Goal: Use online tool/utility: Utilize a website feature to perform a specific function

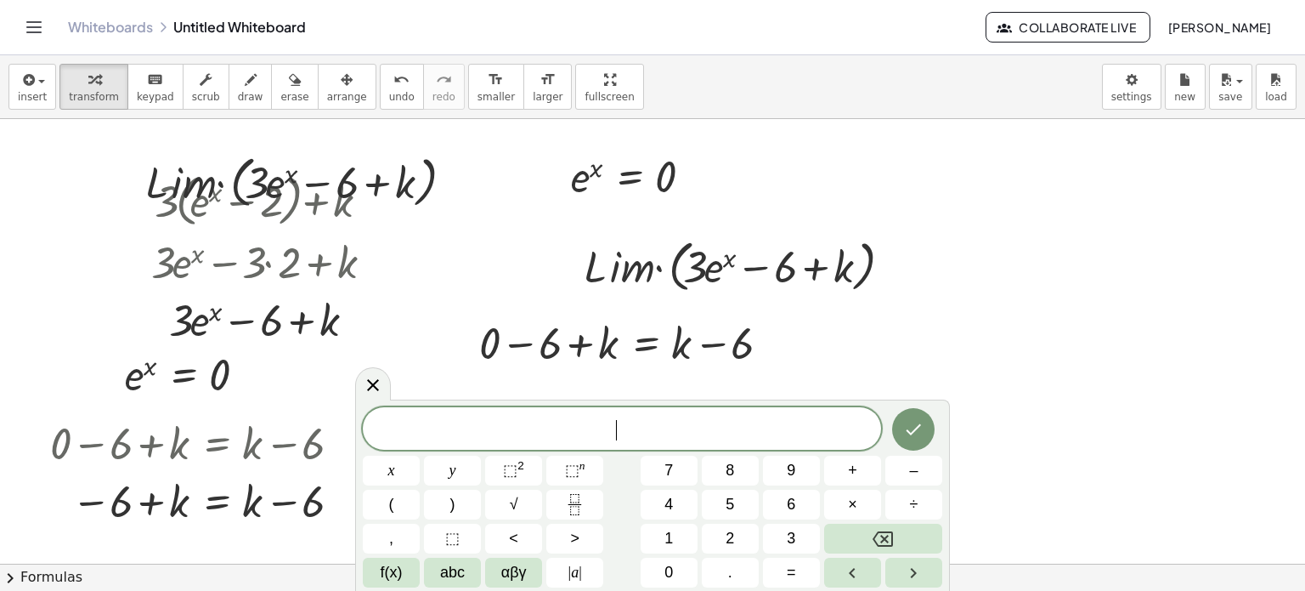
click at [737, 444] on div "​" at bounding box center [622, 428] width 518 height 42
click at [912, 431] on icon "Done" at bounding box center [913, 429] width 20 height 20
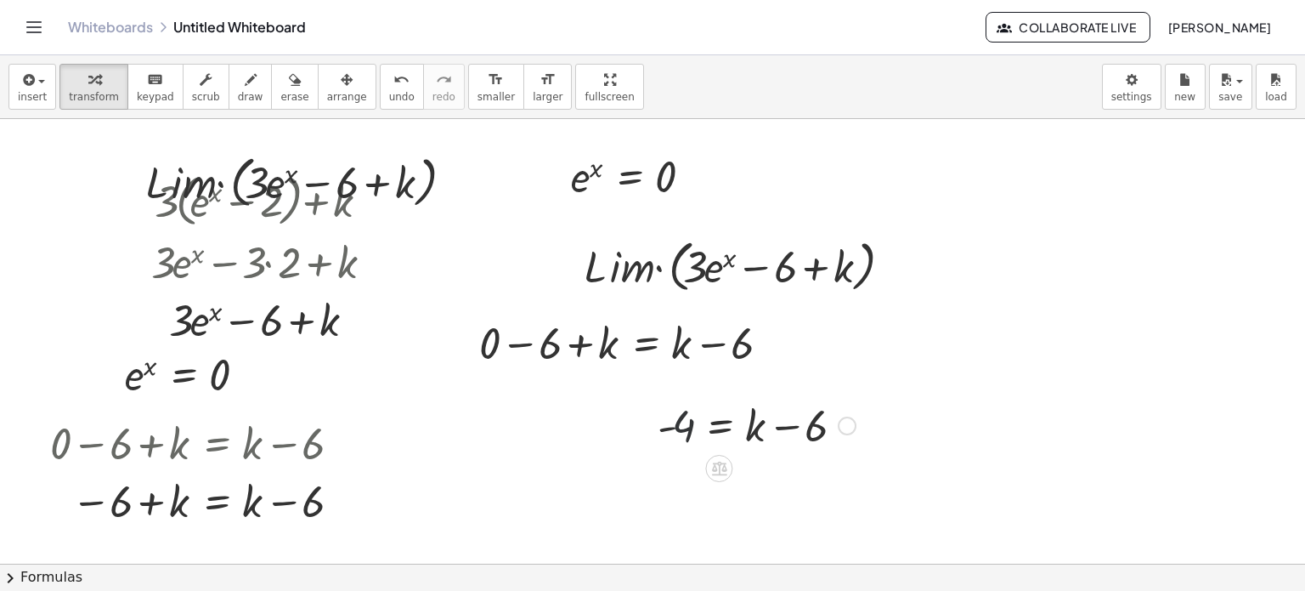
click at [692, 428] on div at bounding box center [756, 424] width 215 height 58
drag, startPoint x: 692, startPoint y: 428, endPoint x: 836, endPoint y: 420, distance: 144.7
click at [836, 420] on div at bounding box center [756, 424] width 215 height 58
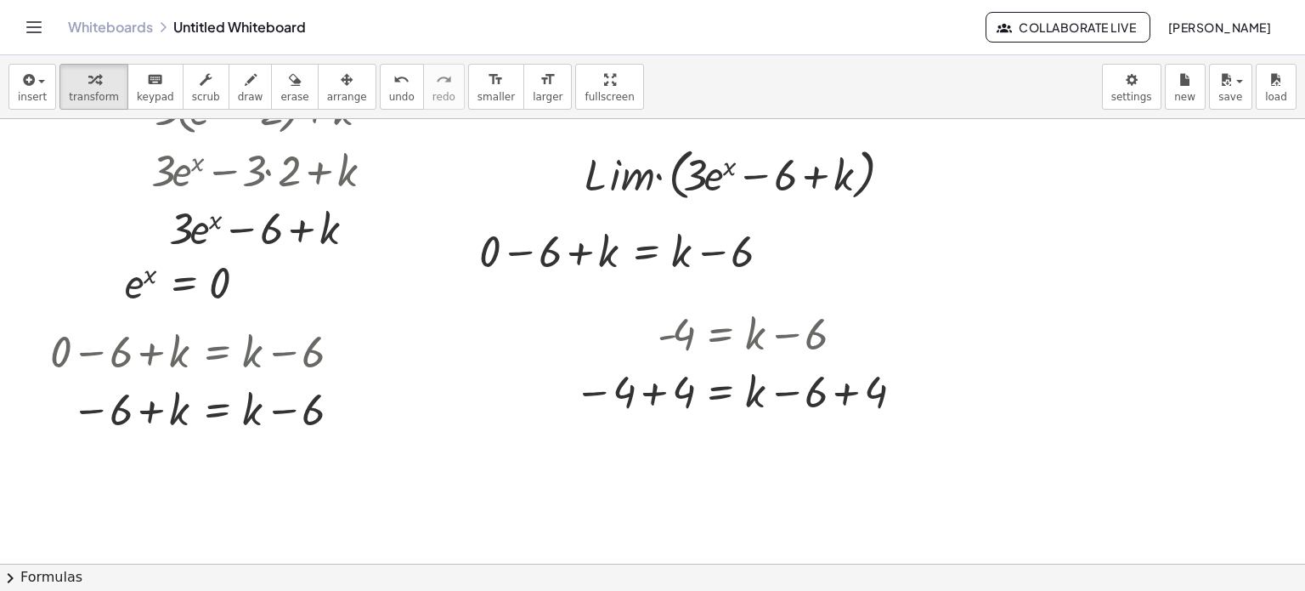
scroll to position [91, 0]
drag, startPoint x: 755, startPoint y: 397, endPoint x: 550, endPoint y: 393, distance: 204.8
click at [550, 393] on div "- 4 = + k − 6 + k = + k − 6 − 4 + 4 + 4" at bounding box center [735, 362] width 372 height 124
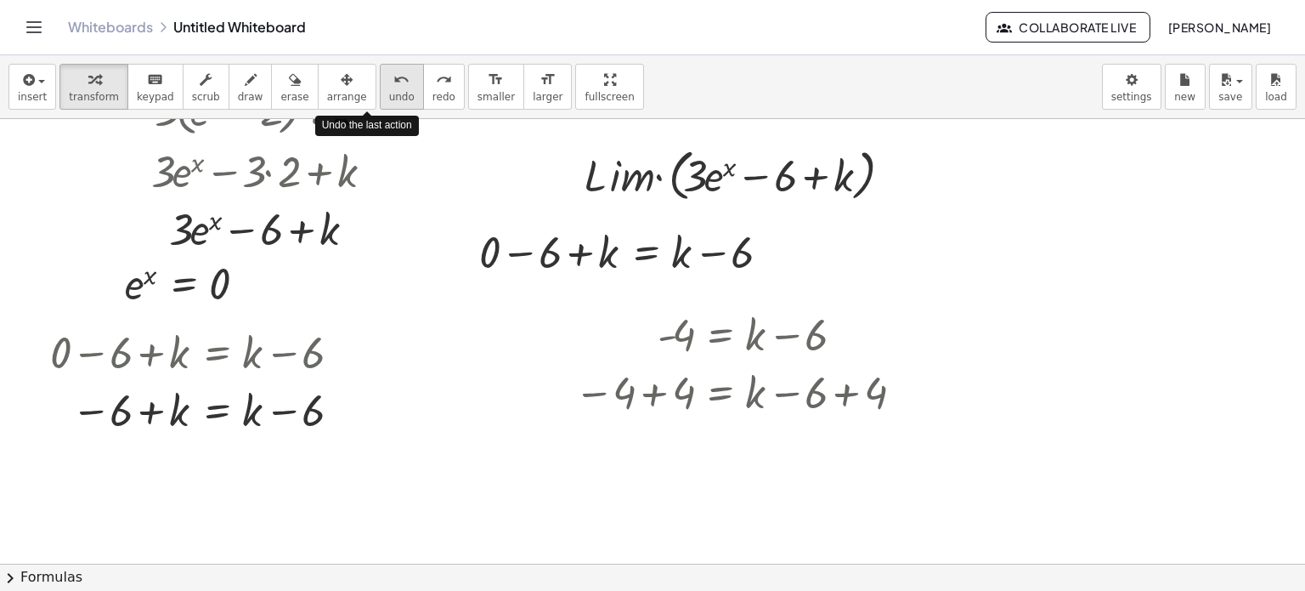
click at [393, 72] on icon "undo" at bounding box center [401, 80] width 16 height 20
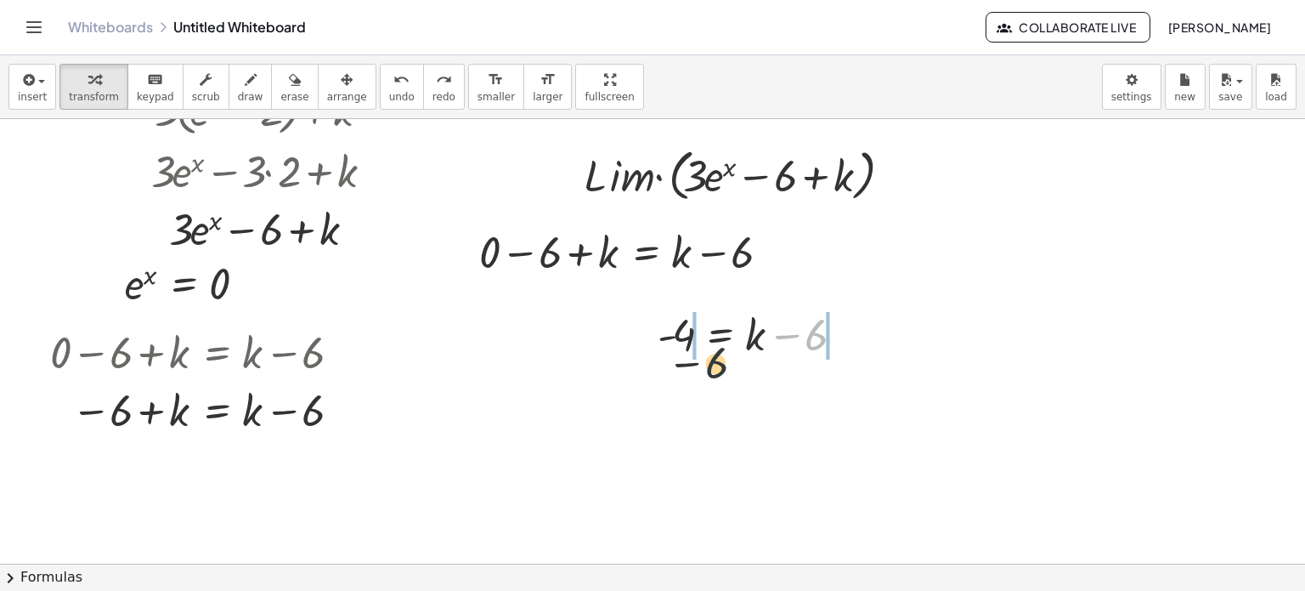
drag, startPoint x: 808, startPoint y: 337, endPoint x: 671, endPoint y: 369, distance: 141.4
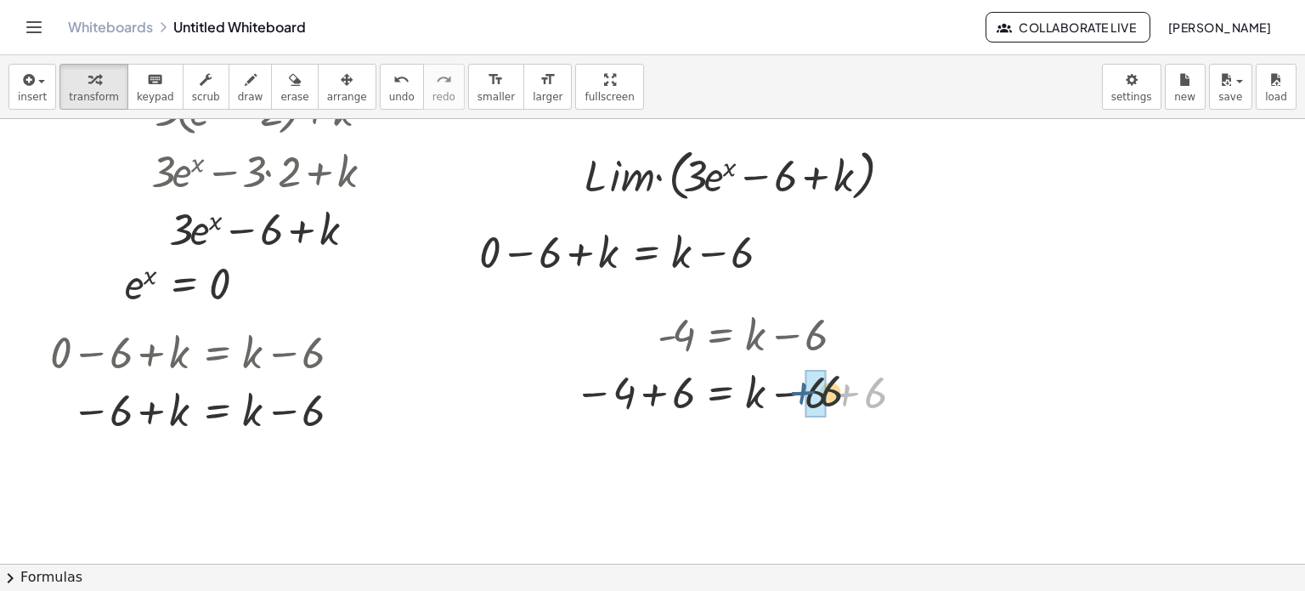
drag, startPoint x: 860, startPoint y: 390, endPoint x: 815, endPoint y: 388, distance: 45.1
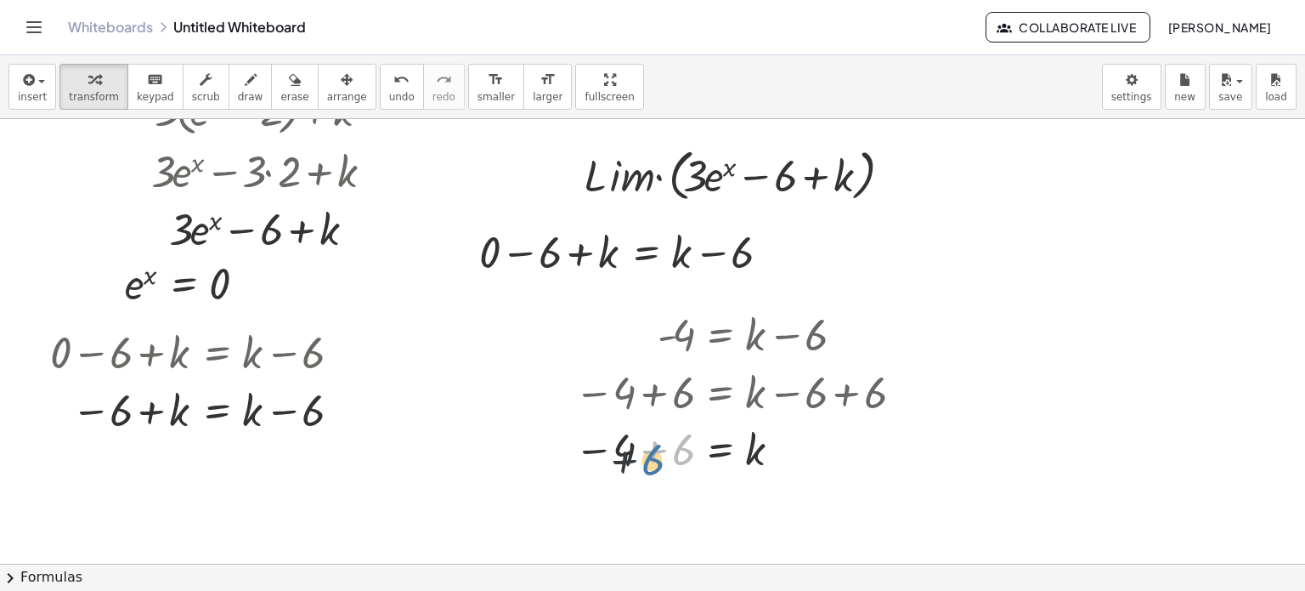
drag, startPoint x: 693, startPoint y: 438, endPoint x: 645, endPoint y: 449, distance: 48.9
click at [645, 449] on div at bounding box center [741, 449] width 351 height 56
click at [1006, 273] on div at bounding box center [652, 528] width 1305 height 1001
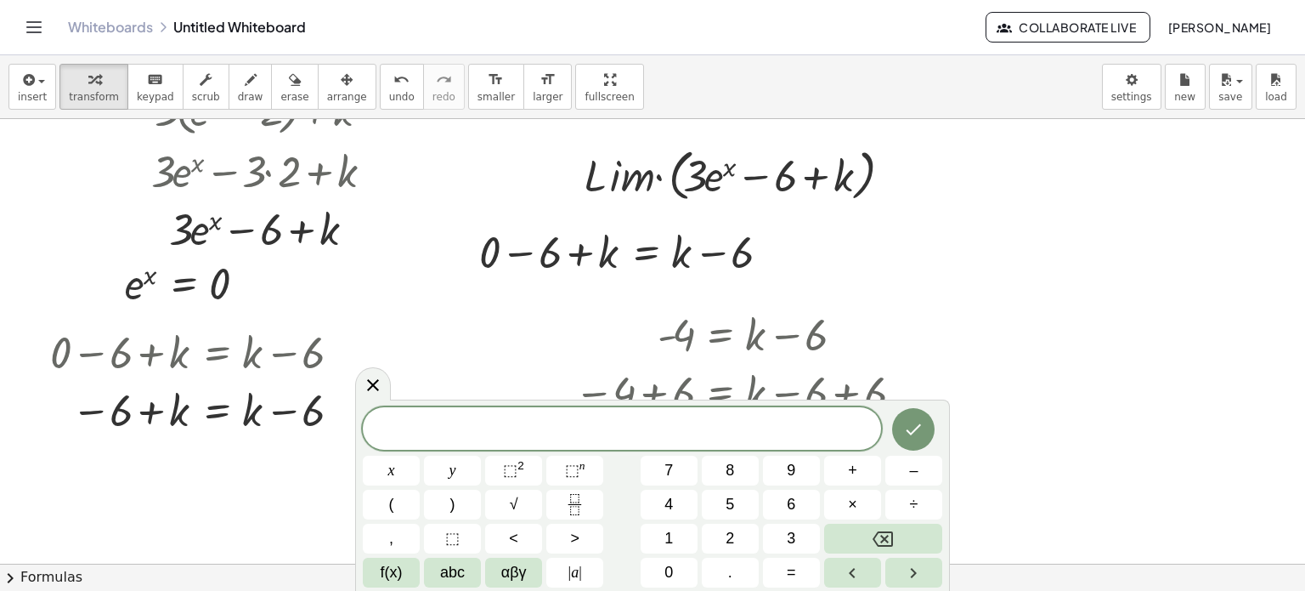
drag, startPoint x: 1006, startPoint y: 273, endPoint x: 1274, endPoint y: 240, distance: 269.8
click at [1274, 240] on div at bounding box center [652, 528] width 1305 height 1001
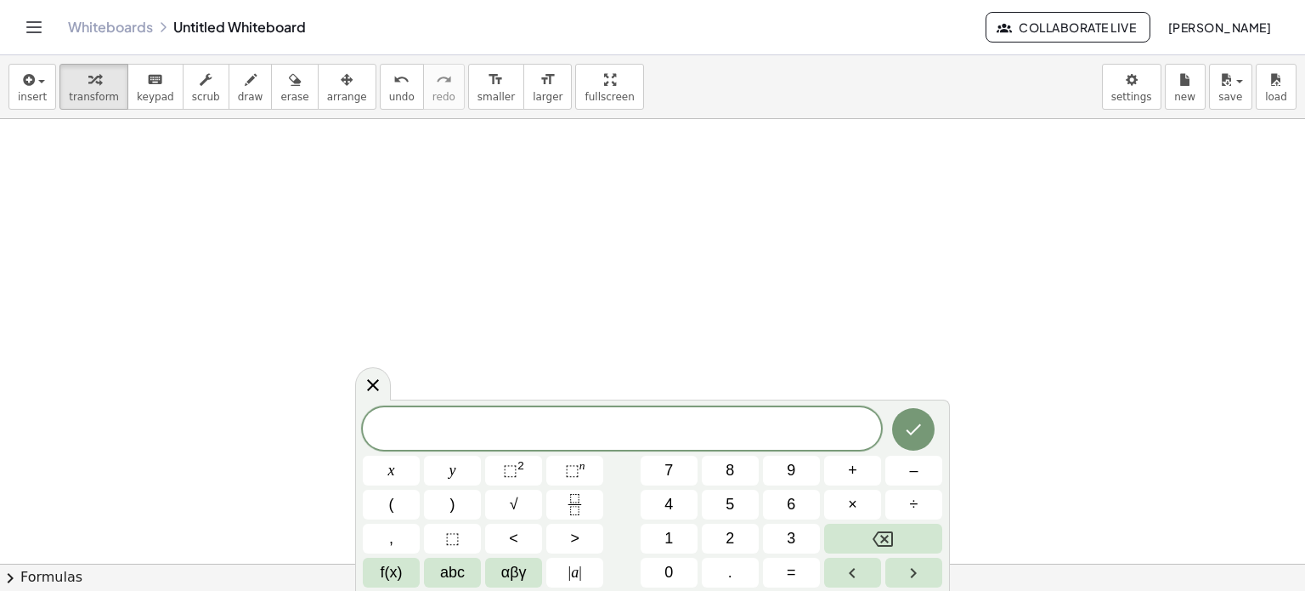
scroll to position [630, 0]
click at [565, 468] on span "⬚" at bounding box center [572, 469] width 14 height 17
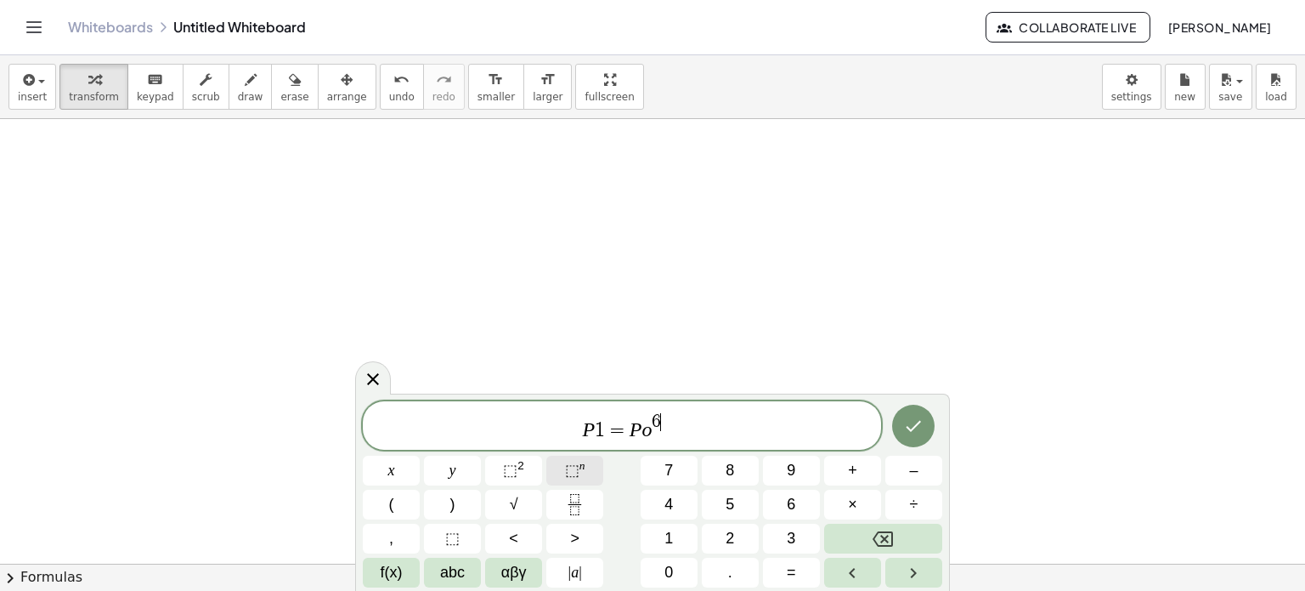
click at [578, 472] on span "⬚" at bounding box center [572, 469] width 14 height 17
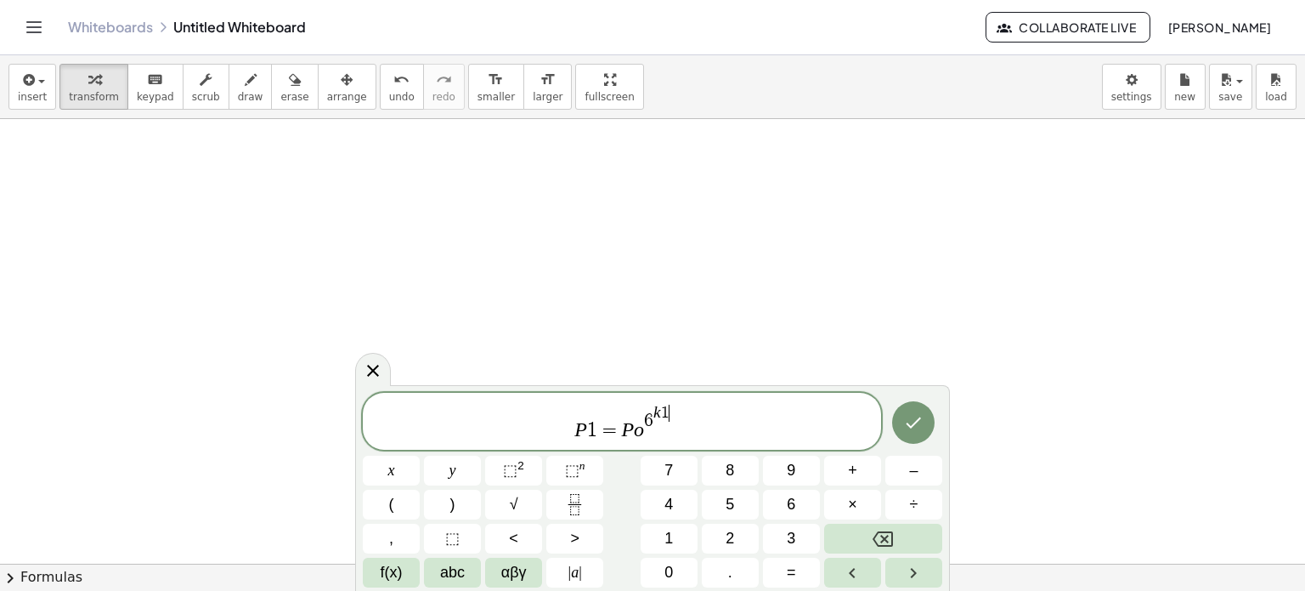
click at [652, 419] on span "6" at bounding box center [648, 421] width 9 height 19
click at [918, 434] on button "Done" at bounding box center [913, 422] width 42 height 42
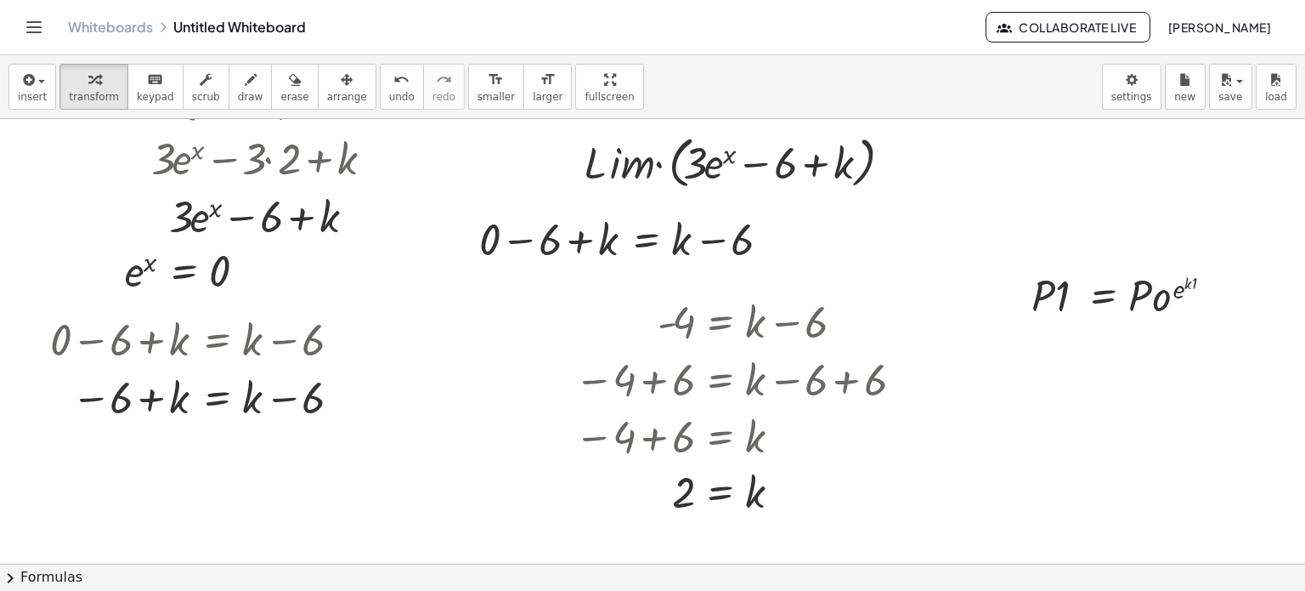
scroll to position [125, 0]
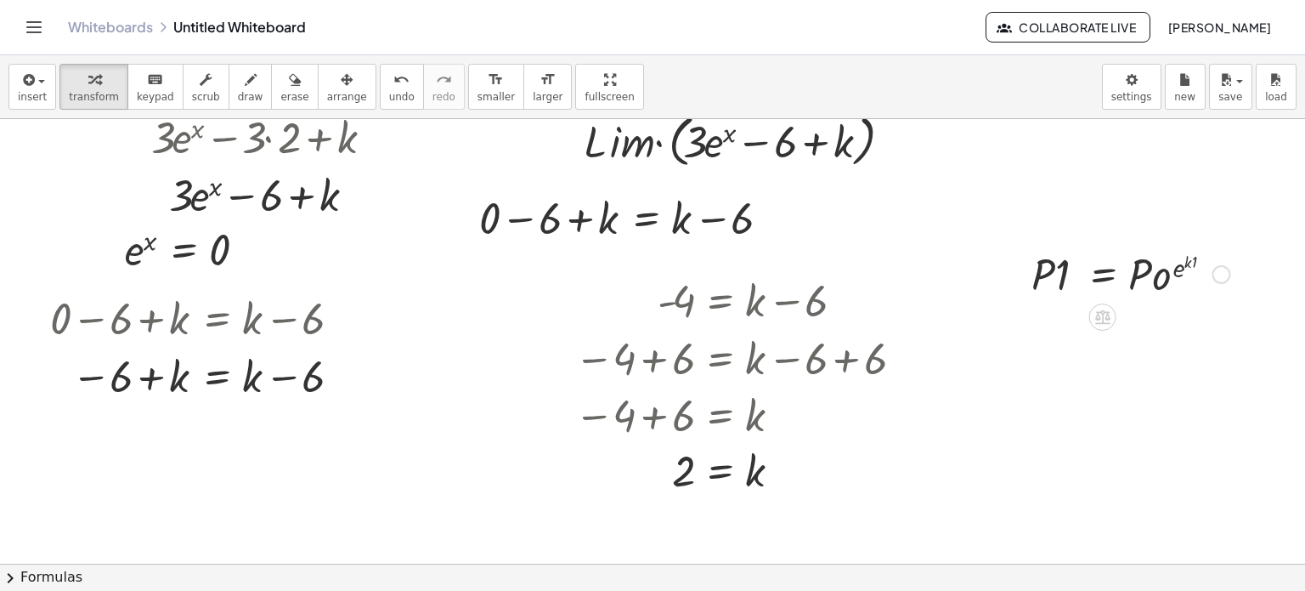
click at [1134, 240] on div "· P · 1 = · P · o ( e ( · k · 1 ) )" at bounding box center [1124, 273] width 236 height 66
drag, startPoint x: 1134, startPoint y: 239, endPoint x: 1101, endPoint y: 275, distance: 48.1
click at [1101, 275] on div "· P · 1 = · P · o ( e ( · k · 1 ) )" at bounding box center [1124, 273] width 236 height 66
click at [1101, 275] on div at bounding box center [1130, 273] width 215 height 58
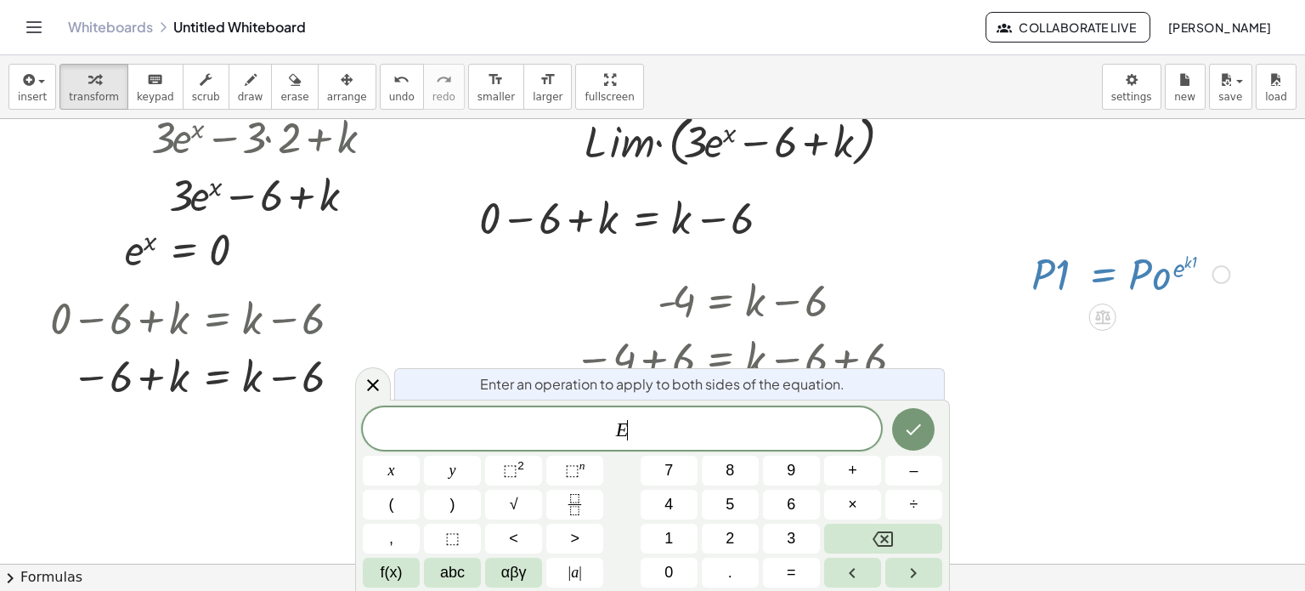
click at [1101, 275] on div at bounding box center [1130, 273] width 215 height 58
drag, startPoint x: 1101, startPoint y: 275, endPoint x: 1106, endPoint y: 258, distance: 16.7
click at [1106, 258] on div at bounding box center [1130, 273] width 215 height 58
drag, startPoint x: 1106, startPoint y: 258, endPoint x: 1072, endPoint y: 354, distance: 101.1
click at [1072, 354] on div "+ · 3 · ( + e x − 2 ) + k + · 3 · e x − · 3 · 2 + k + e x − + k · 3 · 6 · L · i…" at bounding box center [652, 439] width 1305 height 891
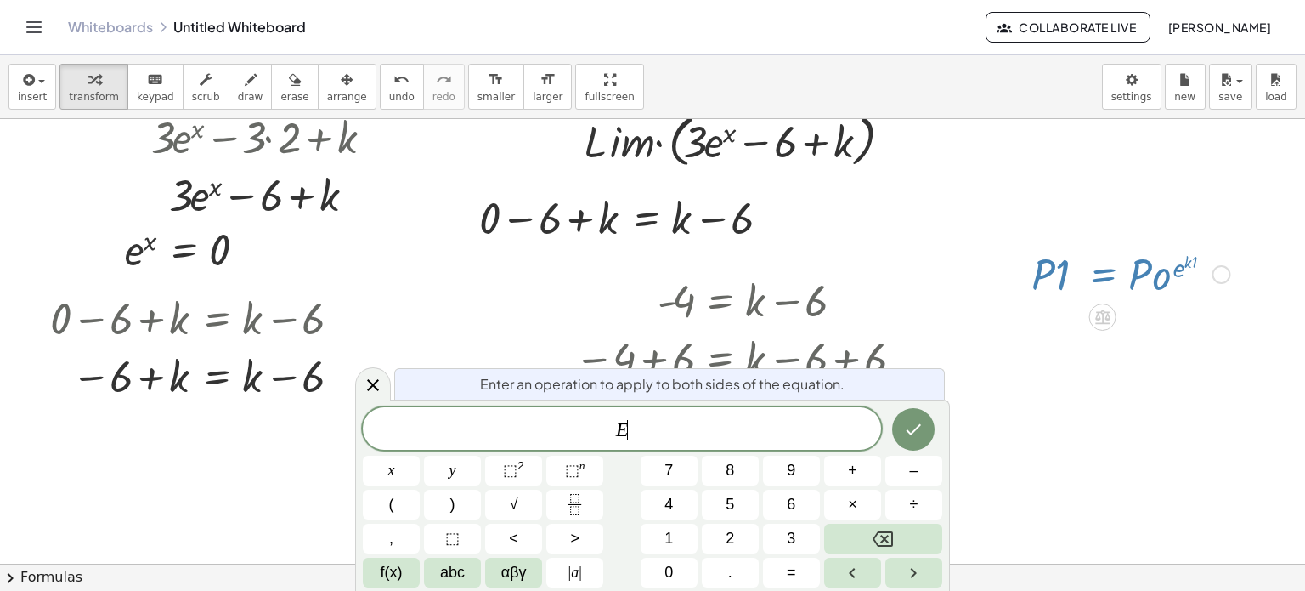
drag, startPoint x: 1033, startPoint y: 270, endPoint x: 1052, endPoint y: 285, distance: 24.3
click at [1052, 285] on div at bounding box center [1130, 273] width 215 height 58
click at [1057, 278] on div at bounding box center [1130, 273] width 215 height 58
drag, startPoint x: 1057, startPoint y: 278, endPoint x: 1040, endPoint y: 302, distance: 29.2
click at [1040, 302] on div "· P · 1 = · P · o ( e ( · k · 1 ) )" at bounding box center [1124, 273] width 236 height 66
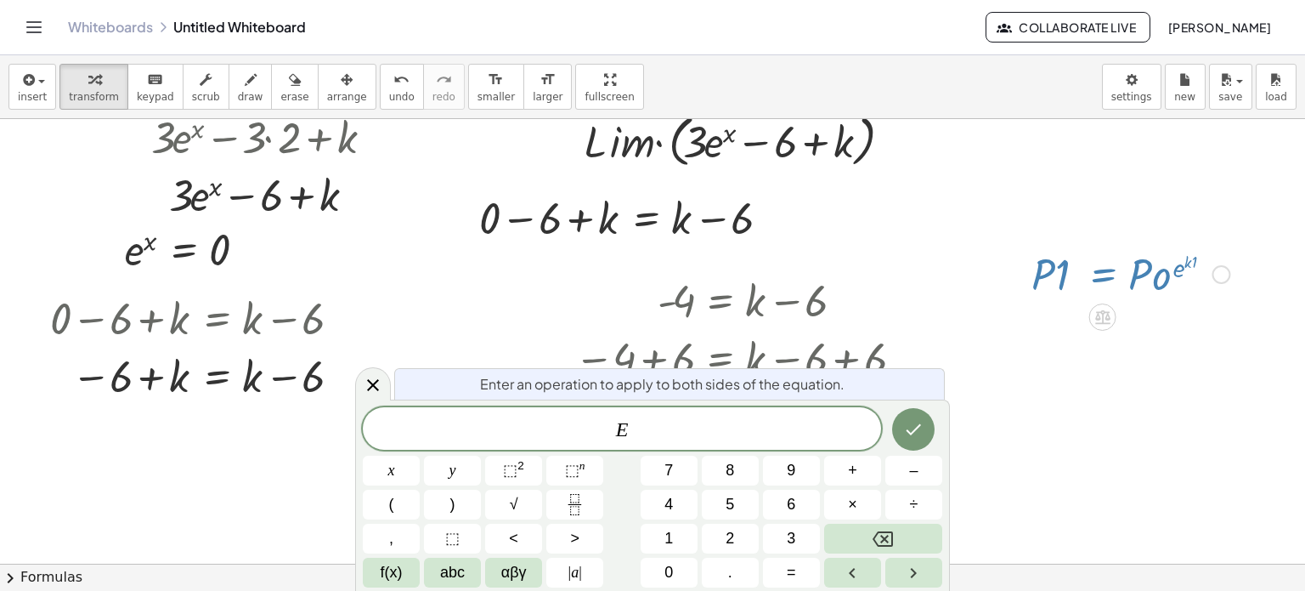
click at [1040, 232] on div at bounding box center [652, 439] width 1305 height 891
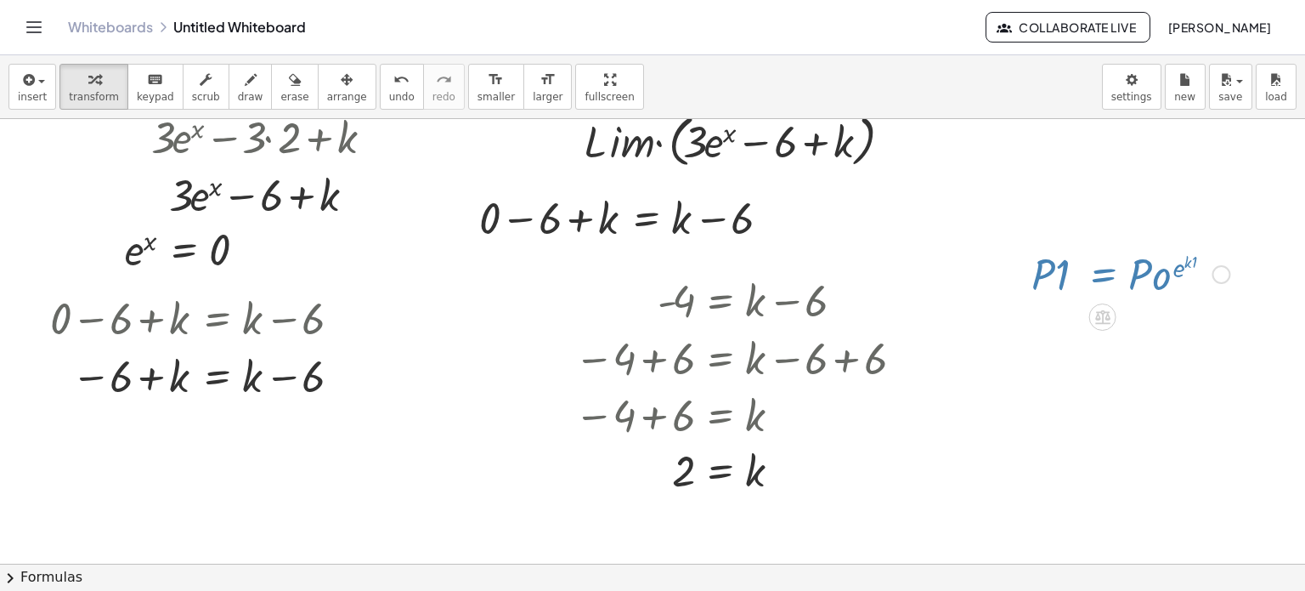
click at [1040, 232] on div at bounding box center [652, 439] width 1305 height 891
drag, startPoint x: 1040, startPoint y: 232, endPoint x: 1071, endPoint y: 254, distance: 37.7
click at [1071, 254] on div "+ · 3 · ( + e x − 2 ) + k + · 3 · e x − · 3 · 2 + k + e x − + k · 3 · 6 · L · i…" at bounding box center [652, 439] width 1305 height 891
drag, startPoint x: 1071, startPoint y: 254, endPoint x: 1072, endPoint y: 264, distance: 10.2
click at [1072, 264] on div at bounding box center [1130, 273] width 215 height 58
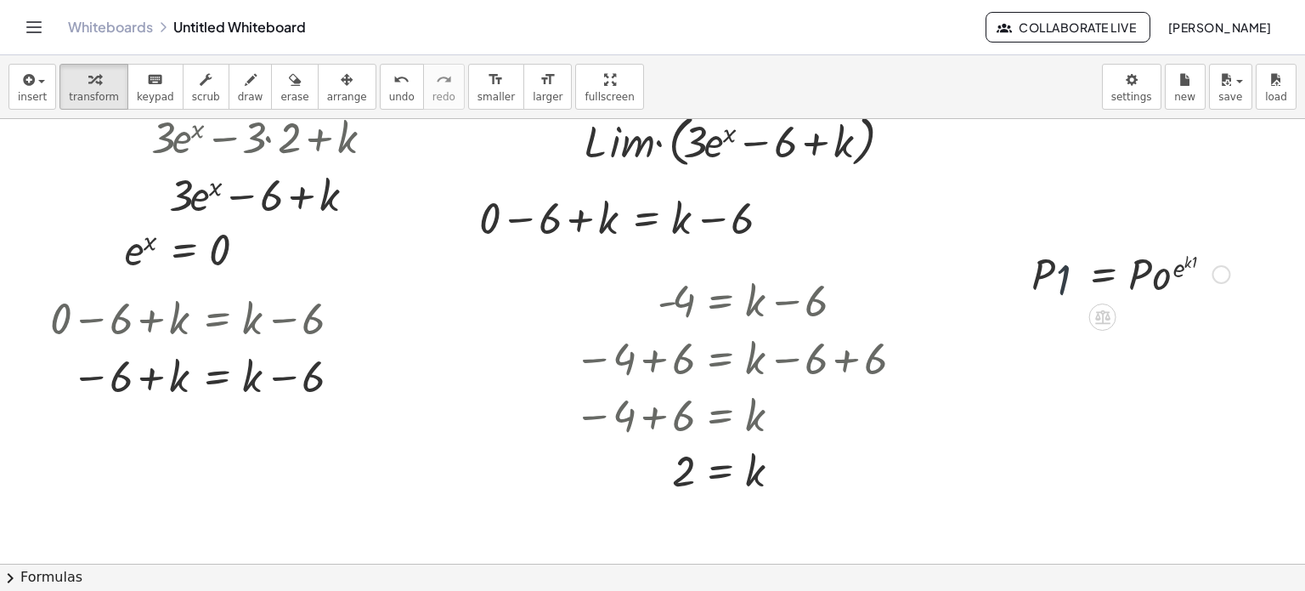
click at [1072, 264] on div at bounding box center [1130, 273] width 215 height 58
click at [1103, 275] on div "· P · 1 = · P · o ( e ( · k · 1 ) ) P = · P · o ( e ( · k · 1 ) )" at bounding box center [1103, 275] width 0 height 0
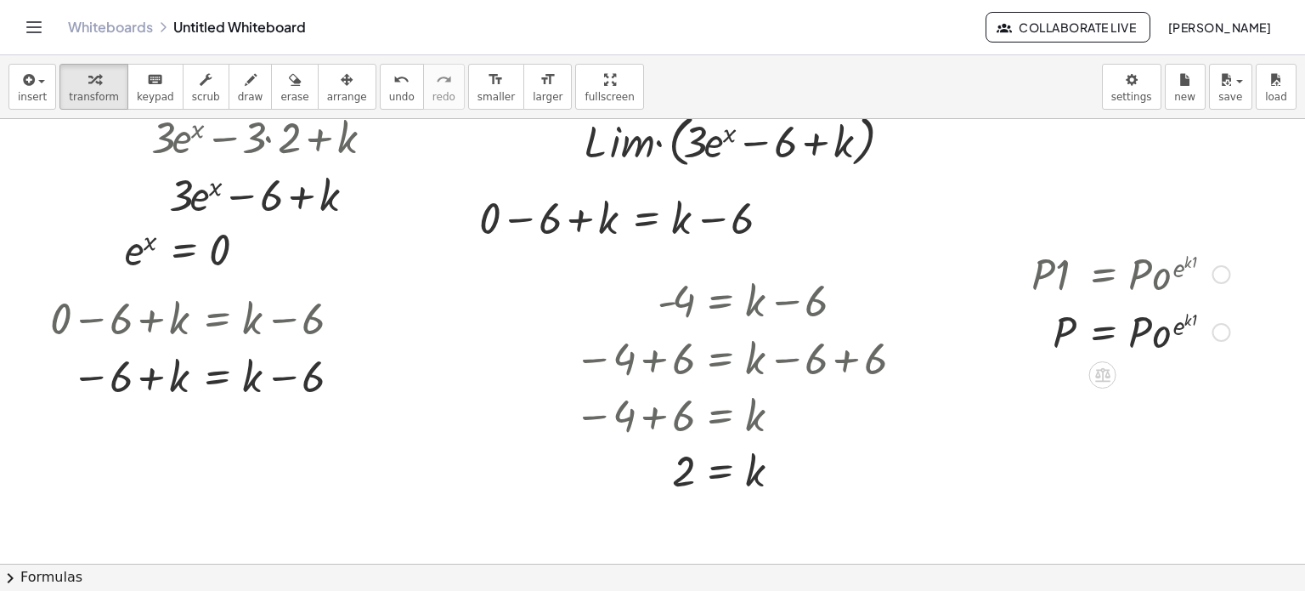
click at [1064, 264] on div at bounding box center [1130, 273] width 215 height 58
click at [1164, 175] on div at bounding box center [652, 439] width 1305 height 891
drag, startPoint x: 1049, startPoint y: 239, endPoint x: 765, endPoint y: 229, distance: 284.0
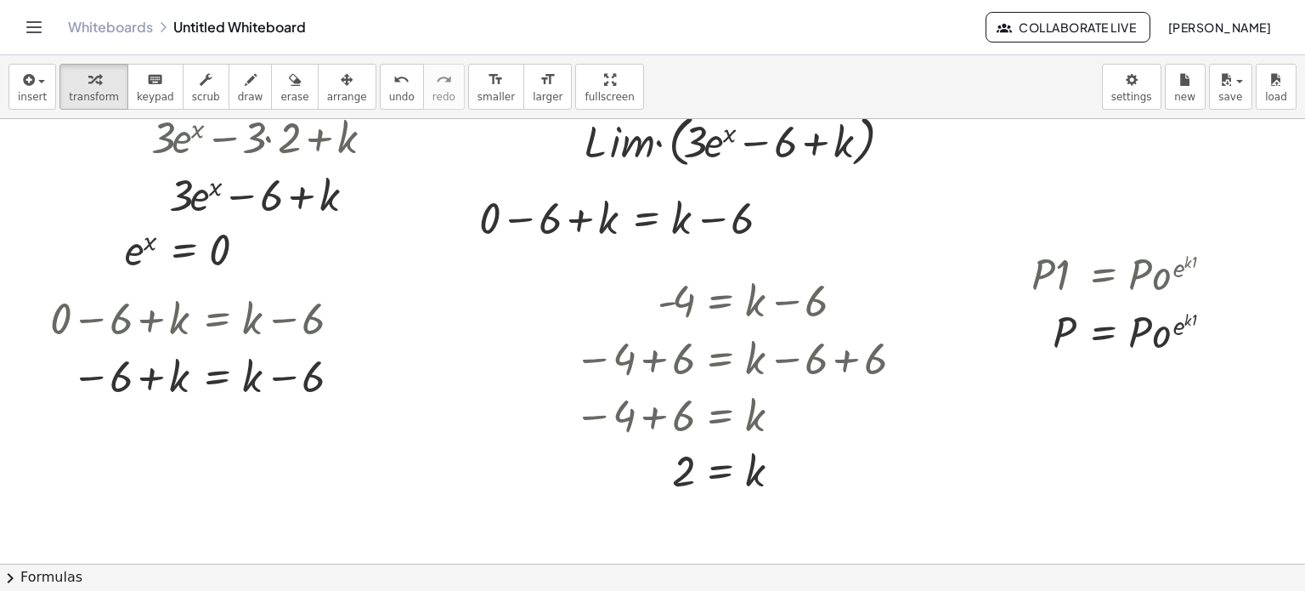
click at [765, 229] on div "+ · 3 · ( + e x − 2 ) + k + · 3 · e x − · 3 · 2 + k + e x − + k · 3 · 6 · L · i…" at bounding box center [652, 439] width 1305 height 891
click at [393, 79] on icon "undo" at bounding box center [401, 80] width 16 height 20
click at [1102, 268] on div at bounding box center [1130, 273] width 215 height 58
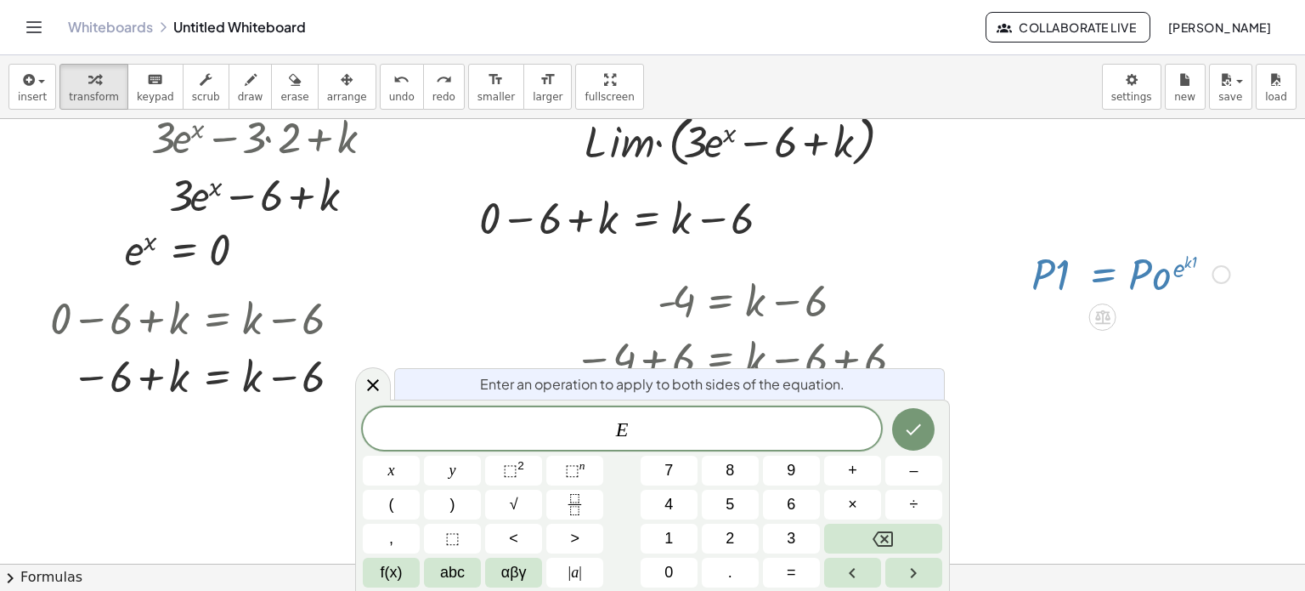
drag, startPoint x: 1102, startPoint y: 268, endPoint x: 1079, endPoint y: 292, distance: 33.1
click at [1079, 292] on div at bounding box center [1130, 273] width 215 height 58
click at [1088, 257] on div at bounding box center [1130, 273] width 215 height 58
click at [1092, 247] on div at bounding box center [1130, 273] width 215 height 58
drag, startPoint x: 1092, startPoint y: 247, endPoint x: 1172, endPoint y: 224, distance: 83.4
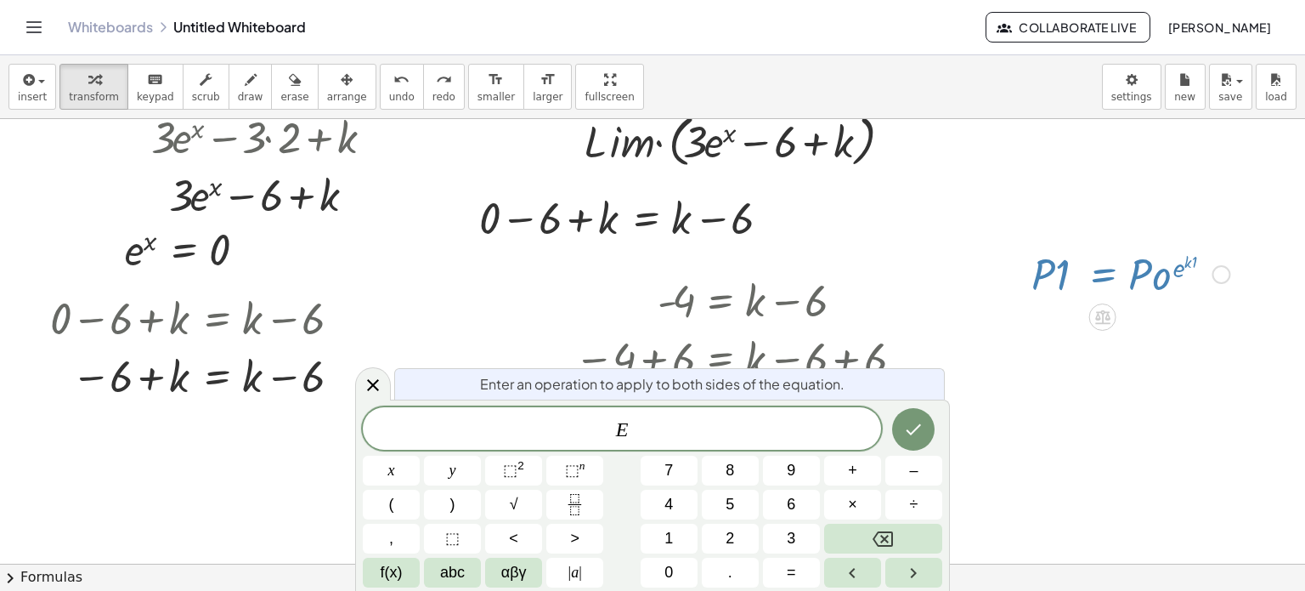
click at [1172, 224] on div "+ · 3 · ( + e x − 2 ) + k + · 3 · e x − · 3 · 2 + k + e x − + k · 3 · 6 · L · i…" at bounding box center [652, 439] width 1305 height 891
click at [1058, 512] on div at bounding box center [652, 439] width 1305 height 891
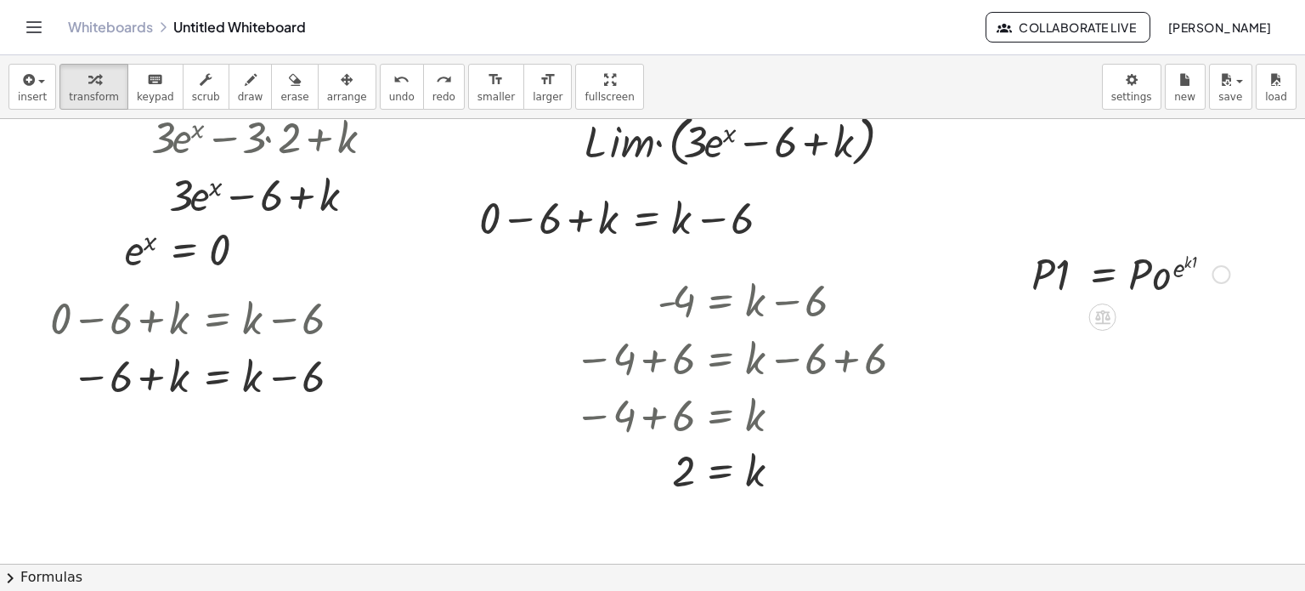
drag, startPoint x: 995, startPoint y: 247, endPoint x: 1074, endPoint y: 248, distance: 79.0
click at [1074, 248] on div "+ · 3 · ( + e x − 2 ) + k + · 3 · e x − · 3 · 2 + k + e x − + k · 3 · 6 · L · i…" at bounding box center [652, 439] width 1305 height 891
click at [1074, 248] on div at bounding box center [1130, 273] width 215 height 58
drag, startPoint x: 1074, startPoint y: 248, endPoint x: 1074, endPoint y: 258, distance: 9.3
click at [1074, 258] on div at bounding box center [1141, 278] width 194 height 58
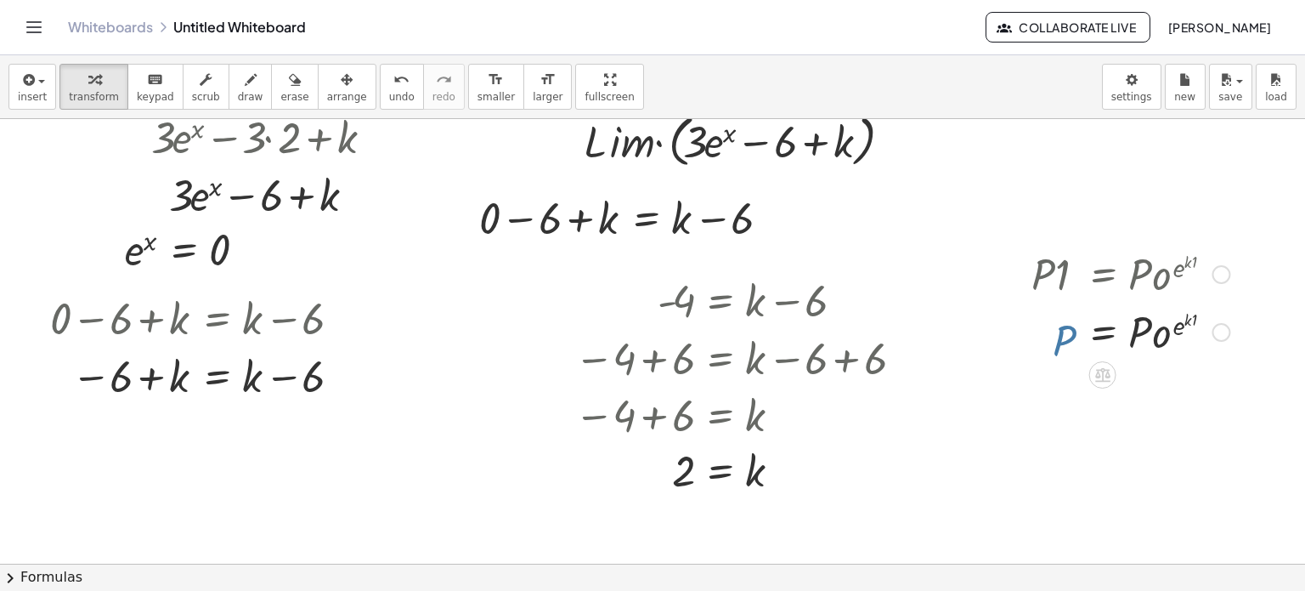
click at [1064, 258] on div at bounding box center [1130, 273] width 215 height 58
drag, startPoint x: 1064, startPoint y: 258, endPoint x: 1021, endPoint y: 264, distance: 43.9
click at [1021, 264] on div "· P · 1 = · P · o ( e ( · k · 1 ) ) P = · P · o ( e ( · k · 1 ) )" at bounding box center [1124, 302] width 236 height 124
click at [389, 97] on span "undo" at bounding box center [401, 97] width 25 height 12
click at [1161, 322] on div at bounding box center [652, 439] width 1305 height 891
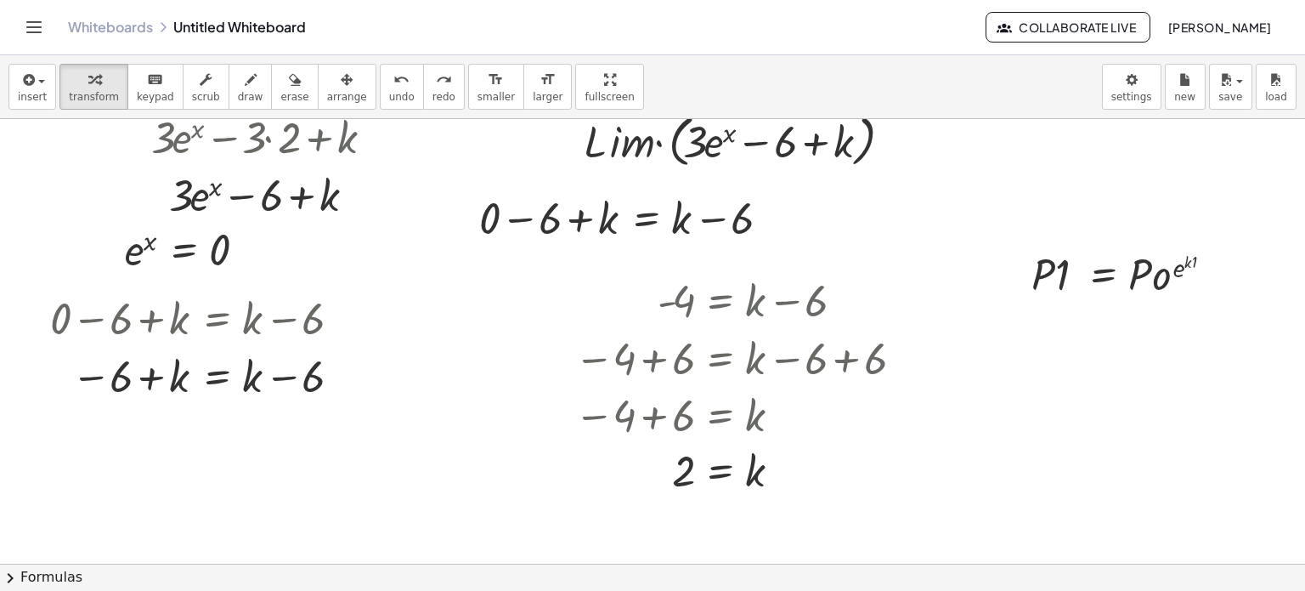
click at [1161, 322] on div at bounding box center [652, 439] width 1305 height 891
click at [1182, 297] on div at bounding box center [1130, 273] width 215 height 58
click at [1176, 289] on div at bounding box center [1130, 273] width 215 height 58
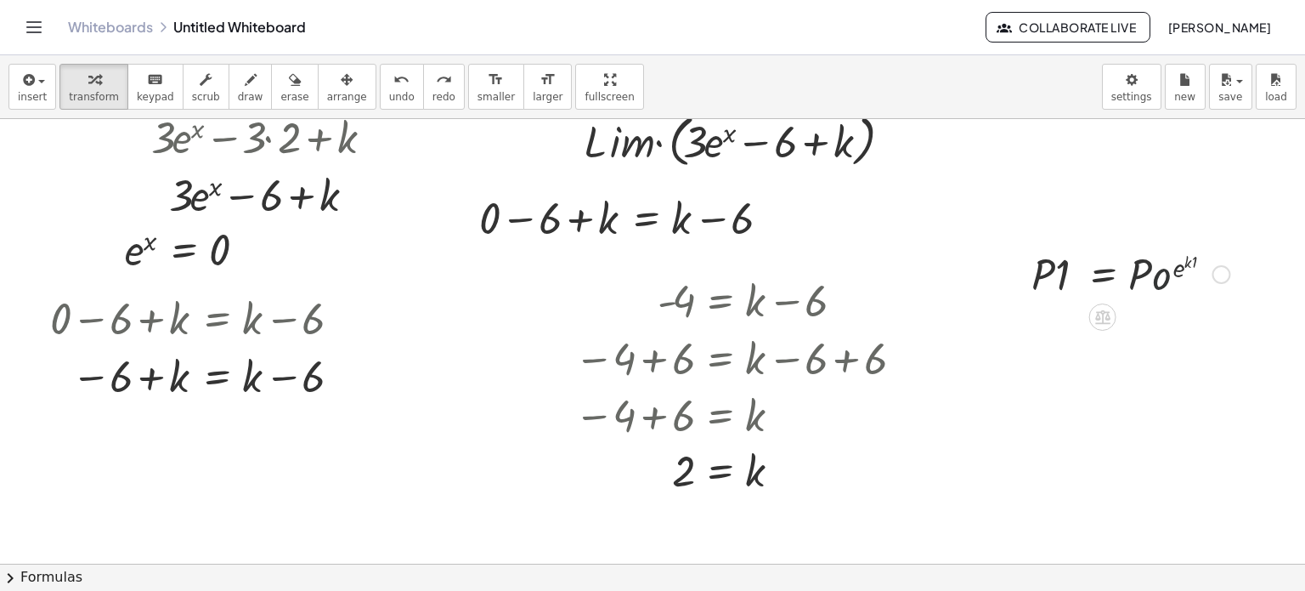
click at [1176, 289] on div at bounding box center [1130, 273] width 215 height 58
click at [1166, 284] on div at bounding box center [1130, 273] width 215 height 58
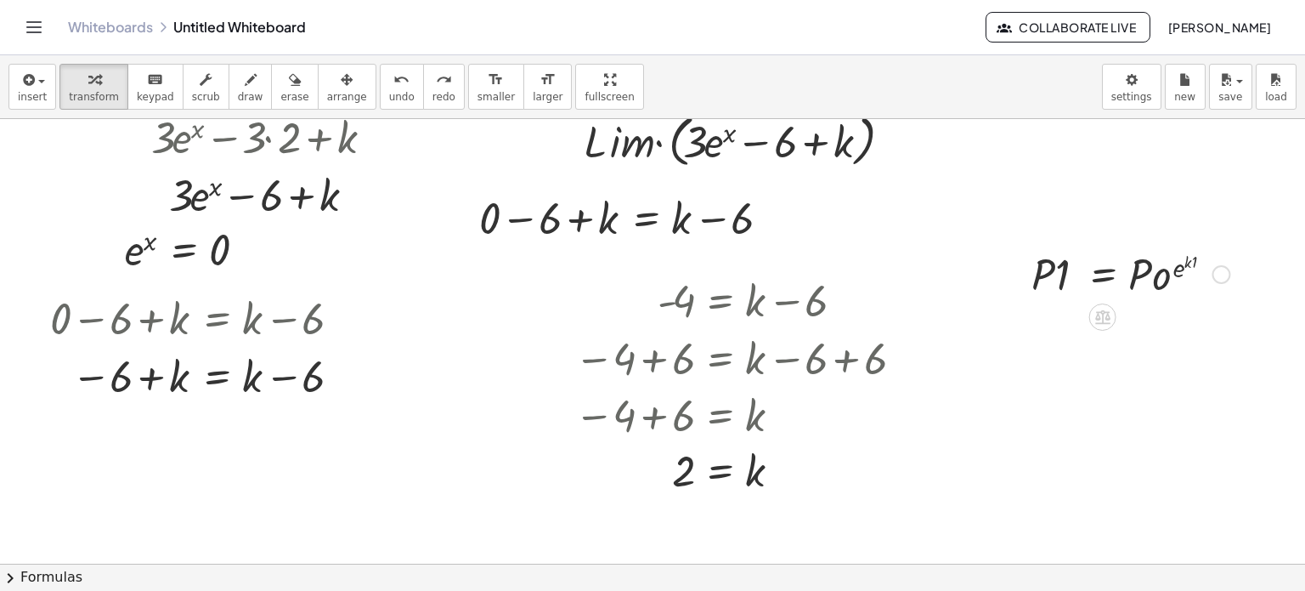
click at [1142, 267] on div at bounding box center [1130, 273] width 215 height 58
click at [1139, 261] on div at bounding box center [1130, 273] width 215 height 58
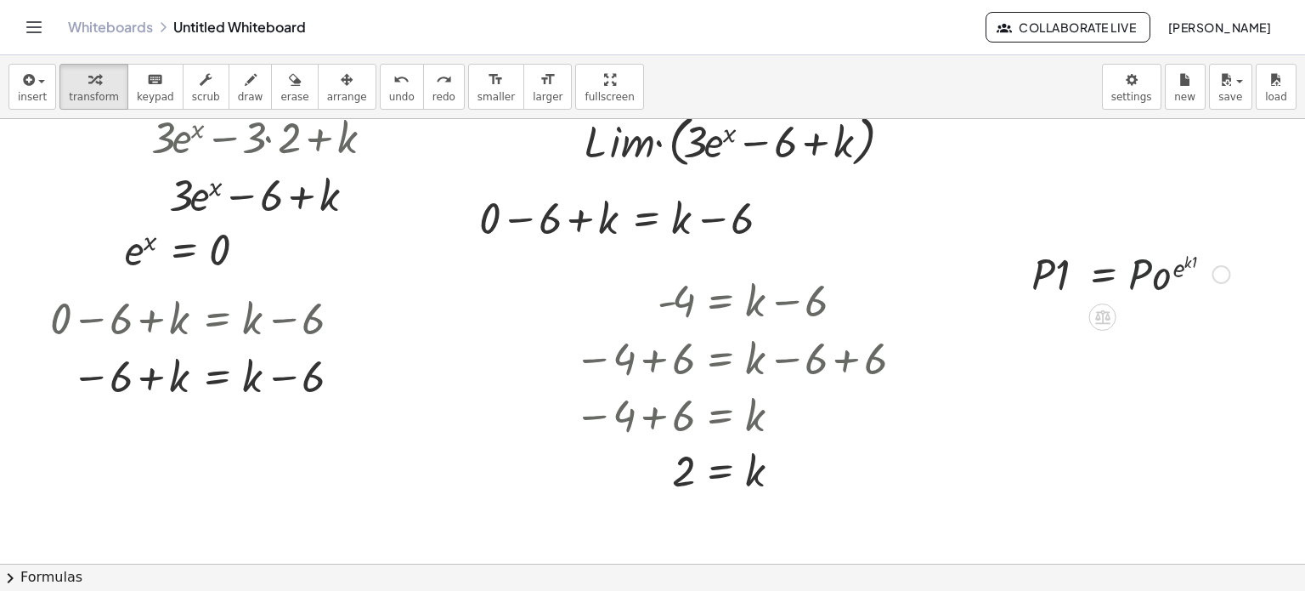
click at [1139, 261] on div at bounding box center [1130, 273] width 215 height 58
click at [1120, 273] on div at bounding box center [1130, 273] width 215 height 58
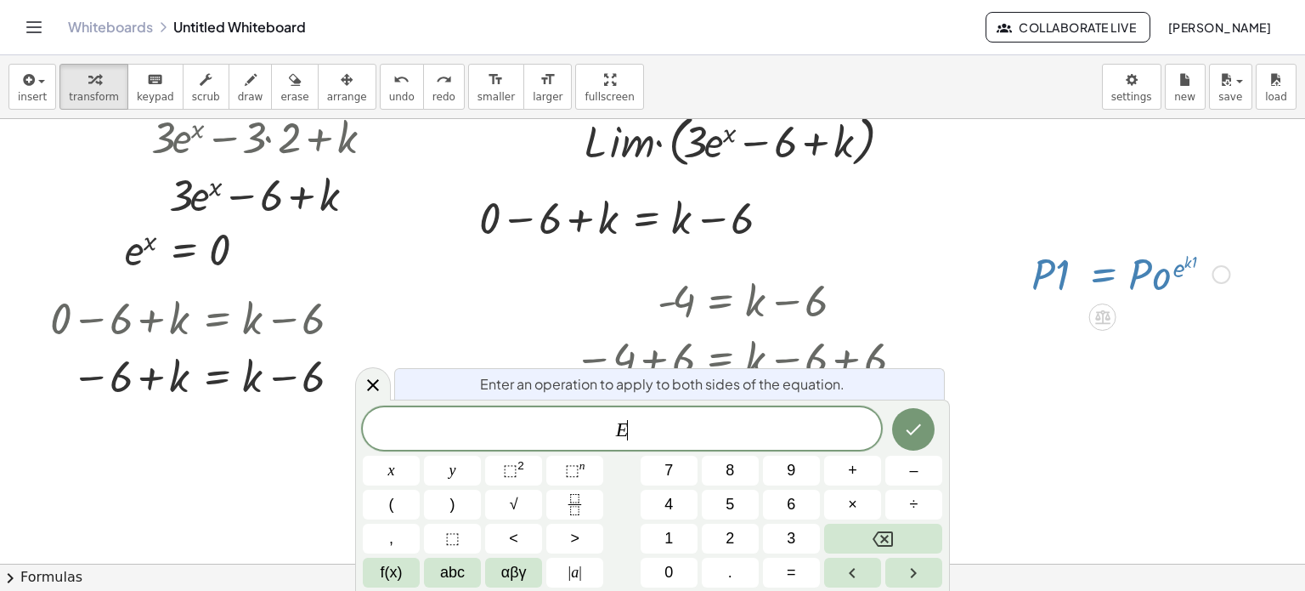
click at [1120, 273] on div at bounding box center [1130, 273] width 215 height 58
drag, startPoint x: 1120, startPoint y: 273, endPoint x: 1105, endPoint y: 268, distance: 16.1
click at [1105, 268] on div at bounding box center [1130, 273] width 215 height 58
drag, startPoint x: 1086, startPoint y: 235, endPoint x: 1001, endPoint y: 292, distance: 102.3
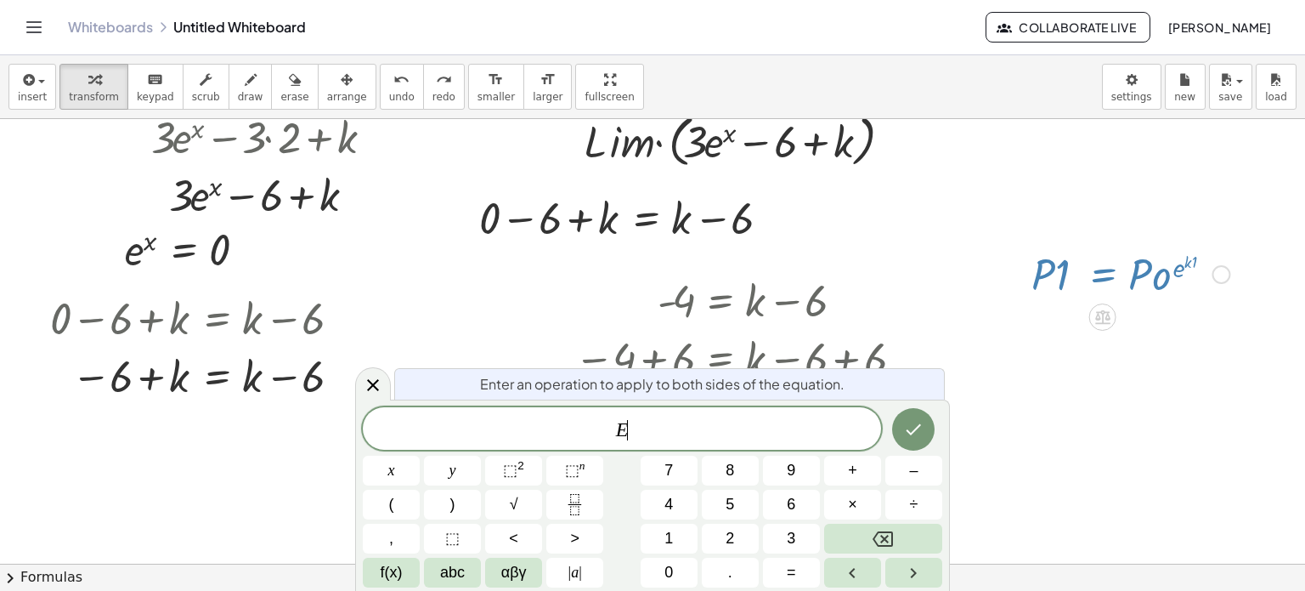
click at [1001, 292] on div at bounding box center [652, 439] width 1305 height 891
drag, startPoint x: 1003, startPoint y: 275, endPoint x: 1017, endPoint y: 275, distance: 14.4
click at [1017, 275] on div "+ · 3 · ( + e x − 2 ) + k + · 3 · e x − · 3 · 2 + k + e x − + k · 3 · 6 · L · i…" at bounding box center [652, 439] width 1305 height 891
drag, startPoint x: 1017, startPoint y: 275, endPoint x: 959, endPoint y: 570, distance: 301.5
click at [959, 570] on div "insert select one: Math Expression Function Text Youtube Video Graphing Geometr…" at bounding box center [652, 322] width 1305 height 535
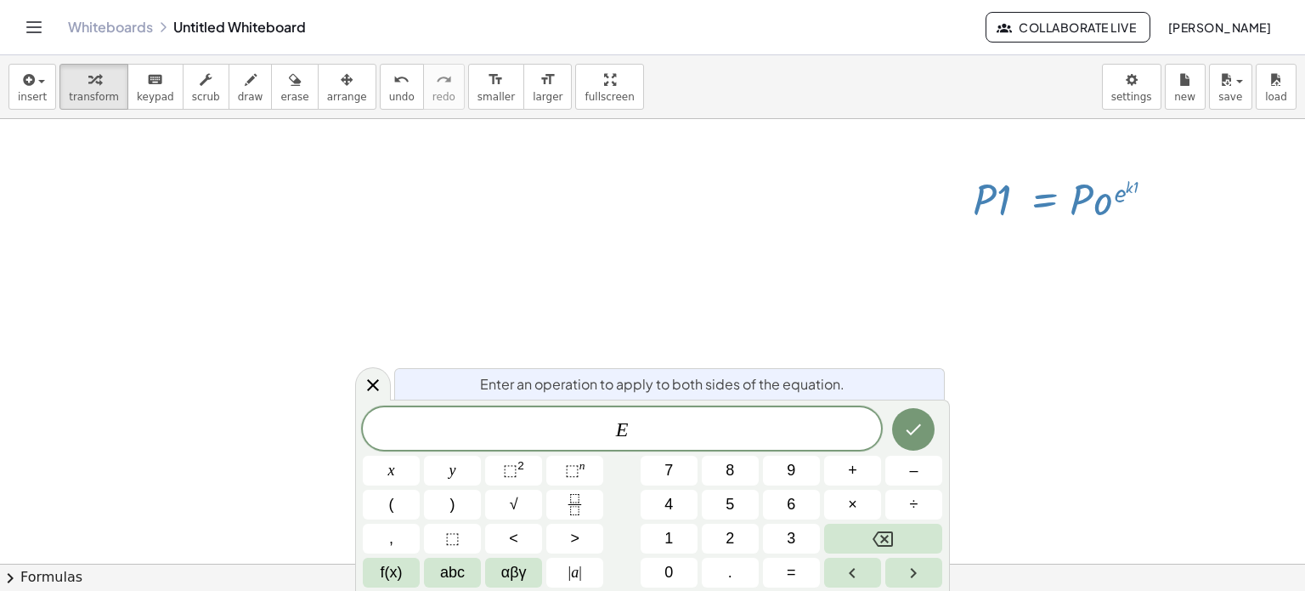
scroll to position [504, 0]
click at [1042, 359] on div at bounding box center [652, 283] width 1305 height 1336
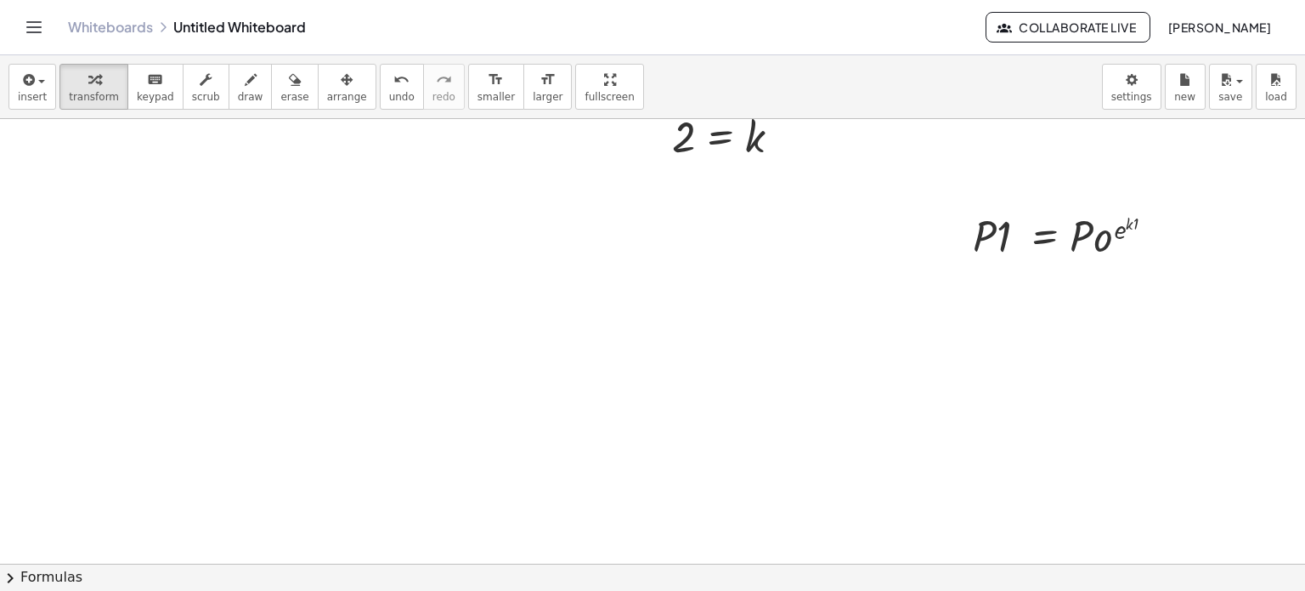
scroll to position [466, 0]
click at [1101, 237] on div at bounding box center [1072, 228] width 215 height 58
click at [1109, 235] on div at bounding box center [1072, 228] width 215 height 58
click at [1091, 230] on div at bounding box center [1072, 228] width 215 height 58
drag, startPoint x: 1091, startPoint y: 230, endPoint x: 982, endPoint y: 271, distance: 117.0
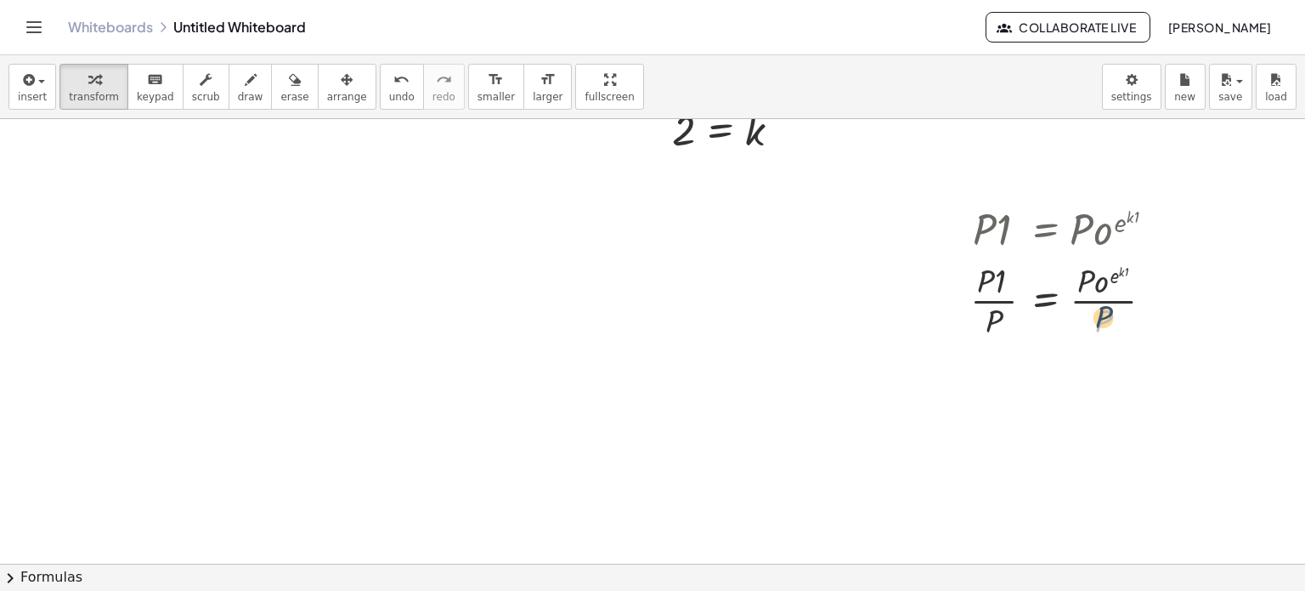
drag, startPoint x: 1107, startPoint y: 314, endPoint x: 1107, endPoint y: 301, distance: 12.7
click at [1107, 301] on div at bounding box center [1071, 299] width 218 height 85
drag, startPoint x: 1098, startPoint y: 288, endPoint x: 1101, endPoint y: 333, distance: 45.2
click at [1101, 333] on div at bounding box center [1071, 299] width 218 height 85
click at [1103, 331] on div at bounding box center [1072, 299] width 220 height 85
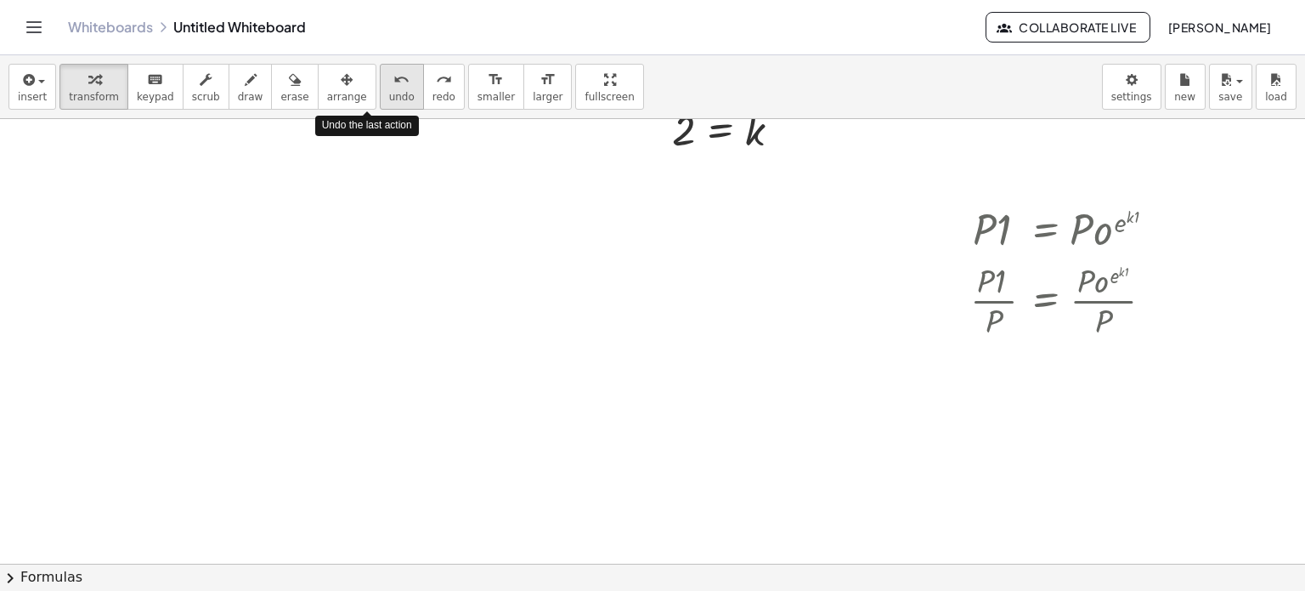
click at [393, 77] on icon "undo" at bounding box center [401, 80] width 16 height 20
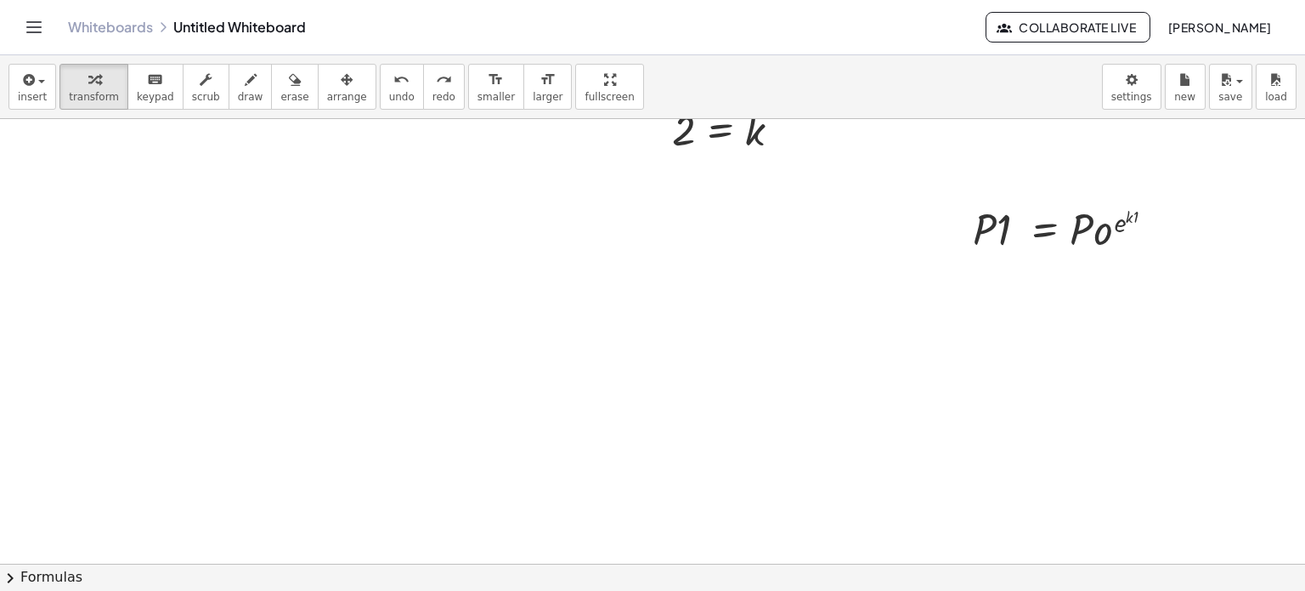
click at [693, 360] on div at bounding box center [652, 321] width 1305 height 1336
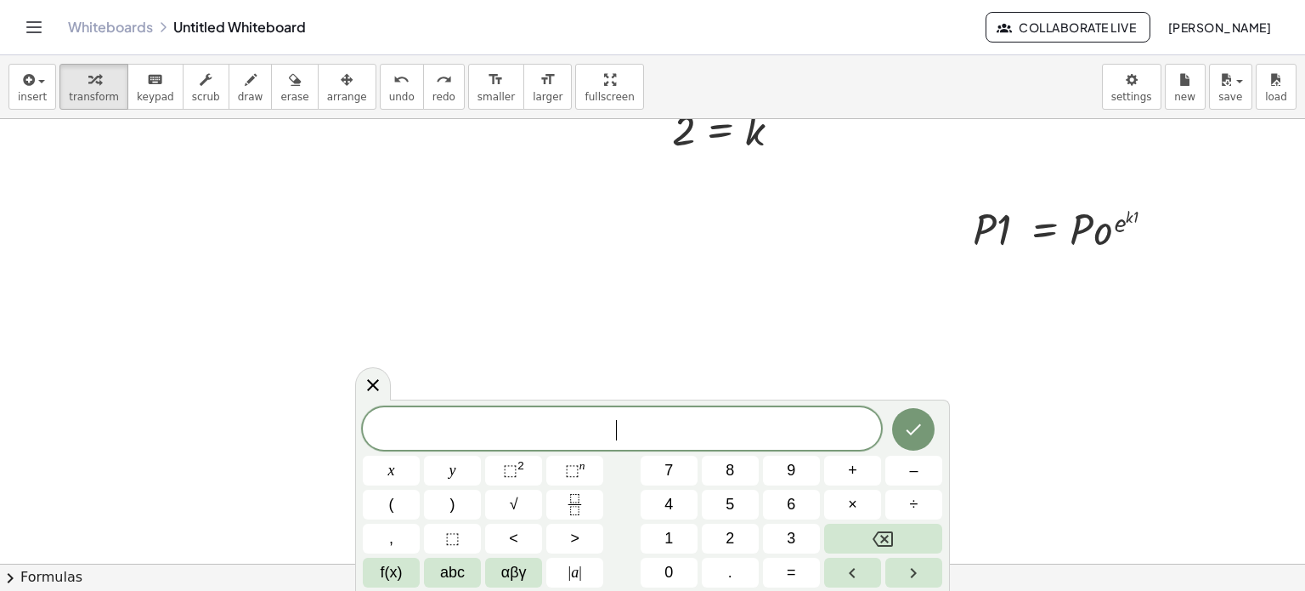
click at [693, 360] on div at bounding box center [652, 321] width 1305 height 1336
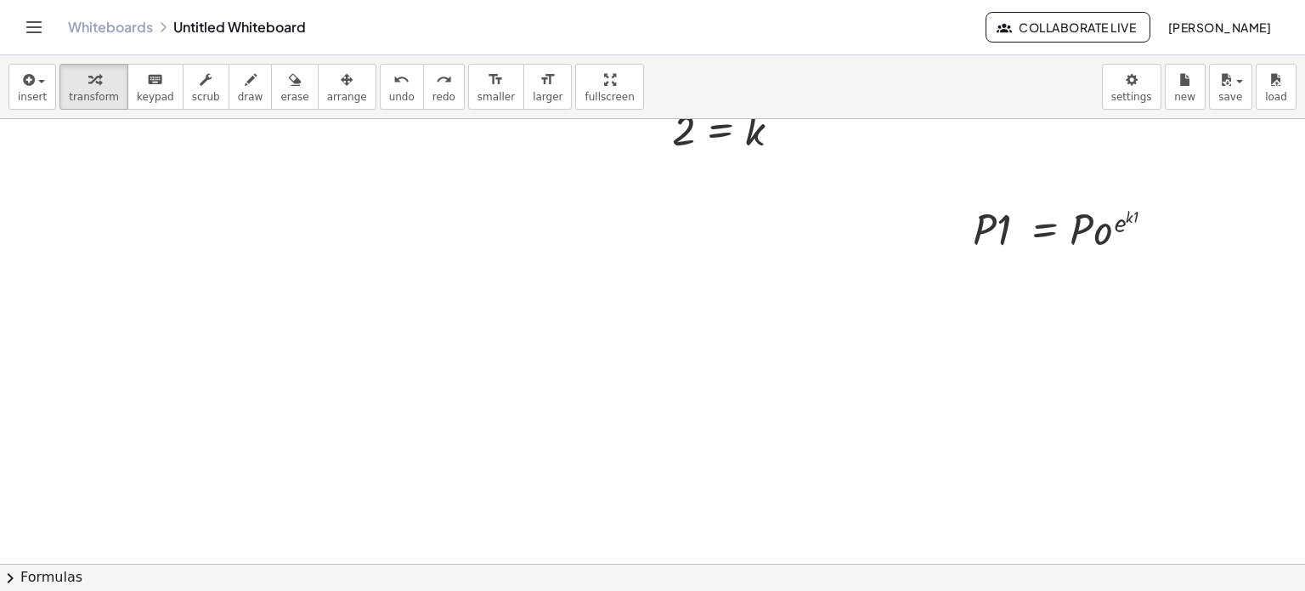
click at [693, 360] on div at bounding box center [652, 321] width 1305 height 1336
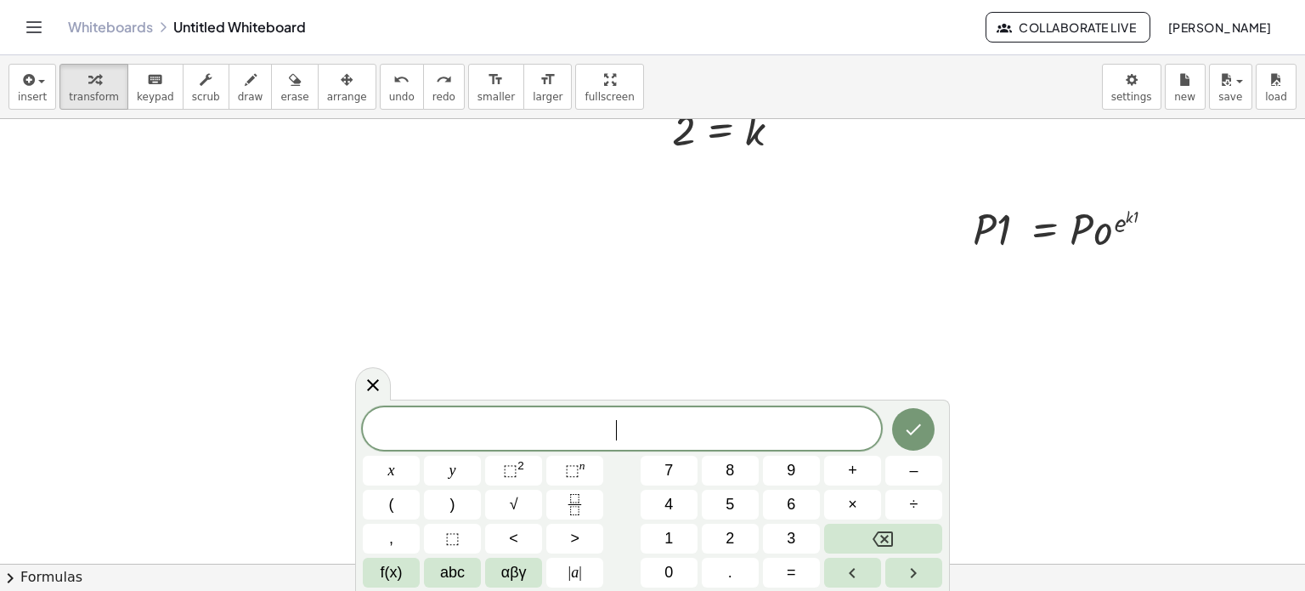
click at [693, 360] on div at bounding box center [652, 321] width 1305 height 1336
click at [586, 508] on button "Fraction" at bounding box center [574, 505] width 57 height 30
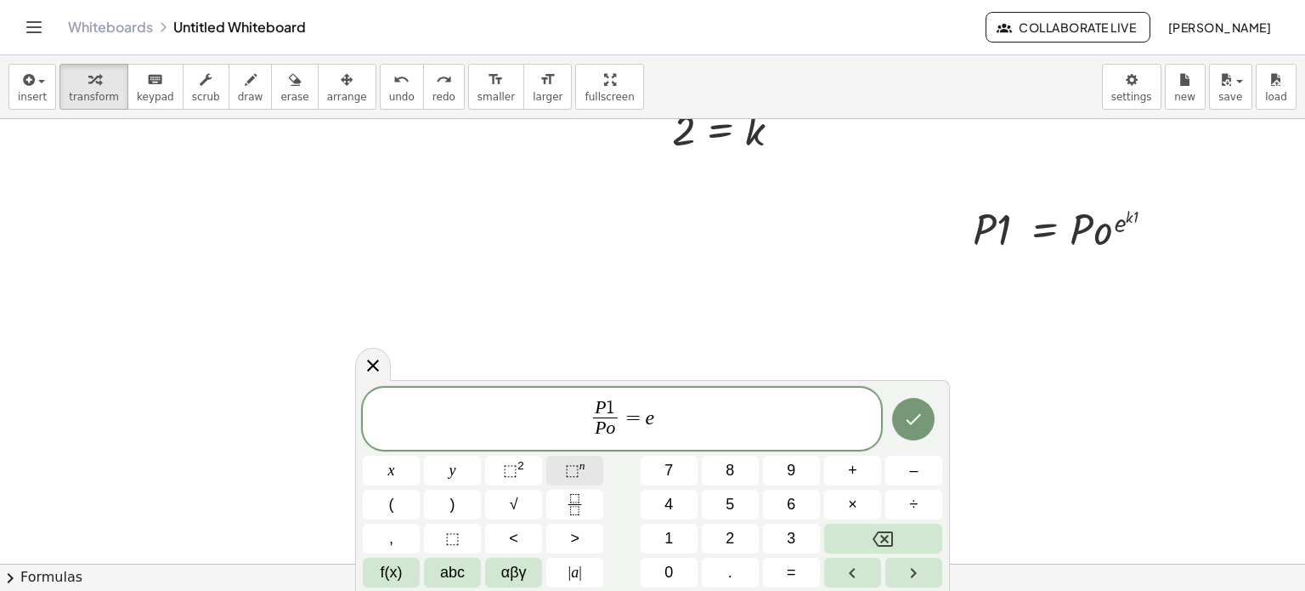
click at [558, 471] on button "⬚ n" at bounding box center [574, 471] width 57 height 30
click at [921, 409] on icon "Done" at bounding box center [913, 419] width 20 height 20
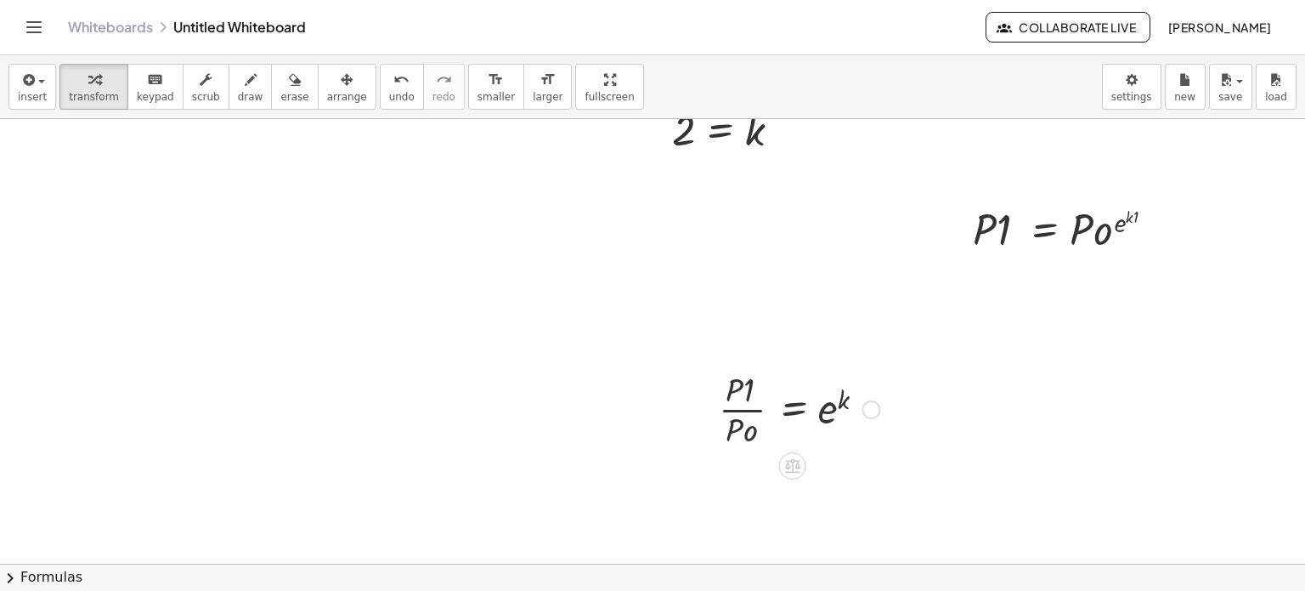
click at [785, 442] on div at bounding box center [799, 407] width 178 height 85
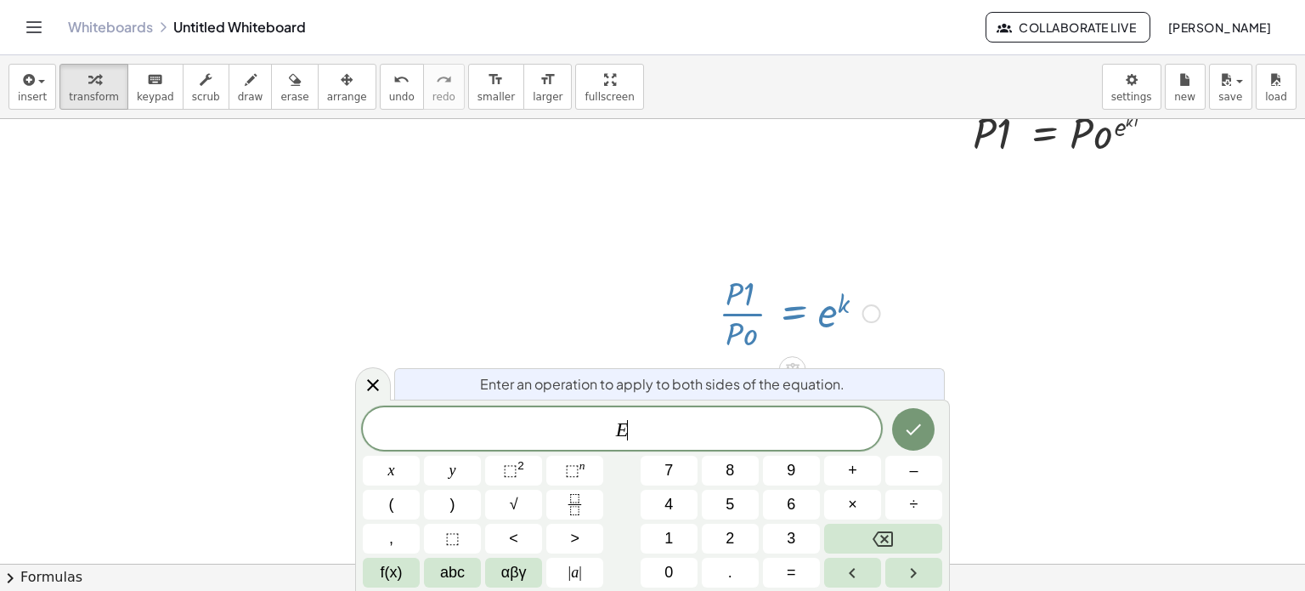
scroll to position [563, 0]
click at [829, 279] on div at bounding box center [799, 311] width 178 height 85
click at [770, 275] on div at bounding box center [799, 311] width 178 height 85
click at [384, 376] on div at bounding box center [373, 383] width 36 height 33
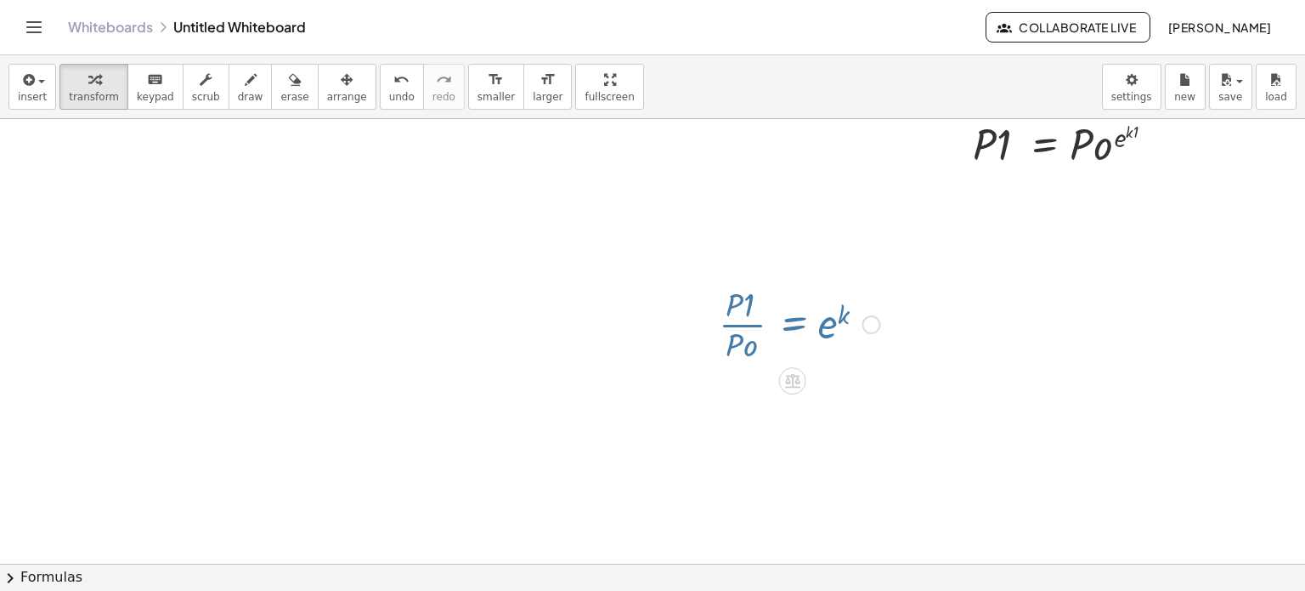
click at [384, 376] on div at bounding box center [652, 236] width 1305 height 1336
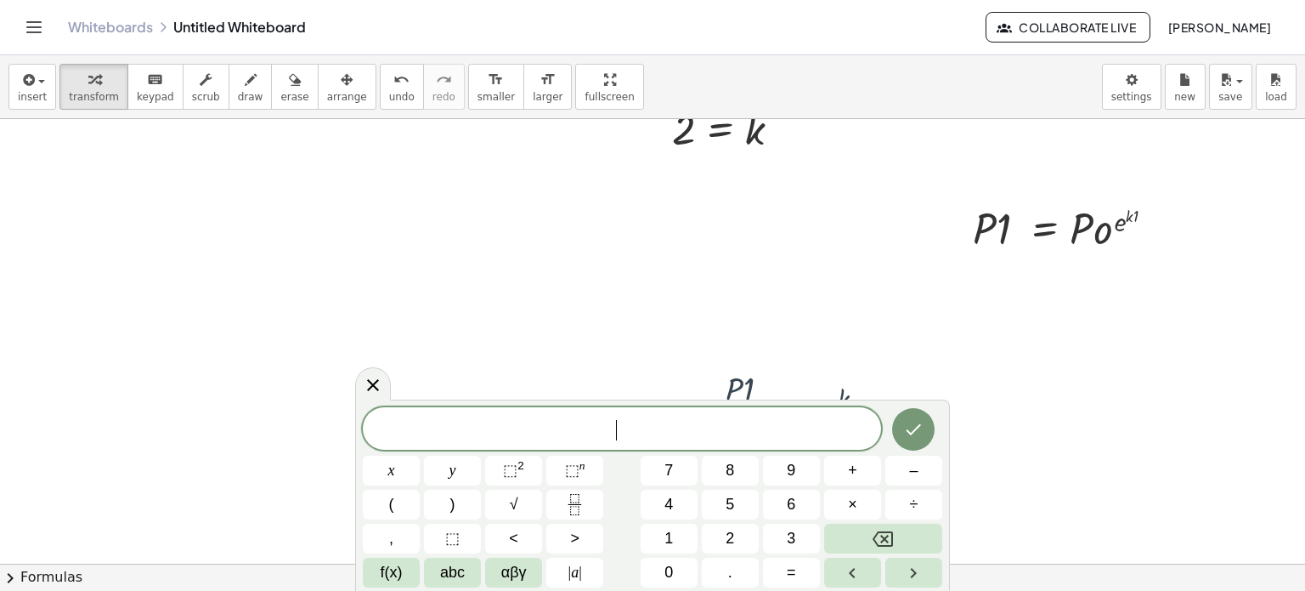
scroll to position [466, 0]
click at [646, 356] on div at bounding box center [652, 321] width 1305 height 1336
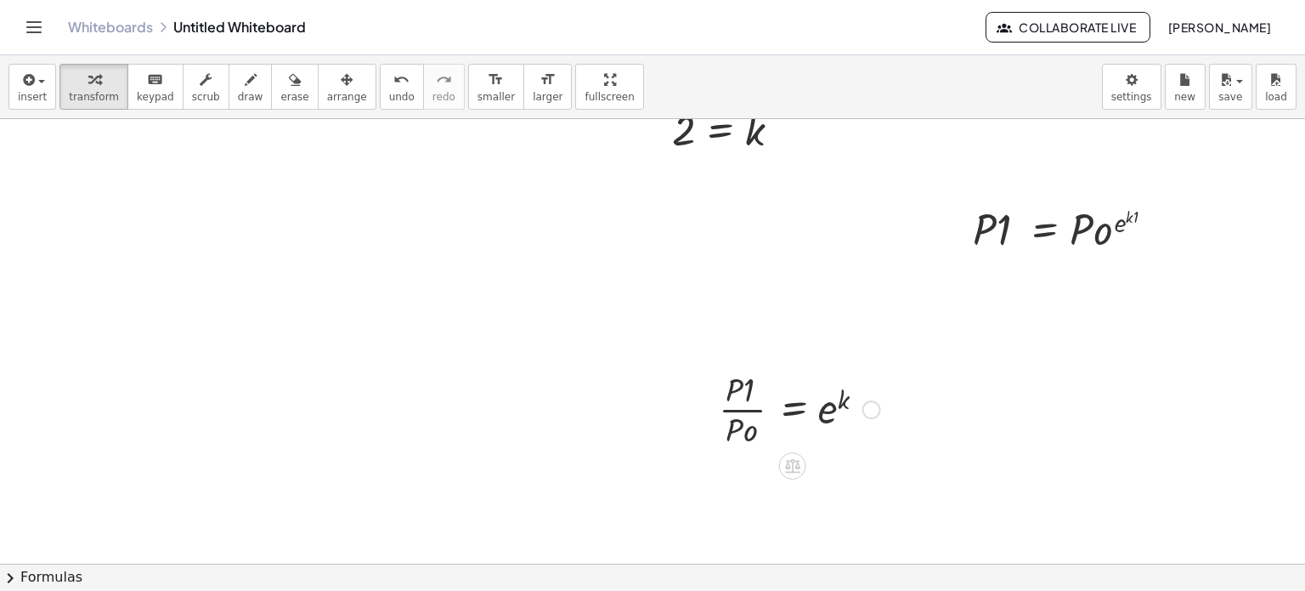
drag, startPoint x: 685, startPoint y: 383, endPoint x: 697, endPoint y: 410, distance: 29.7
click at [697, 410] on div "+ · 3 · ( + e x − 2 ) + k + · 3 · e x − · 3 · 2 + k + e x − + k · 3 · 6 · L · i…" at bounding box center [652, 321] width 1305 height 1336
click at [697, 410] on div at bounding box center [705, 407] width 25 height 93
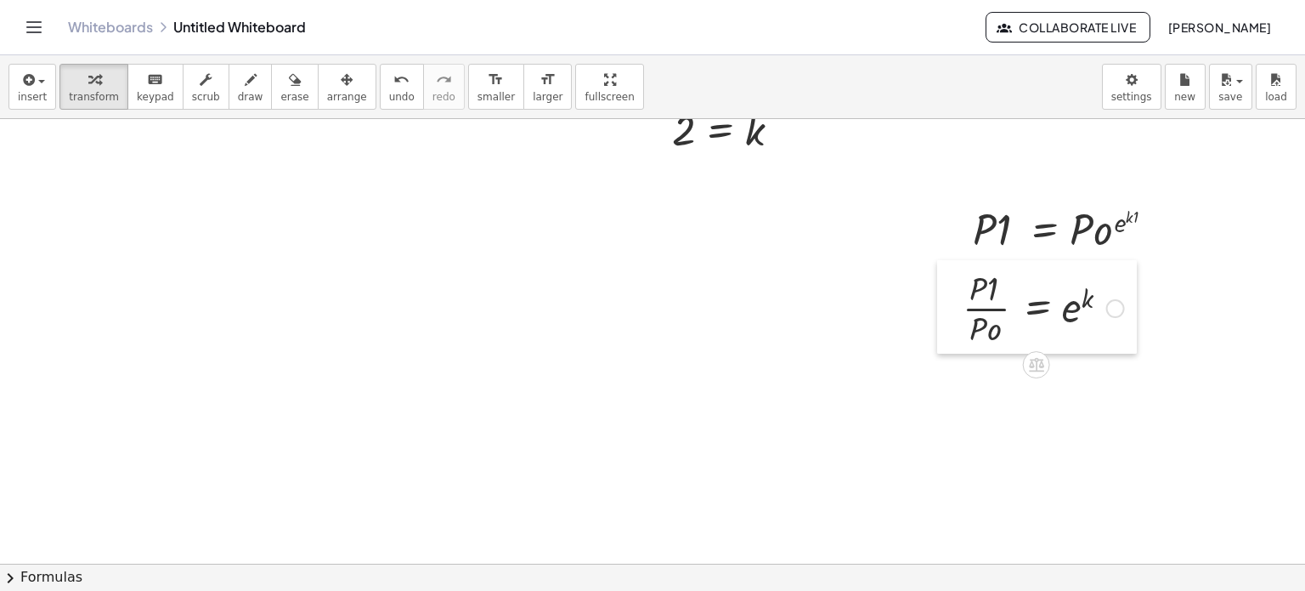
drag, startPoint x: 697, startPoint y: 410, endPoint x: 940, endPoint y: 310, distance: 262.9
click at [940, 310] on div at bounding box center [949, 306] width 25 height 93
click at [1060, 297] on div at bounding box center [1043, 307] width 178 height 85
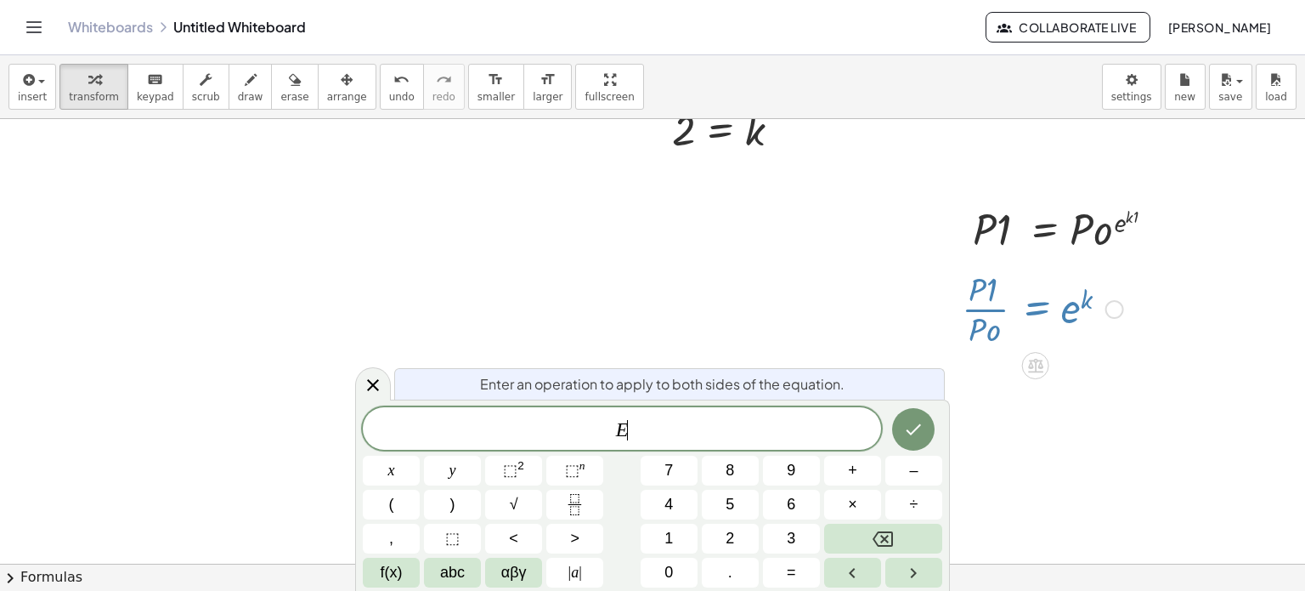
click at [1060, 297] on div at bounding box center [1043, 307] width 178 height 85
click at [1091, 414] on div at bounding box center [652, 321] width 1305 height 1336
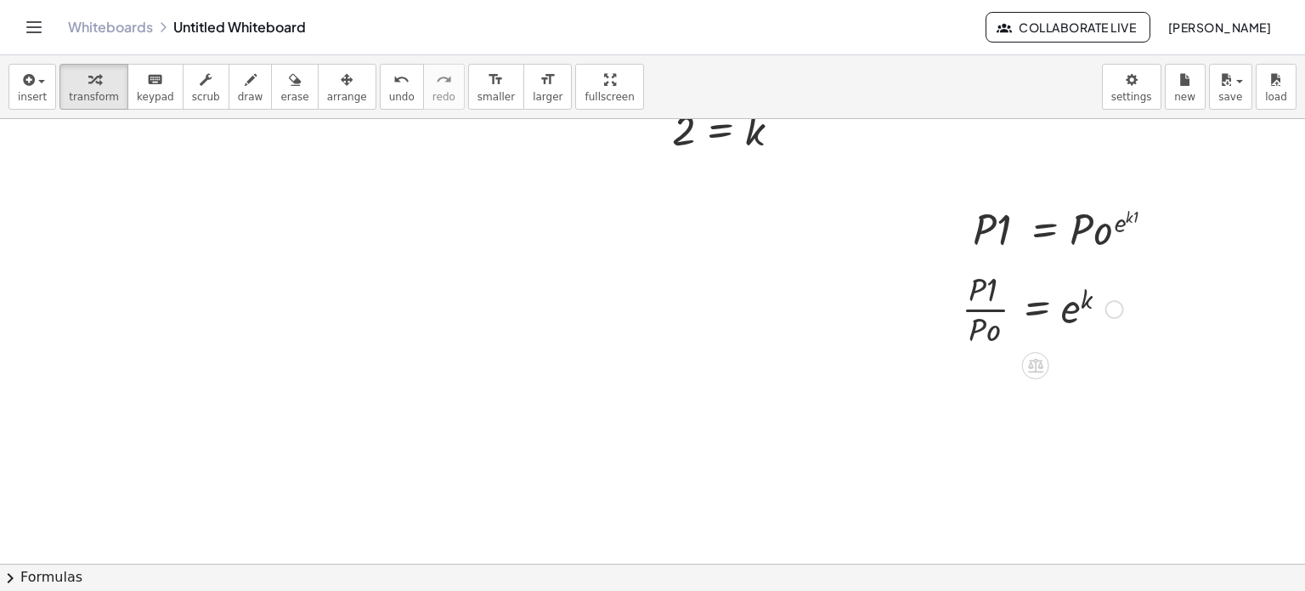
click at [716, 498] on div at bounding box center [652, 321] width 1305 height 1336
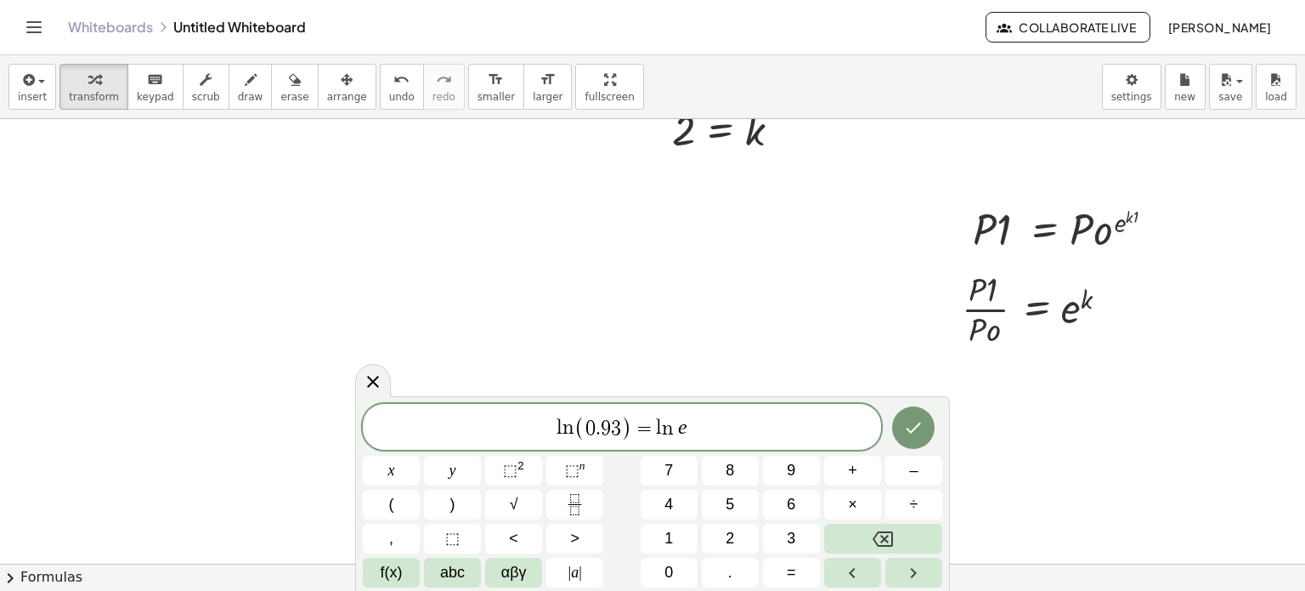
click at [589, 450] on div "l n ( 0 . 9 3 ) = l n e x y ⬚ 2 ⬚ n 7 8 9 + – ( ) √ 4 5 6 × ÷ , ⬚ < > 1 2 3 f(x…" at bounding box center [653, 496] width 580 height 184
click at [574, 477] on span "⬚" at bounding box center [572, 469] width 14 height 17
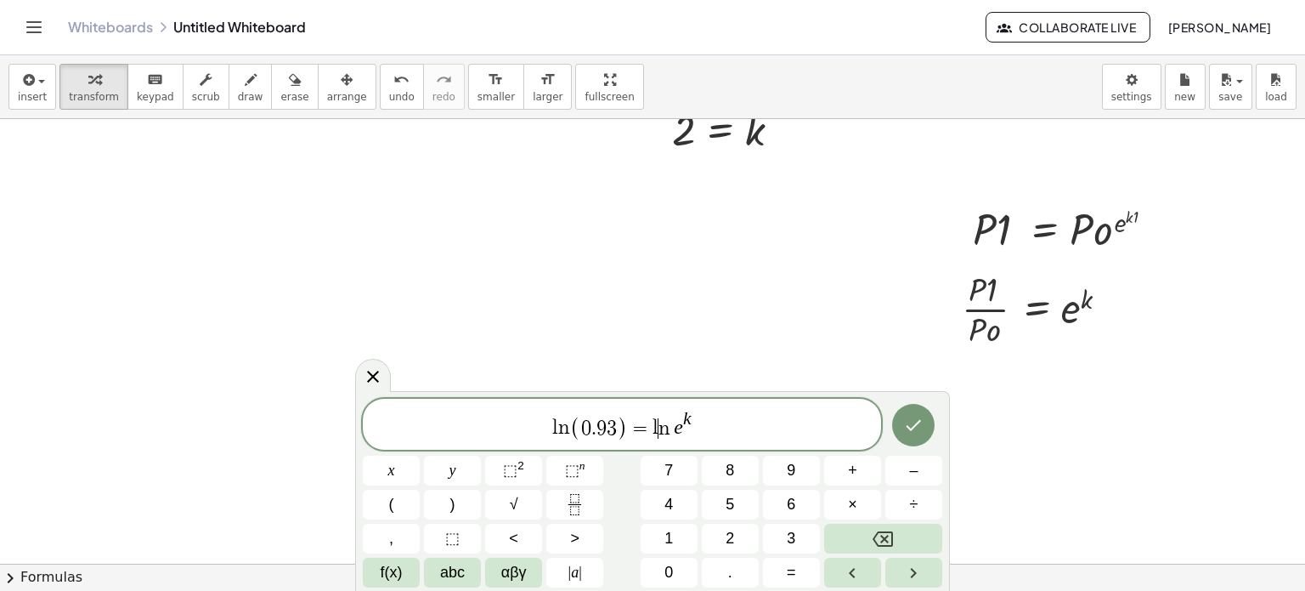
click at [666, 424] on var "n" at bounding box center [667, 428] width 16 height 20
click at [673, 430] on span "l n ( 0 . 9 3 ) = l n ​ e k" at bounding box center [622, 425] width 518 height 33
click at [722, 433] on span "l n ( 0 . 9 3 ) = l n ( e k ) ​" at bounding box center [622, 424] width 518 height 35
click at [906, 430] on icon "Done" at bounding box center [913, 424] width 20 height 20
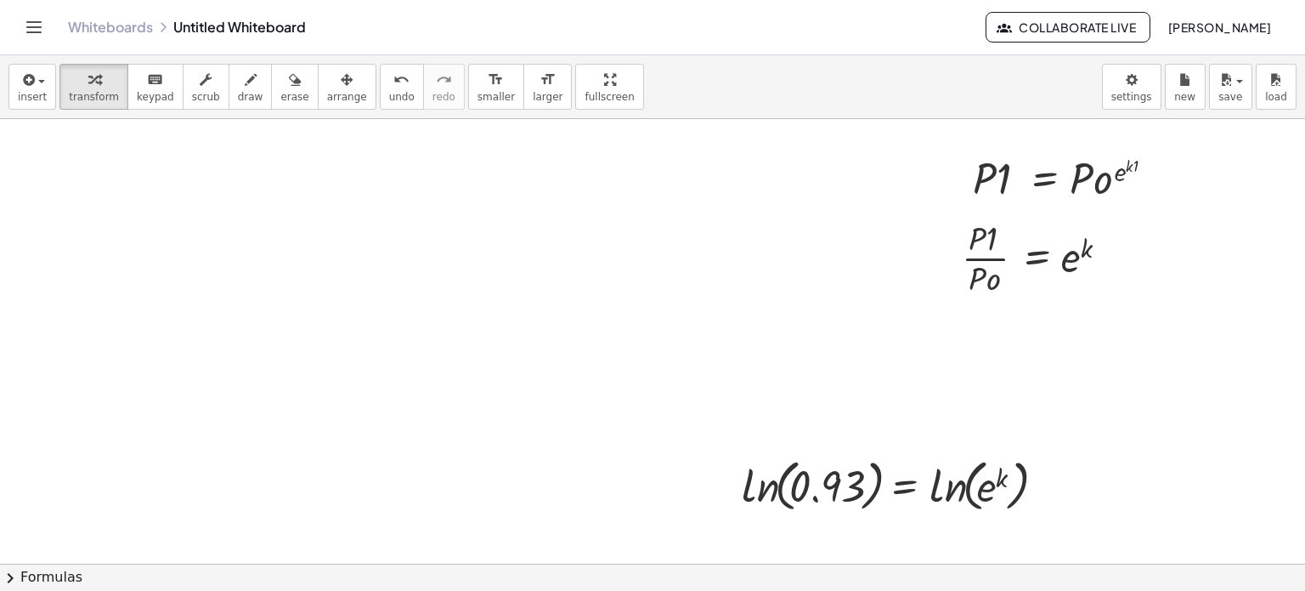
scroll to position [521, 0]
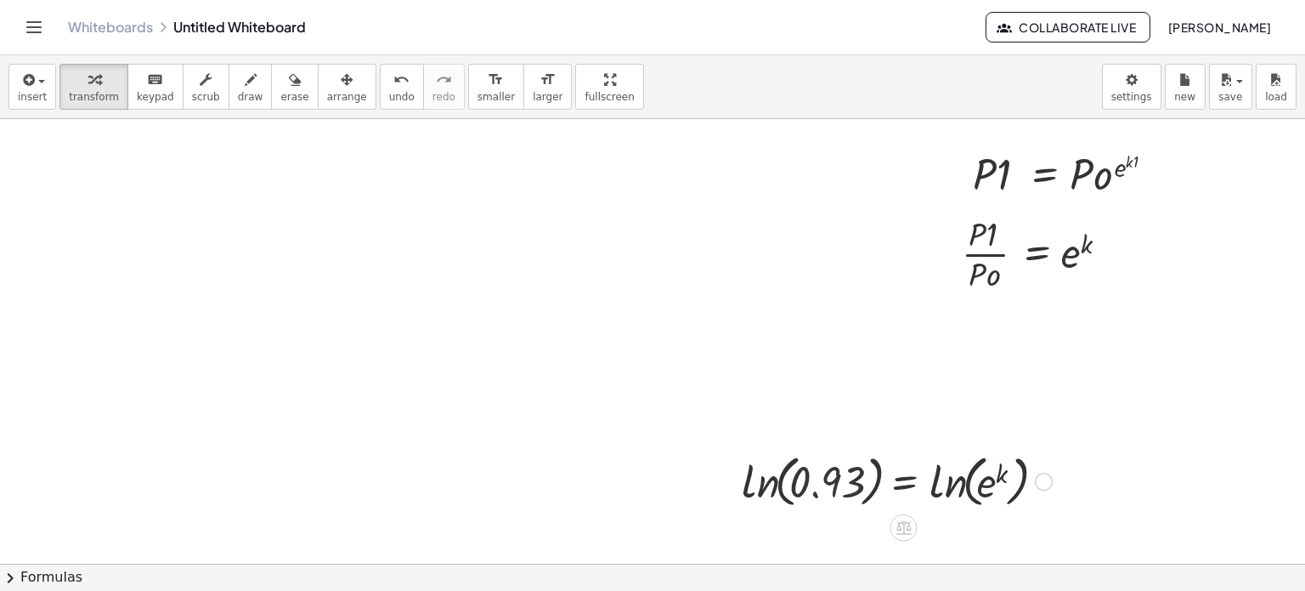
click at [852, 478] on div at bounding box center [897, 480] width 328 height 65
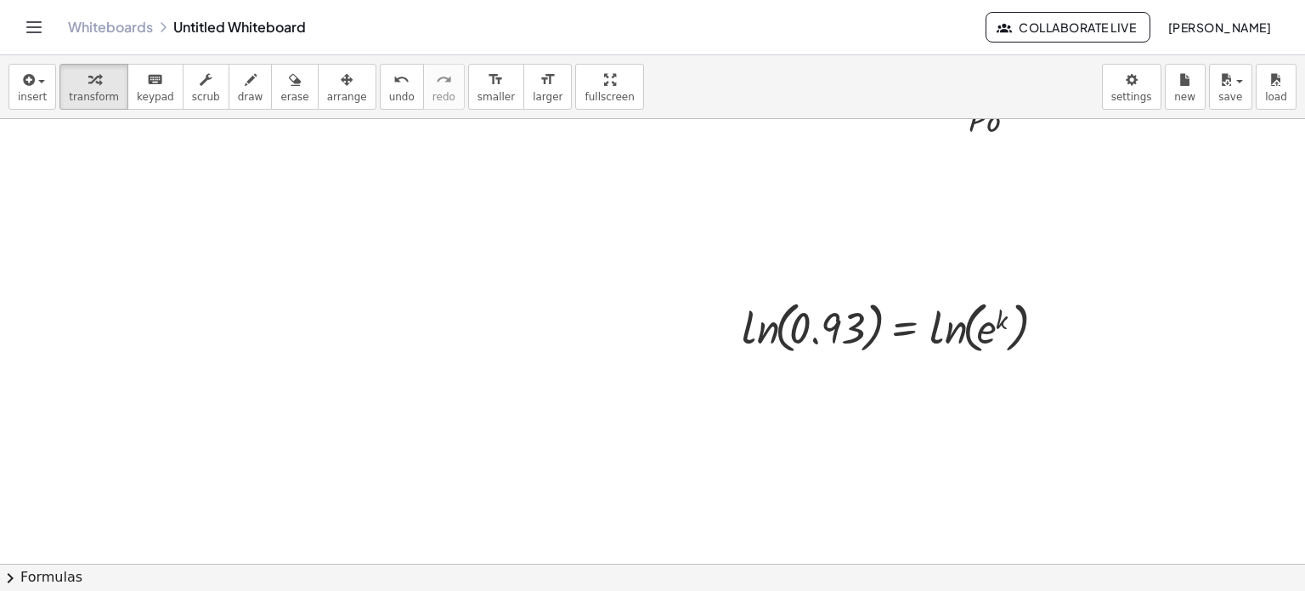
scroll to position [677, 0]
click at [949, 352] on div at bounding box center [897, 324] width 328 height 65
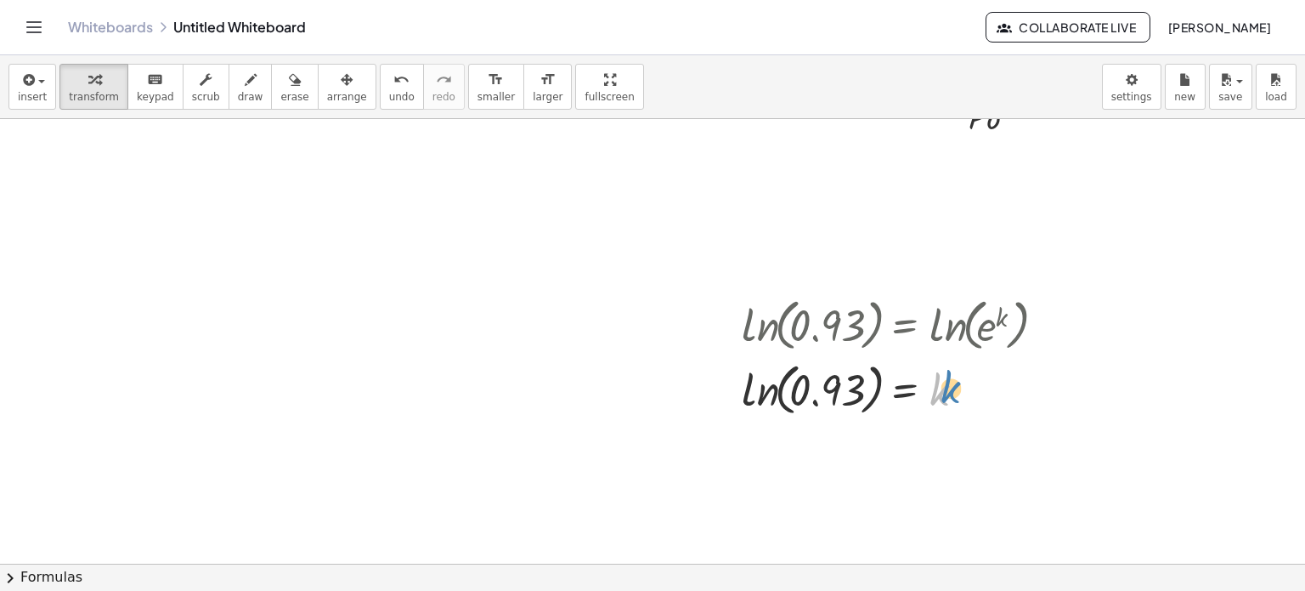
drag, startPoint x: 949, startPoint y: 352, endPoint x: 962, endPoint y: 348, distance: 13.2
click at [903, 325] on div "ln ( , 0.93 ) = ln ( , e k ) k ln ( , 0.93 ) = k" at bounding box center [903, 325] width 0 height 0
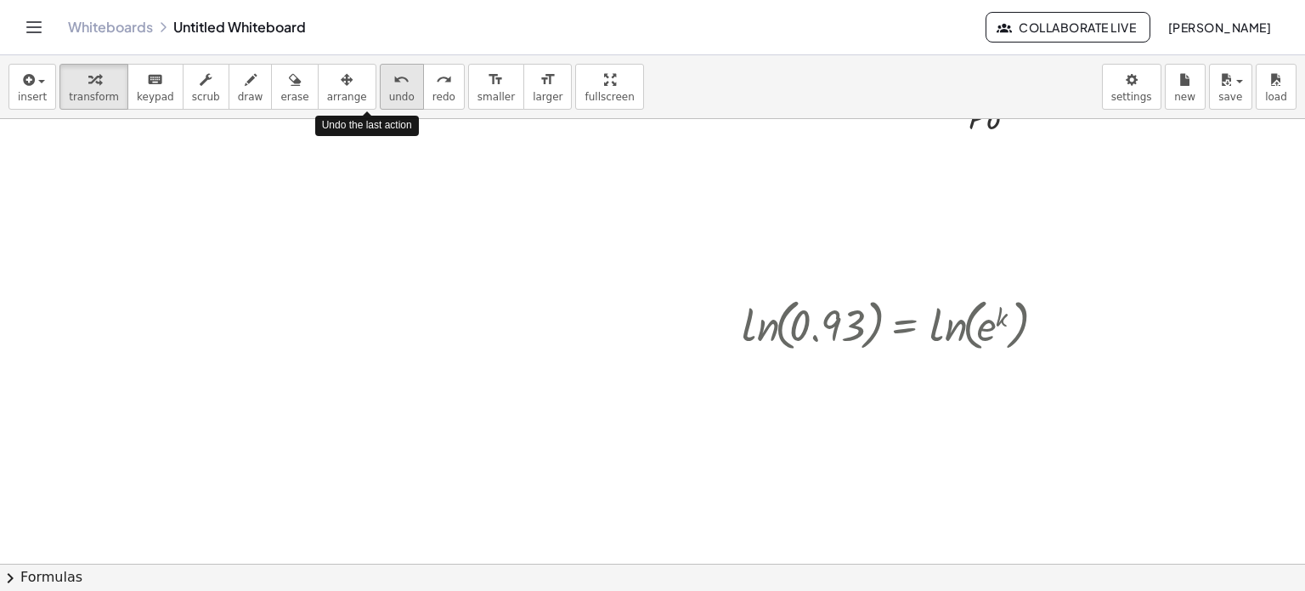
click at [380, 74] on button "undo undo" at bounding box center [402, 87] width 44 height 46
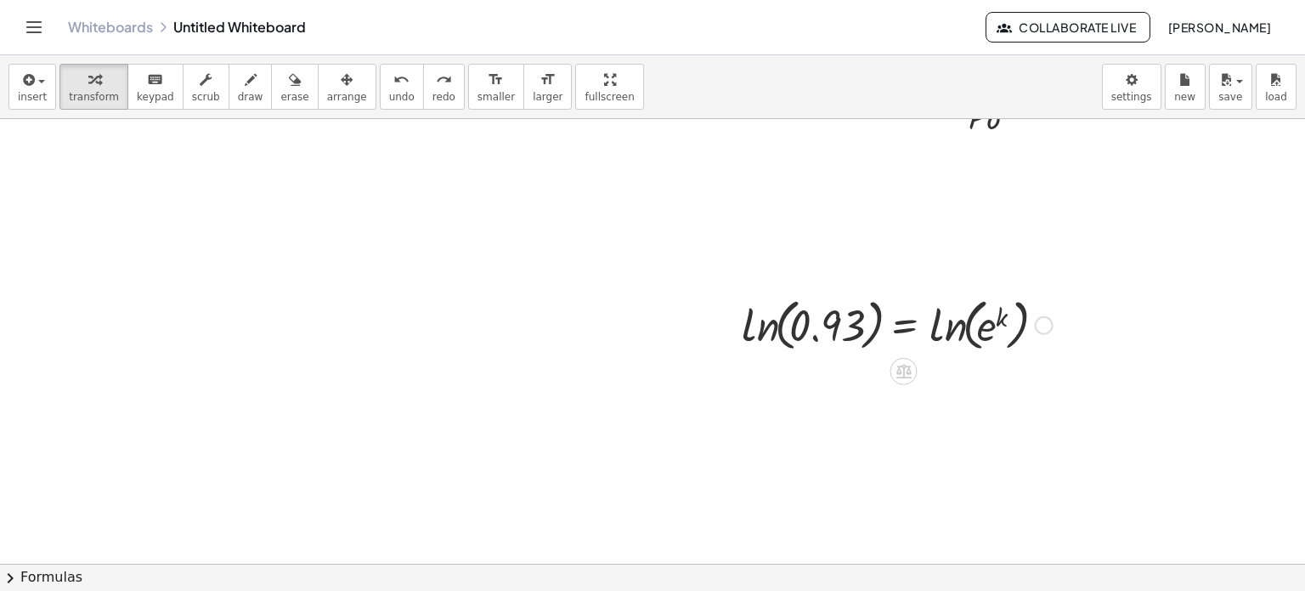
drag, startPoint x: 931, startPoint y: 362, endPoint x: 889, endPoint y: 348, distance: 44.6
click at [889, 348] on div "+ · 3 · ( + e x − 2 ) + k + · 3 · e x − · 3 · 2 + k + e x − + k · 3 · 6 · L · i…" at bounding box center [652, 110] width 1305 height 1336
click at [889, 348] on div at bounding box center [897, 324] width 328 height 65
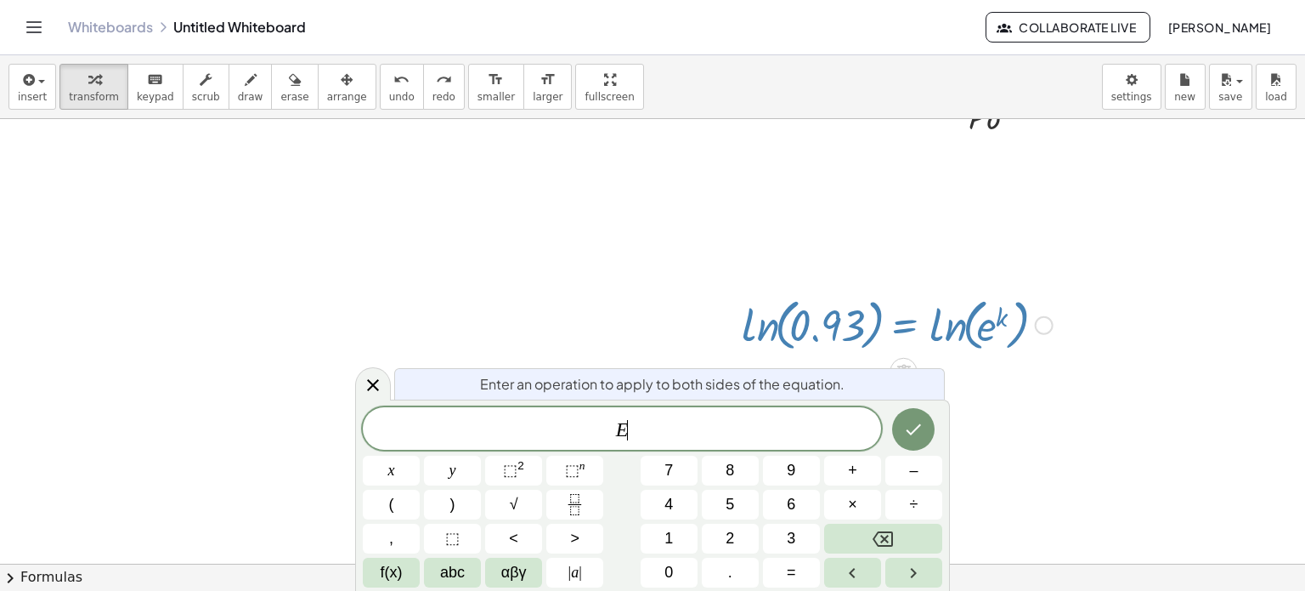
click at [889, 348] on div at bounding box center [897, 324] width 328 height 65
drag, startPoint x: 889, startPoint y: 348, endPoint x: 911, endPoint y: 327, distance: 30.7
click at [911, 327] on div at bounding box center [897, 324] width 328 height 65
drag, startPoint x: 867, startPoint y: 276, endPoint x: 916, endPoint y: 252, distance: 54.7
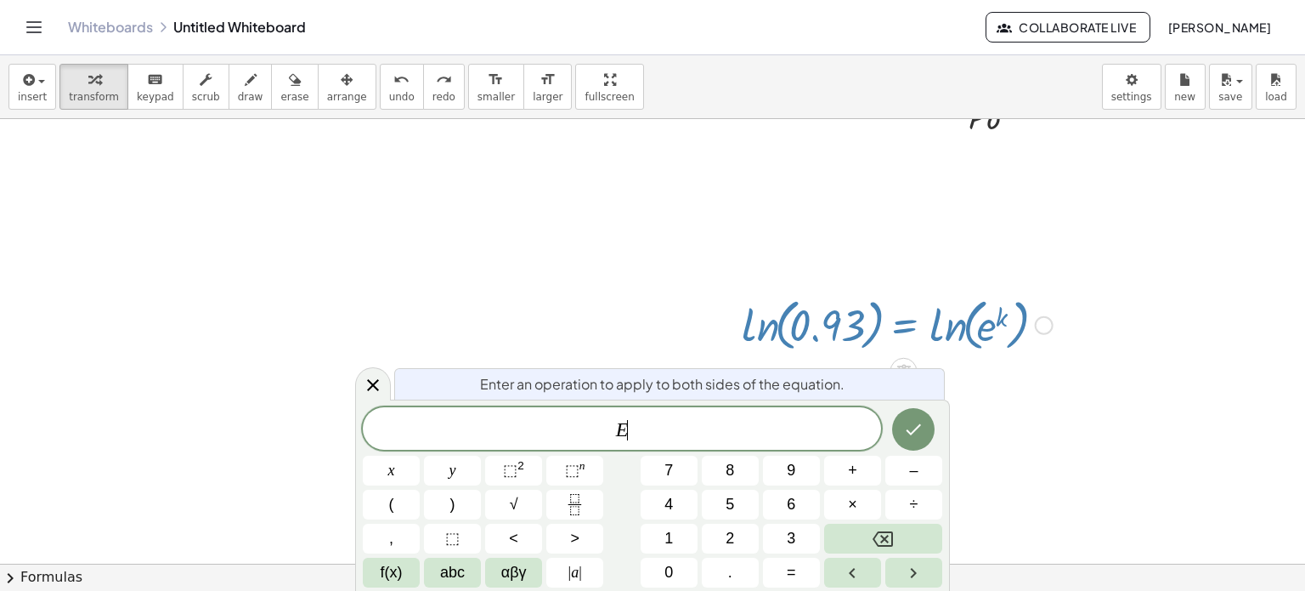
click at [920, 252] on div at bounding box center [652, 110] width 1305 height 1336
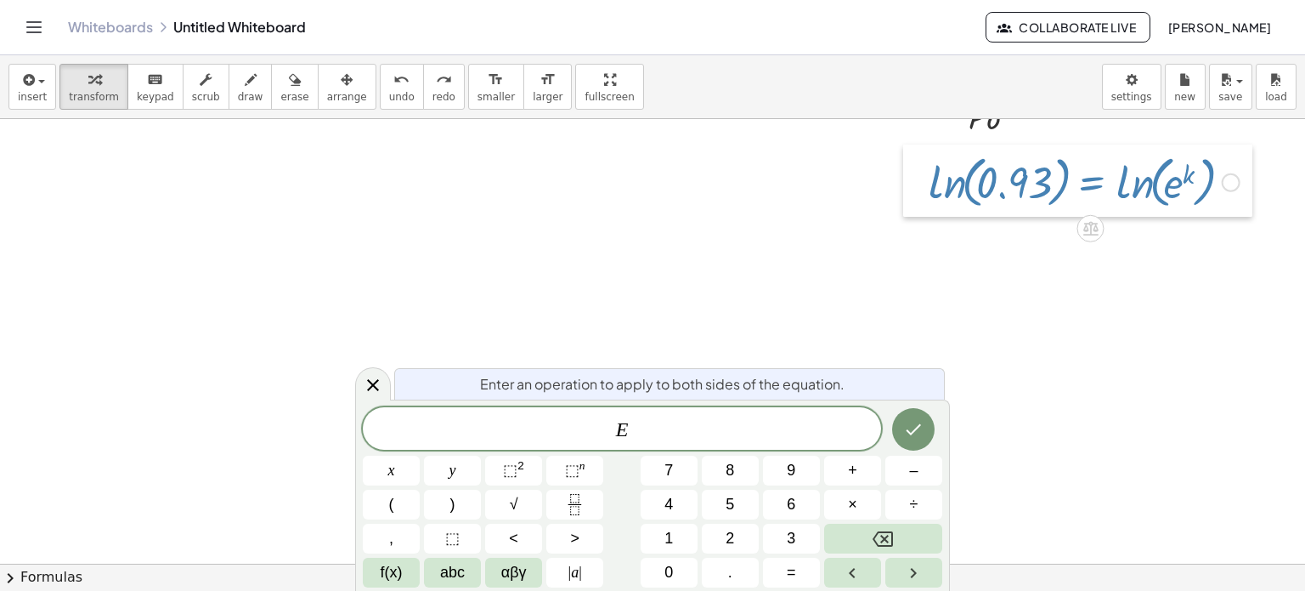
drag, startPoint x: 734, startPoint y: 312, endPoint x: 925, endPoint y: 173, distance: 235.4
click at [925, 173] on div at bounding box center [915, 180] width 25 height 73
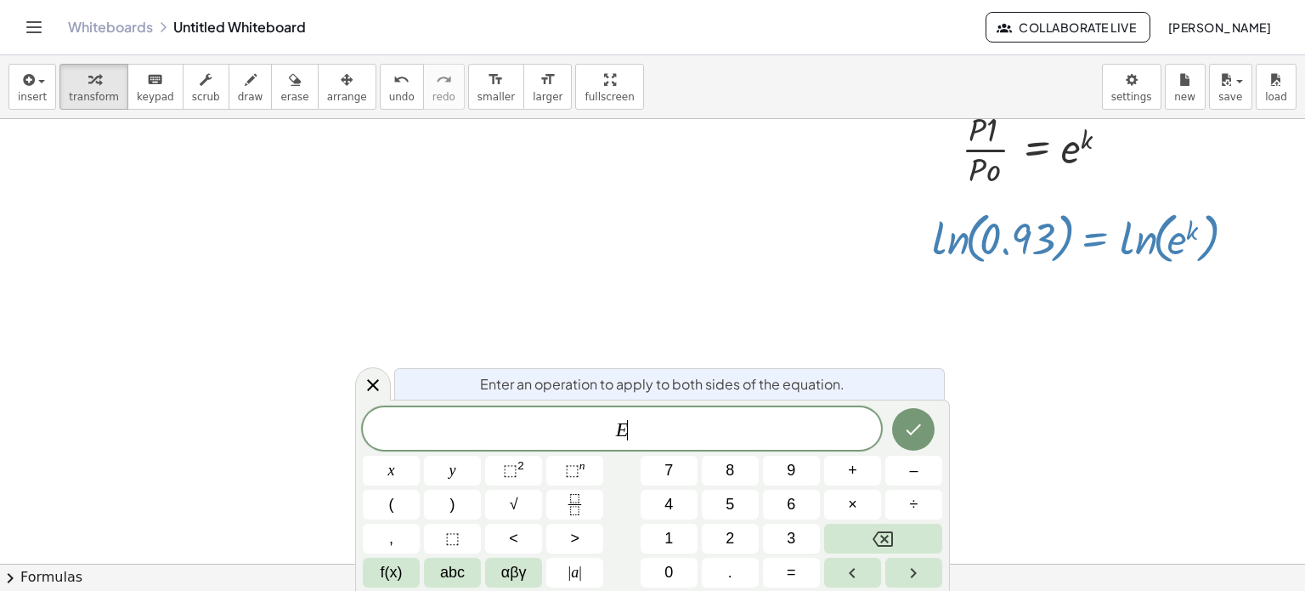
scroll to position [636, 0]
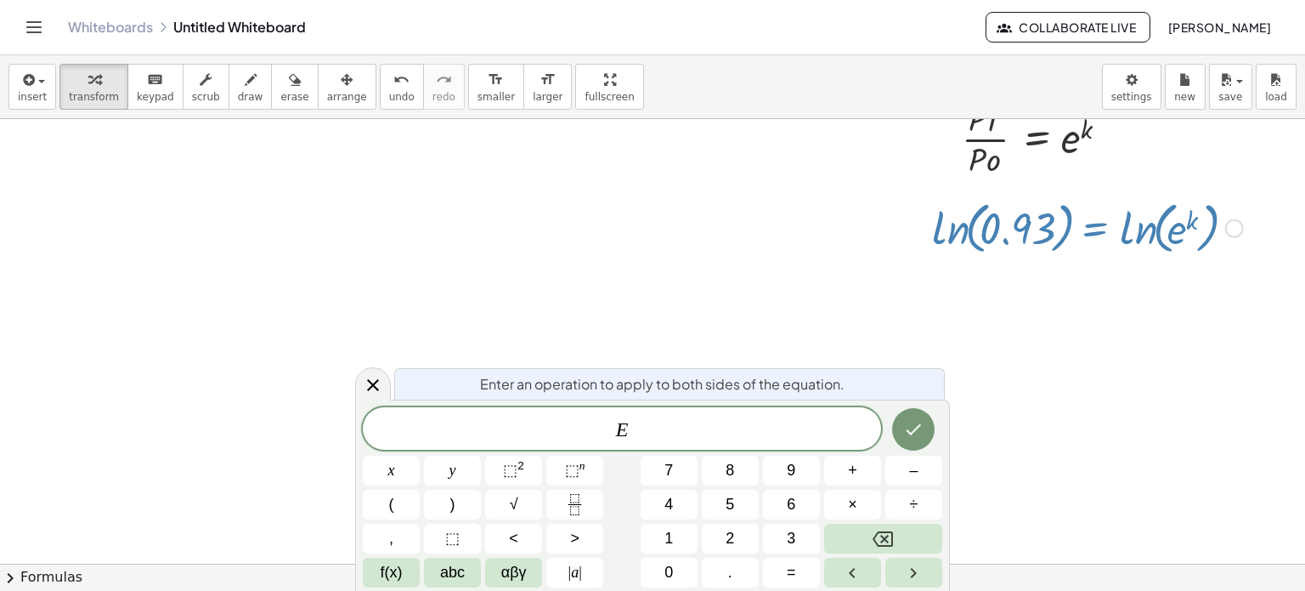
drag, startPoint x: 1149, startPoint y: 240, endPoint x: 1175, endPoint y: 241, distance: 25.6
click at [1175, 241] on div at bounding box center [1088, 227] width 328 height 65
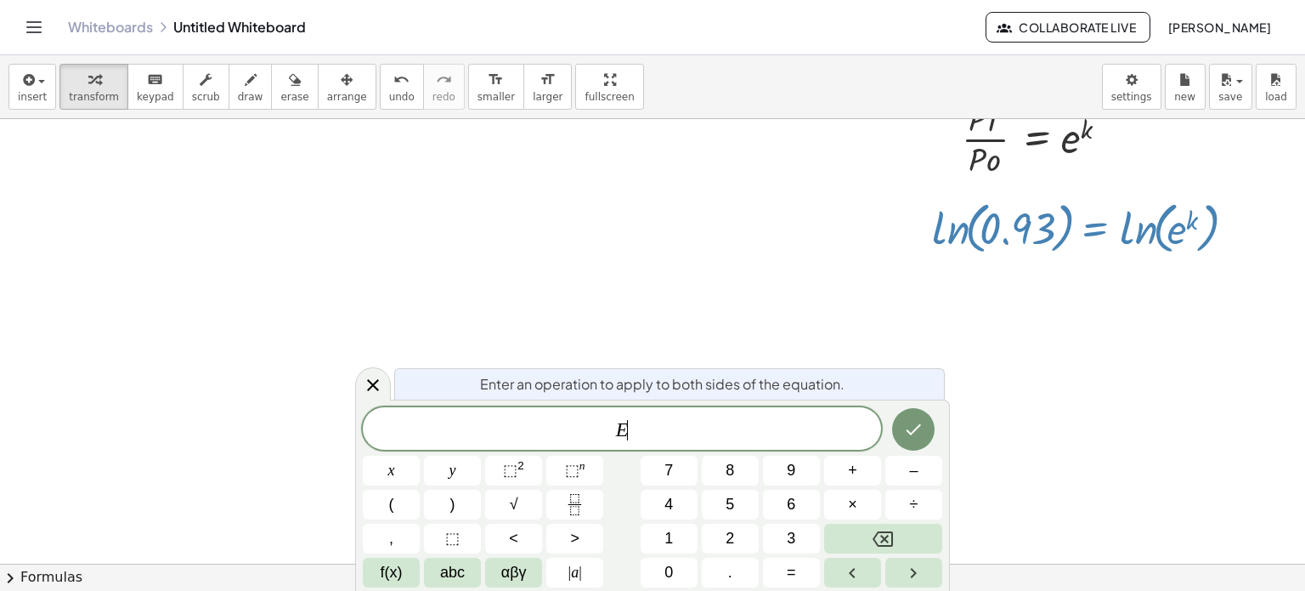
click at [1073, 370] on div at bounding box center [652, 151] width 1305 height 1336
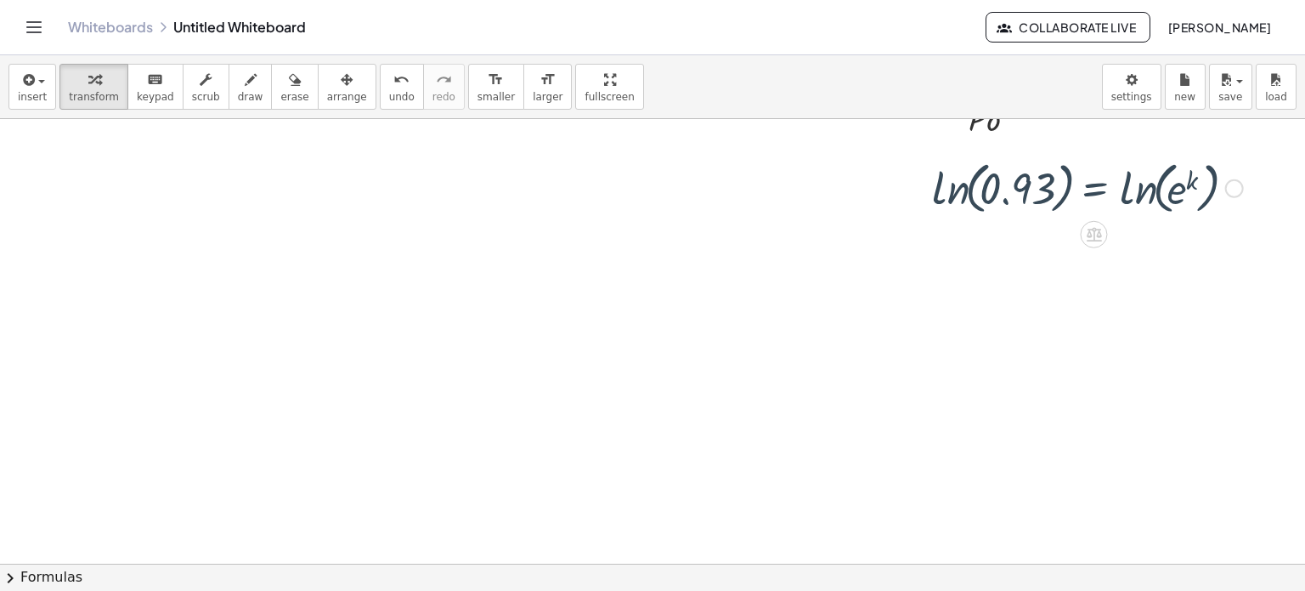
click at [1073, 370] on div at bounding box center [652, 111] width 1305 height 1336
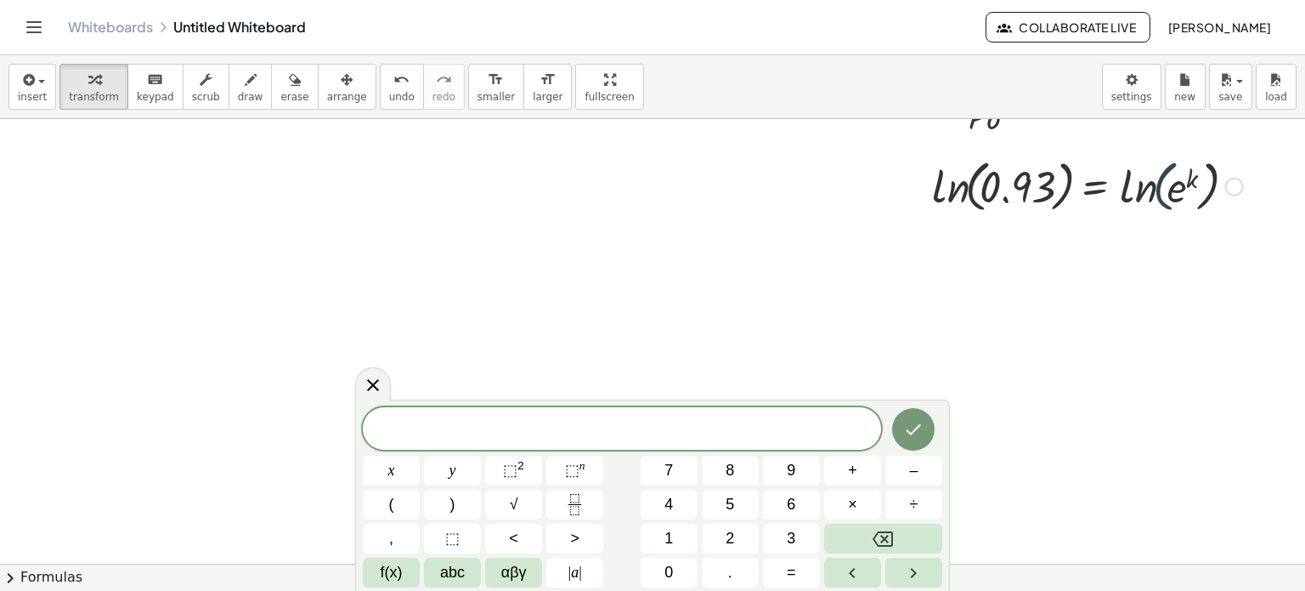
drag, startPoint x: 1159, startPoint y: 184, endPoint x: 1176, endPoint y: 185, distance: 17.1
click at [1176, 185] on div at bounding box center [1088, 185] width 328 height 65
drag, startPoint x: 1138, startPoint y: 190, endPoint x: 1181, endPoint y: 193, distance: 43.4
click at [1181, 193] on div at bounding box center [1088, 185] width 328 height 65
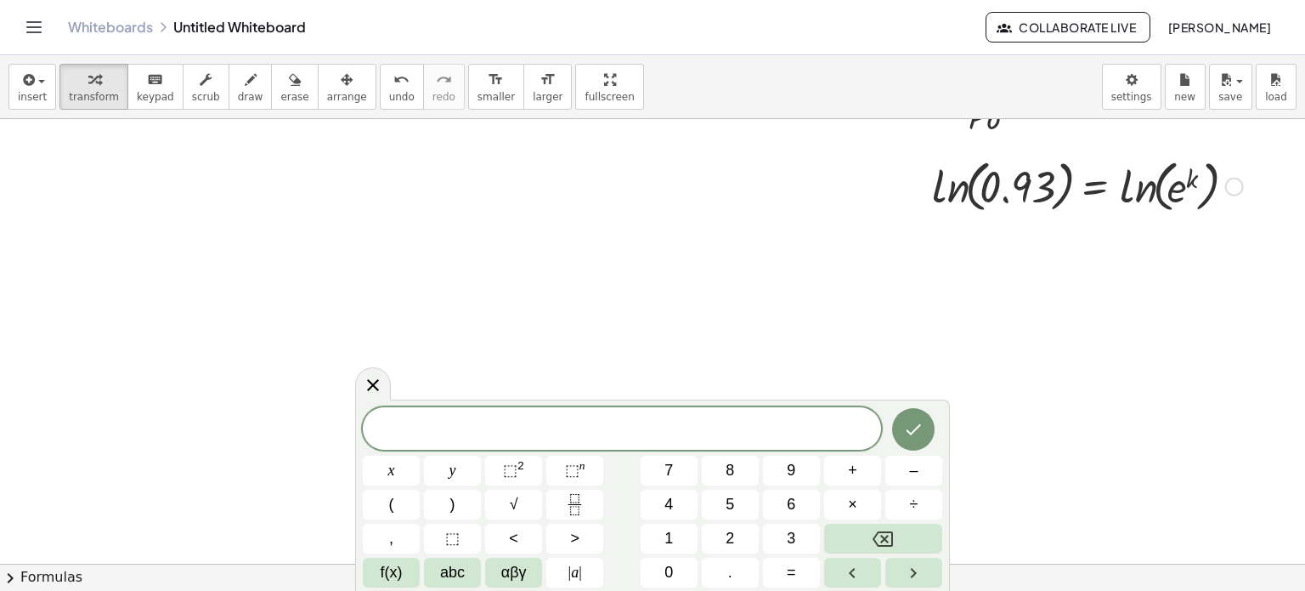
click at [1181, 193] on div at bounding box center [1088, 185] width 328 height 65
drag, startPoint x: 1181, startPoint y: 193, endPoint x: 1135, endPoint y: 187, distance: 46.3
click at [1135, 187] on div at bounding box center [1088, 185] width 328 height 65
drag, startPoint x: 1144, startPoint y: 193, endPoint x: 1180, endPoint y: 194, distance: 35.7
click at [1180, 194] on div at bounding box center [1088, 185] width 328 height 65
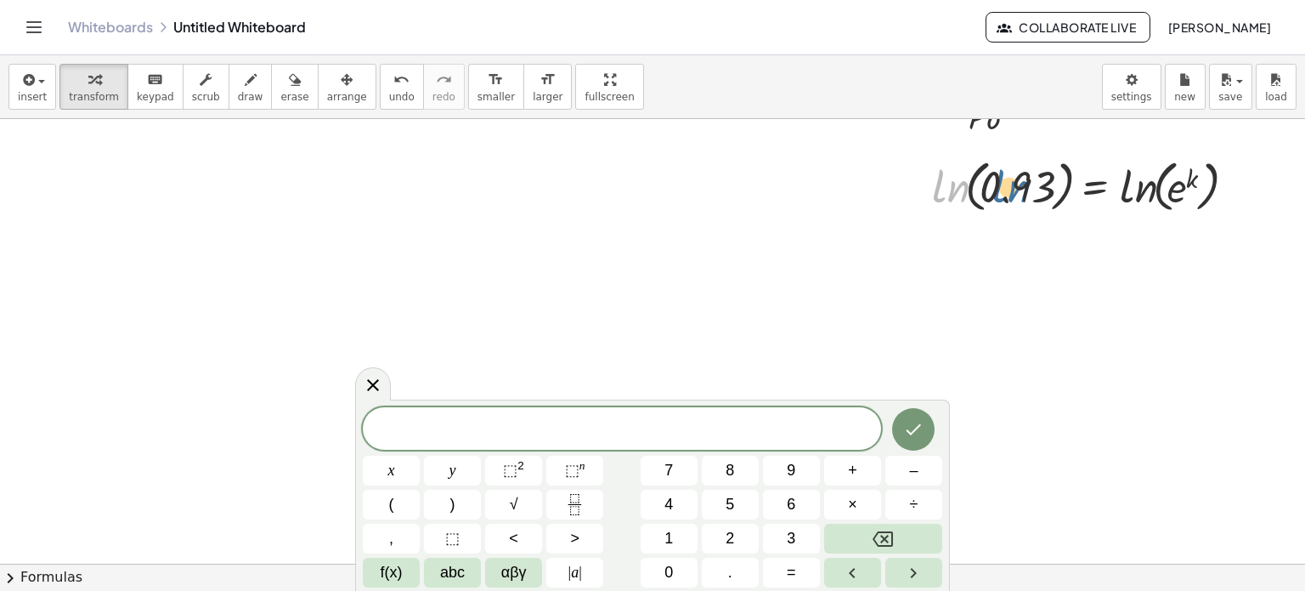
drag, startPoint x: 955, startPoint y: 190, endPoint x: 1016, endPoint y: 190, distance: 61.2
click at [1016, 190] on div at bounding box center [1088, 185] width 328 height 65
click at [461, 575] on span "abc" at bounding box center [452, 572] width 25 height 23
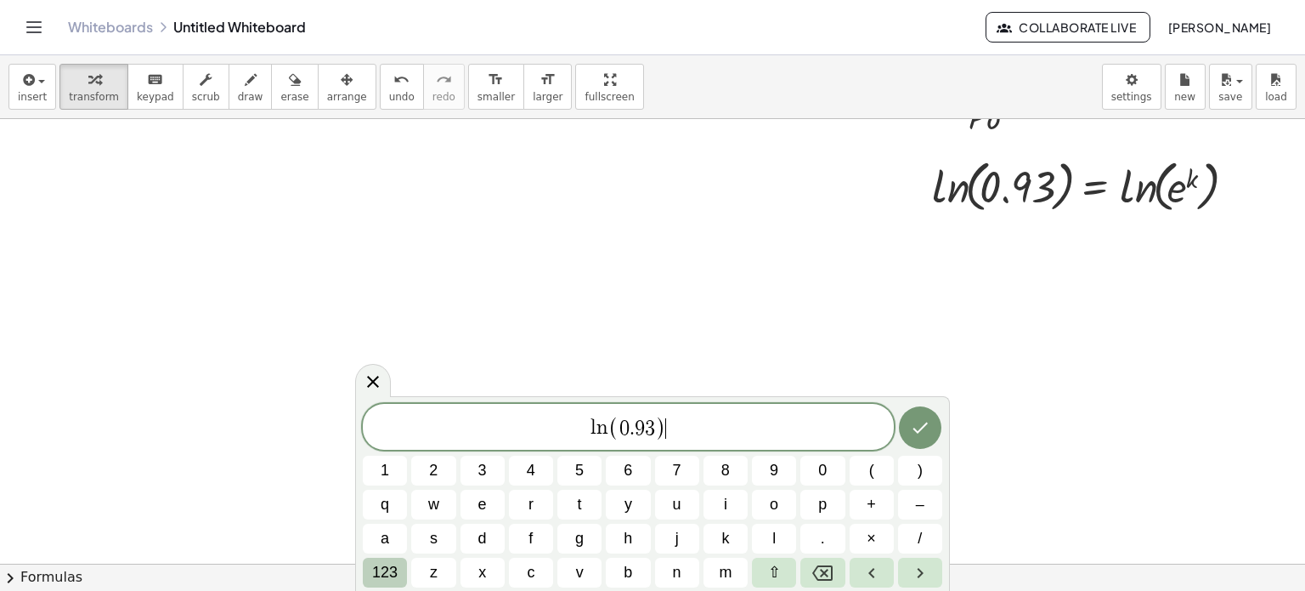
click at [388, 572] on span "123" at bounding box center [384, 572] width 25 height 23
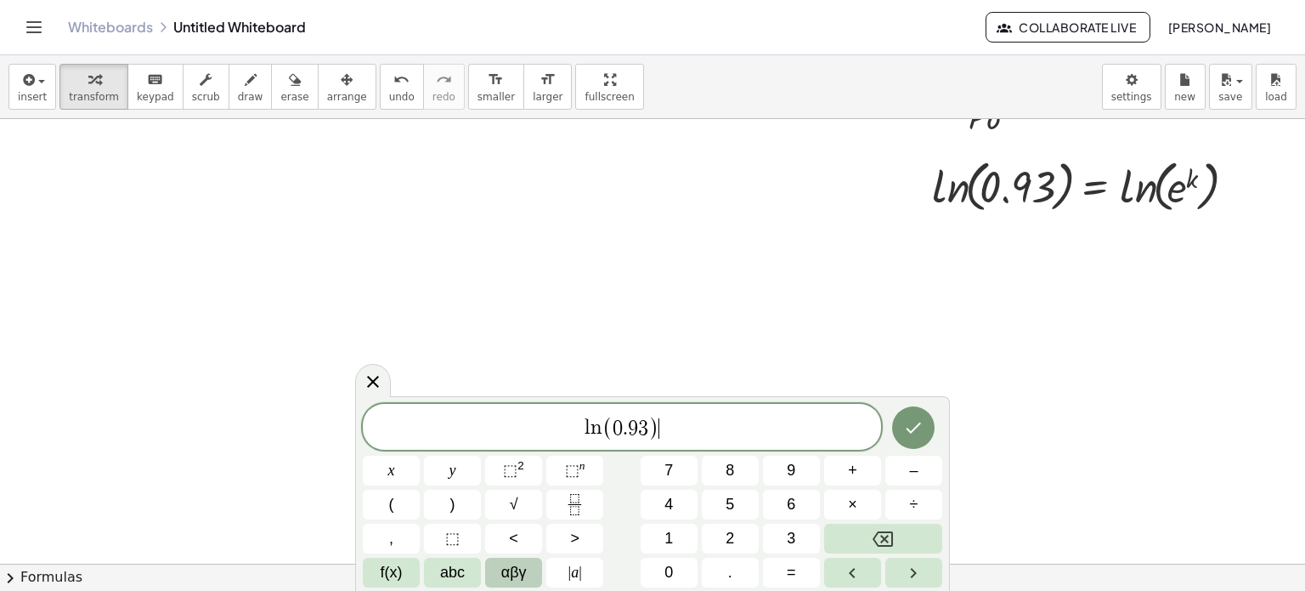
click at [520, 569] on span "αβγ" at bounding box center [513, 572] width 25 height 23
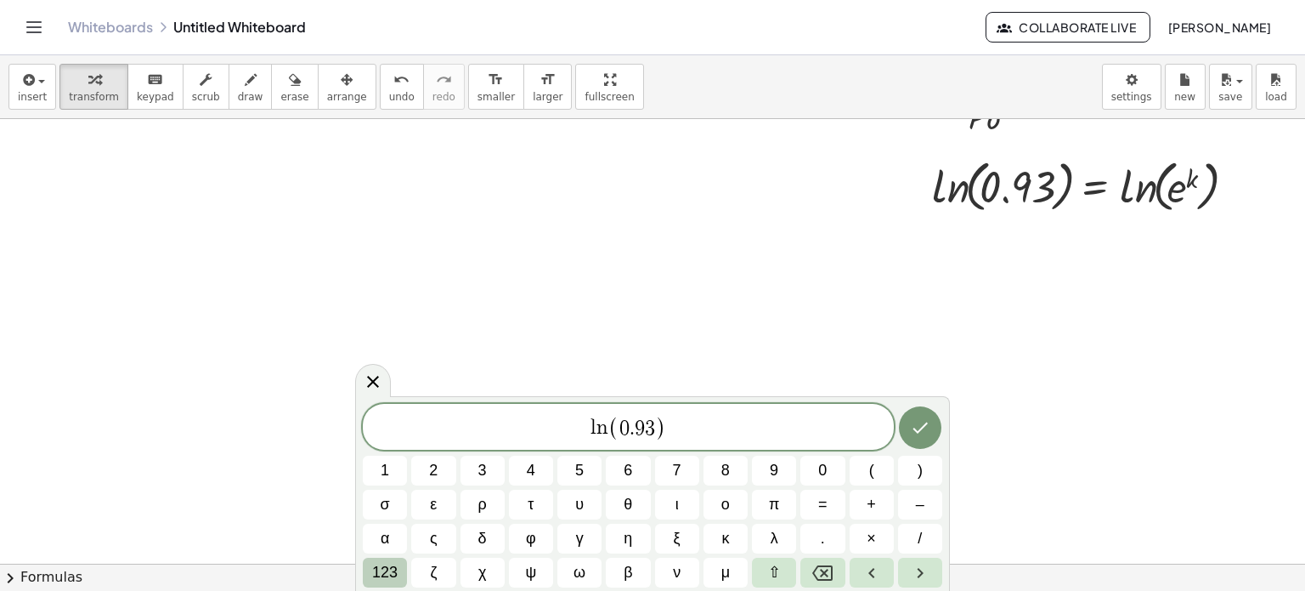
click at [376, 570] on span "123" at bounding box center [384, 572] width 25 height 23
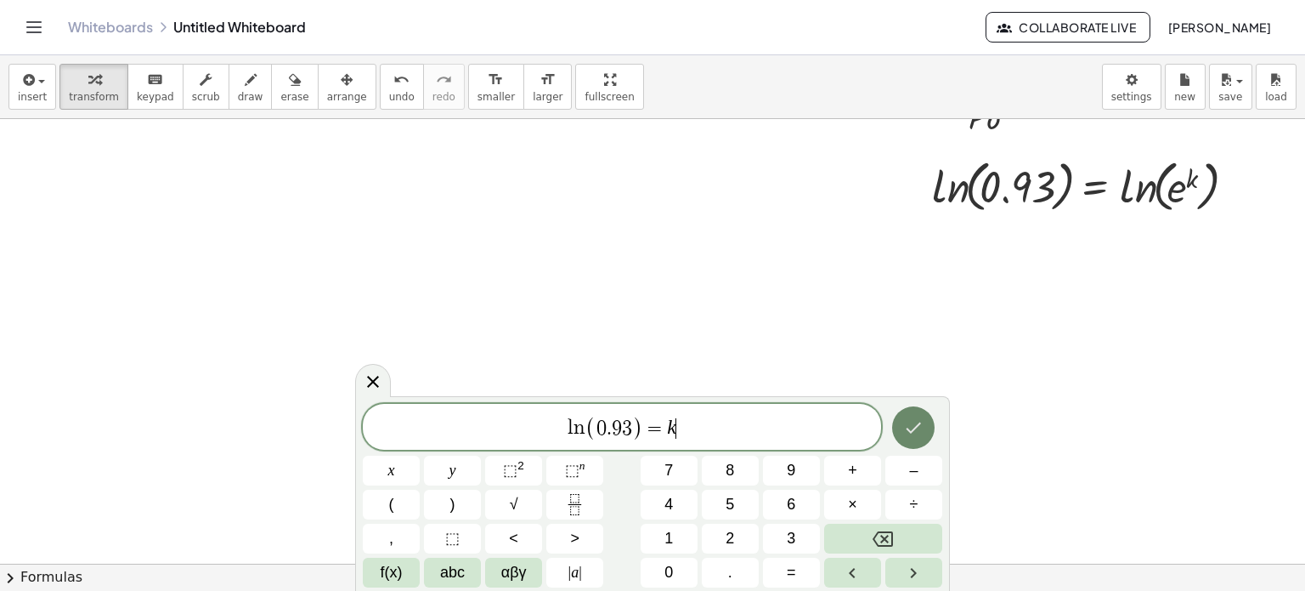
click at [908, 411] on button "Done" at bounding box center [913, 427] width 42 height 42
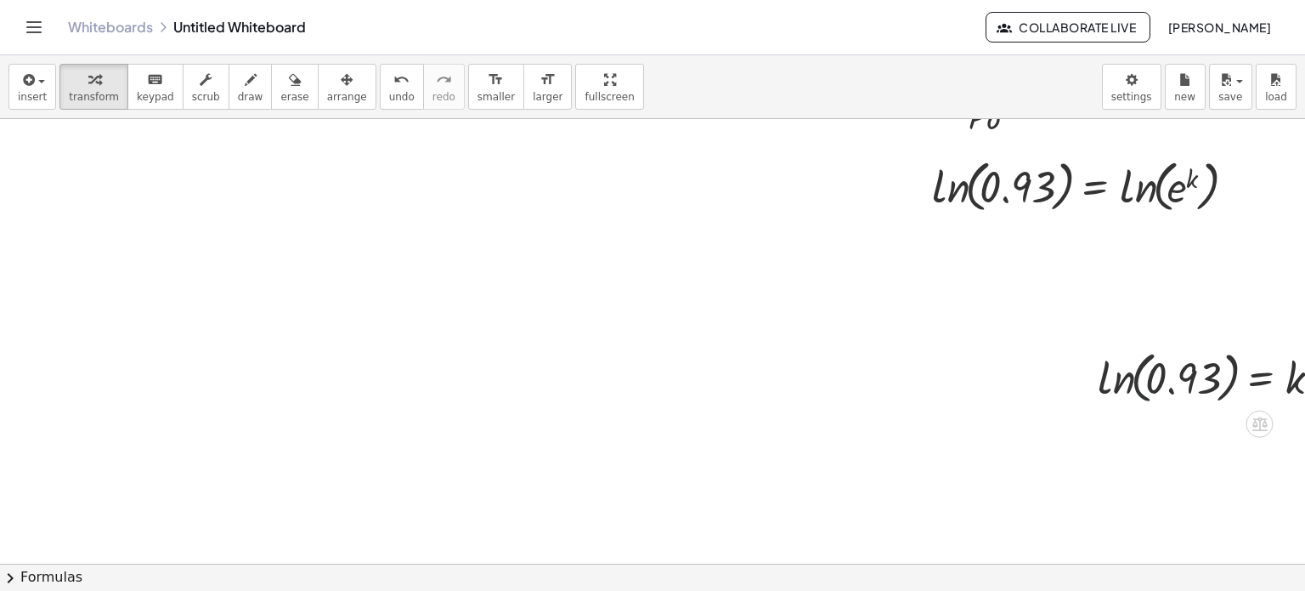
click at [1142, 366] on div at bounding box center [1218, 376] width 256 height 65
click at [1098, 384] on div at bounding box center [1218, 376] width 256 height 65
click at [1098, 384] on div at bounding box center [1085, 376] width 25 height 73
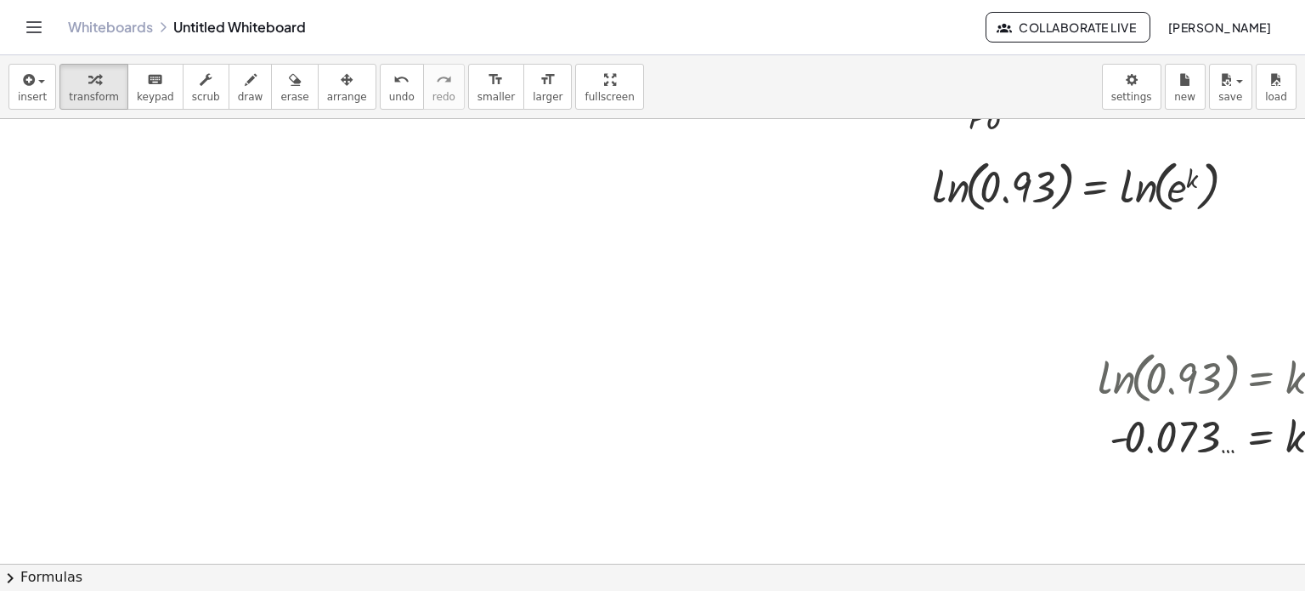
drag, startPoint x: 976, startPoint y: 443, endPoint x: 750, endPoint y: 353, distance: 243.4
click at [750, 353] on div at bounding box center [677, 110] width 1354 height 1336
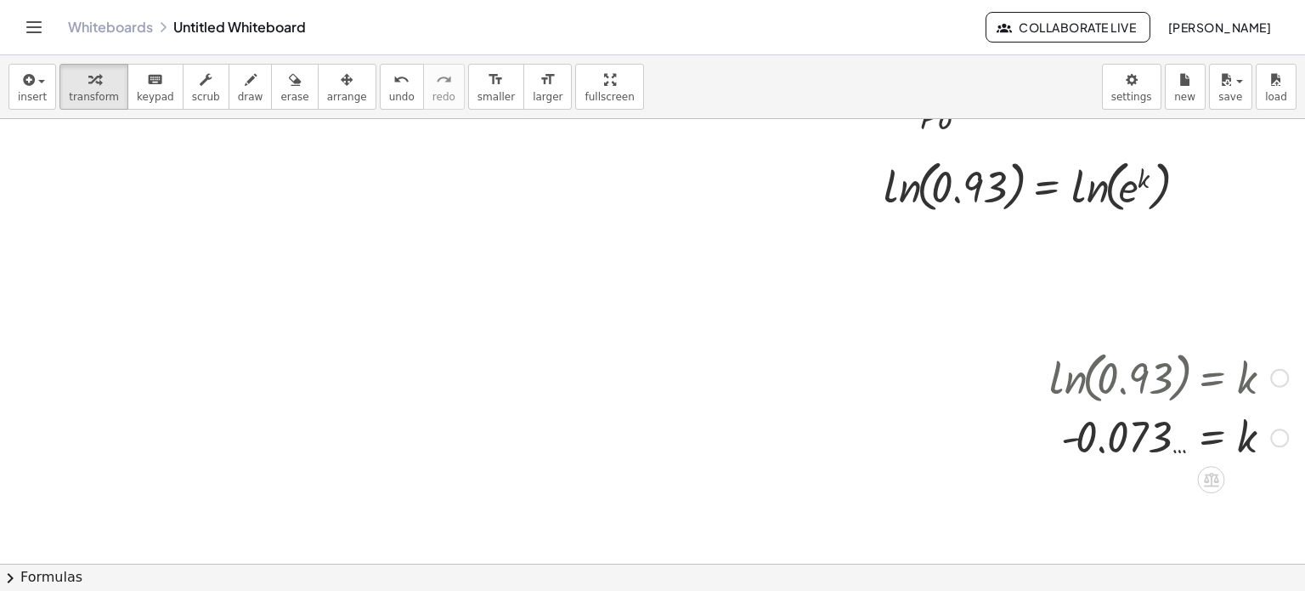
drag, startPoint x: 1149, startPoint y: 323, endPoint x: 1142, endPoint y: 407, distance: 84.4
click at [1142, 407] on div "+ · 3 · ( + e x − 2 ) + k + · 3 · e x − · 3 · 2 + k + e x − + k · 3 · 6 · L · i…" at bounding box center [629, 110] width 1354 height 1336
drag, startPoint x: 1142, startPoint y: 407, endPoint x: 1144, endPoint y: 398, distance: 9.5
click at [1211, 378] on div "ln ( , 0.93 ) = k = k - 0.073 …" at bounding box center [1211, 378] width 0 height 0
click at [1149, 393] on div at bounding box center [1169, 376] width 256 height 65
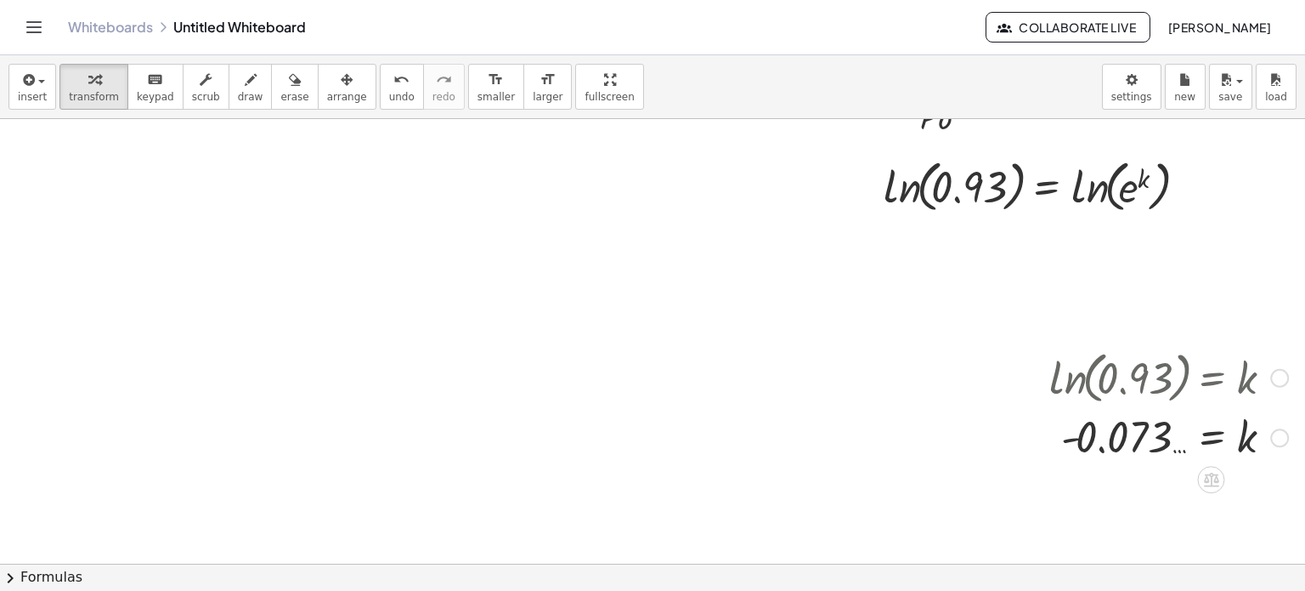
click at [1149, 393] on div at bounding box center [1169, 376] width 256 height 65
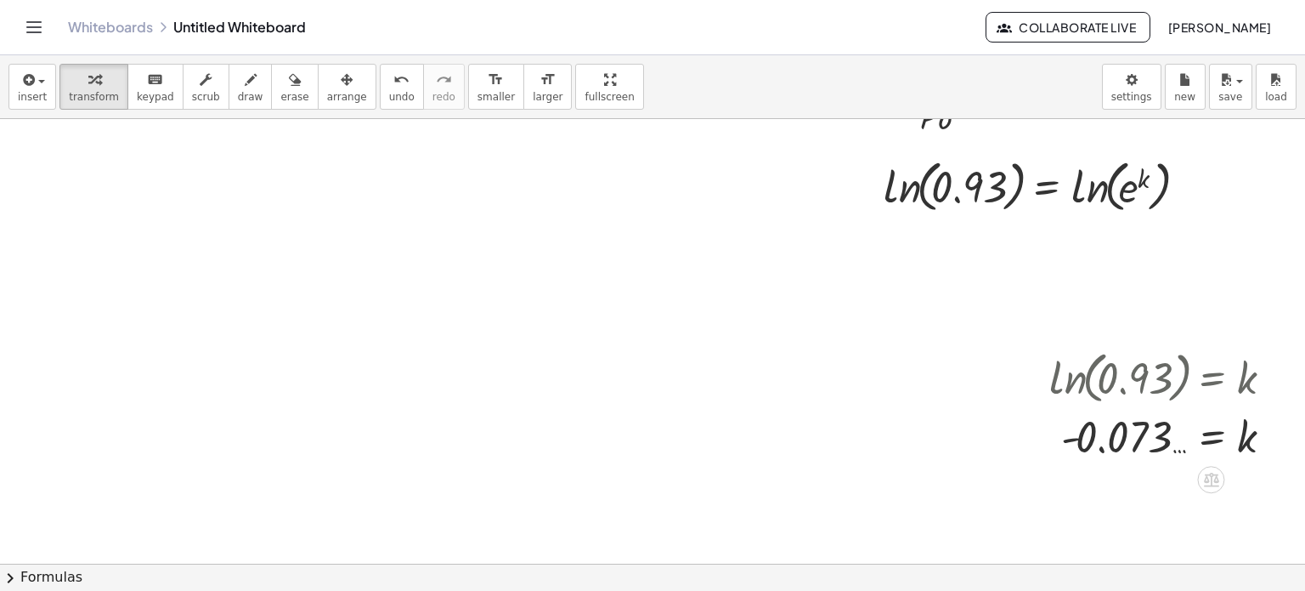
scroll to position [34, 61]
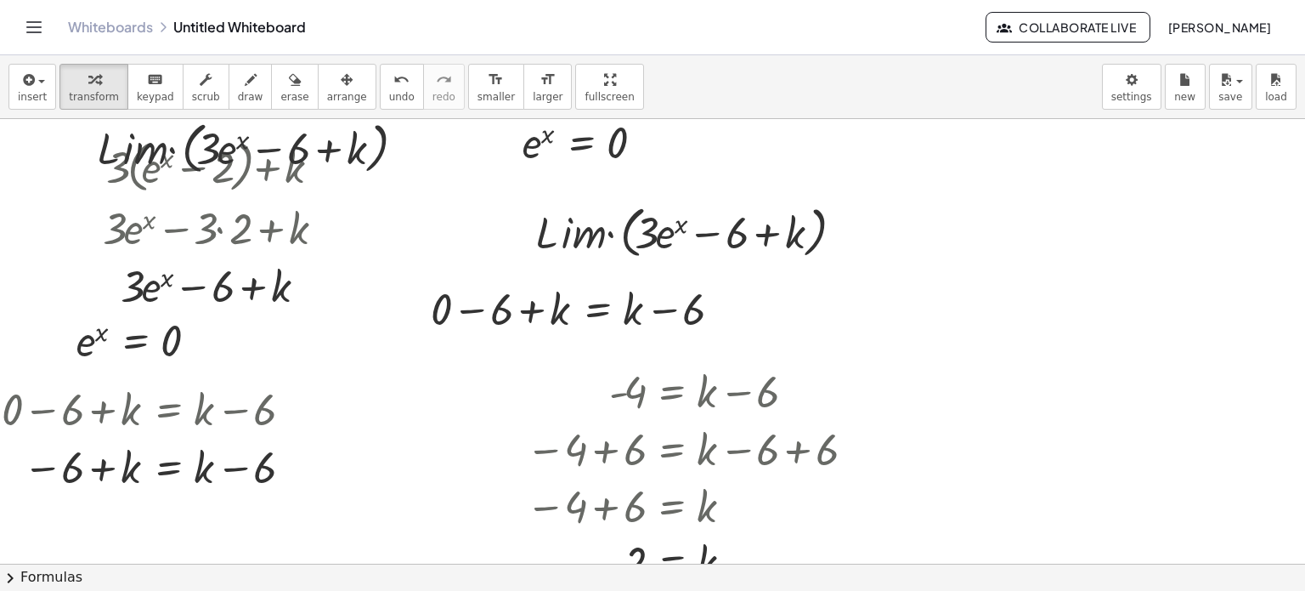
drag, startPoint x: 1149, startPoint y: 393, endPoint x: 566, endPoint y: 20, distance: 692.6
click at [566, 20] on div "Graspable Math Activities Whiteboards Classes Account v1.28.4 | Privacy policy …" at bounding box center [652, 295] width 1305 height 591
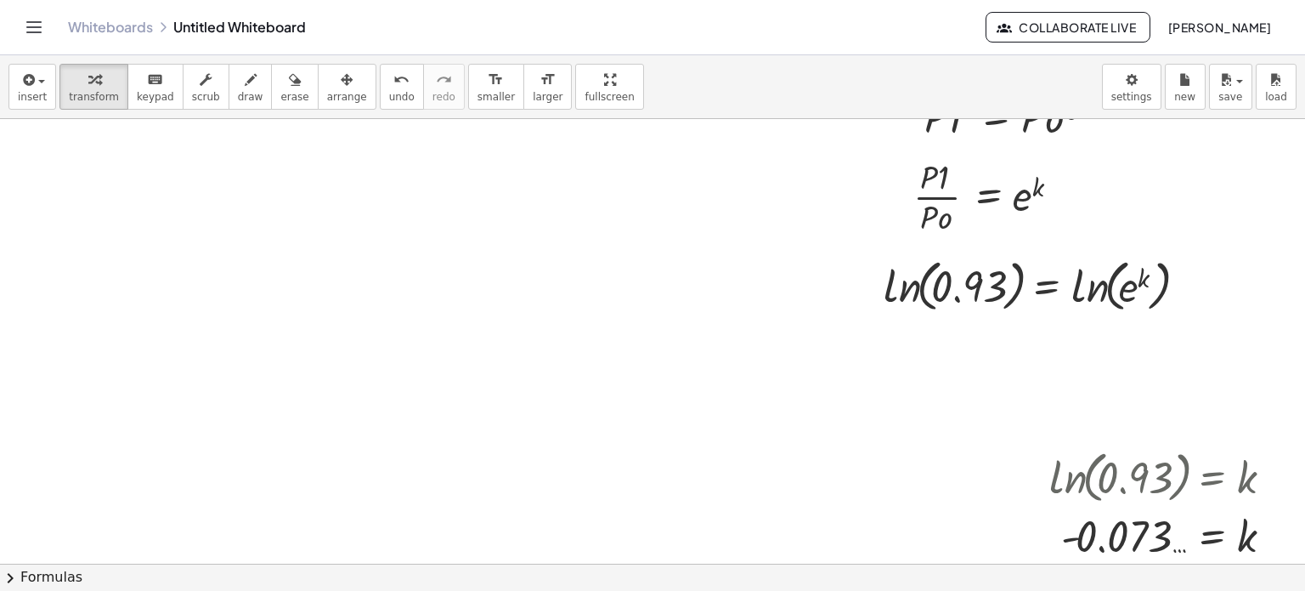
scroll to position [586, 61]
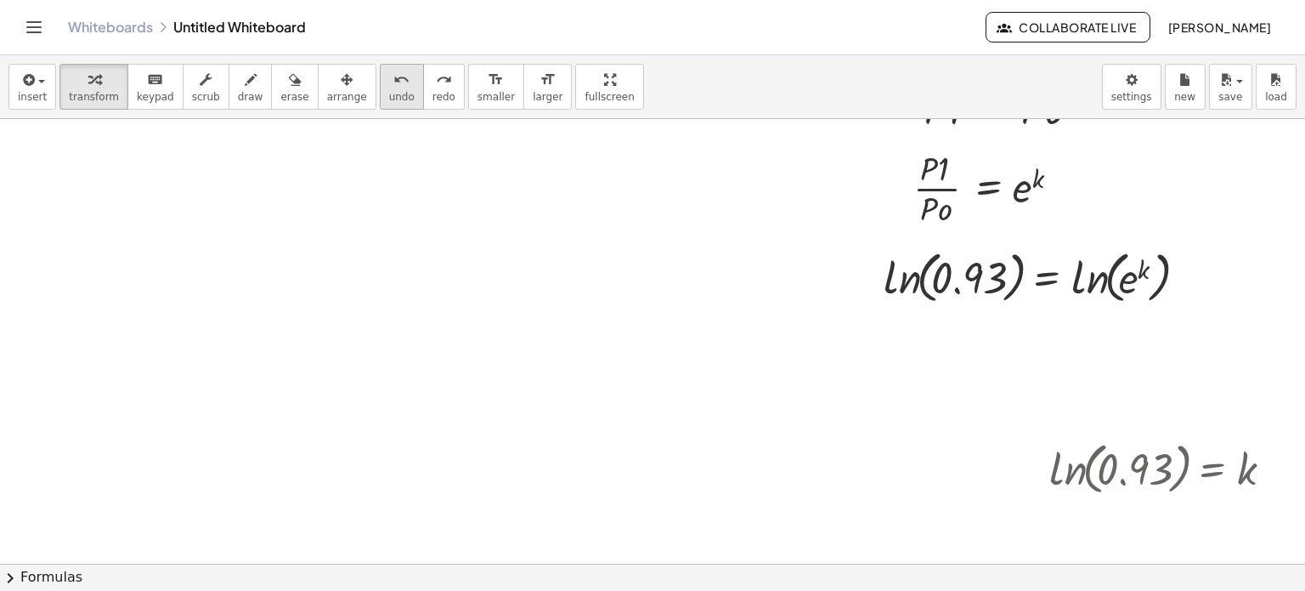
click at [380, 75] on button "undo undo" at bounding box center [402, 87] width 44 height 46
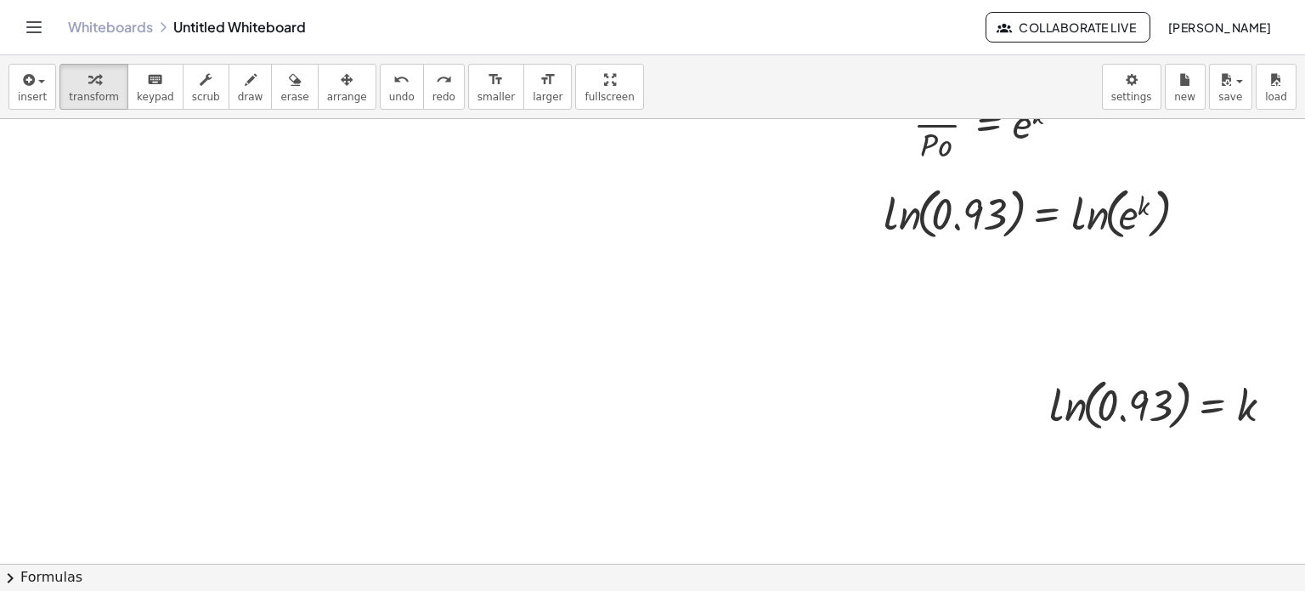
scroll to position [683, 61]
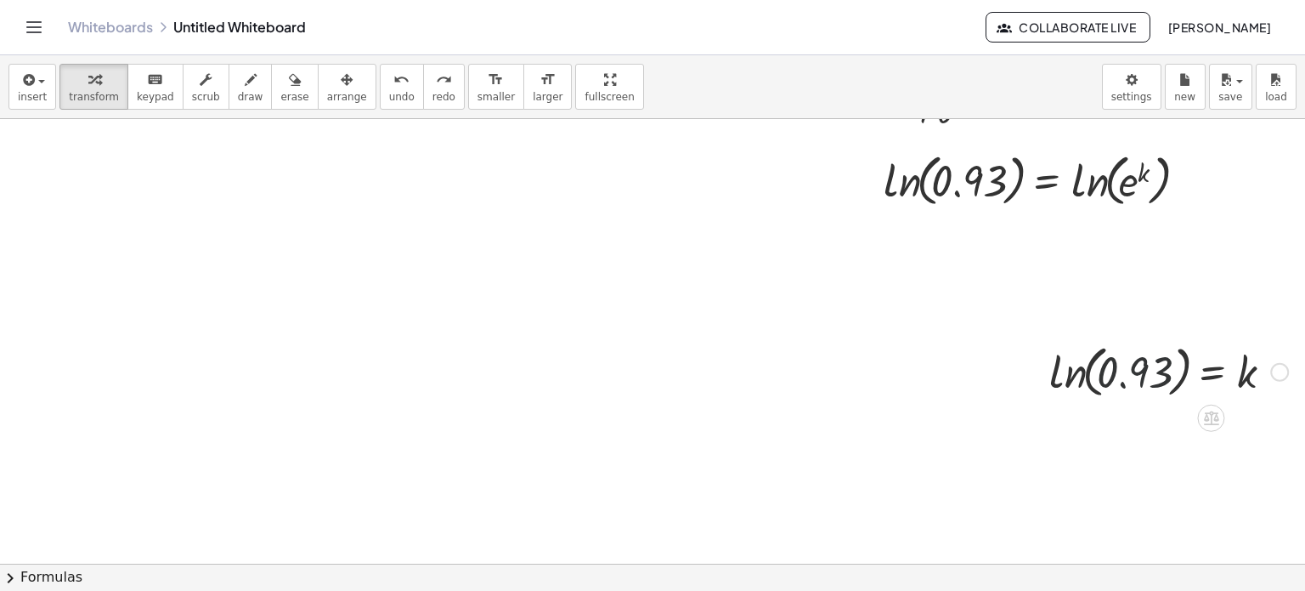
click at [1118, 372] on div at bounding box center [1169, 370] width 256 height 65
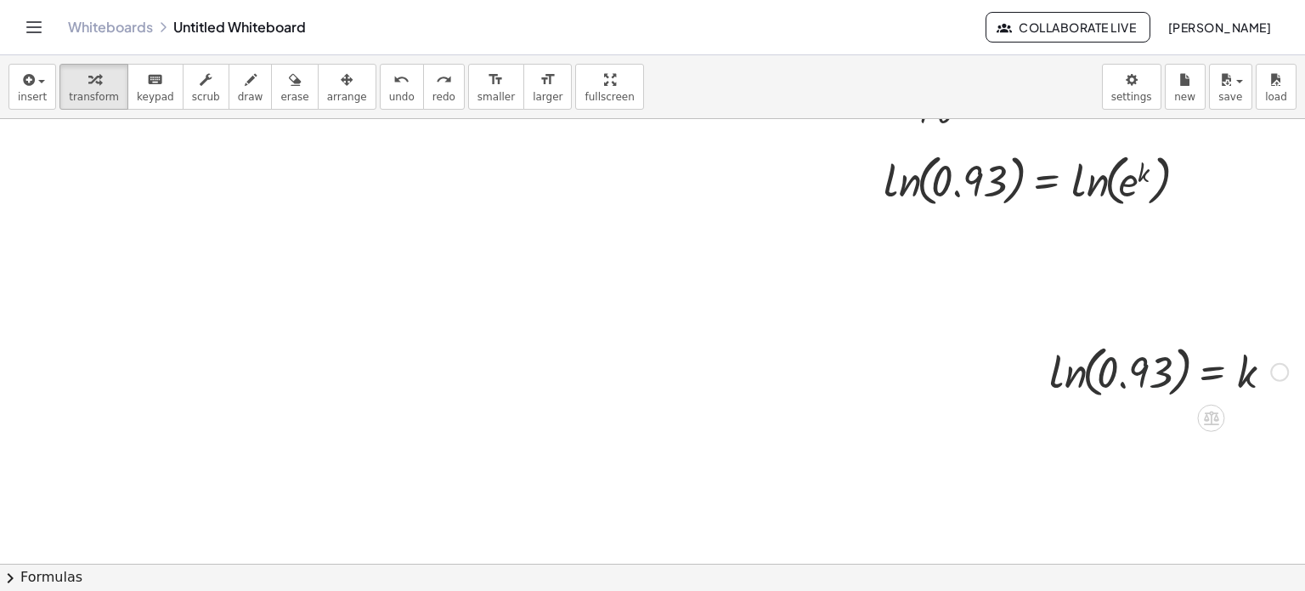
click at [1078, 371] on div at bounding box center [1169, 370] width 256 height 65
click at [1065, 371] on div at bounding box center [1169, 370] width 256 height 65
click at [1065, 371] on div at bounding box center [1175, 370] width 244 height 56
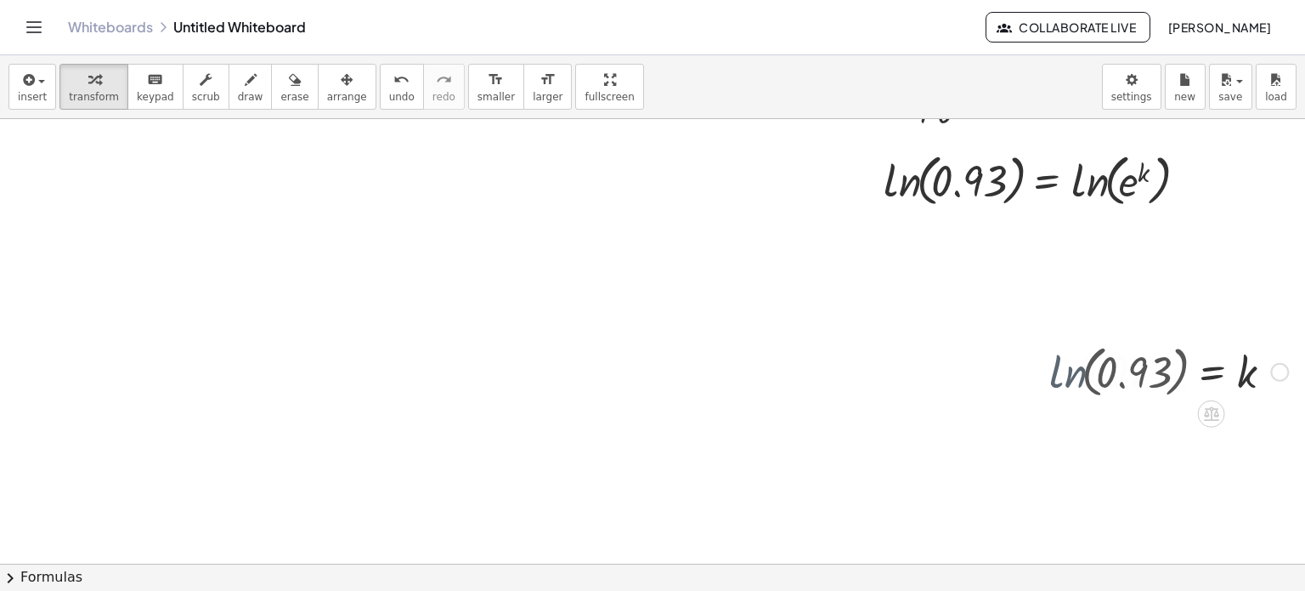
click at [1065, 371] on div at bounding box center [1175, 370] width 244 height 56
click at [1065, 371] on div at bounding box center [1169, 370] width 256 height 56
click at [389, 96] on span "undo" at bounding box center [401, 97] width 25 height 12
click at [1244, 363] on div at bounding box center [1169, 370] width 256 height 65
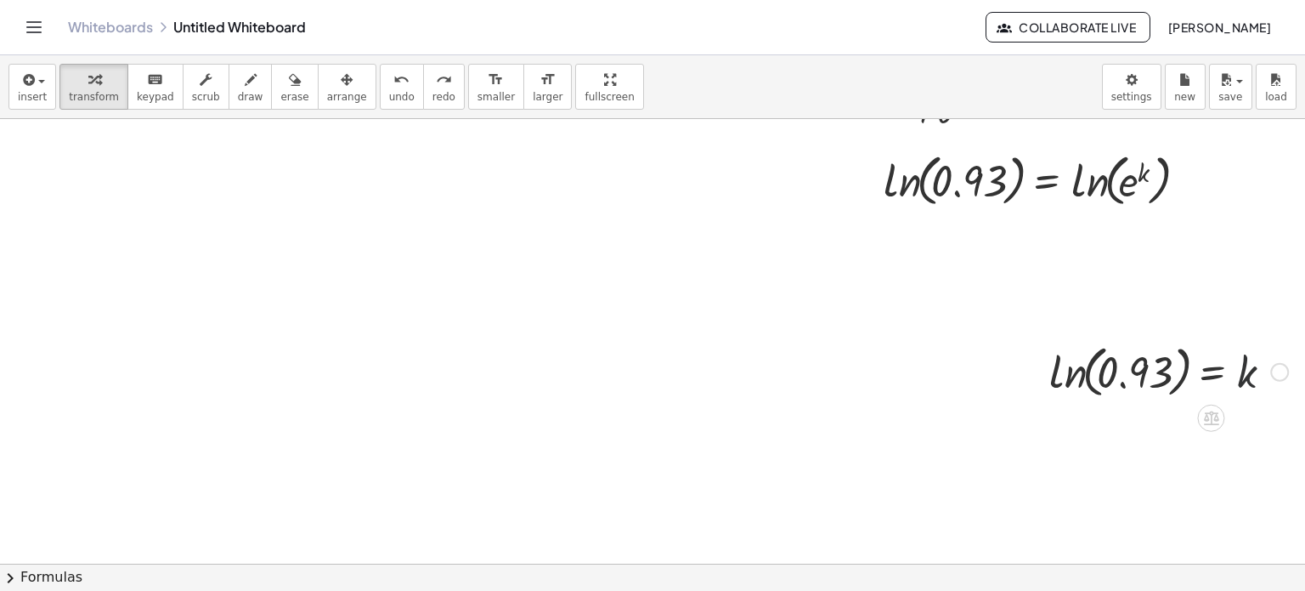
click at [1226, 373] on div at bounding box center [1169, 370] width 256 height 65
click at [1167, 373] on div at bounding box center [1169, 370] width 256 height 65
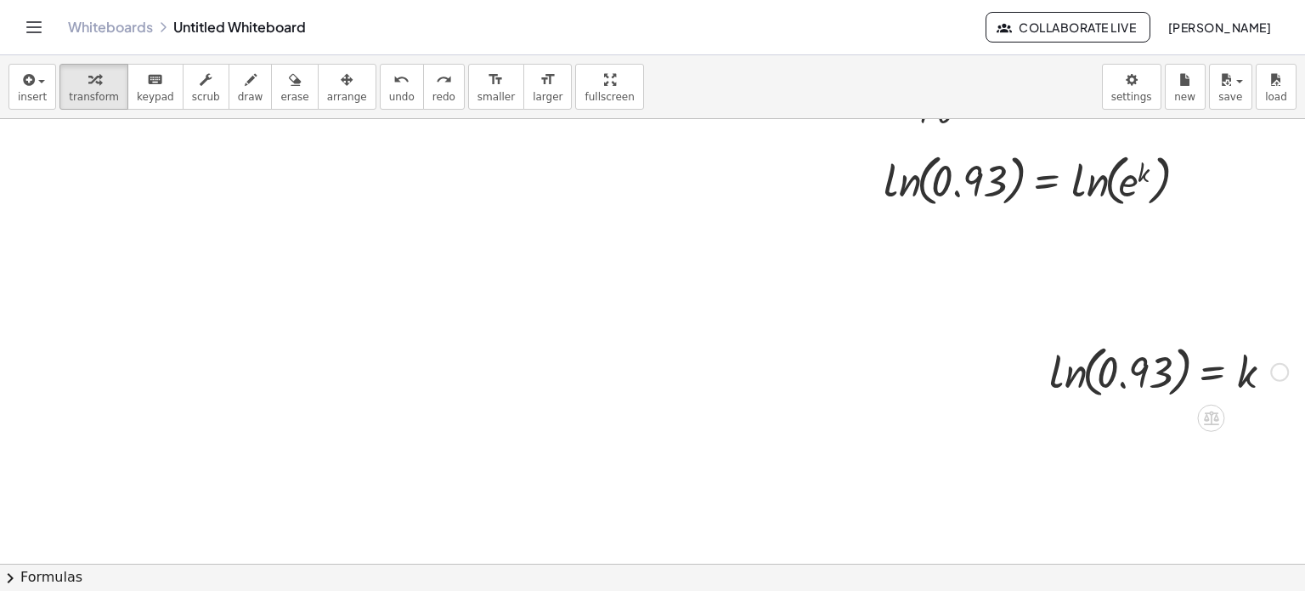
click at [1209, 371] on div at bounding box center [1169, 370] width 256 height 65
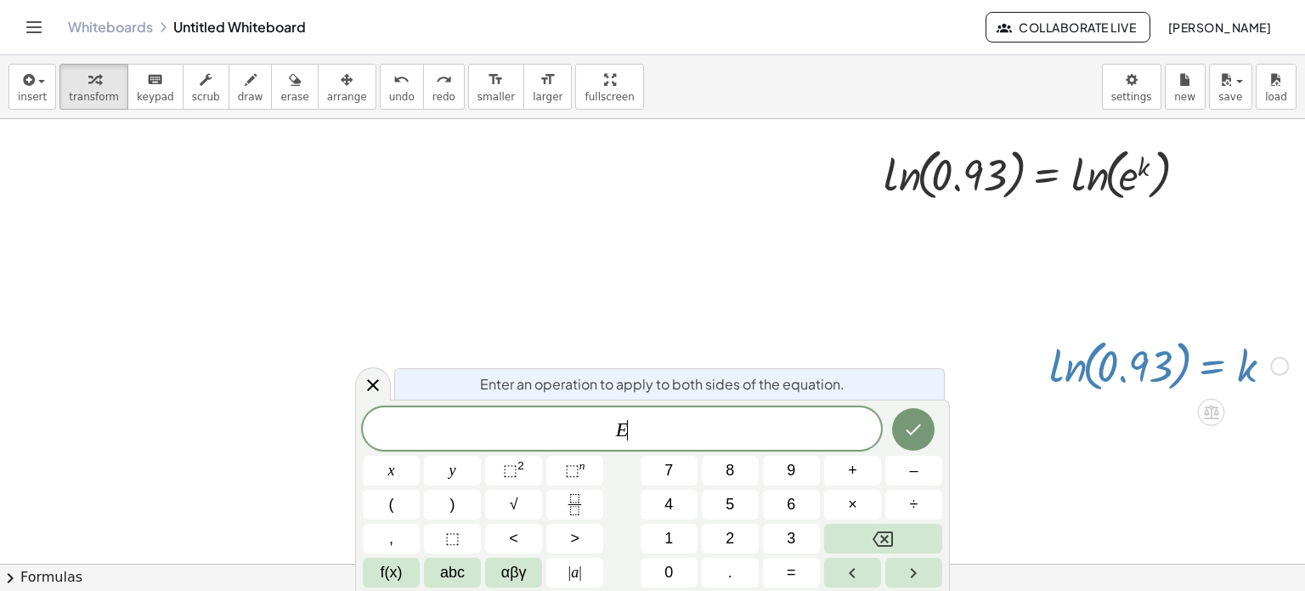
click at [1209, 371] on div at bounding box center [1169, 364] width 256 height 65
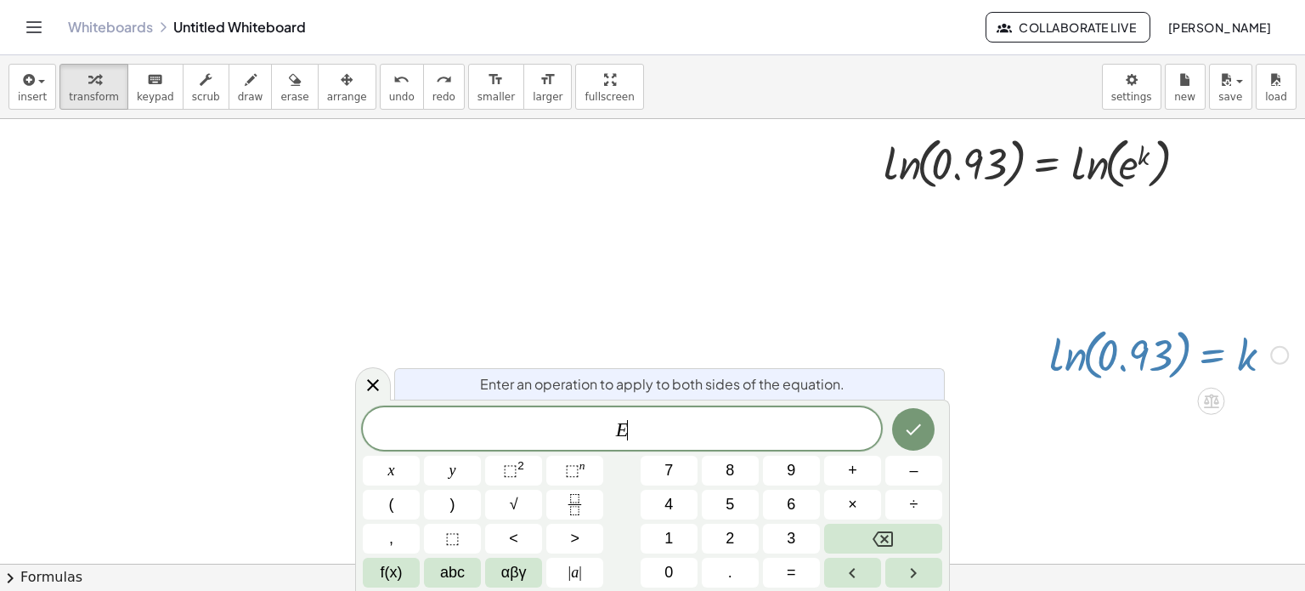
click at [1211, 355] on div "ln ( , 0.93 ) = k" at bounding box center [1211, 355] width 0 height 0
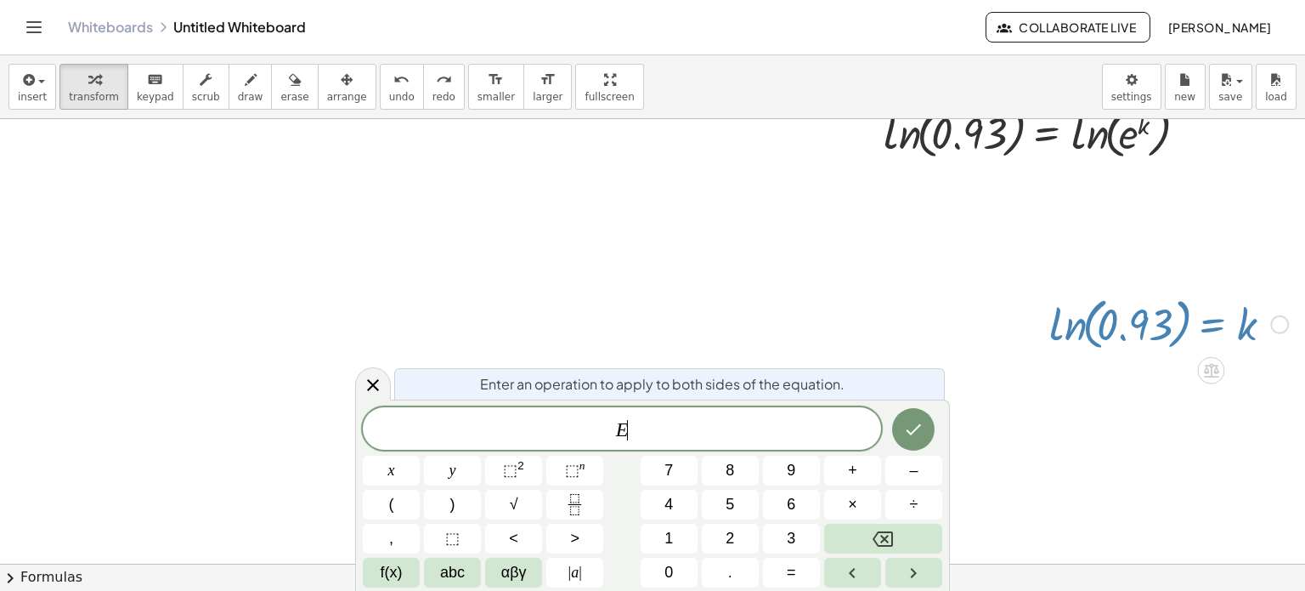
click at [1211, 371] on div at bounding box center [1218, 367] width 14 height 31
click at [1024, 310] on div at bounding box center [1036, 322] width 25 height 73
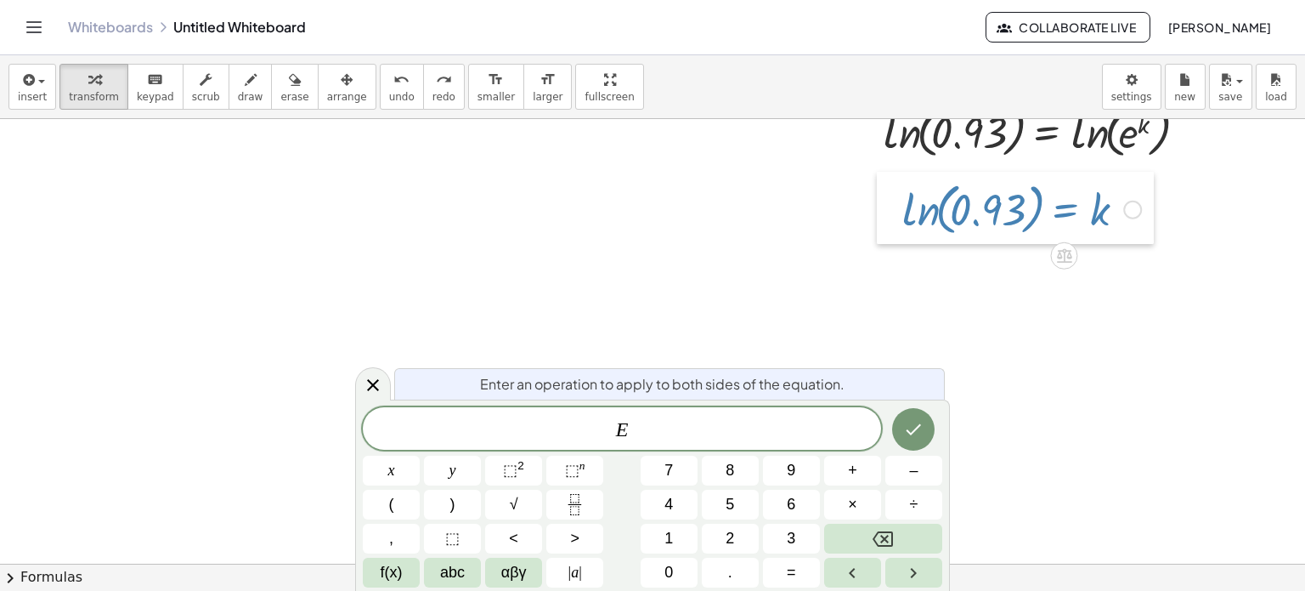
drag, startPoint x: 1017, startPoint y: 310, endPoint x: 870, endPoint y: 200, distance: 183.9
click at [877, 200] on div at bounding box center [889, 208] width 25 height 73
click at [894, 217] on div at bounding box center [1022, 211] width 256 height 65
click at [354, 393] on div at bounding box center [629, 277] width 1354 height 1781
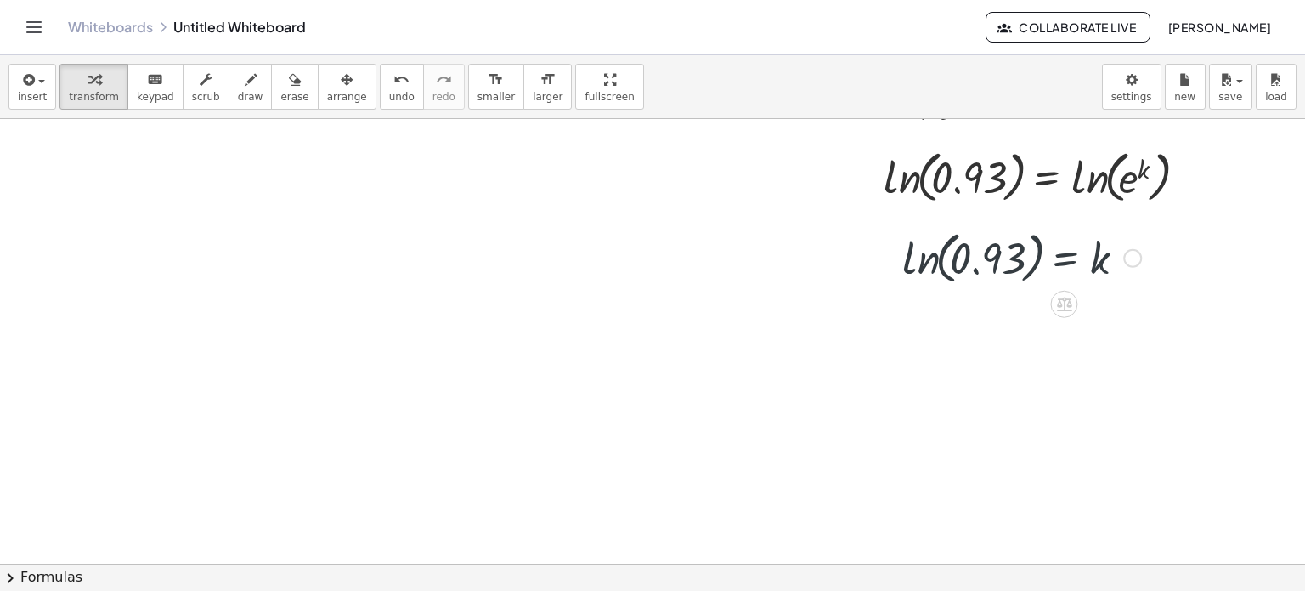
scroll to position [683, 61]
click at [948, 270] on div at bounding box center [1022, 260] width 256 height 65
click at [918, 273] on div at bounding box center [1022, 260] width 256 height 65
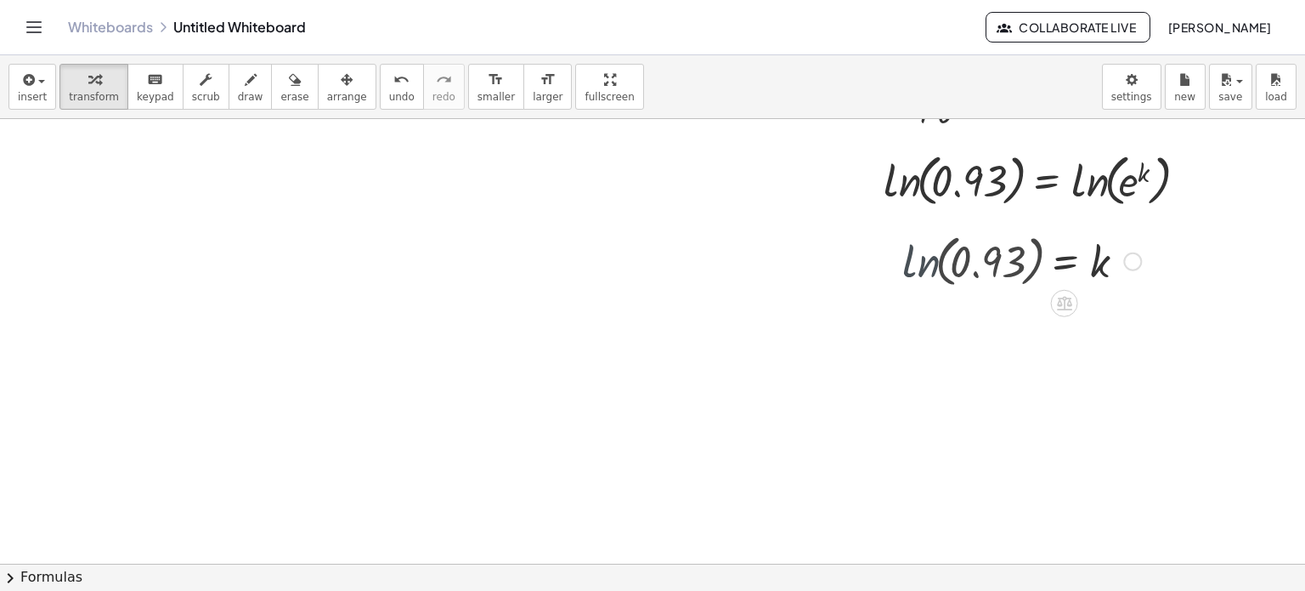
click at [918, 273] on div at bounding box center [1028, 260] width 244 height 56
click at [918, 273] on div at bounding box center [1022, 260] width 256 height 56
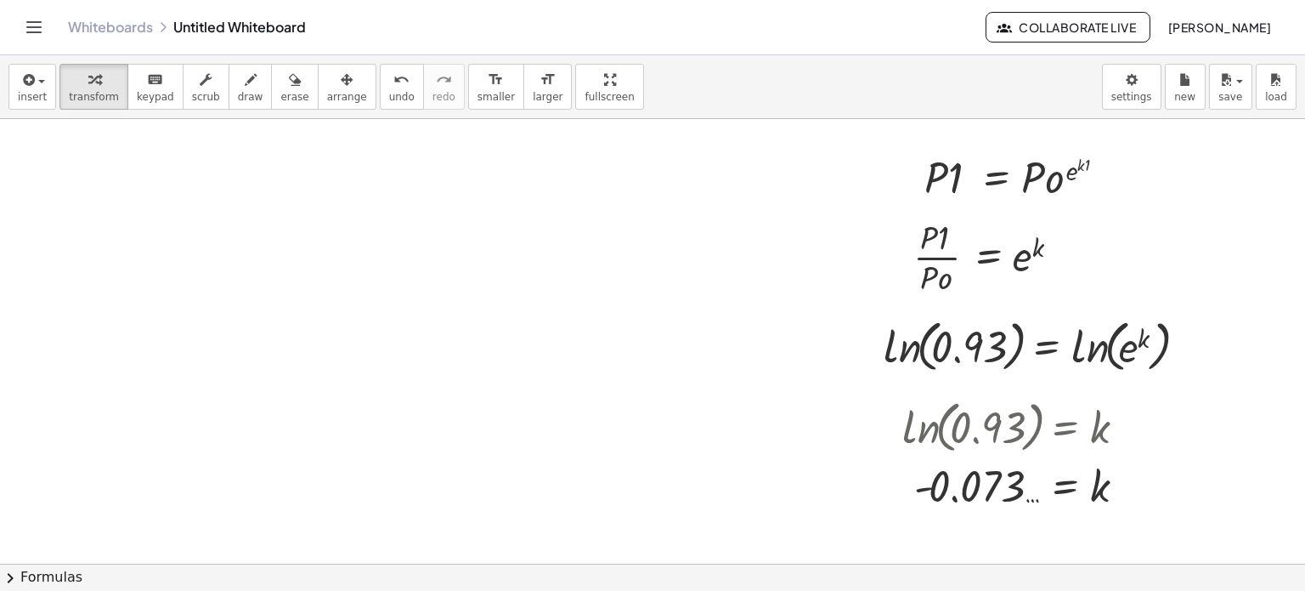
scroll to position [538, 61]
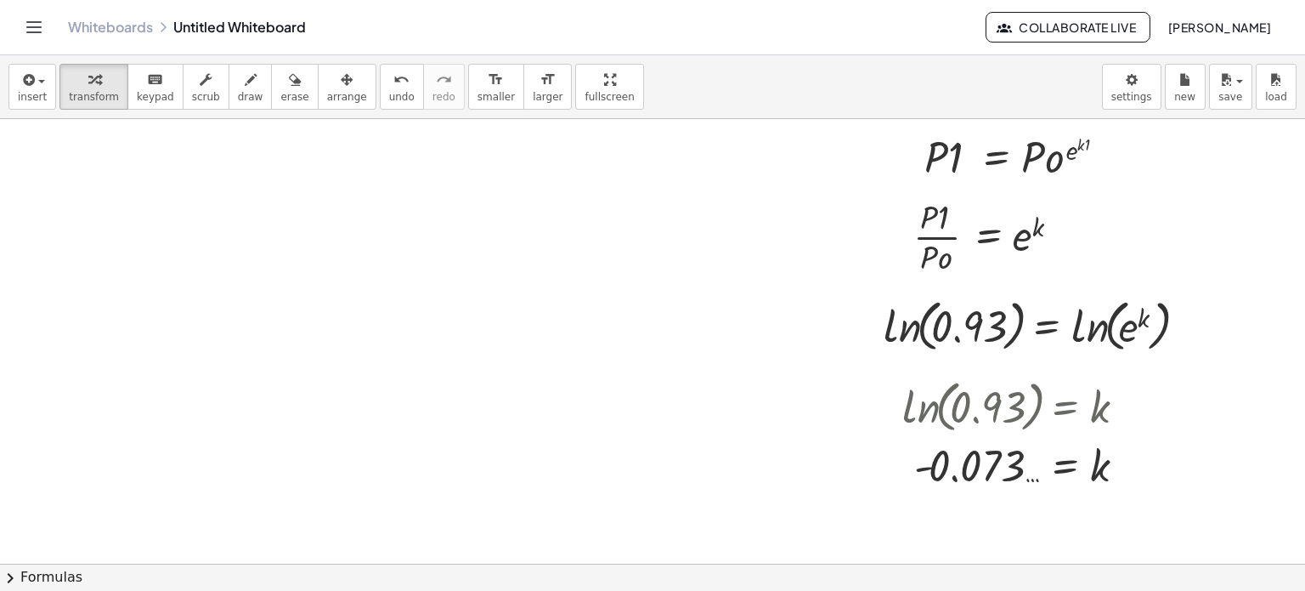
click at [111, 295] on div at bounding box center [629, 249] width 1354 height 1336
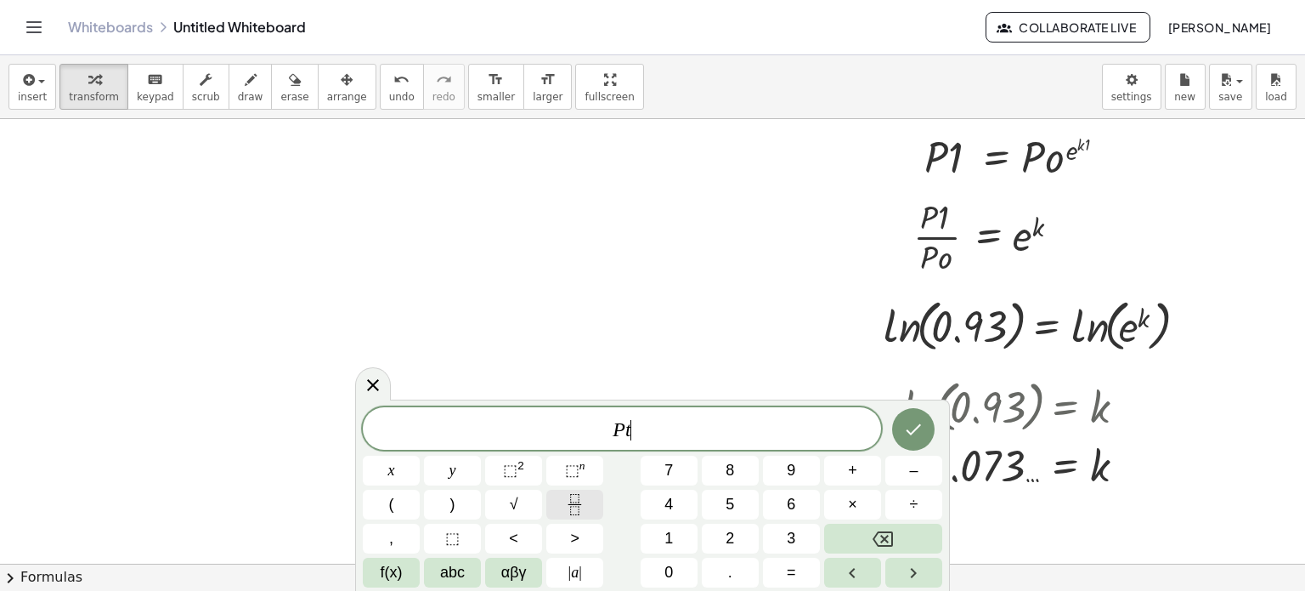
click at [575, 505] on icon "Fraction" at bounding box center [574, 504] width 21 height 21
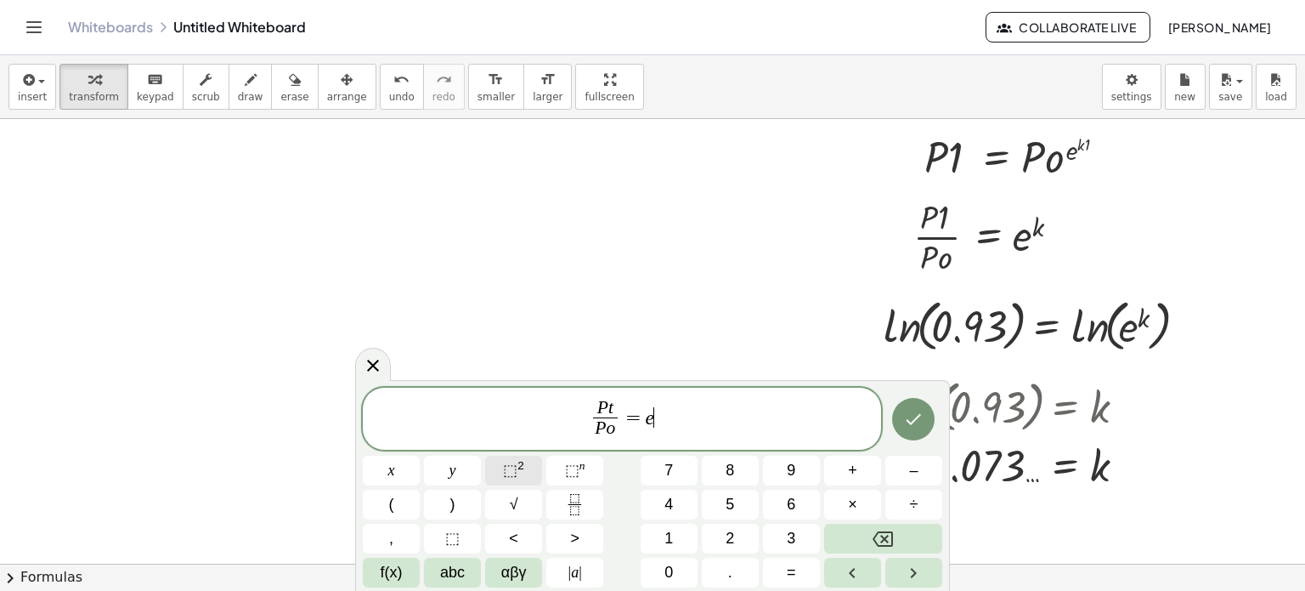
click at [504, 471] on span "⬚" at bounding box center [510, 469] width 14 height 17
click at [651, 448] on div "P t P o ​ = e ​ 2" at bounding box center [622, 419] width 518 height 63
click at [706, 408] on span "P t P o ​ = e 2 ​" at bounding box center [622, 420] width 518 height 45
click at [591, 470] on button "⬚ n" at bounding box center [574, 471] width 57 height 30
click at [904, 424] on icon "Done" at bounding box center [913, 419] width 20 height 20
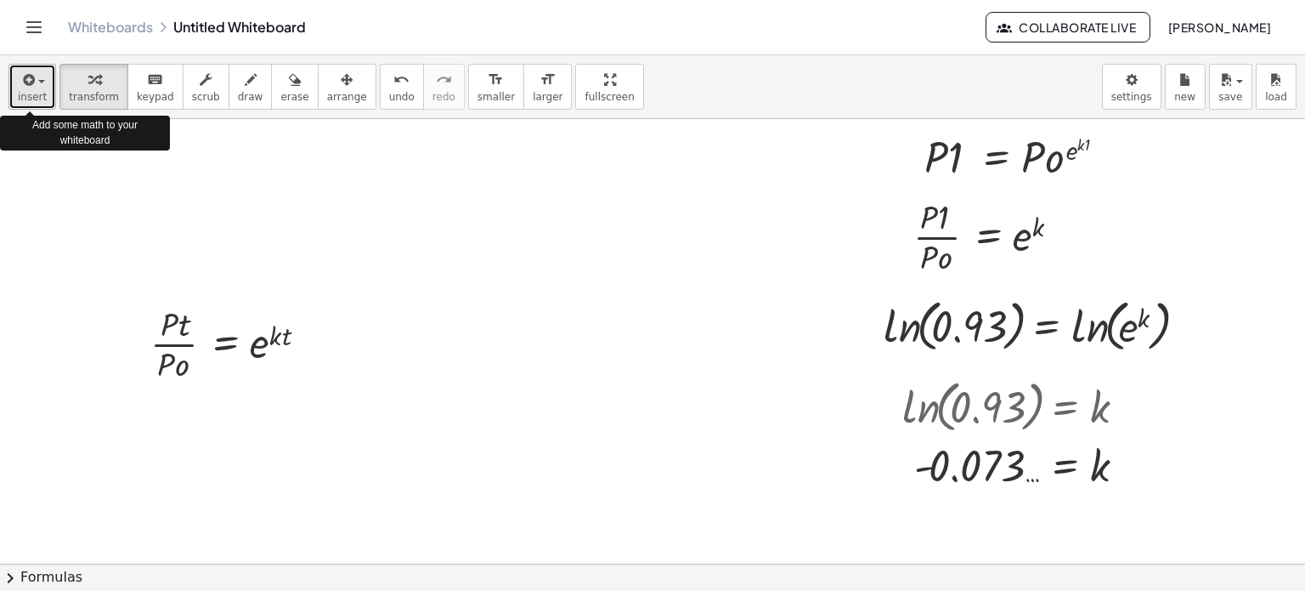
click at [24, 76] on icon "button" at bounding box center [27, 80] width 15 height 20
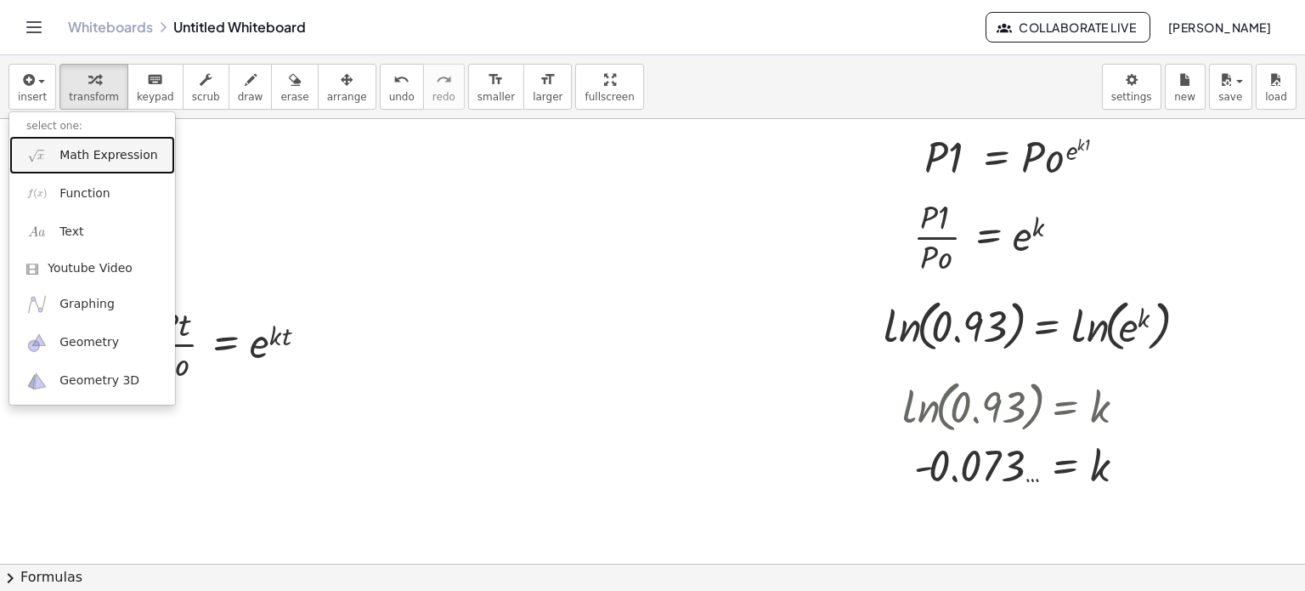
click at [94, 159] on span "Math Expression" at bounding box center [108, 155] width 98 height 17
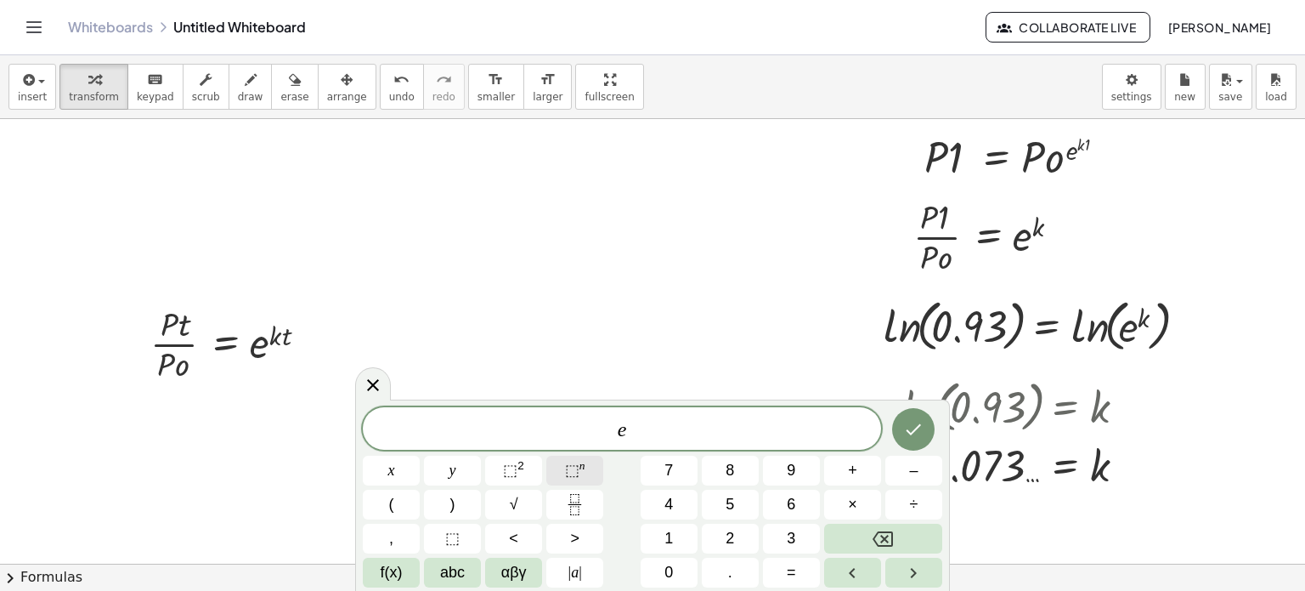
click at [581, 477] on span "⬚ n" at bounding box center [575, 470] width 20 height 23
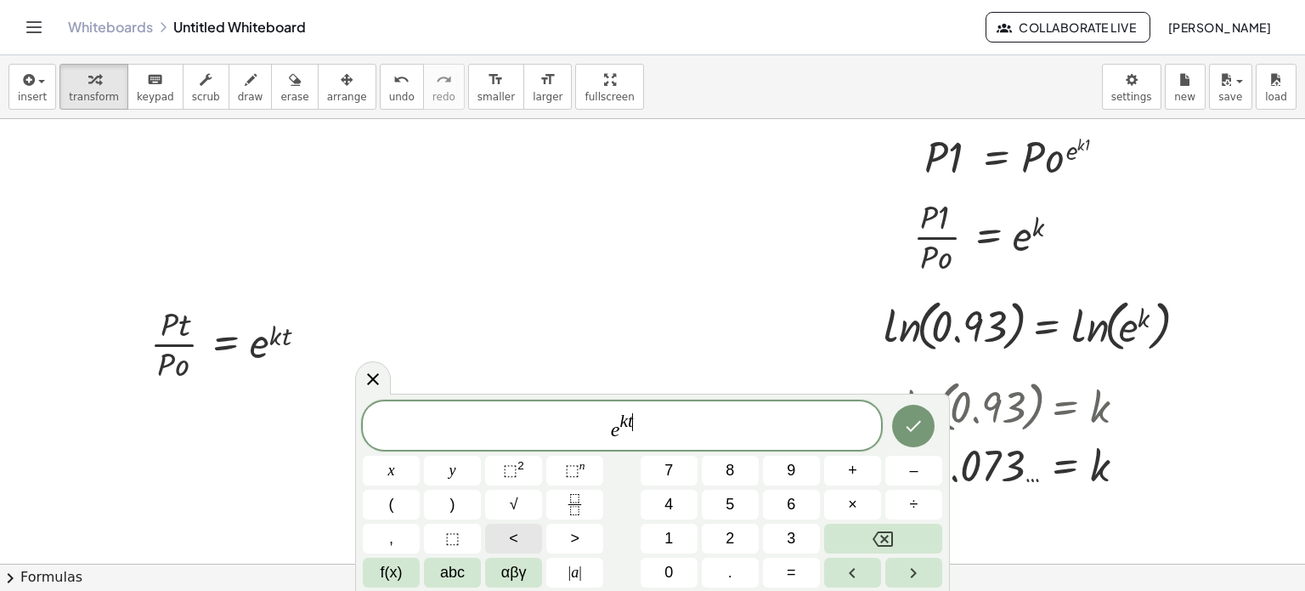
click at [520, 546] on button "<" at bounding box center [513, 539] width 57 height 30
click at [489, 542] on button "<" at bounding box center [513, 539] width 57 height 30
click at [901, 430] on button "Done" at bounding box center [913, 426] width 42 height 42
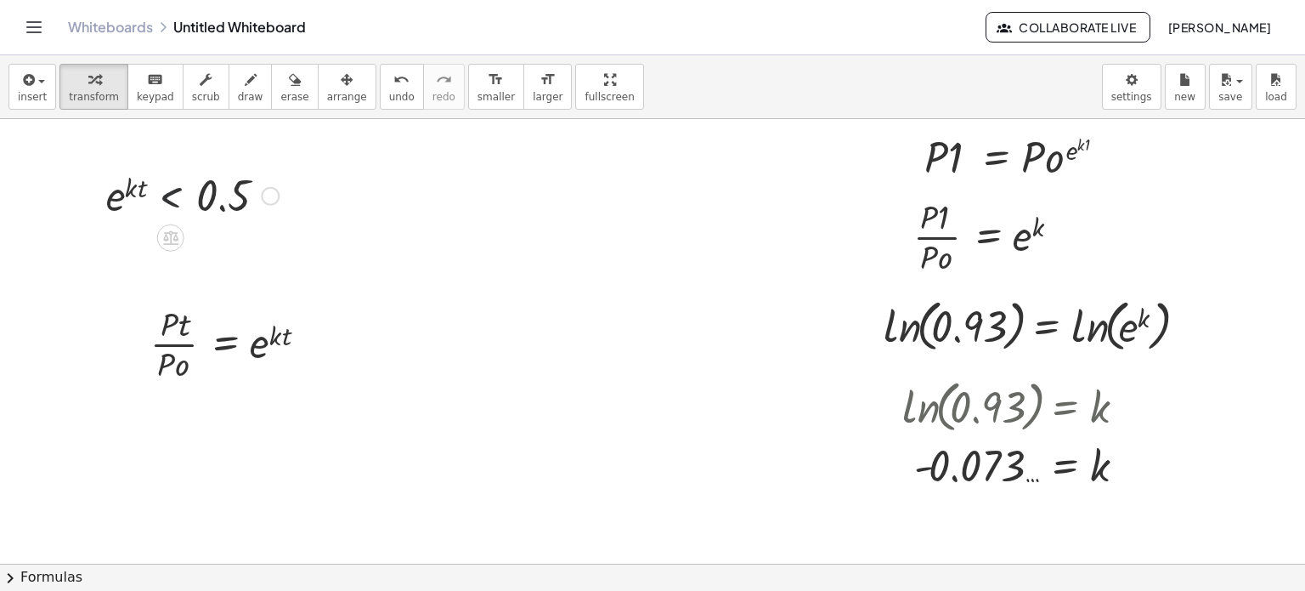
click at [133, 211] on div at bounding box center [193, 195] width 190 height 56
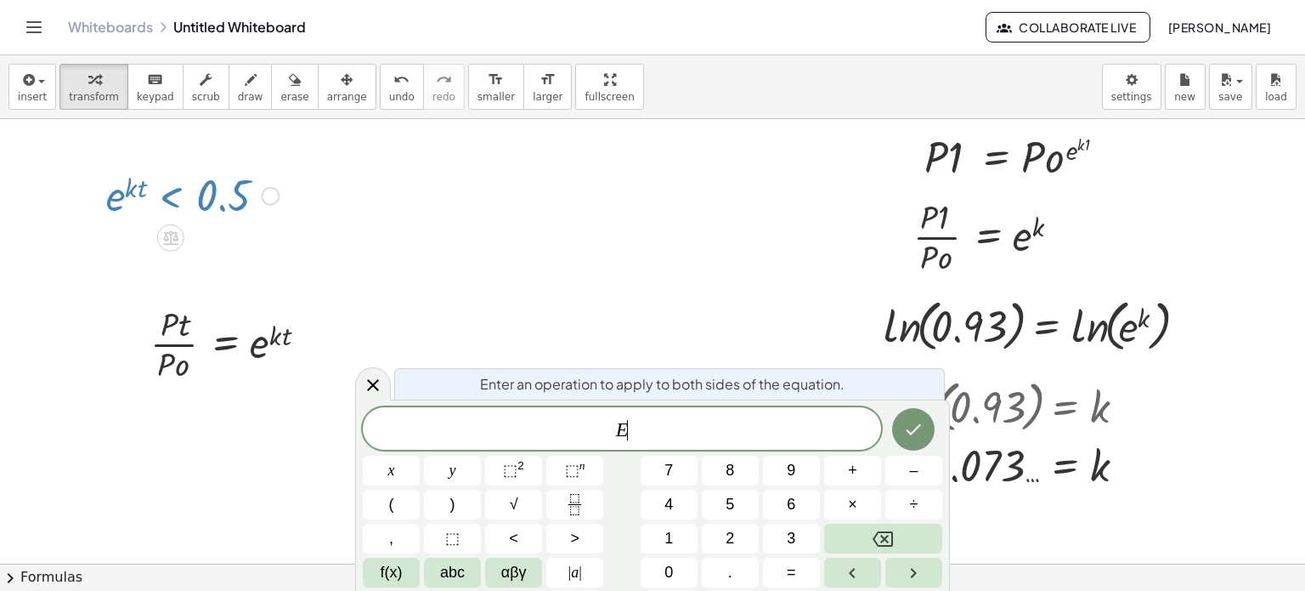
click at [133, 211] on div at bounding box center [193, 195] width 190 height 56
click at [133, 217] on div at bounding box center [193, 195] width 190 height 56
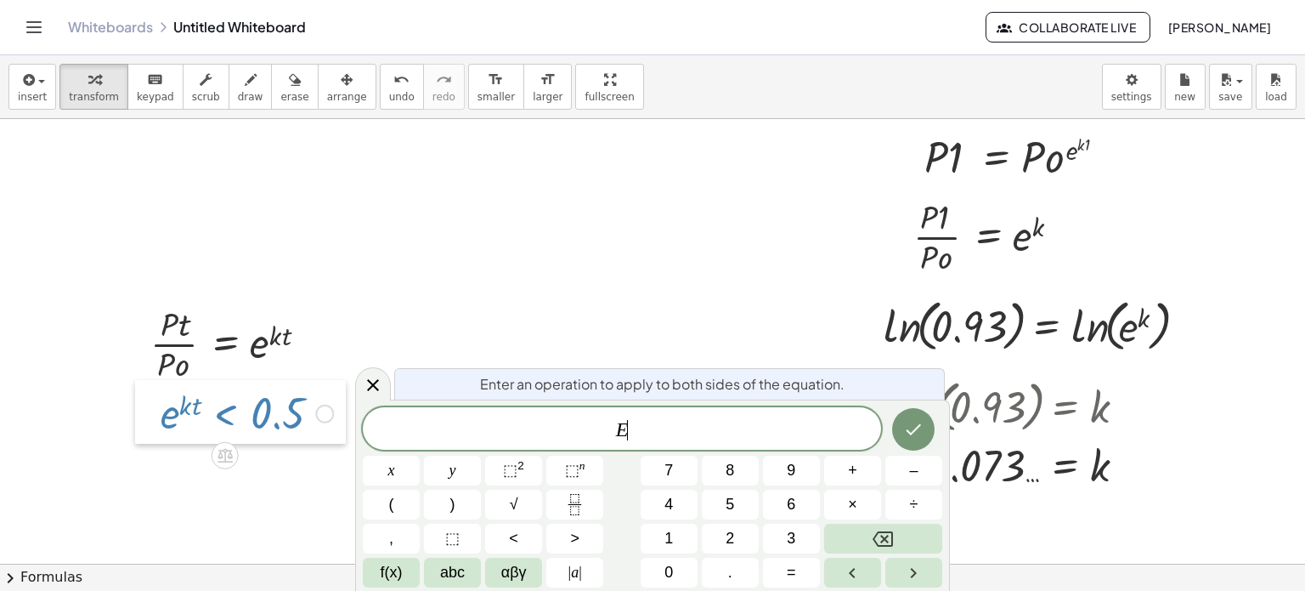
drag, startPoint x: 84, startPoint y: 196, endPoint x: 139, endPoint y: 413, distance: 223.4
click at [139, 413] on div at bounding box center [147, 412] width 25 height 65
click at [343, 308] on div at bounding box center [629, 249] width 1354 height 1336
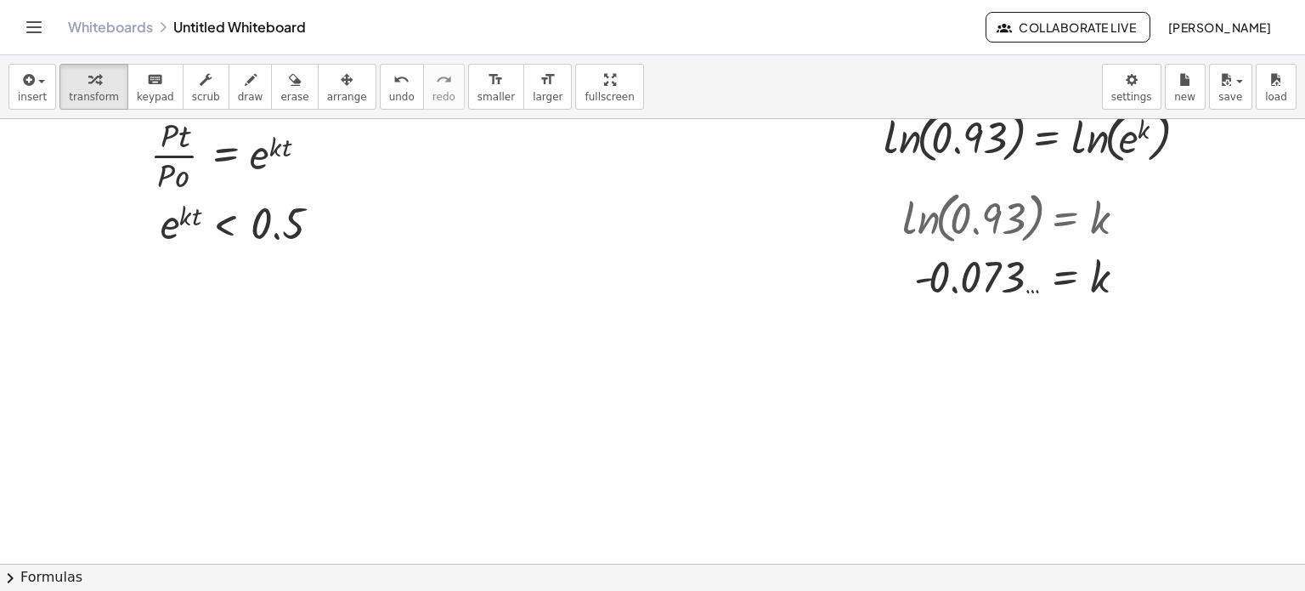
scroll to position [709, 61]
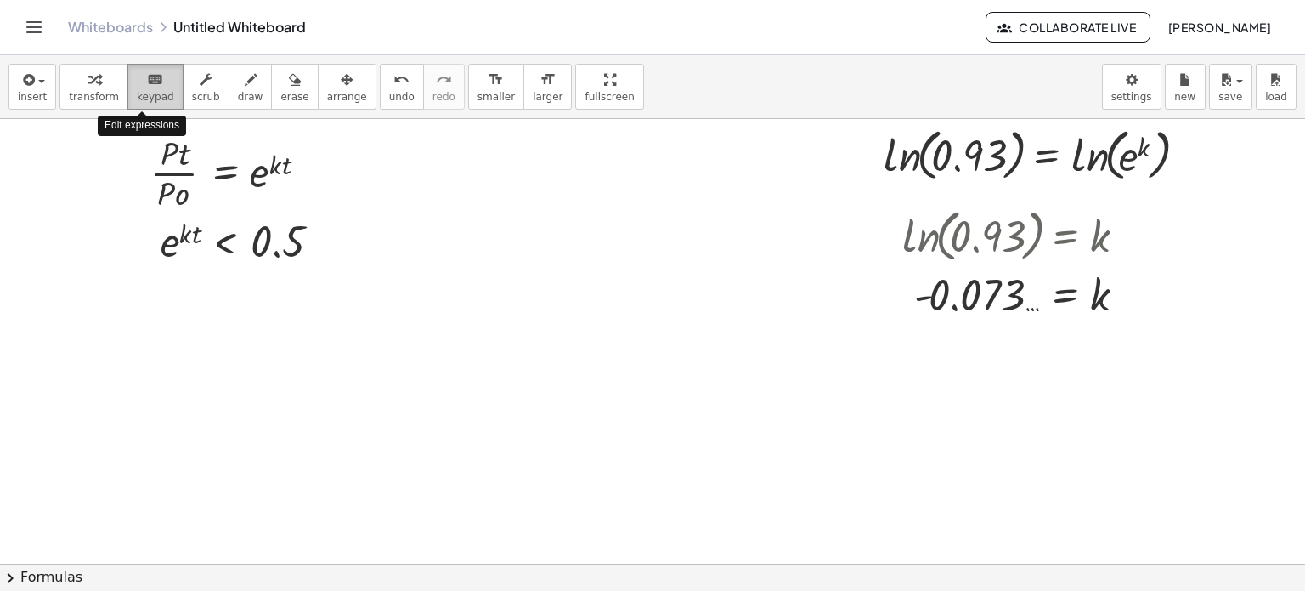
click at [147, 87] on icon "keyboard" at bounding box center [155, 80] width 16 height 20
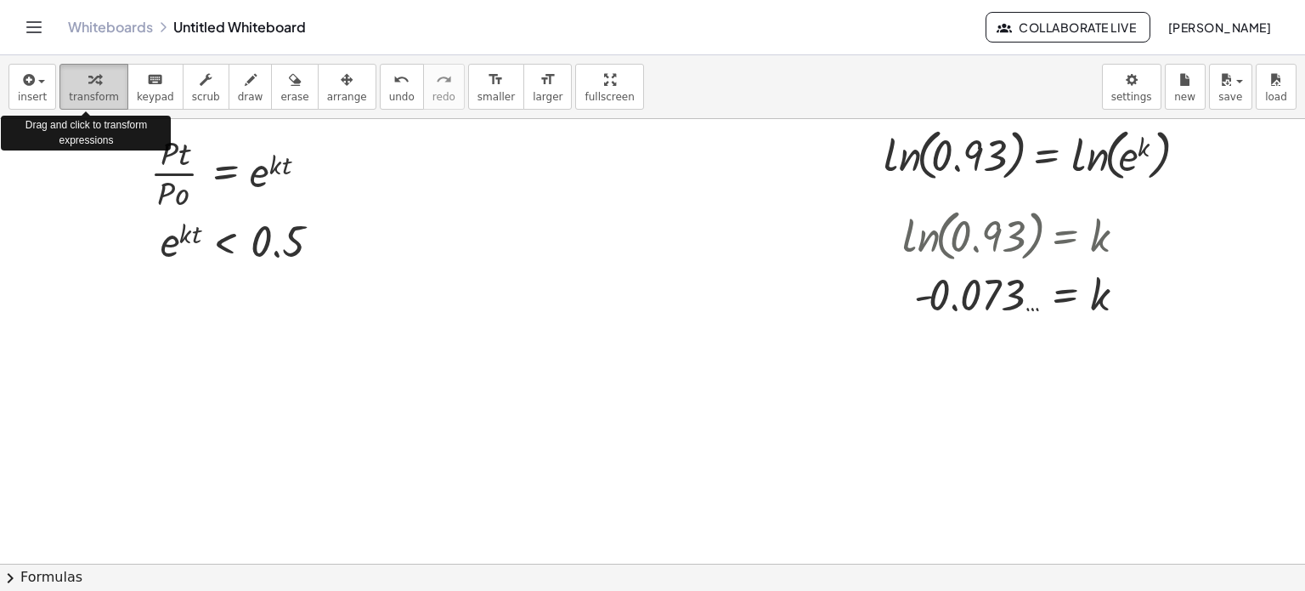
click at [105, 91] on span "transform" at bounding box center [94, 97] width 50 height 12
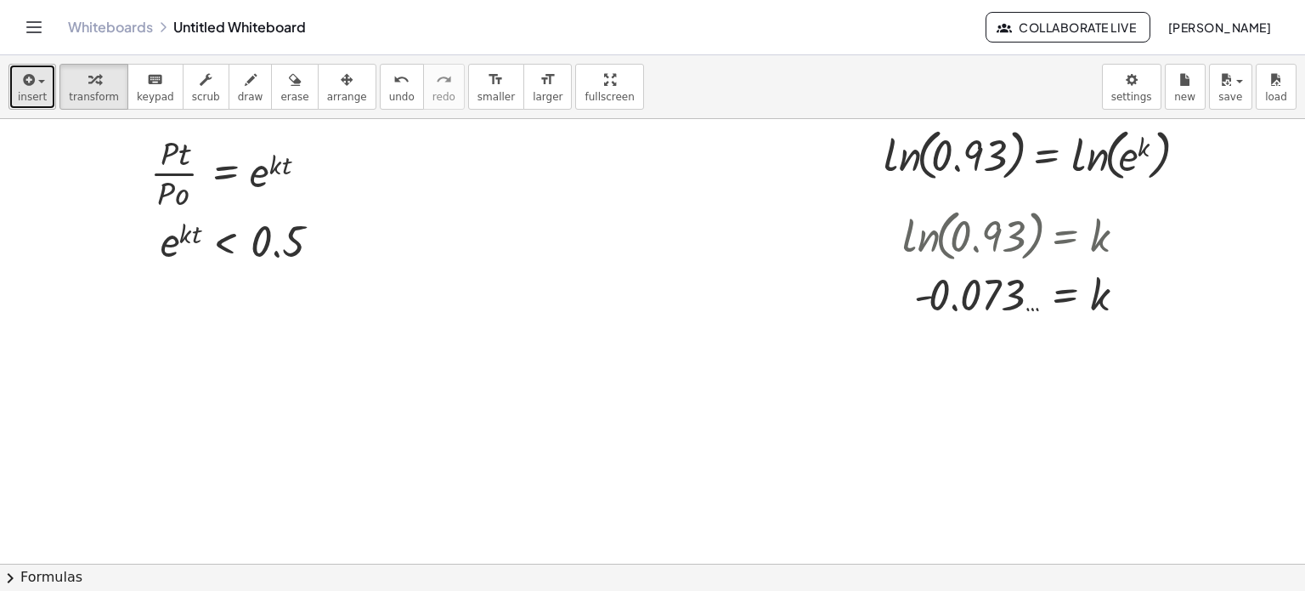
click at [37, 91] on span "insert" at bounding box center [32, 97] width 29 height 12
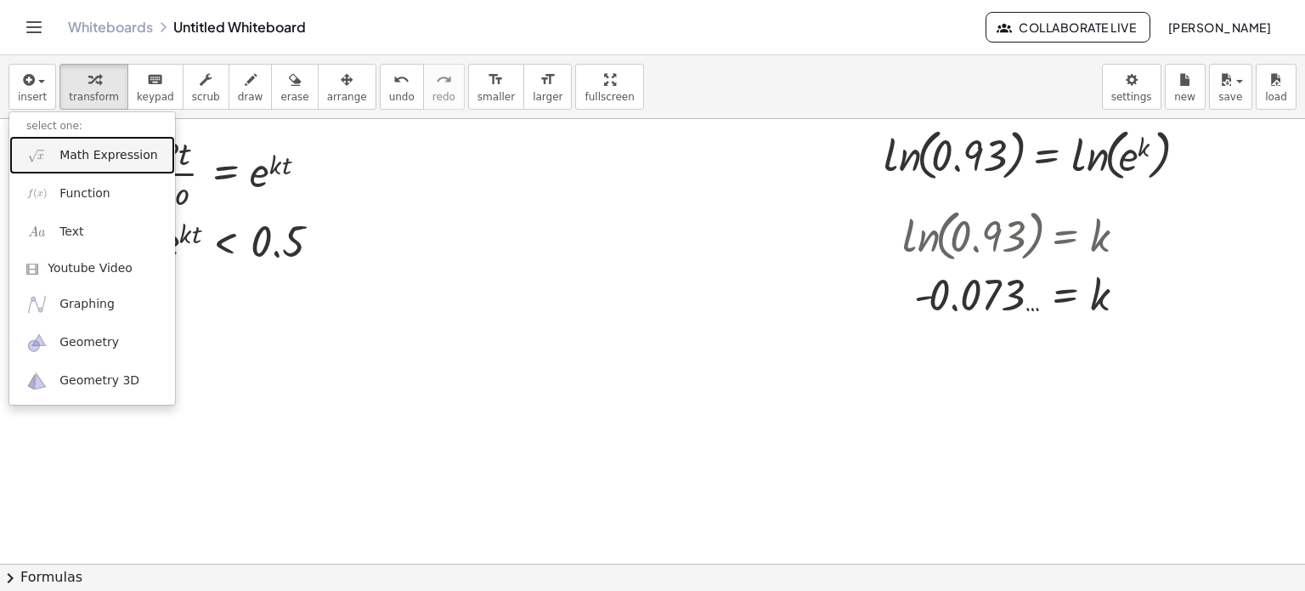
click at [76, 161] on span "Math Expression" at bounding box center [108, 155] width 98 height 17
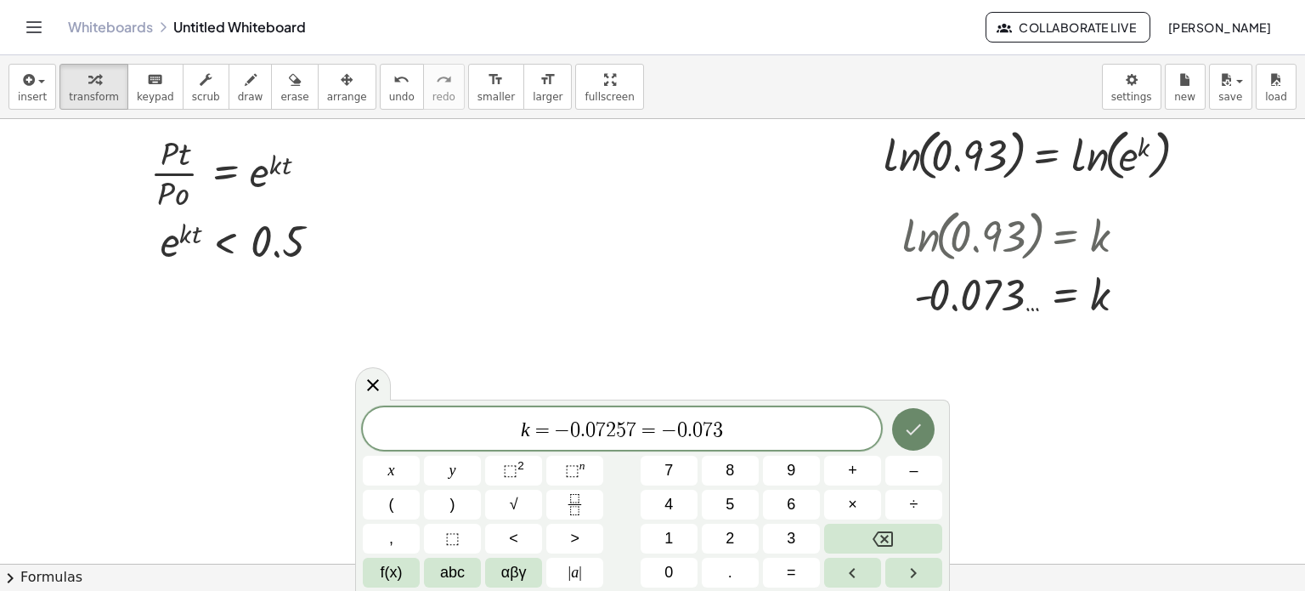
click at [918, 422] on icon "Done" at bounding box center [913, 429] width 20 height 20
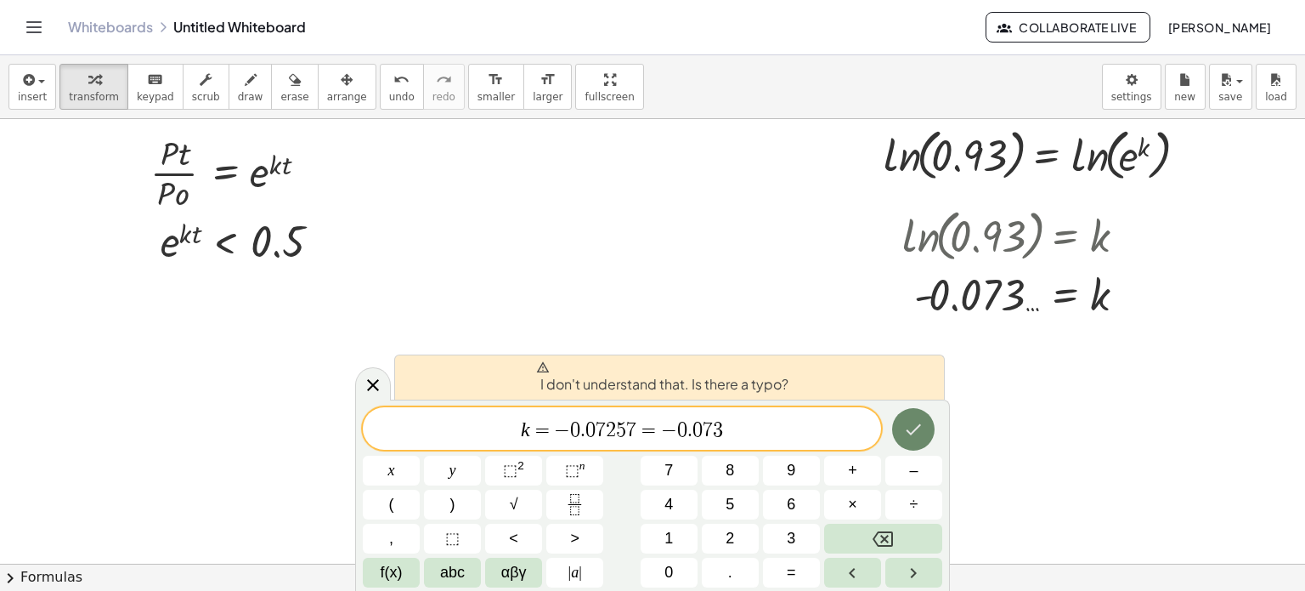
click at [911, 427] on icon "Done" at bounding box center [913, 429] width 20 height 20
click at [657, 434] on span "=" at bounding box center [649, 430] width 25 height 20
click at [643, 430] on span "=" at bounding box center [649, 430] width 25 height 20
click at [772, 453] on div "k = − 0 . 0 7 2 5 7 = − 0 . 0 7 3 ​ x y ⬚ 2 ⬚ n 7 8 9 + – ( ) √ 4 5 6 × ÷ , ⬚ <…" at bounding box center [653, 497] width 580 height 180
click at [771, 444] on div "k = − 0 . 0 7 2 5 7 = − 0 . 0 7 3 ​" at bounding box center [622, 428] width 518 height 42
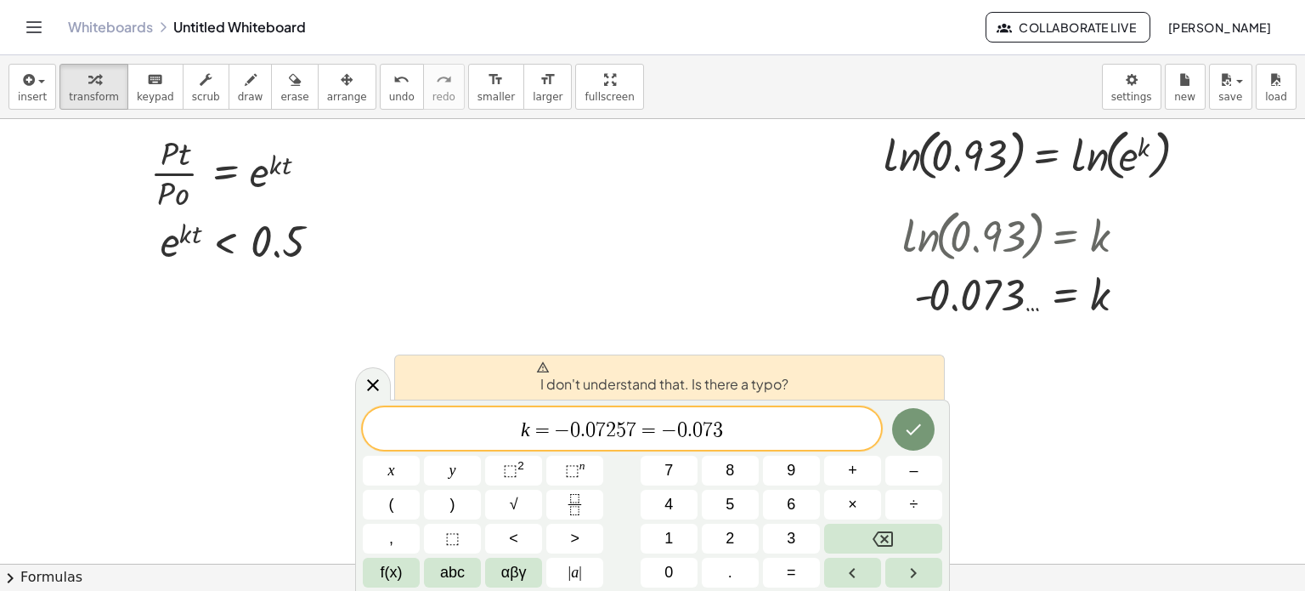
click at [771, 444] on div "k = − 0 . 0 7 2 5 7 = − 0 . 0 7 3 ​" at bounding box center [622, 428] width 518 height 42
click at [763, 437] on span "k = − 0 . 0 7 2 5 7 = − 0 . 0 7 3 ​" at bounding box center [622, 430] width 518 height 24
click at [909, 444] on button "Done" at bounding box center [913, 429] width 42 height 42
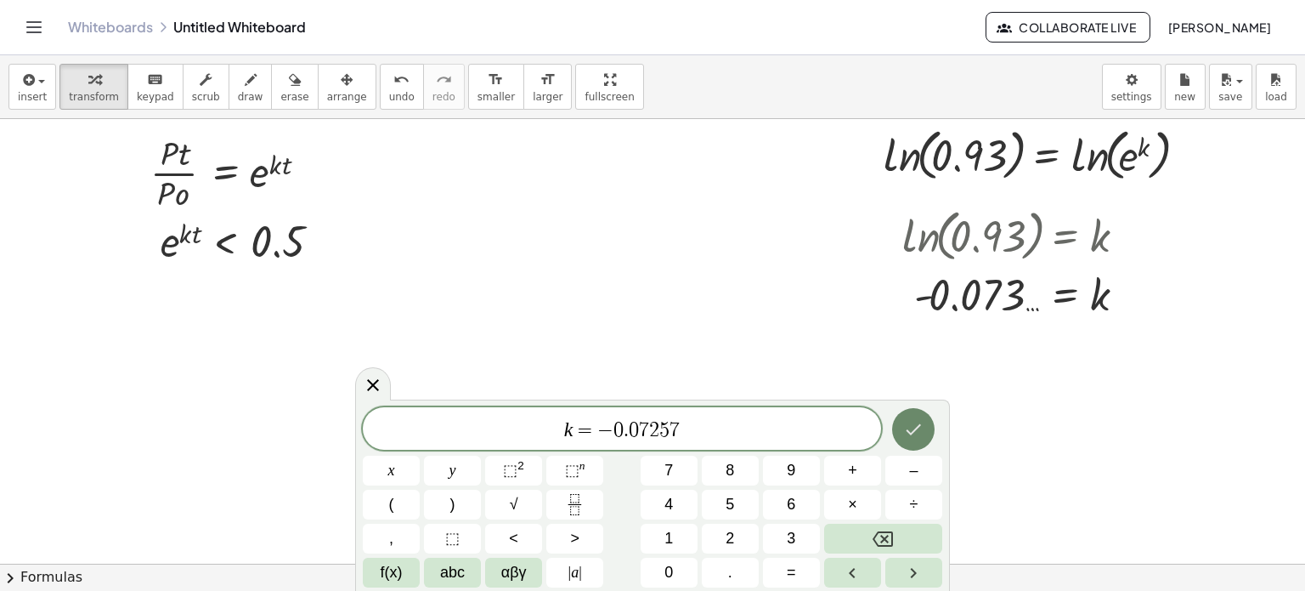
click at [921, 422] on icon "Done" at bounding box center [913, 429] width 20 height 20
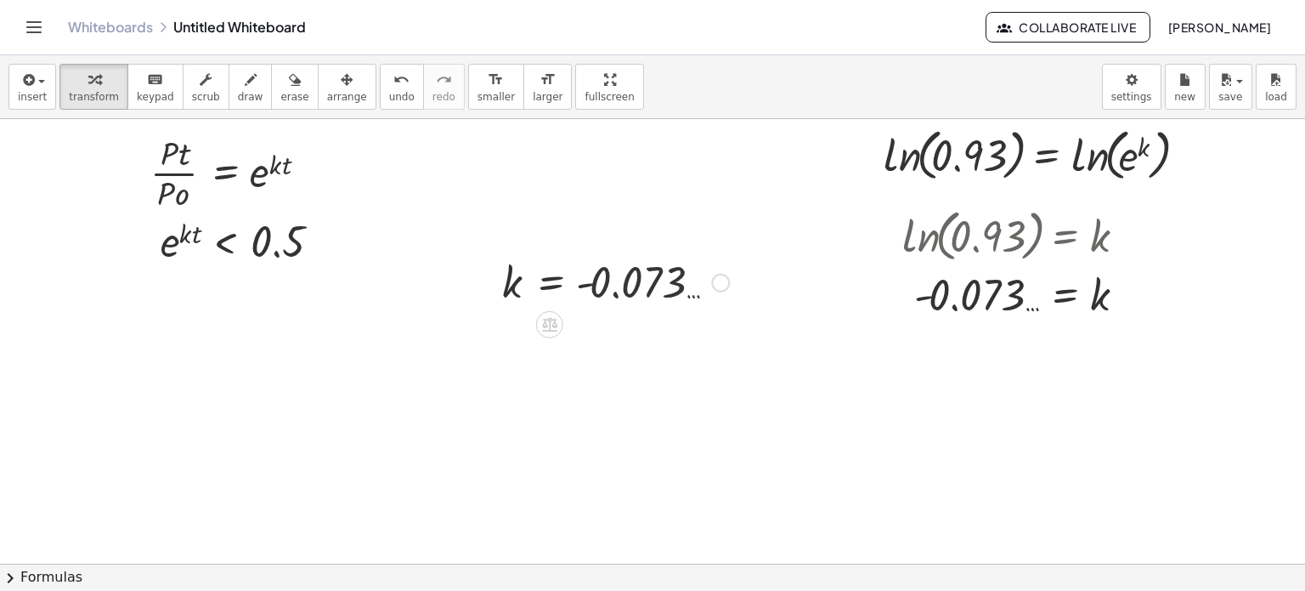
click at [655, 295] on div at bounding box center [616, 281] width 244 height 56
drag, startPoint x: 655, startPoint y: 295, endPoint x: 477, endPoint y: 238, distance: 187.3
click at [477, 238] on div "+ · 3 · ( + e x − 2 ) + k + · 3 · e x − · 3 · 2 + k + e x − + k · 3 · 6 · L · i…" at bounding box center [629, 78] width 1354 height 1336
click at [499, 277] on div at bounding box center [616, 281] width 244 height 56
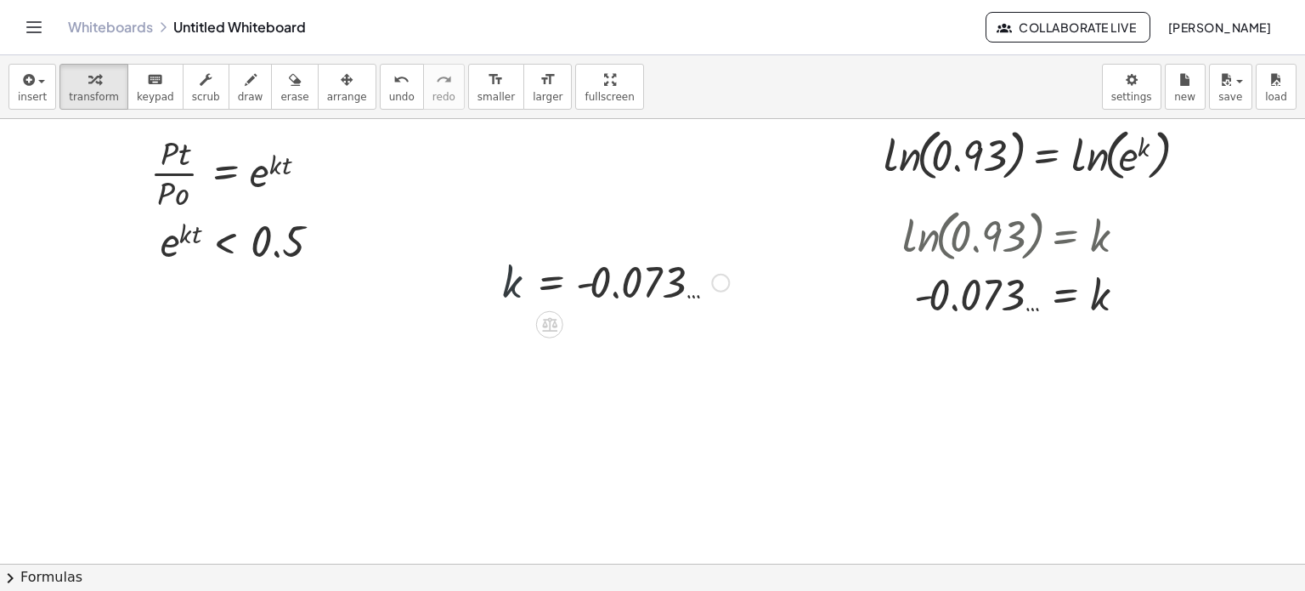
click at [499, 277] on div at bounding box center [616, 281] width 244 height 56
click at [518, 281] on div at bounding box center [616, 281] width 244 height 56
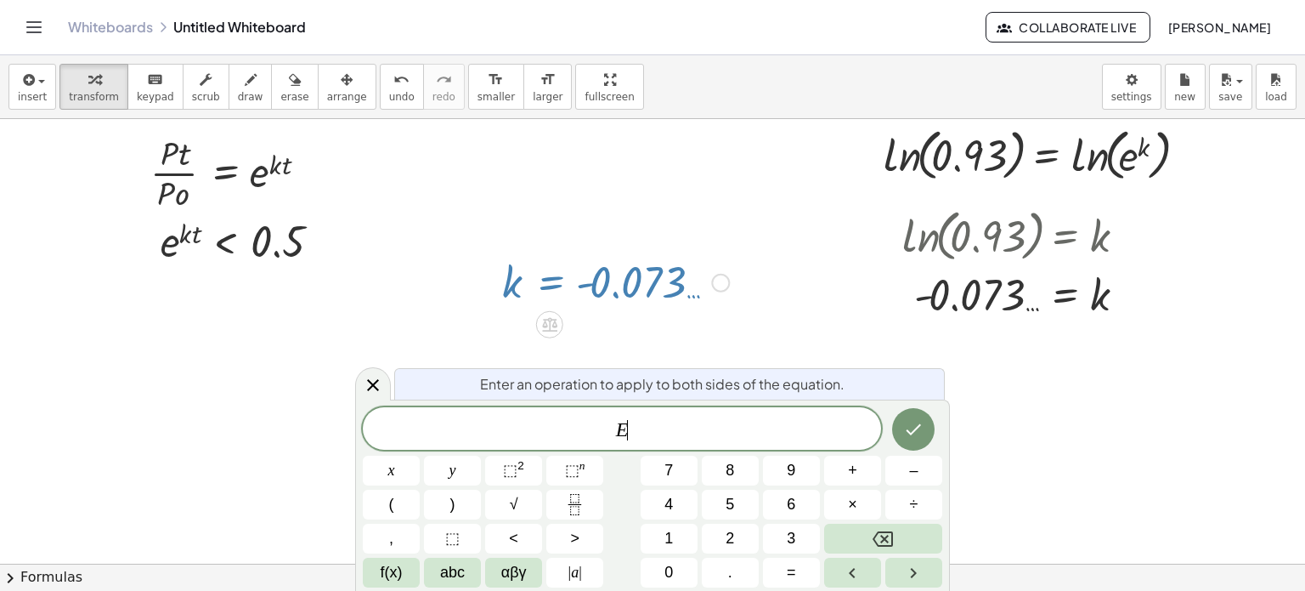
click at [518, 281] on div at bounding box center [616, 281] width 244 height 56
click at [516, 281] on div at bounding box center [616, 281] width 244 height 56
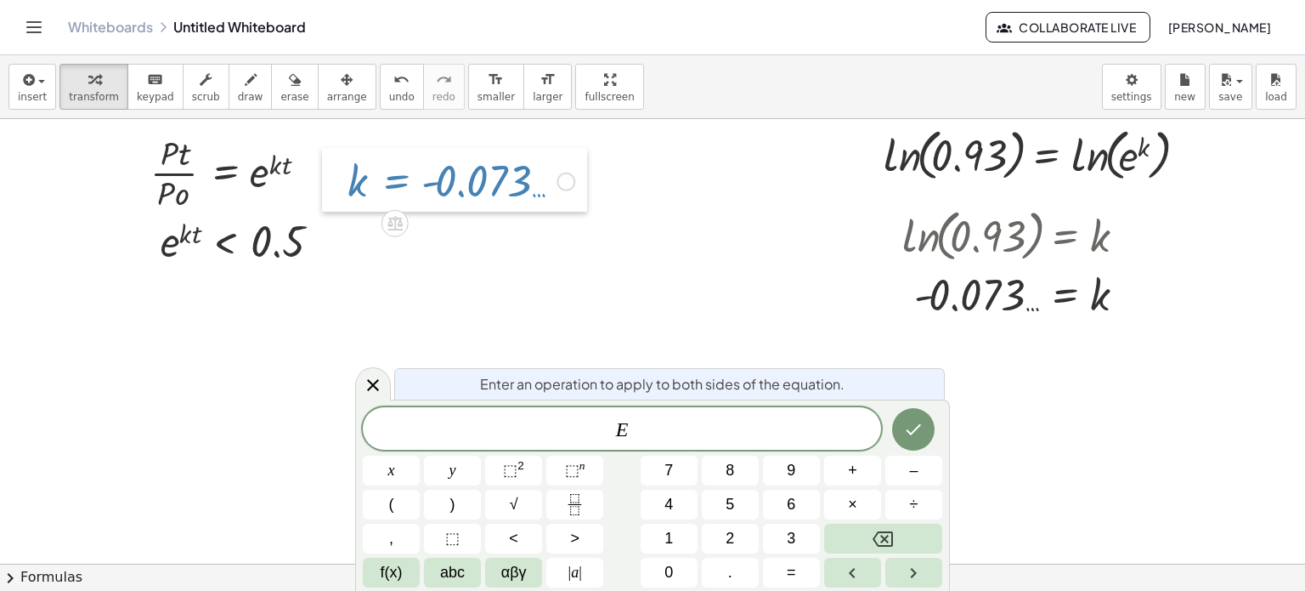
drag, startPoint x: 472, startPoint y: 270, endPoint x: 317, endPoint y: 172, distance: 183.4
click at [322, 172] on div at bounding box center [334, 180] width 25 height 65
click at [40, 74] on div "button" at bounding box center [32, 79] width 29 height 20
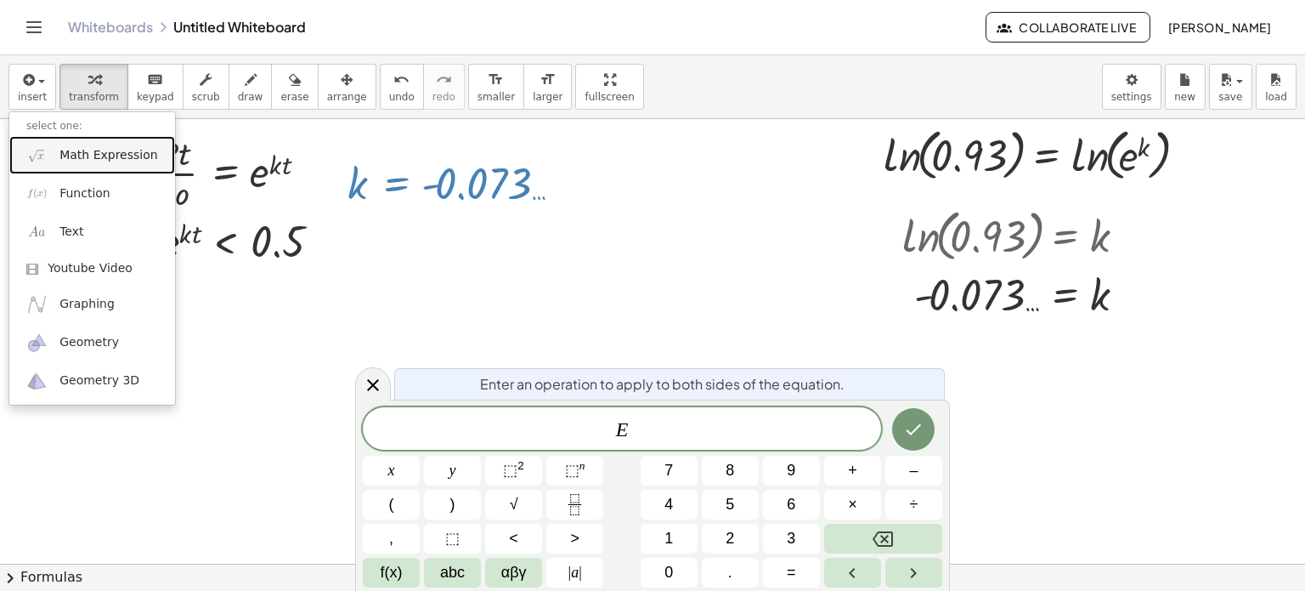
click at [57, 161] on link "Math Expression" at bounding box center [92, 155] width 166 height 38
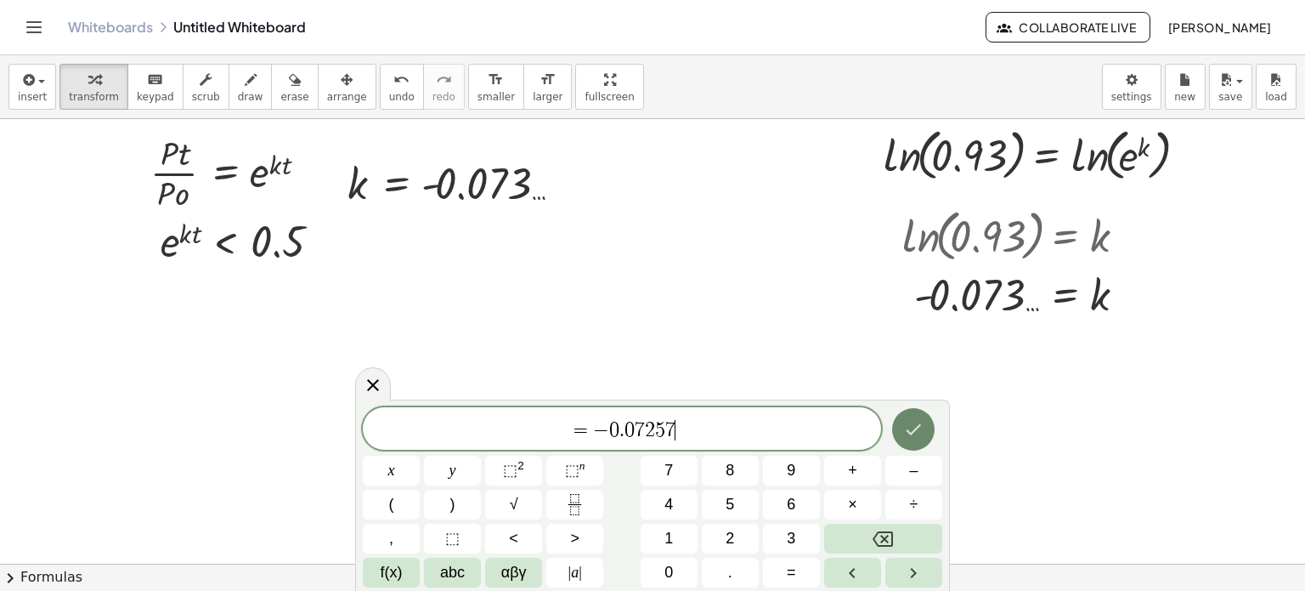
click at [914, 426] on icon "Done" at bounding box center [913, 429] width 20 height 20
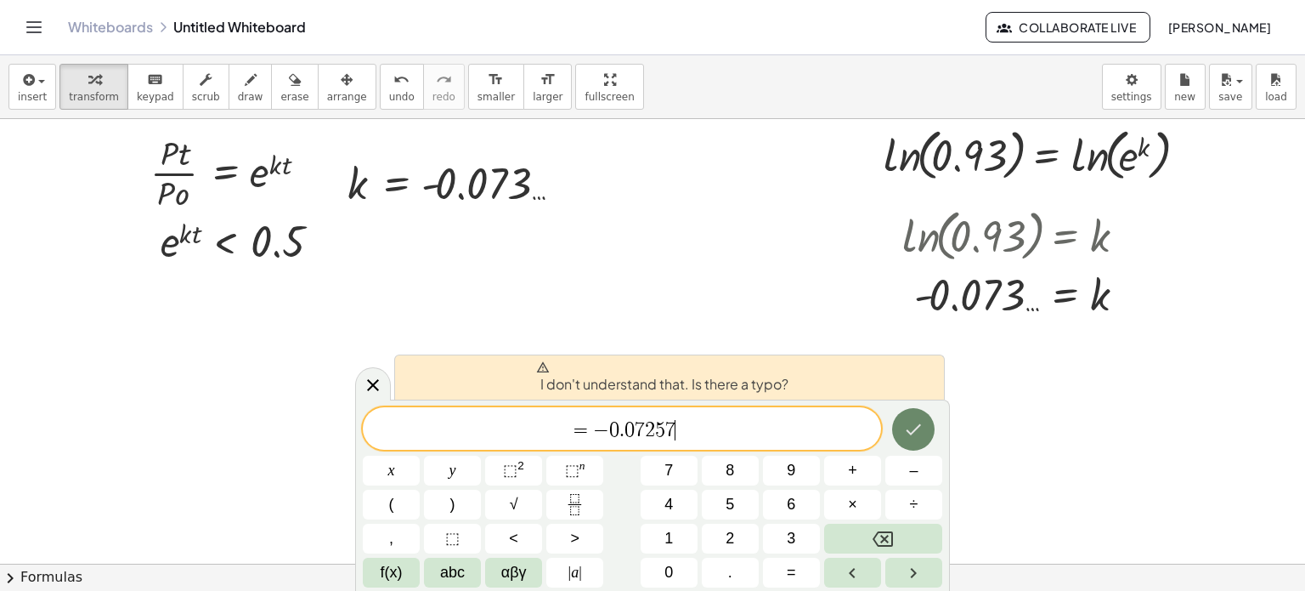
click at [899, 439] on button "Done" at bounding box center [913, 429] width 42 height 42
drag, startPoint x: 790, startPoint y: 448, endPoint x: 544, endPoint y: 446, distance: 245.6
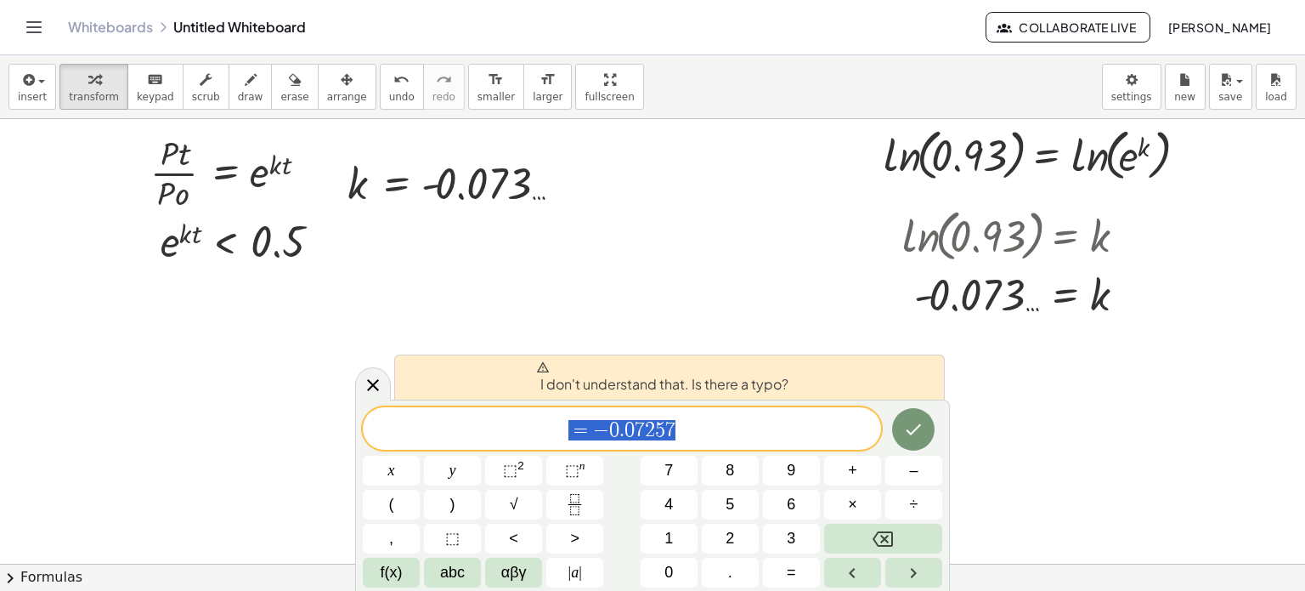
click at [544, 446] on div "********* = − 0 . 0 7 2 5 7" at bounding box center [622, 428] width 518 height 42
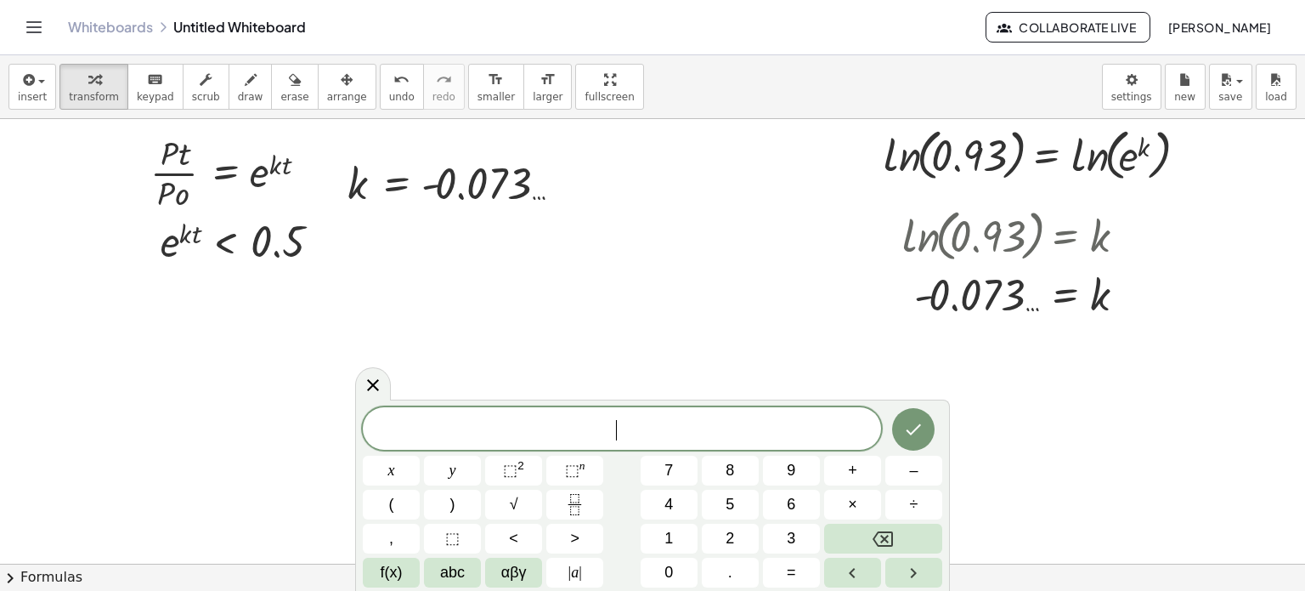
click at [476, 309] on div at bounding box center [629, 78] width 1354 height 1336
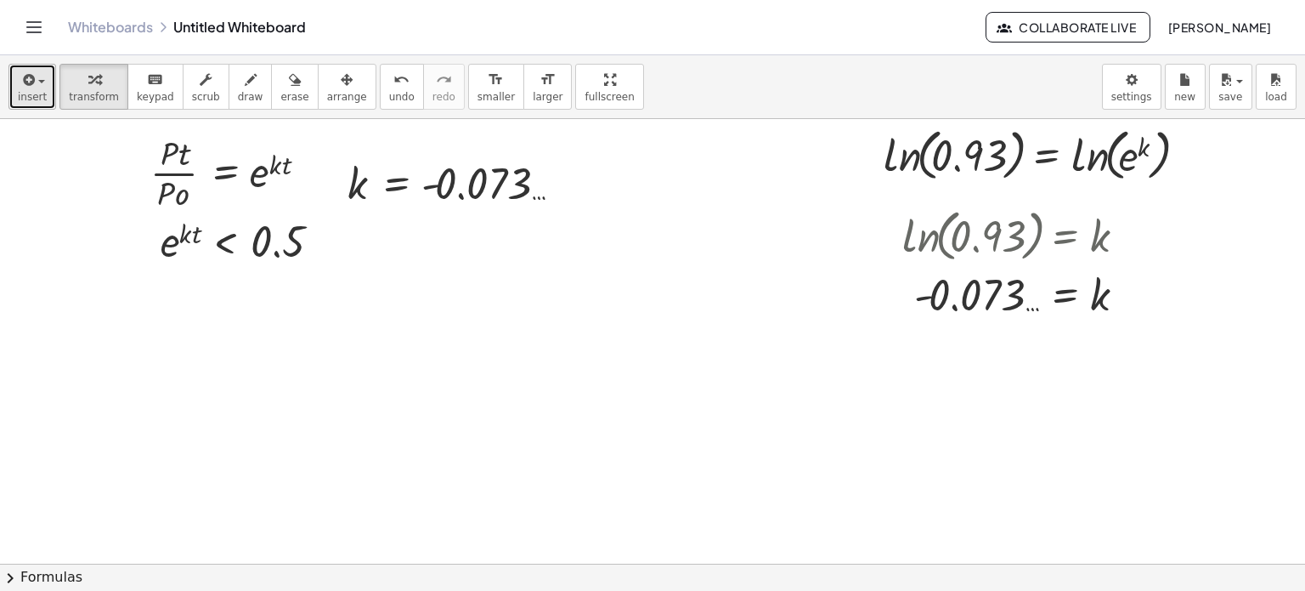
click at [12, 88] on button "insert" at bounding box center [32, 87] width 48 height 46
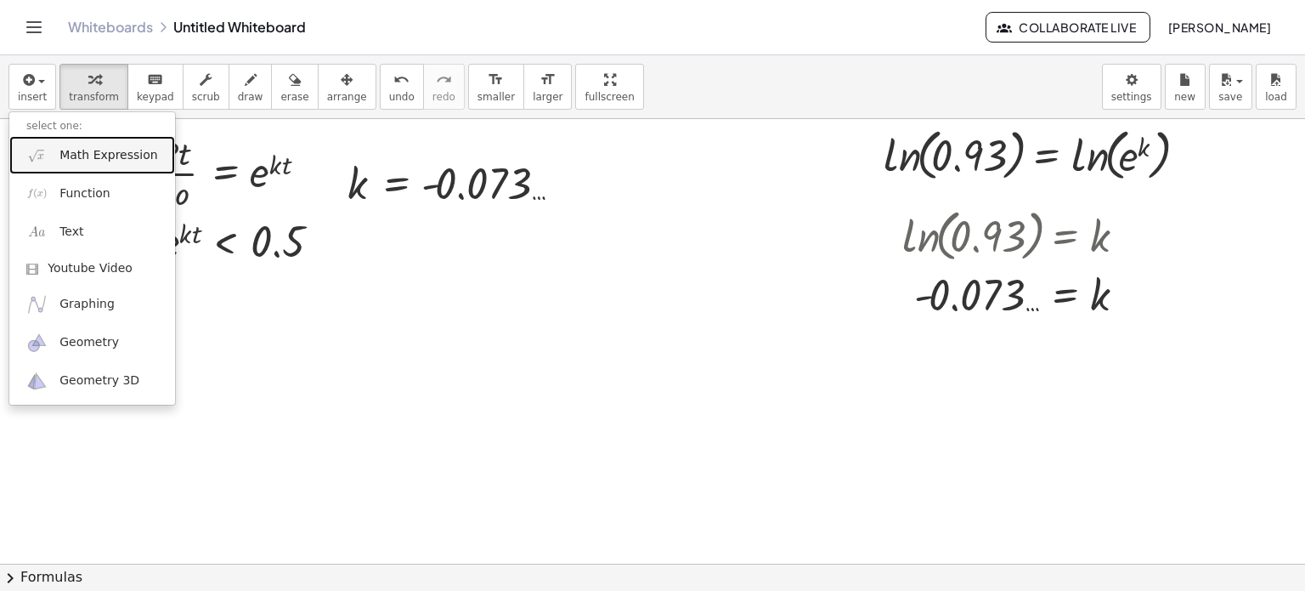
click at [55, 159] on link "Math Expression" at bounding box center [92, 155] width 166 height 38
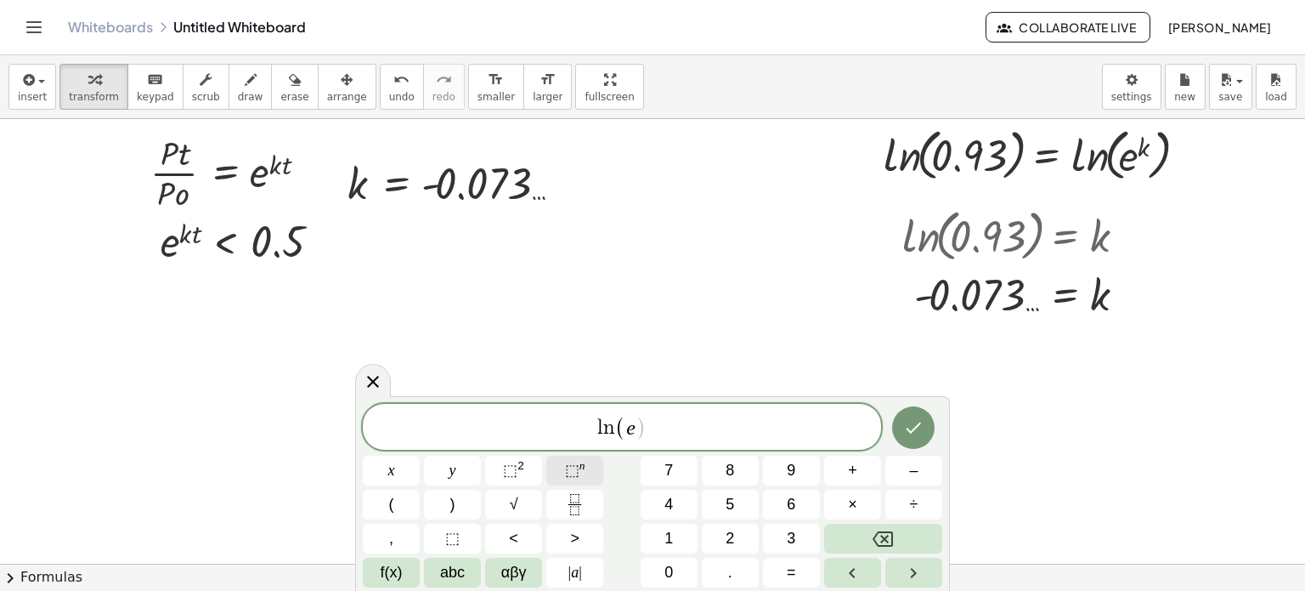
click at [553, 465] on button "⬚ n" at bounding box center [574, 471] width 57 height 30
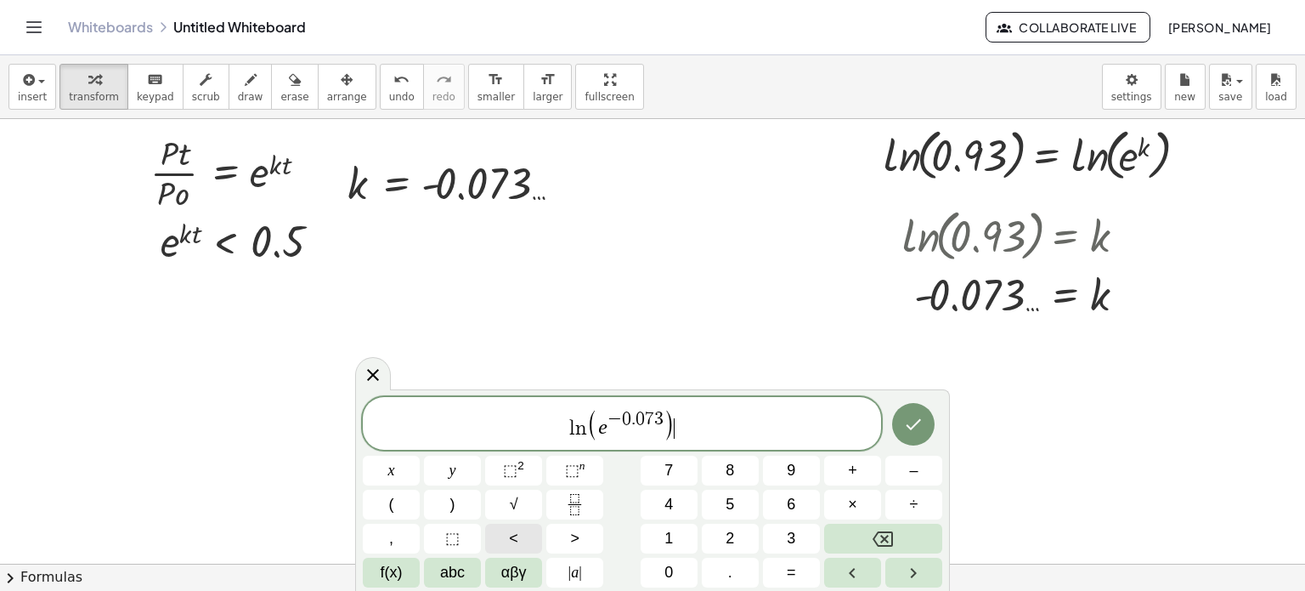
click at [522, 541] on button "<" at bounding box center [513, 539] width 57 height 30
click at [909, 410] on button "Done" at bounding box center [913, 424] width 42 height 42
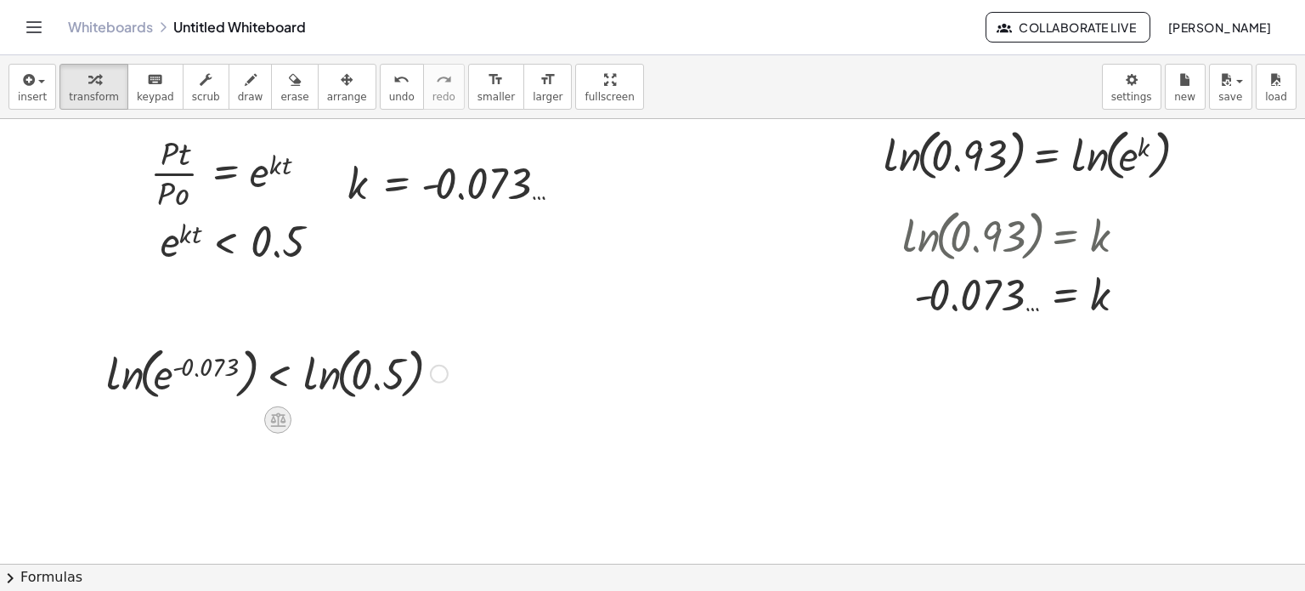
click at [266, 407] on div at bounding box center [277, 418] width 27 height 27
click at [301, 401] on div "+ − × ÷" at bounding box center [285, 416] width 150 height 31
click at [301, 401] on div at bounding box center [277, 372] width 359 height 65
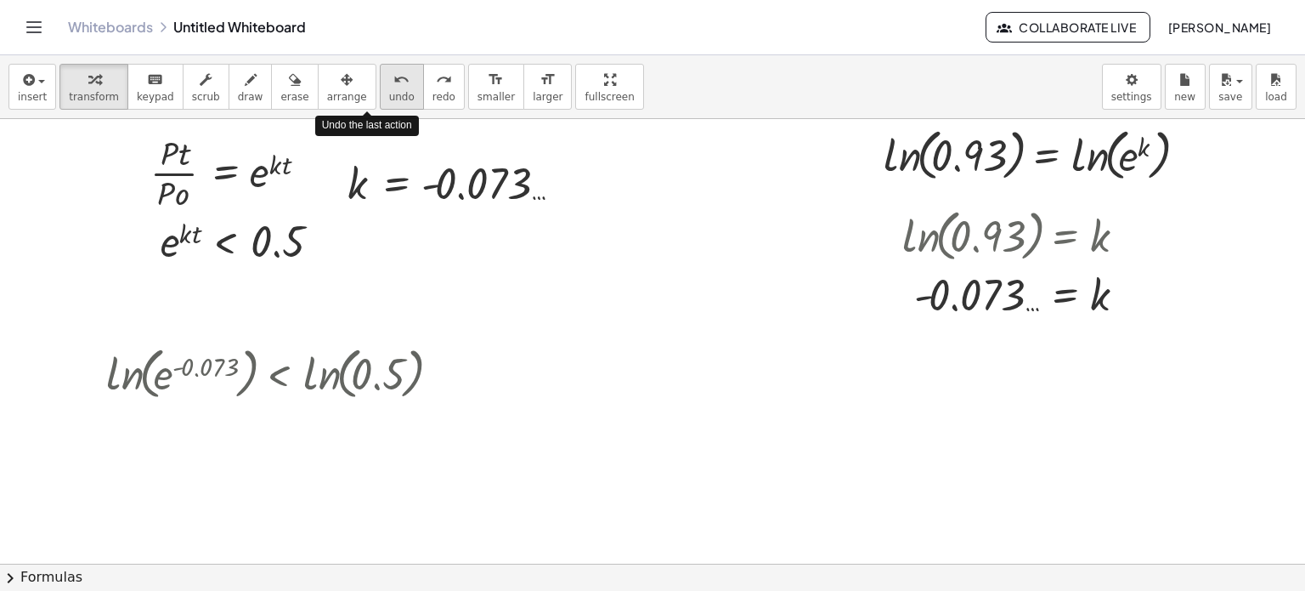
click at [380, 95] on button "undo undo" at bounding box center [402, 87] width 44 height 46
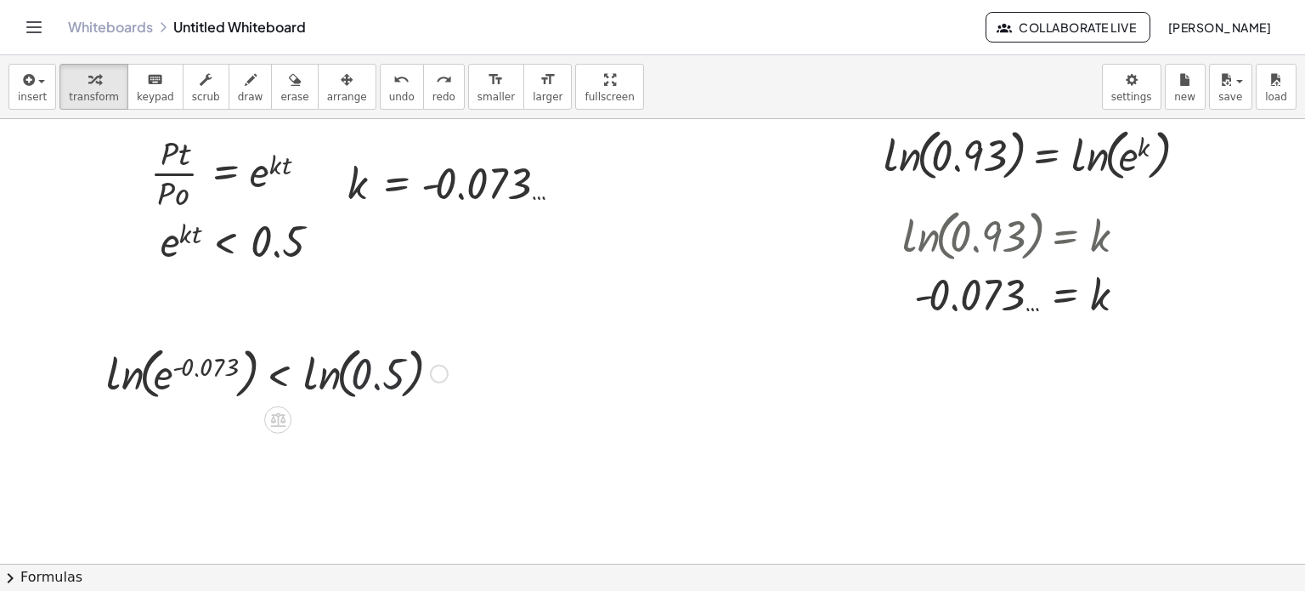
click at [343, 380] on div at bounding box center [277, 372] width 359 height 65
drag, startPoint x: 343, startPoint y: 380, endPoint x: 280, endPoint y: 373, distance: 64.1
click at [280, 373] on div at bounding box center [277, 372] width 359 height 65
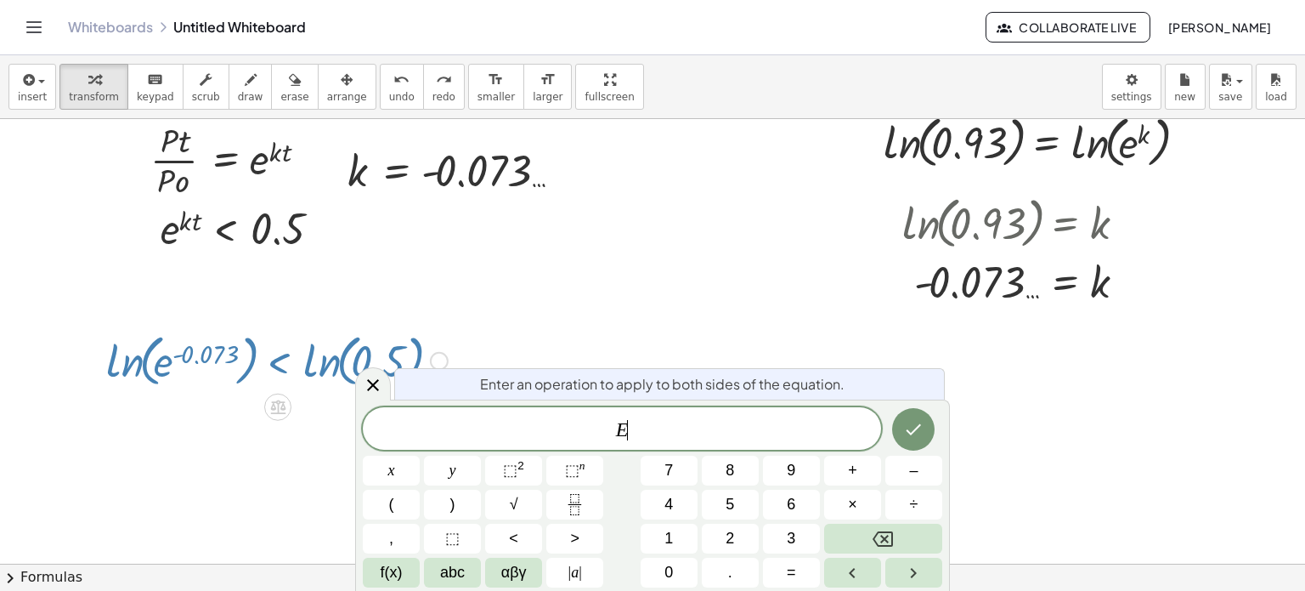
click at [280, 373] on div at bounding box center [277, 359] width 359 height 65
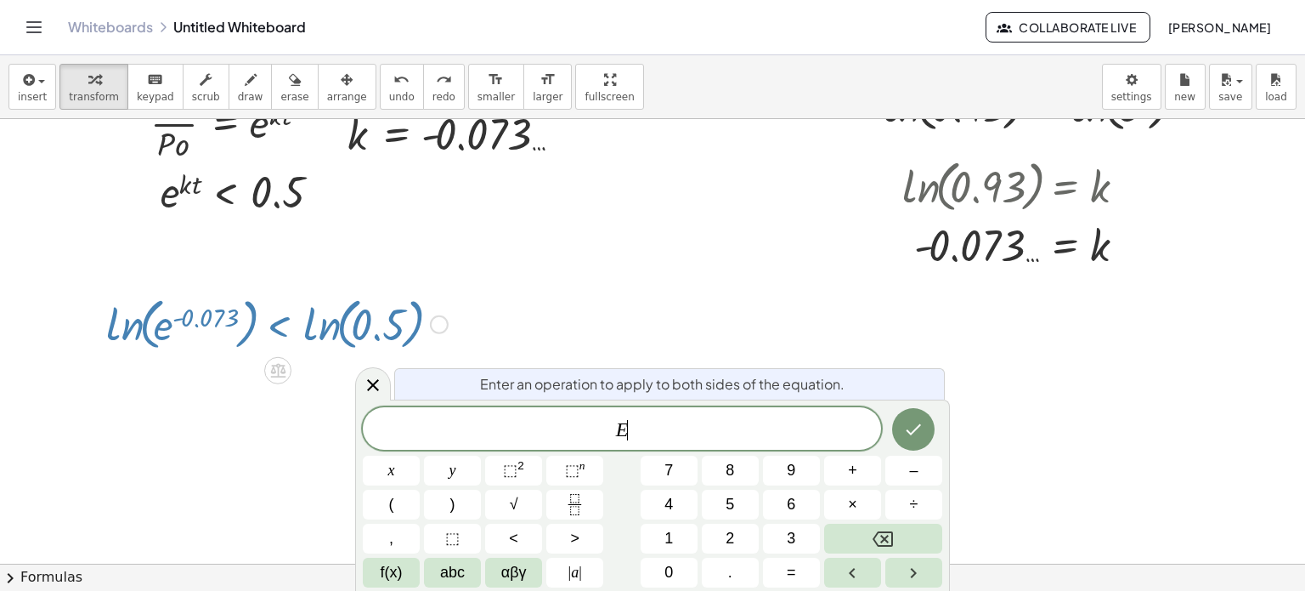
scroll to position [759, 61]
drag, startPoint x: 280, startPoint y: 373, endPoint x: 670, endPoint y: 342, distance: 391.3
click at [670, 342] on div "+ · 3 · ( + e x − 2 ) + k + · 3 · e x − · 3 · 2 + k + e x − + k · 3 · 6 · L · i…" at bounding box center [629, 28] width 1354 height 1336
click at [522, 320] on div at bounding box center [629, 28] width 1354 height 1336
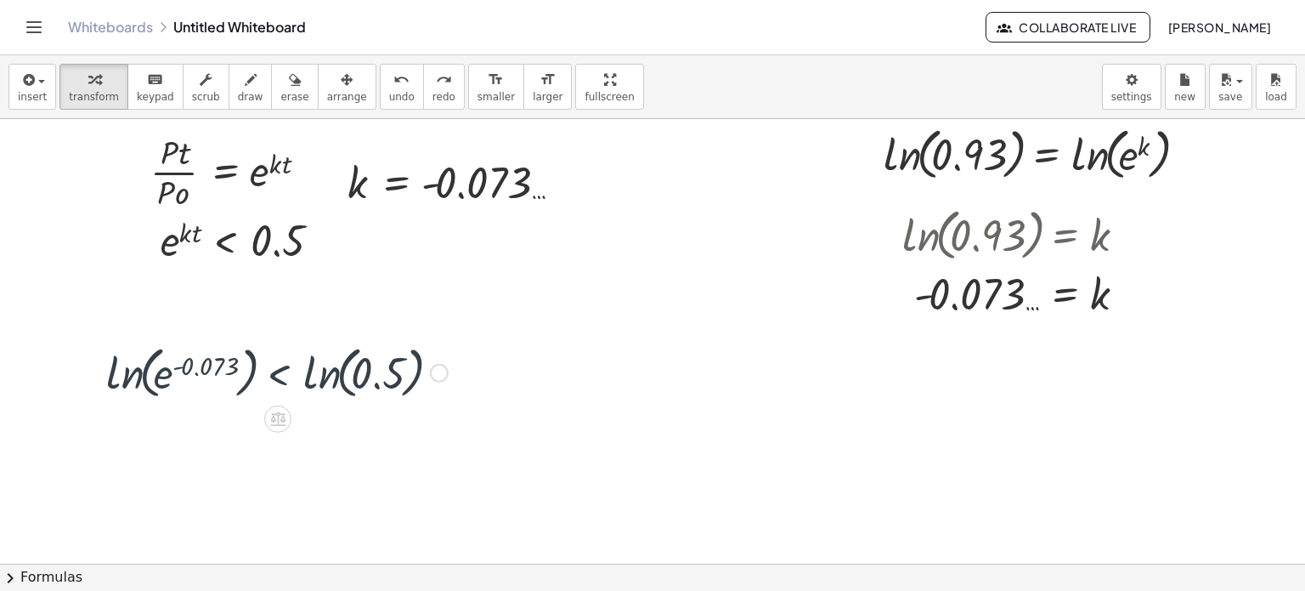
scroll to position [709, 61]
click at [602, 415] on div at bounding box center [629, 78] width 1354 height 1336
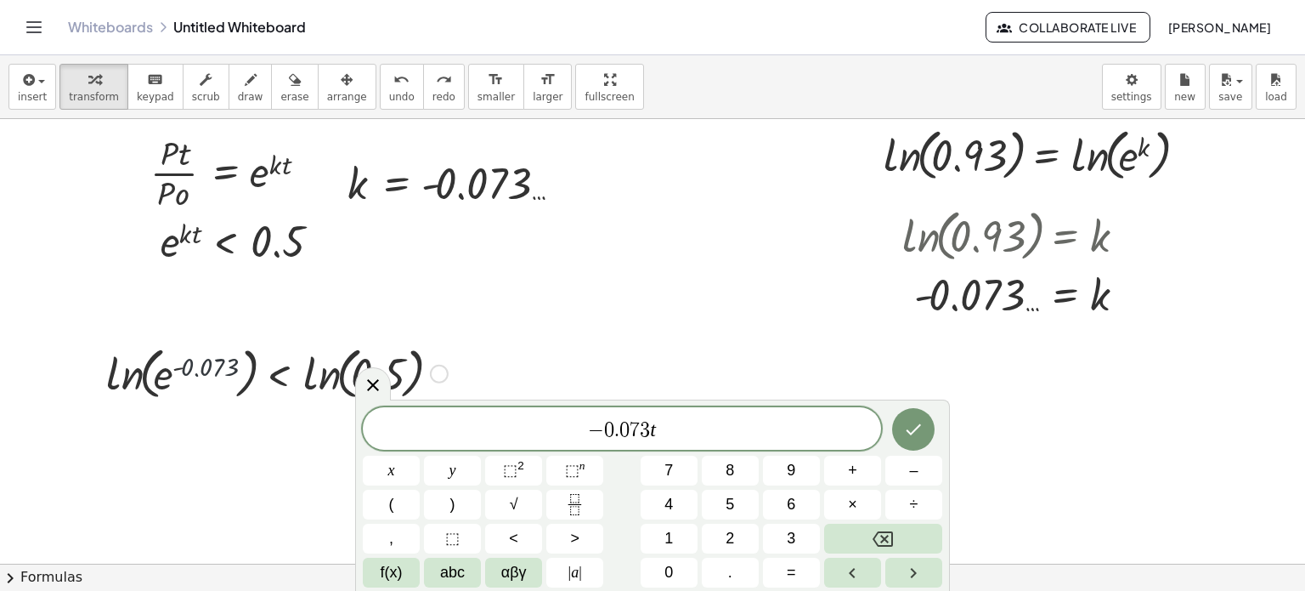
click at [213, 356] on div at bounding box center [277, 372] width 359 height 65
click at [527, 536] on button "<" at bounding box center [513, 539] width 57 height 30
click at [897, 422] on button "Done" at bounding box center [913, 427] width 42 height 42
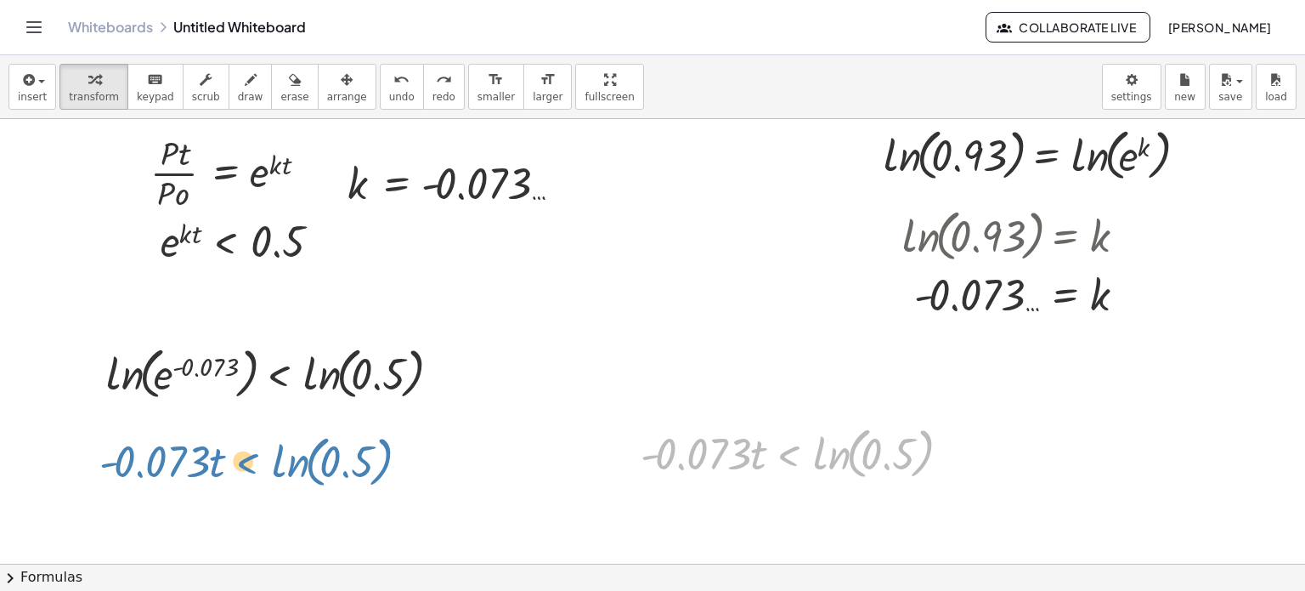
drag, startPoint x: 780, startPoint y: 469, endPoint x: 249, endPoint y: 482, distance: 531.3
click at [249, 482] on div "+ · 3 · ( + e x − 2 ) + k + · 3 · e x − · 3 · 2 + k + e x − + k · 3 · 6 · L · i…" at bounding box center [629, 78] width 1354 height 1336
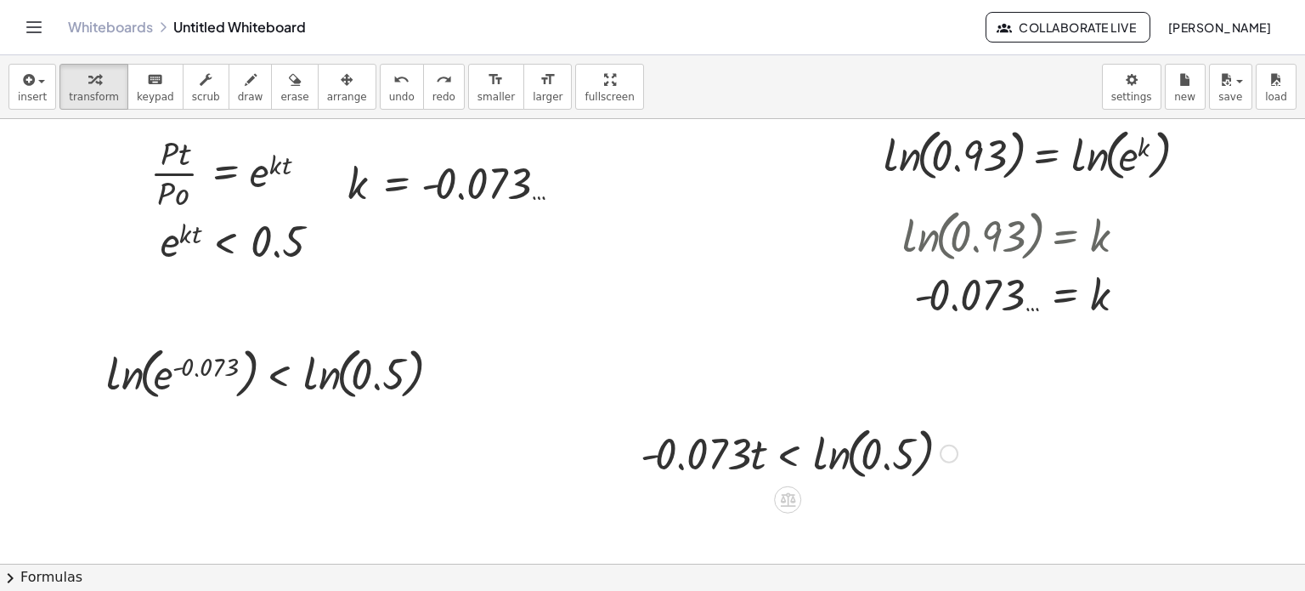
click at [755, 452] on div at bounding box center [799, 452] width 334 height 65
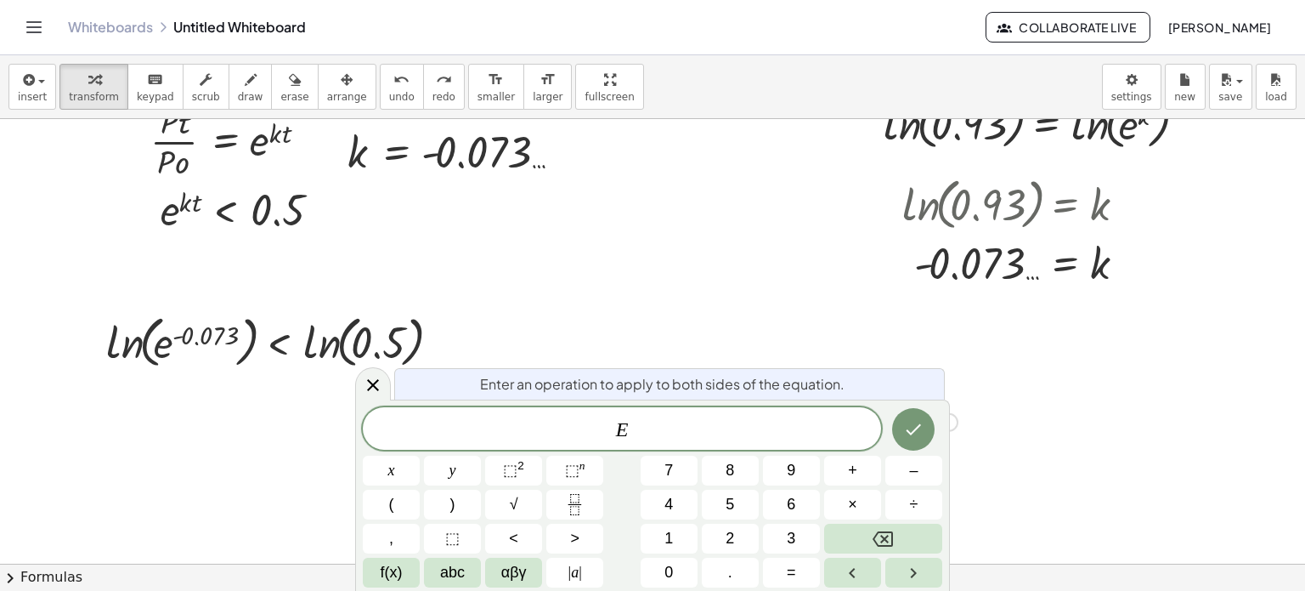
click at [755, 452] on div "E x y ⬚ 2 ⬚ n 7 8 9 + – ( ) √ 4 5 6 × ÷ , ⬚ < > 1 2 3 f(x) abc αβγ | a | 0 . =" at bounding box center [653, 497] width 580 height 180
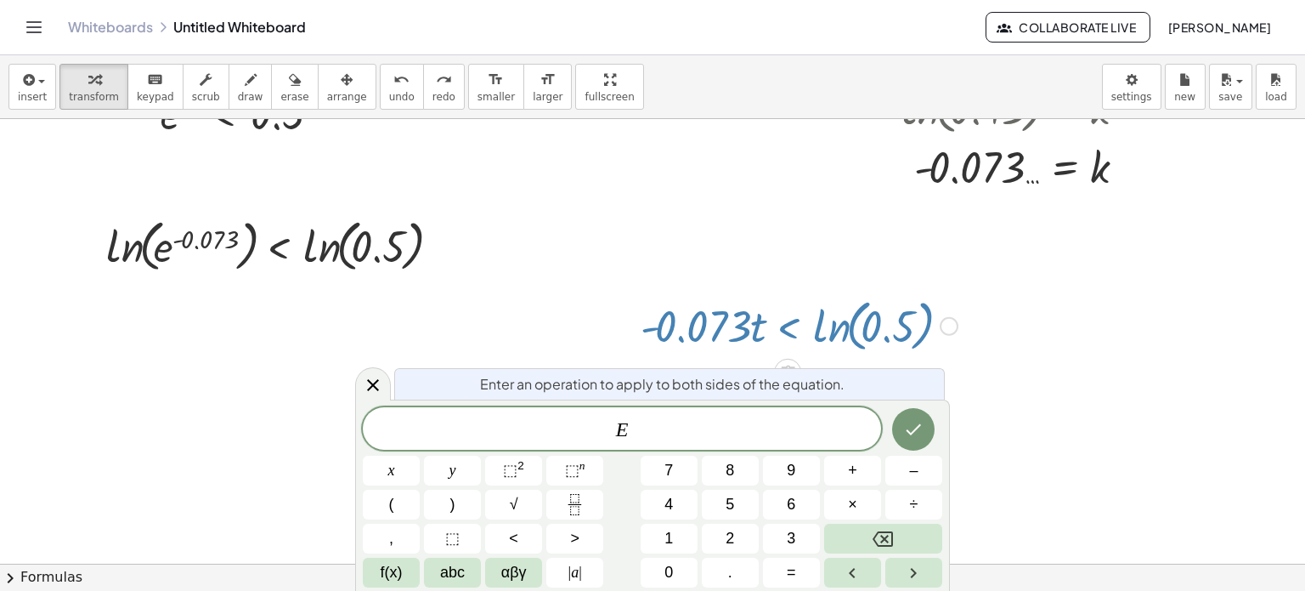
scroll to position [840, 61]
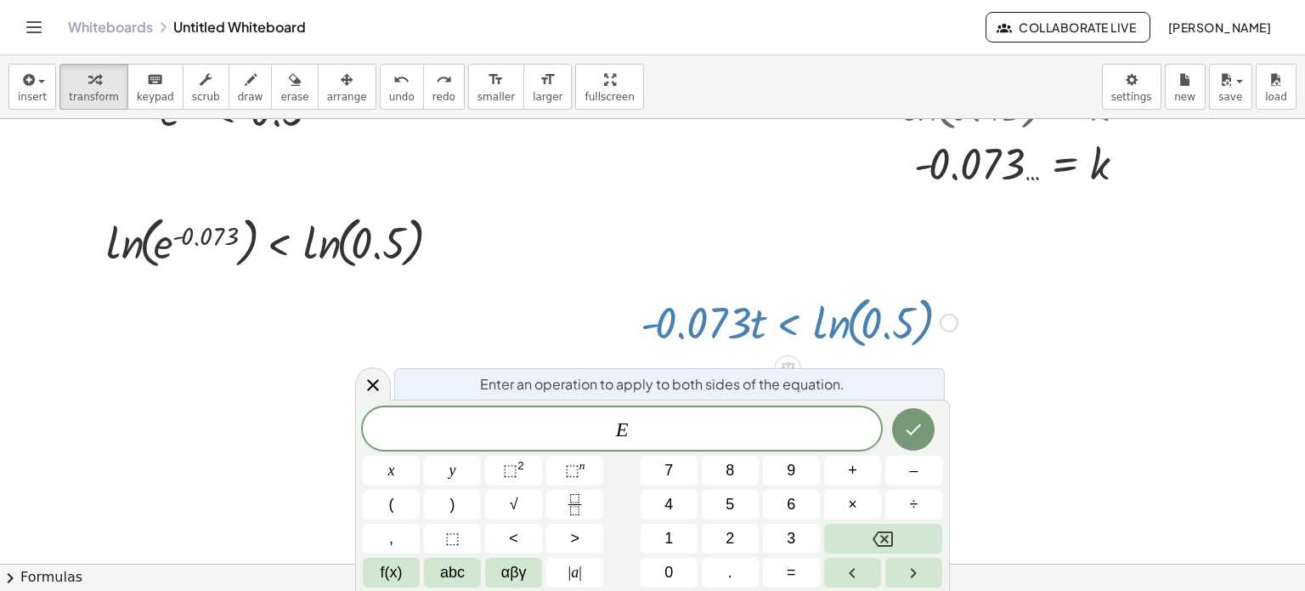
click at [680, 336] on div at bounding box center [799, 321] width 334 height 65
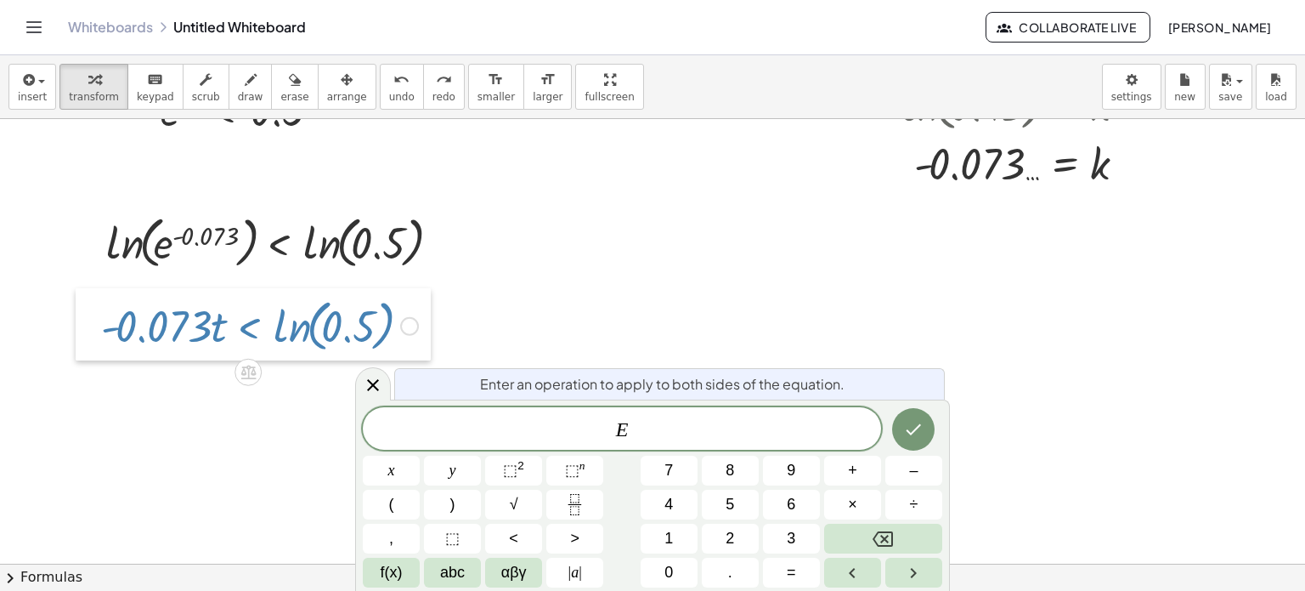
drag, startPoint x: 618, startPoint y: 316, endPoint x: 79, endPoint y: 319, distance: 538.8
click at [79, 319] on div at bounding box center [88, 324] width 25 height 73
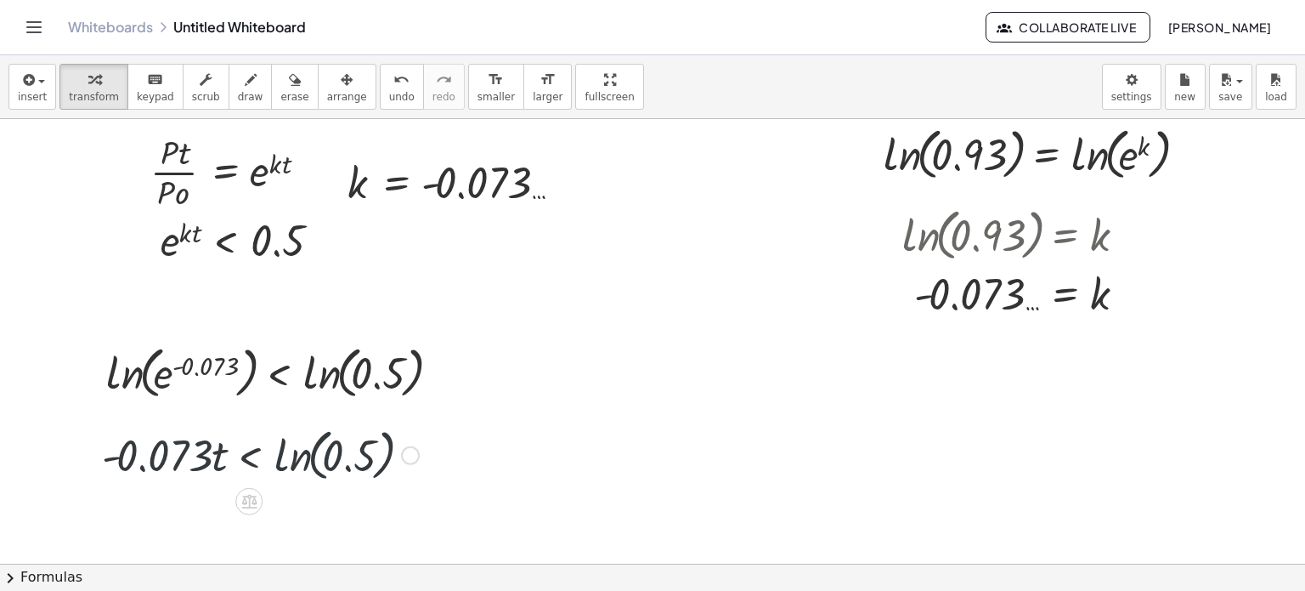
scroll to position [709, 61]
click at [223, 370] on div at bounding box center [277, 372] width 359 height 65
click at [221, 369] on div at bounding box center [277, 372] width 359 height 65
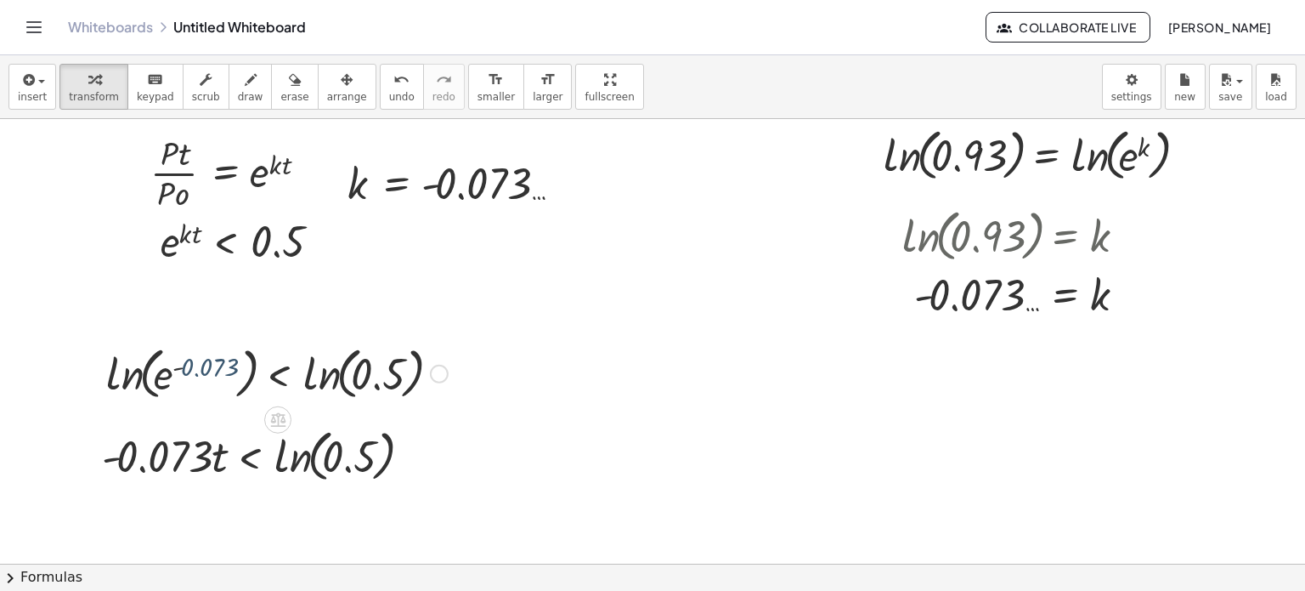
click at [221, 369] on div at bounding box center [277, 372] width 359 height 65
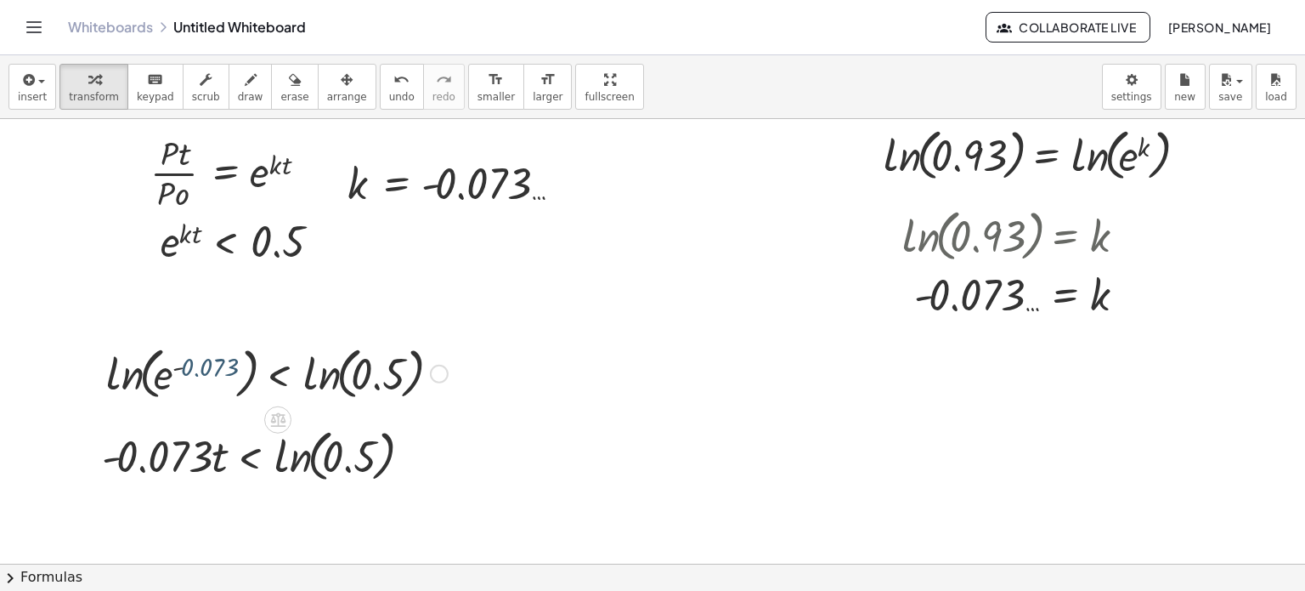
click at [221, 369] on div at bounding box center [277, 372] width 359 height 65
click at [177, 367] on div at bounding box center [277, 372] width 359 height 65
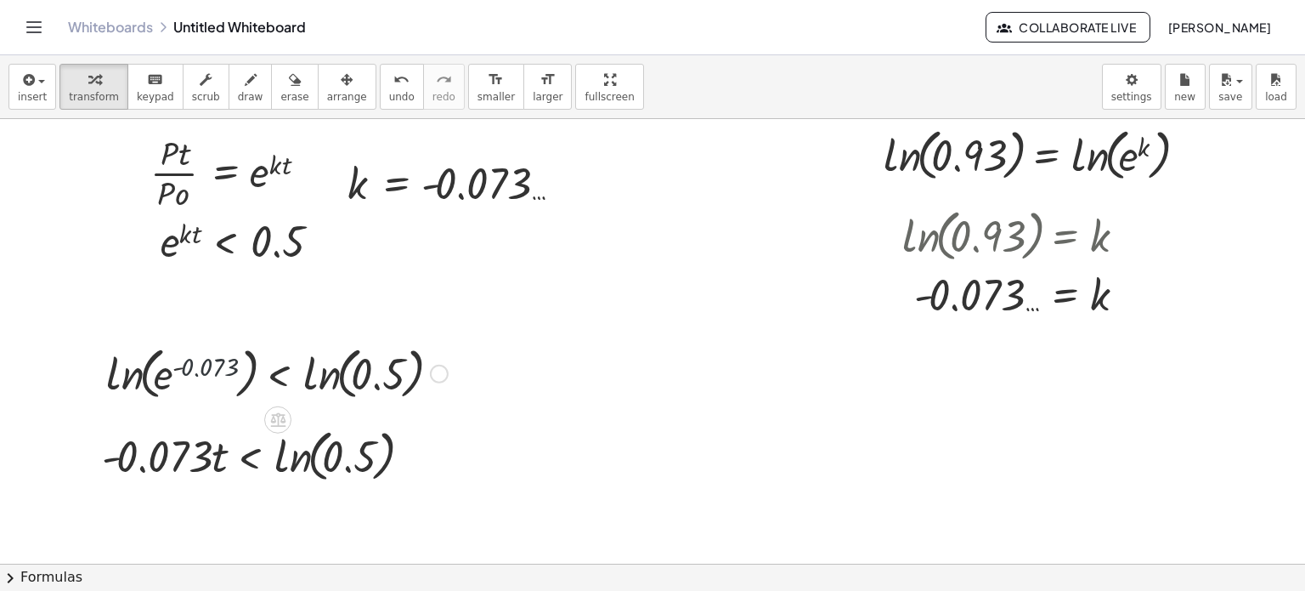
click at [177, 367] on div at bounding box center [277, 372] width 359 height 65
drag, startPoint x: 177, startPoint y: 367, endPoint x: 277, endPoint y: 365, distance: 100.3
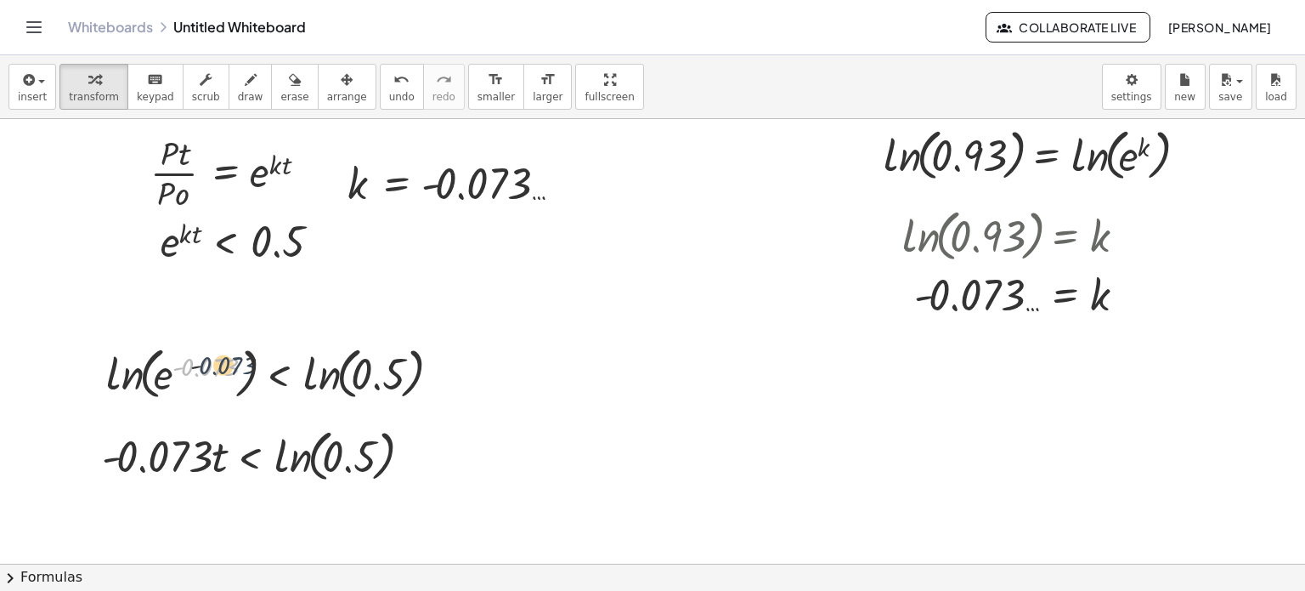
click at [277, 365] on div at bounding box center [277, 372] width 359 height 65
drag, startPoint x: 229, startPoint y: 373, endPoint x: 170, endPoint y: 359, distance: 61.2
click at [170, 359] on div at bounding box center [248, 372] width 416 height 65
click at [170, 359] on div at bounding box center [277, 372] width 359 height 65
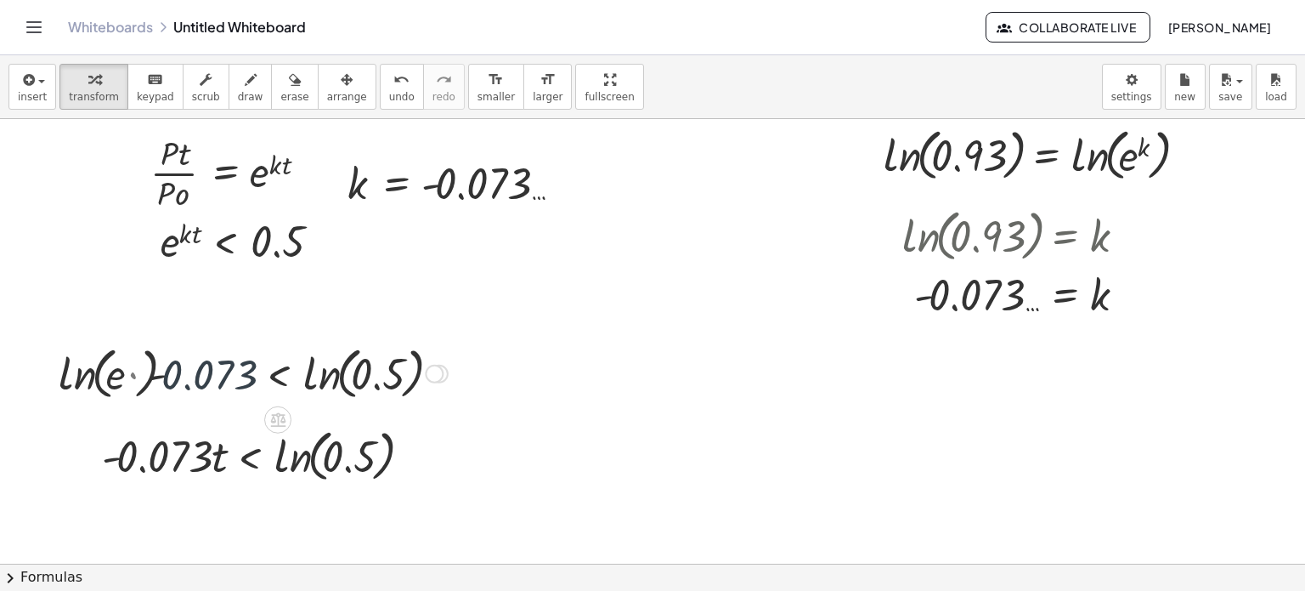
click at [170, 359] on div at bounding box center [277, 372] width 359 height 65
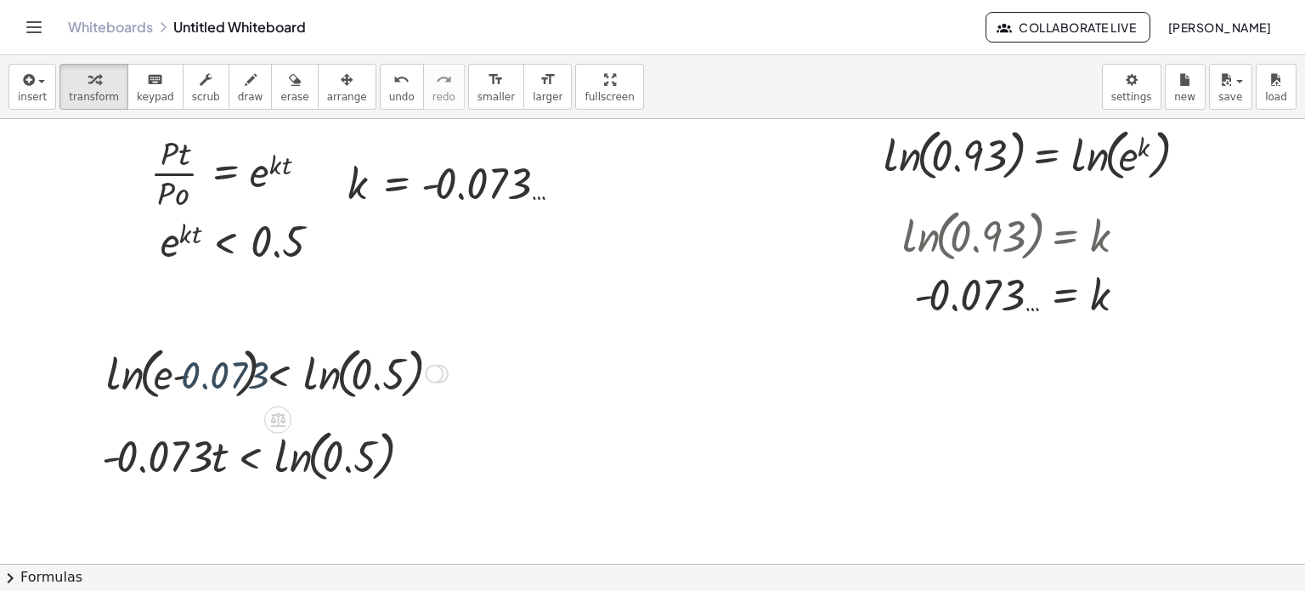
click at [170, 359] on div at bounding box center [277, 372] width 359 height 65
click at [187, 363] on div at bounding box center [277, 372] width 359 height 65
click at [303, 384] on div at bounding box center [277, 372] width 359 height 65
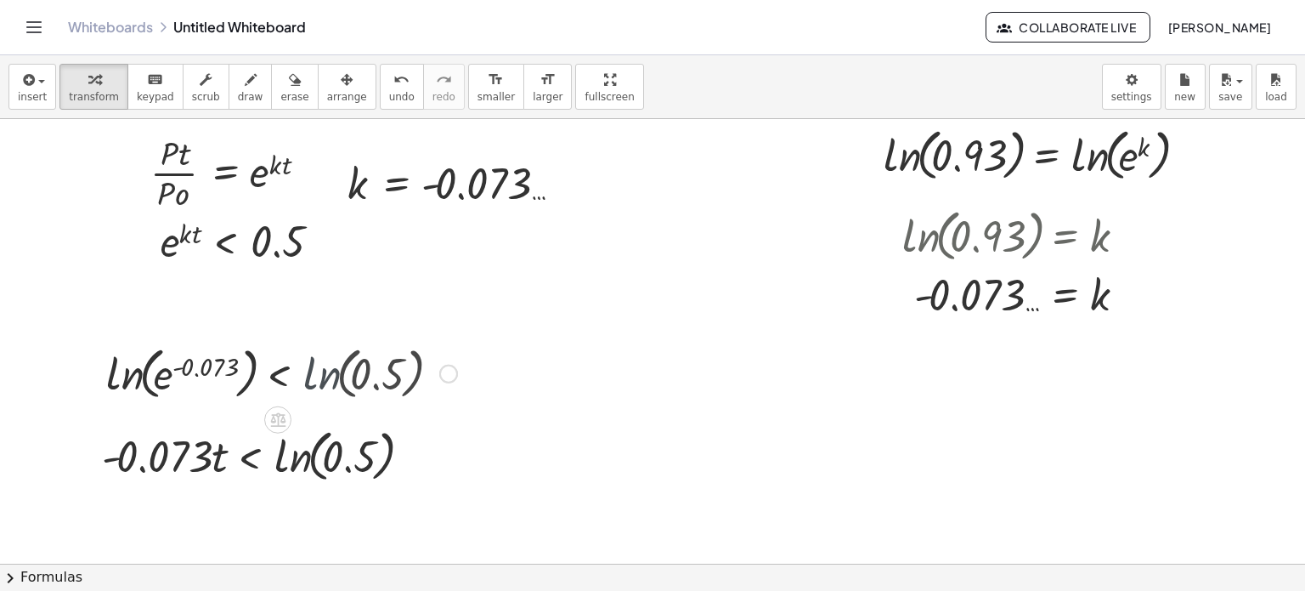
click at [303, 384] on div at bounding box center [282, 372] width 368 height 65
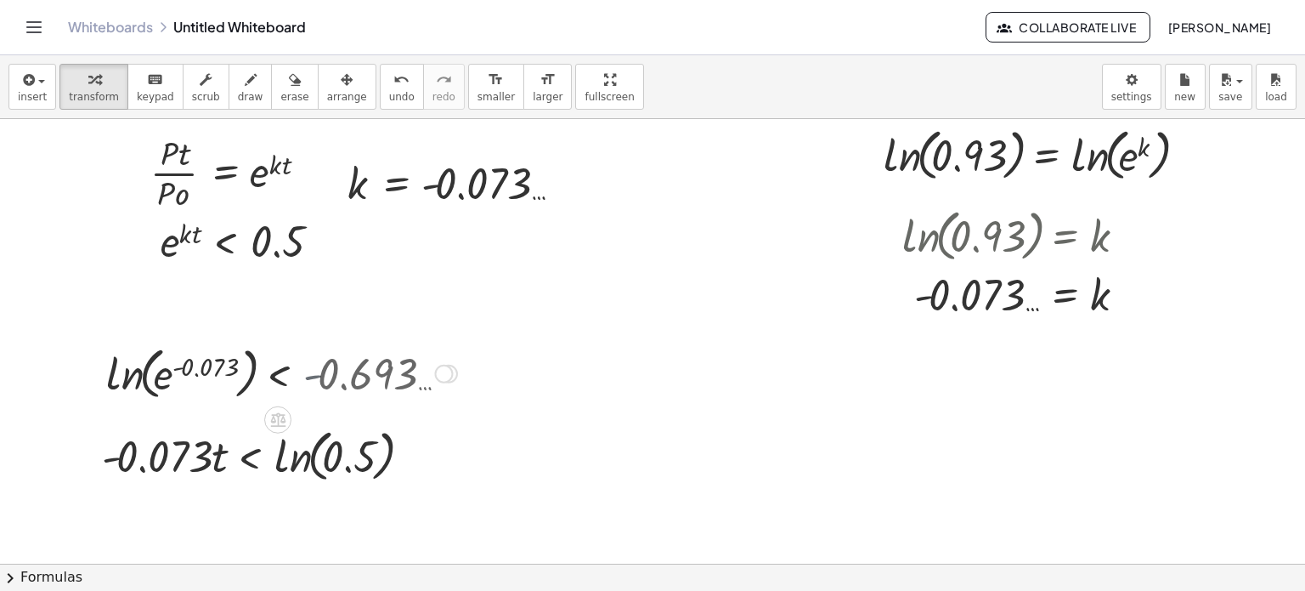
click at [303, 384] on div at bounding box center [282, 372] width 368 height 65
click at [380, 94] on button "undo undo" at bounding box center [402, 87] width 44 height 46
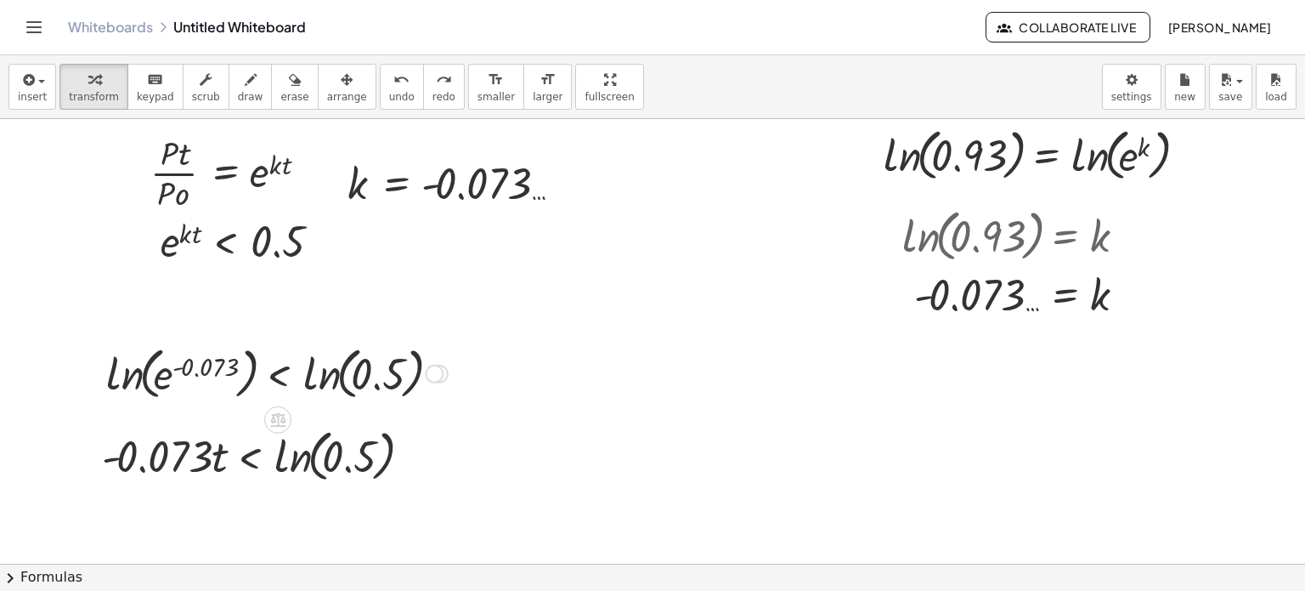
click at [200, 372] on div at bounding box center [277, 372] width 359 height 65
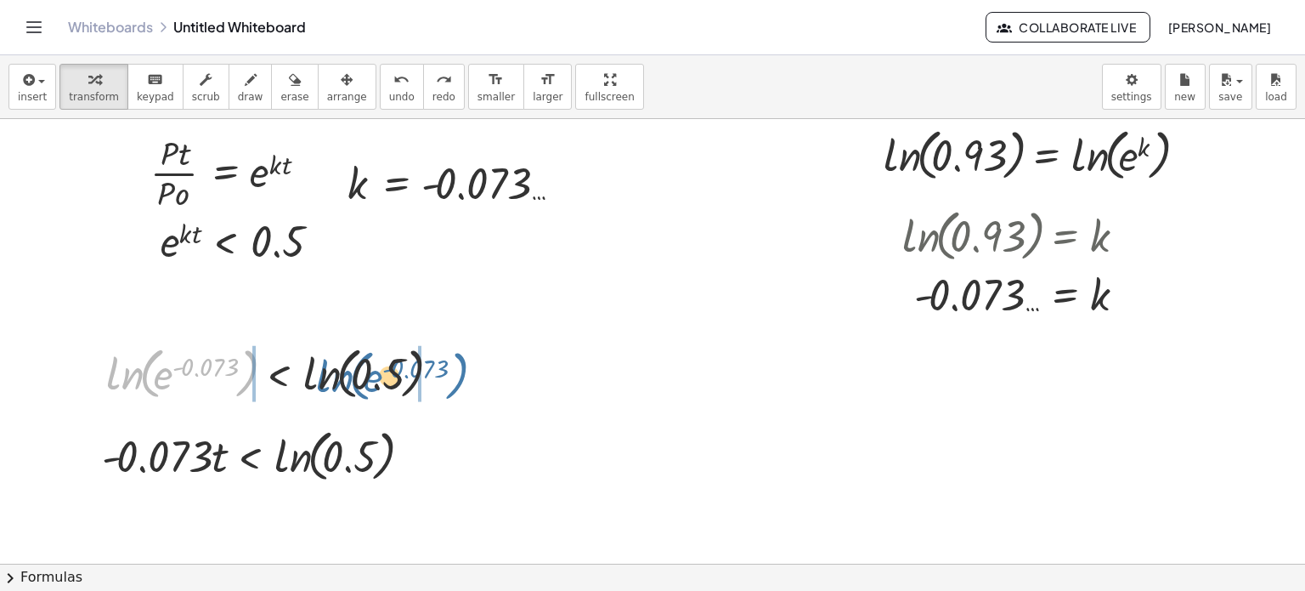
drag, startPoint x: 235, startPoint y: 367, endPoint x: 529, endPoint y: 365, distance: 294.9
click at [529, 365] on div "+ · 3 · ( + e x − 2 ) + k + · 3 · e x − · 3 · 2 + k + e x − + k · 3 · 6 · L · i…" at bounding box center [629, 78] width 1354 height 1336
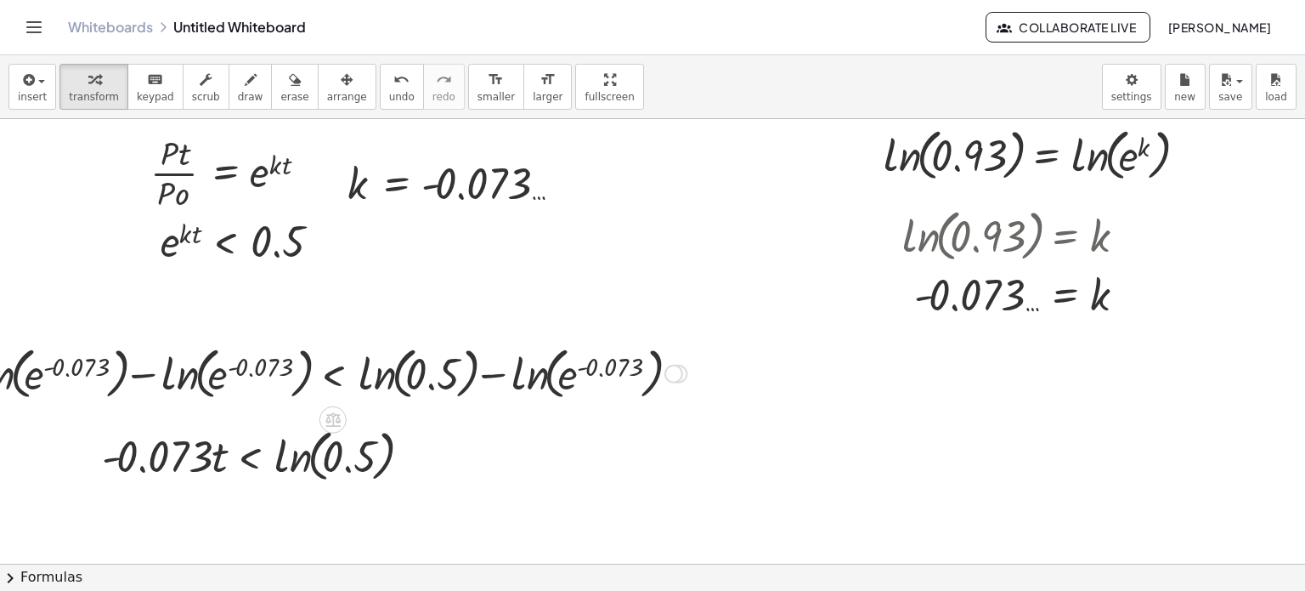
click at [400, 357] on div at bounding box center [332, 372] width 727 height 65
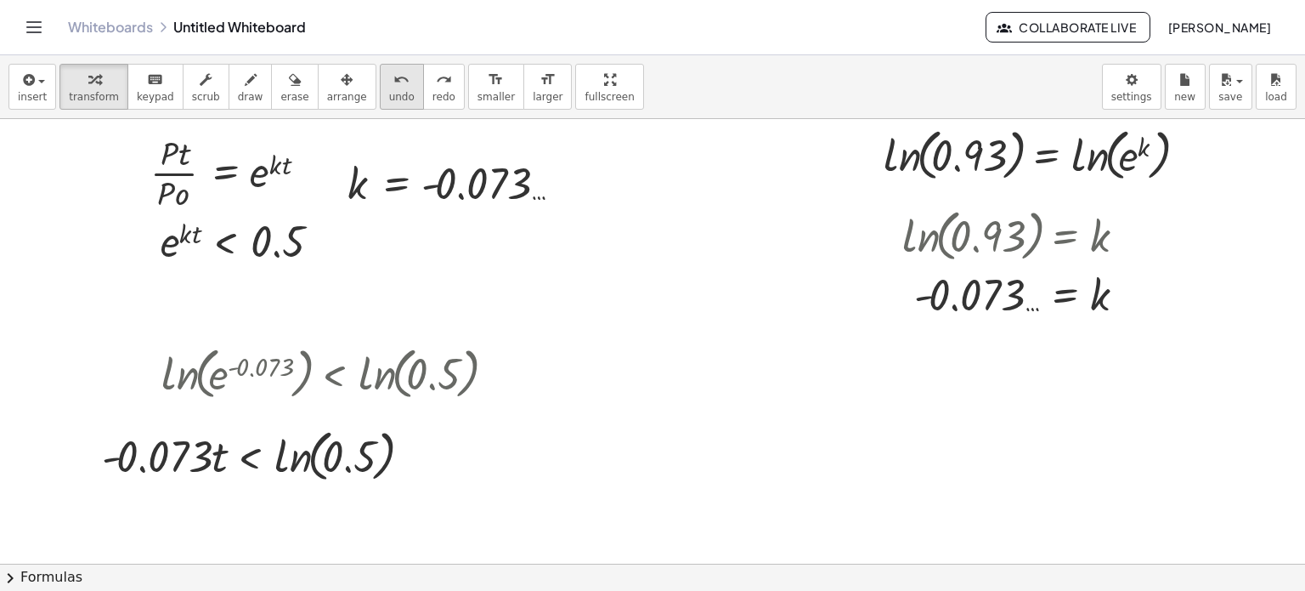
click at [393, 82] on icon "undo" at bounding box center [401, 80] width 16 height 20
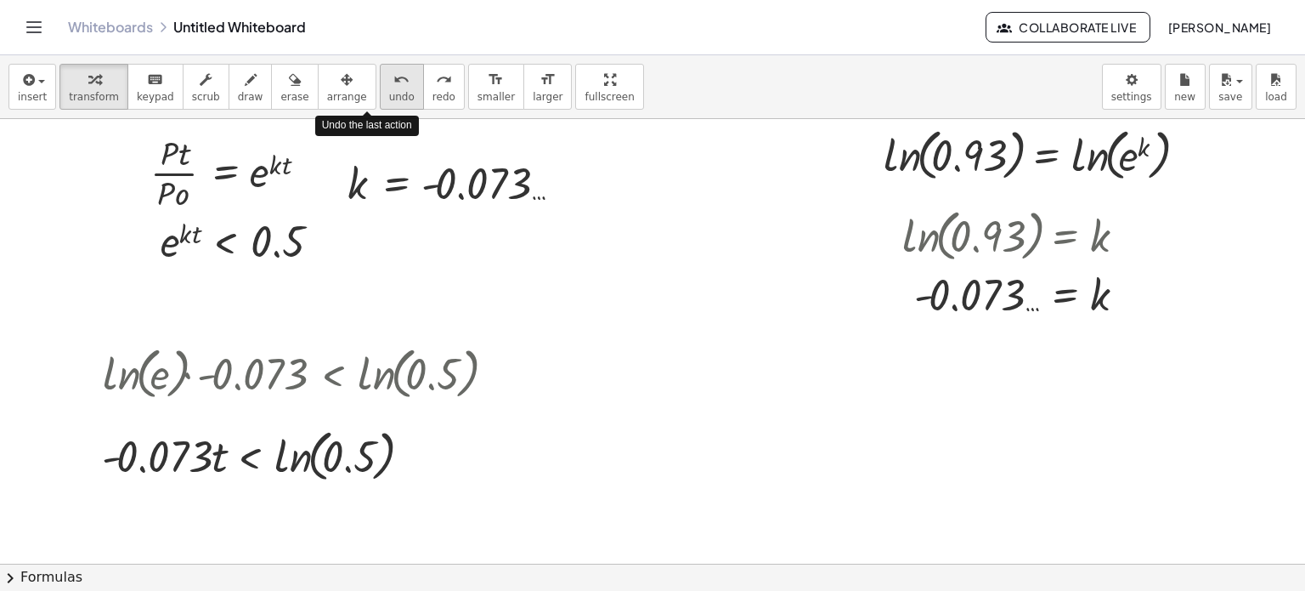
click at [393, 82] on icon "undo" at bounding box center [401, 80] width 16 height 20
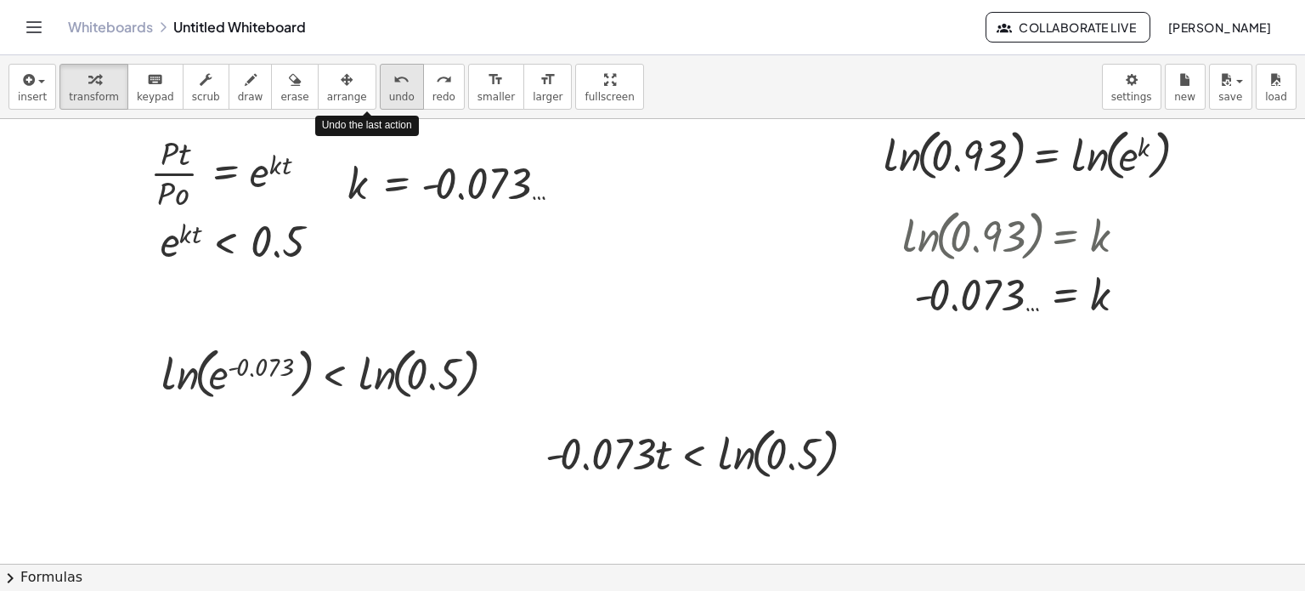
click at [393, 82] on icon "undo" at bounding box center [401, 80] width 16 height 20
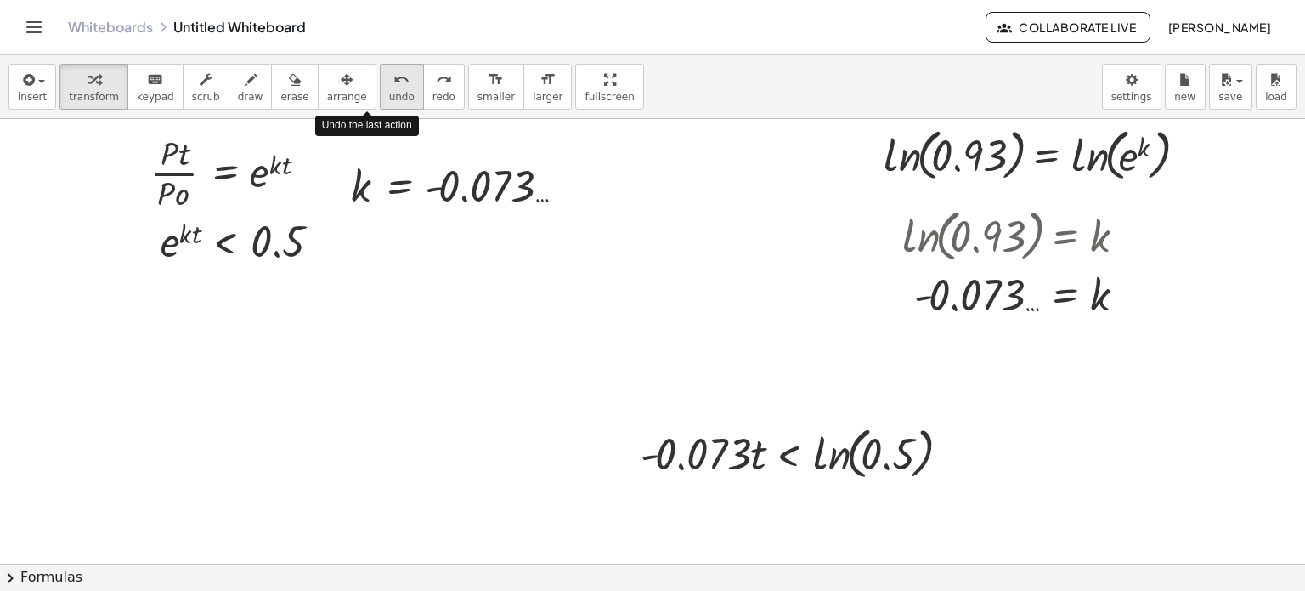
click at [393, 82] on icon "undo" at bounding box center [401, 80] width 16 height 20
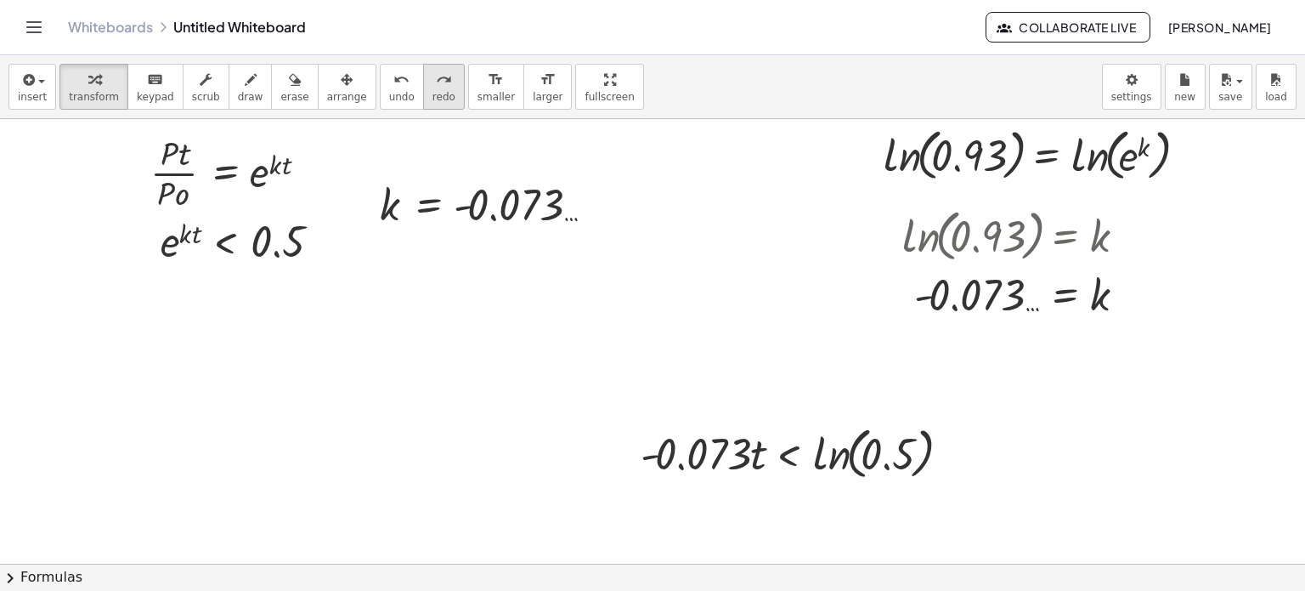
click at [436, 87] on icon "redo" at bounding box center [444, 80] width 16 height 20
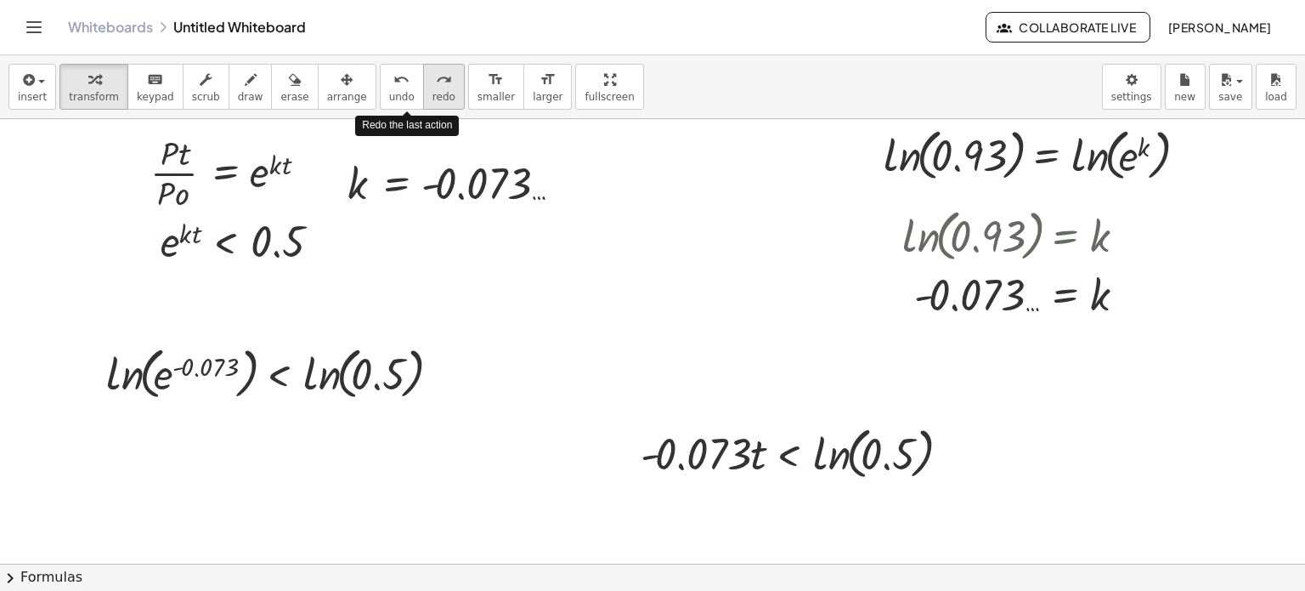
click at [436, 87] on icon "redo" at bounding box center [444, 80] width 16 height 20
click at [393, 81] on icon "undo" at bounding box center [401, 80] width 16 height 20
click at [393, 80] on icon "undo" at bounding box center [401, 80] width 16 height 20
click at [493, 295] on div at bounding box center [629, 78] width 1354 height 1336
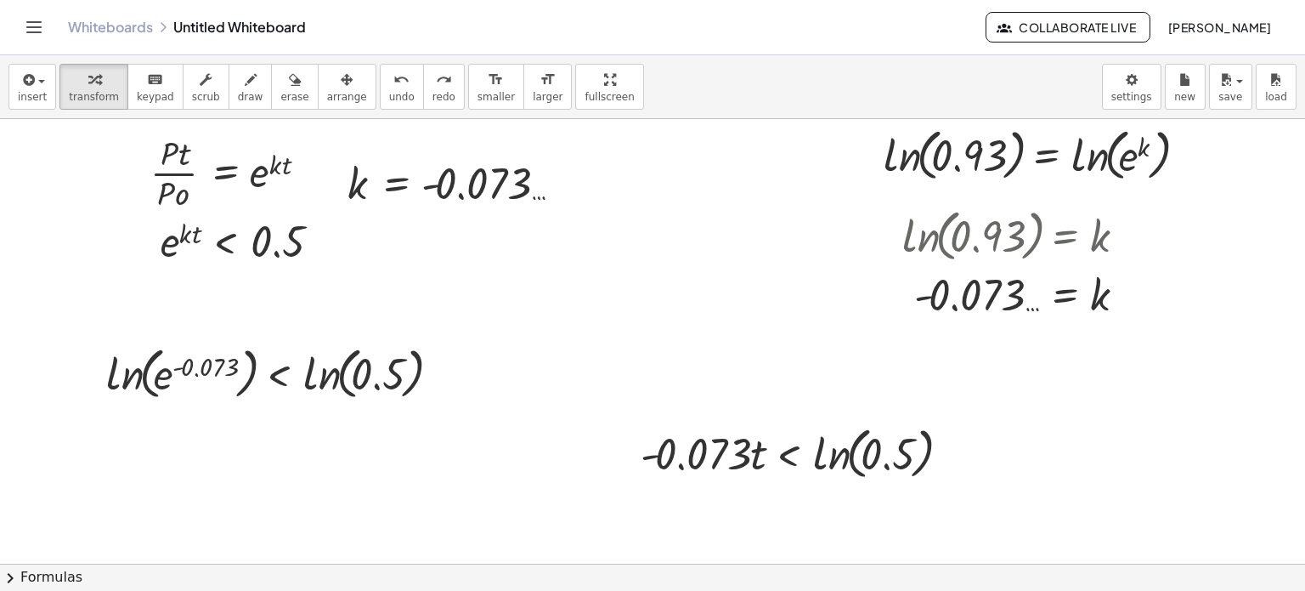
click at [493, 295] on div at bounding box center [629, 78] width 1354 height 1336
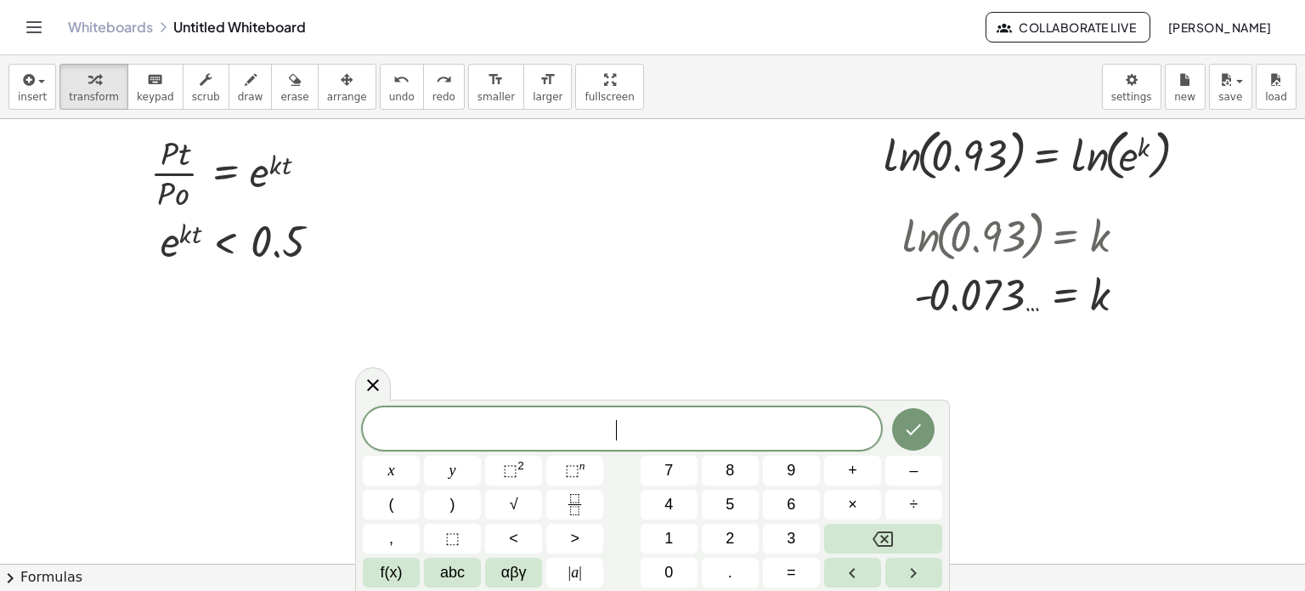
click at [687, 246] on div at bounding box center [629, 78] width 1354 height 1336
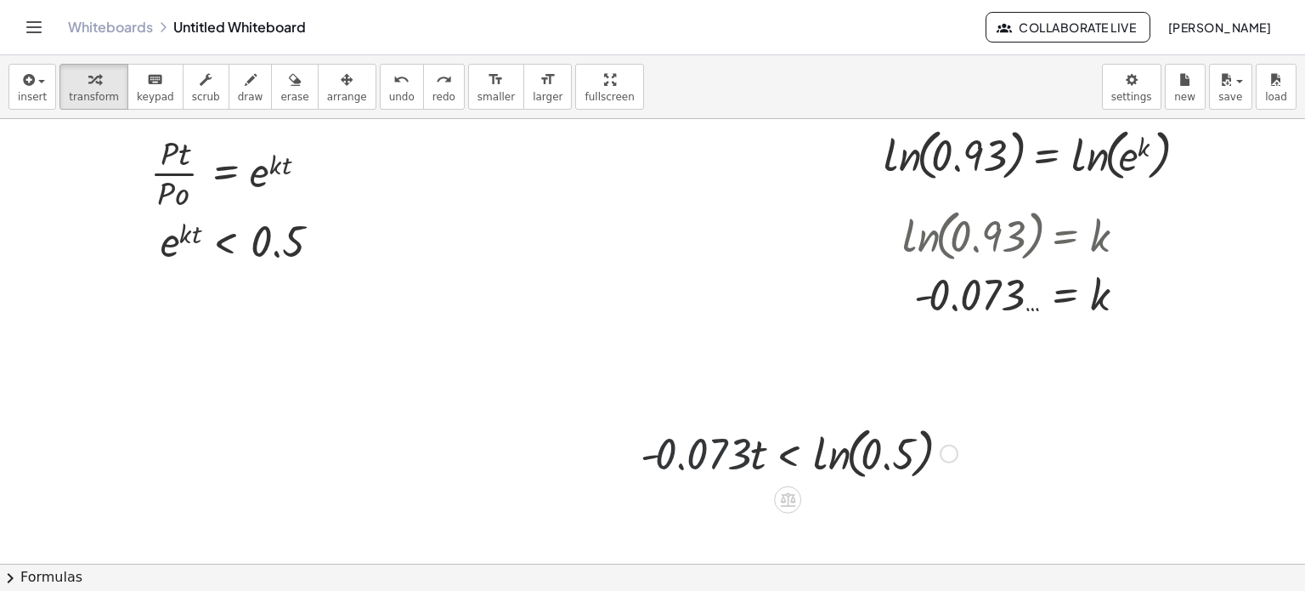
click at [675, 465] on div at bounding box center [799, 452] width 334 height 65
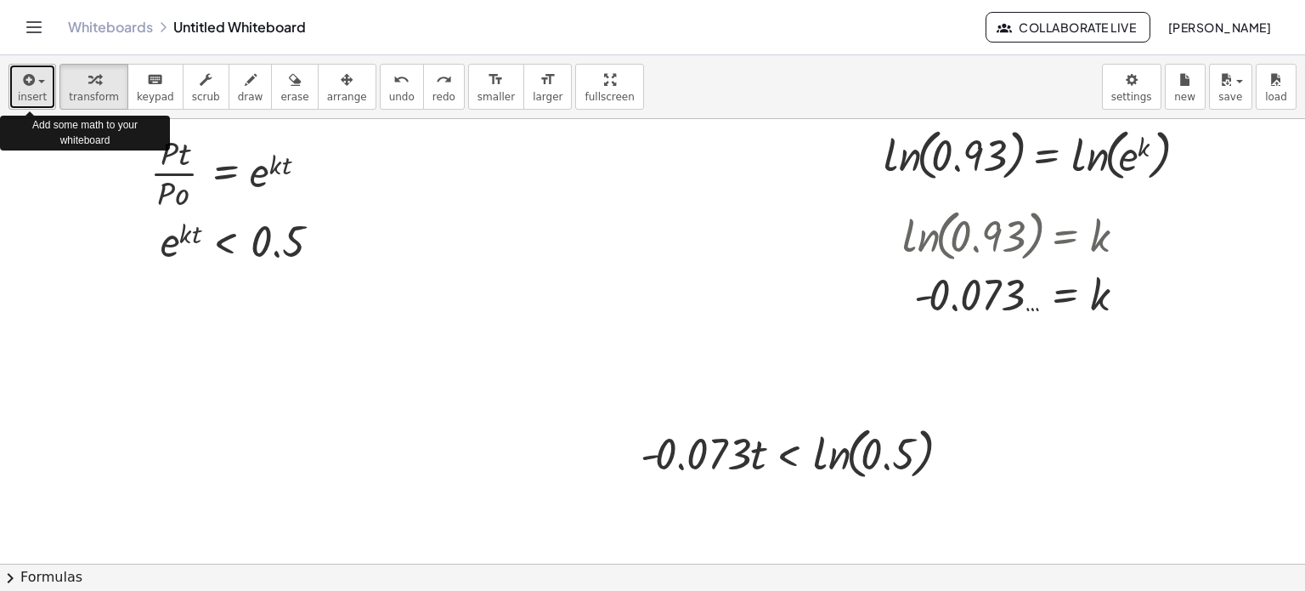
click at [43, 88] on button "insert" at bounding box center [32, 87] width 48 height 46
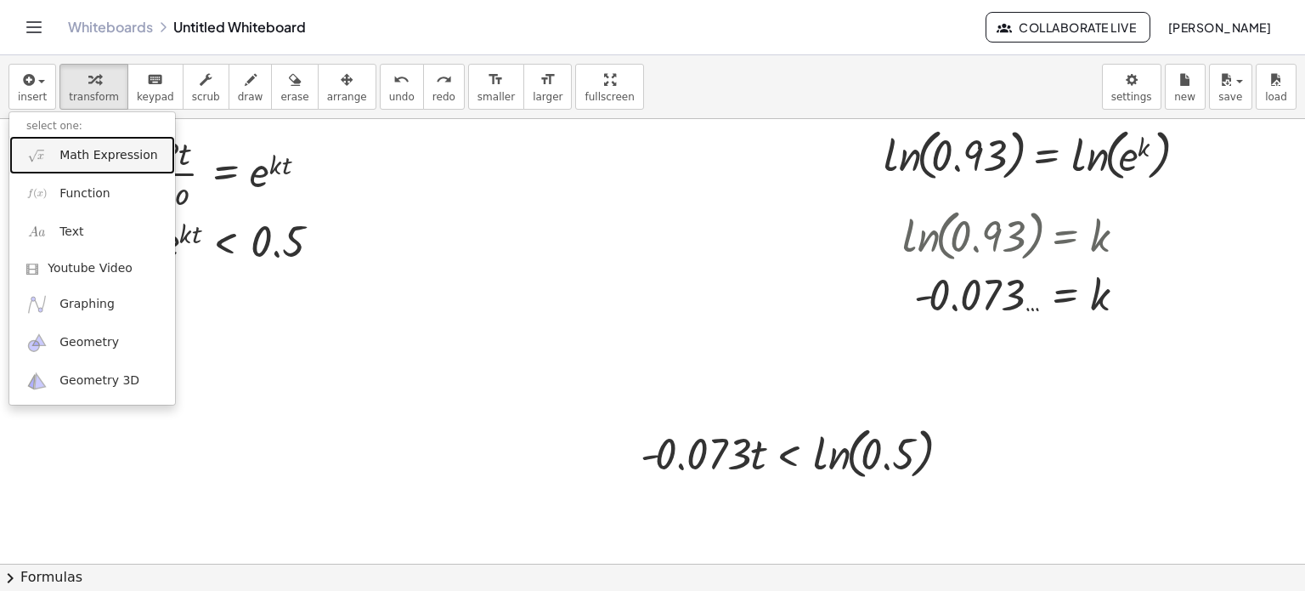
click at [70, 142] on link "Math Expression" at bounding box center [92, 155] width 166 height 38
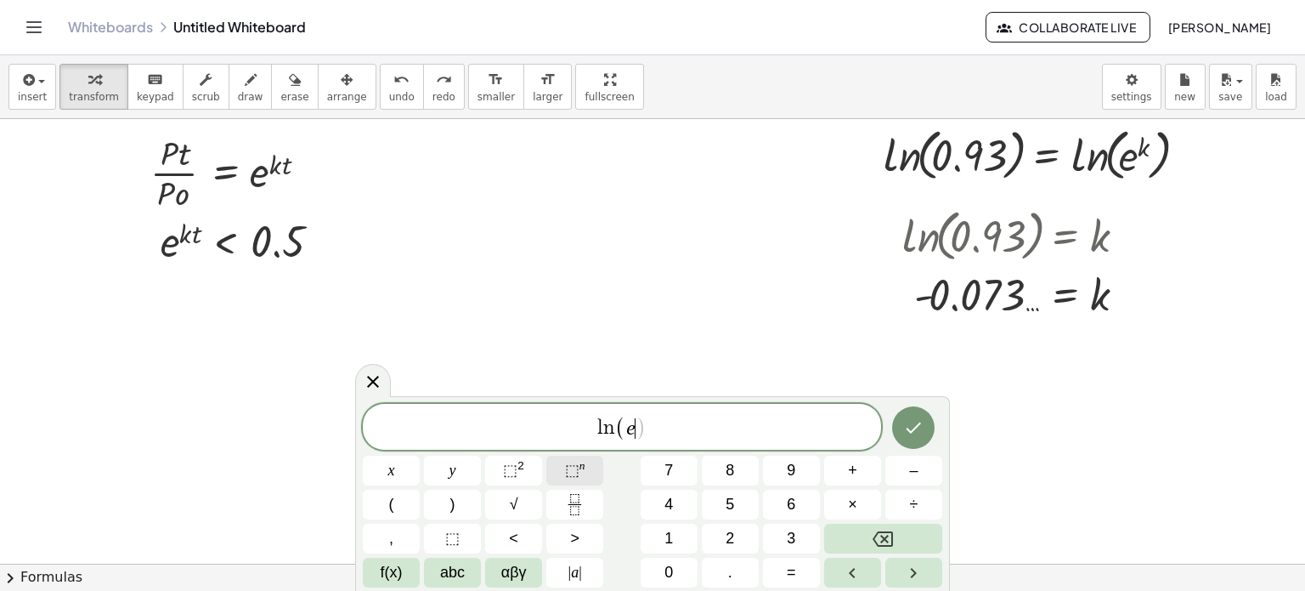
click at [568, 469] on span "⬚" at bounding box center [572, 469] width 14 height 17
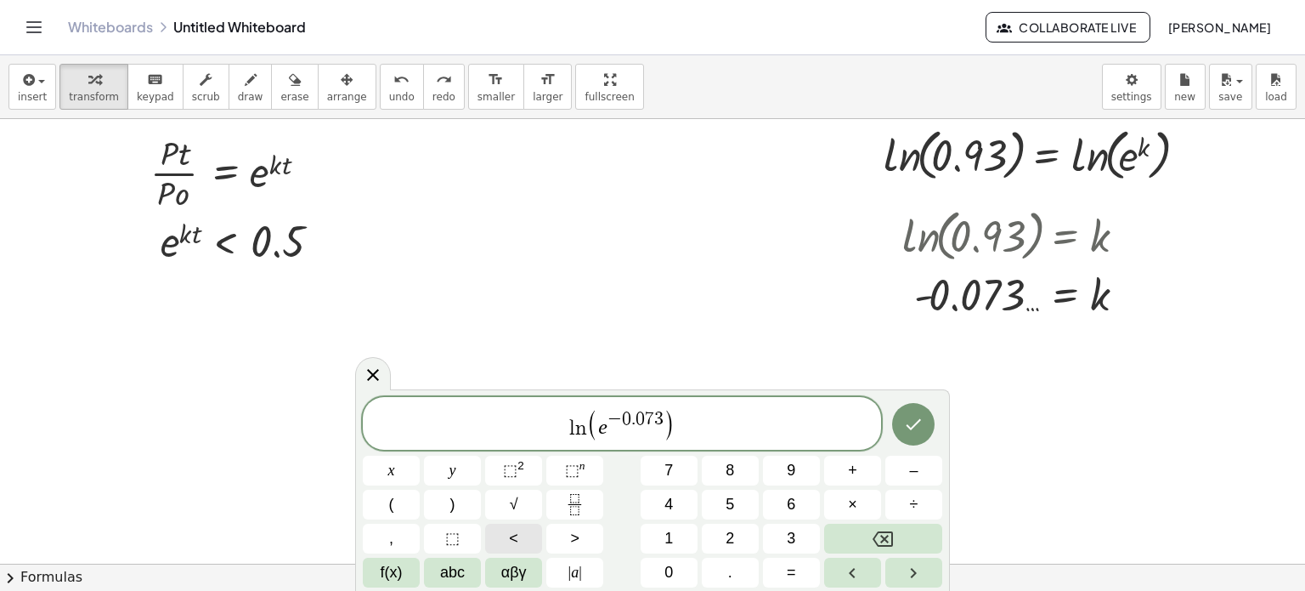
click at [530, 524] on button "<" at bounding box center [513, 539] width 57 height 30
click at [615, 416] on span ")" at bounding box center [620, 424] width 12 height 32
click at [615, 412] on span ")" at bounding box center [620, 424] width 12 height 32
click at [614, 411] on span ")" at bounding box center [620, 424] width 12 height 32
click at [611, 414] on span "3" at bounding box center [608, 419] width 9 height 19
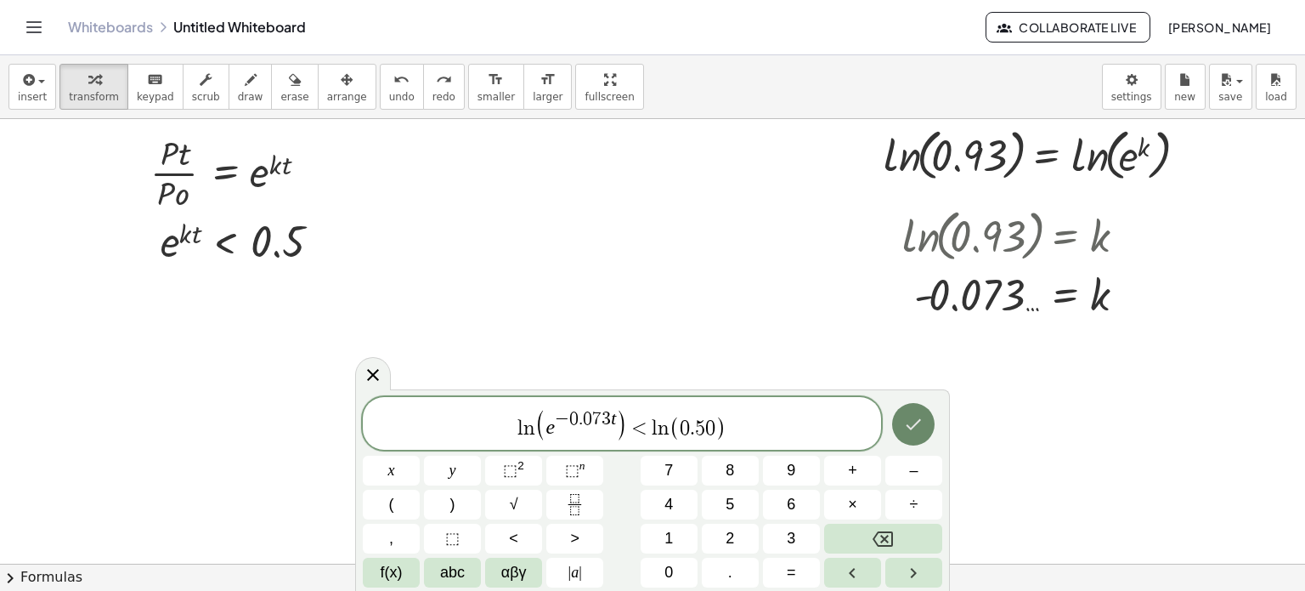
click at [909, 426] on icon "Done" at bounding box center [914, 423] width 15 height 11
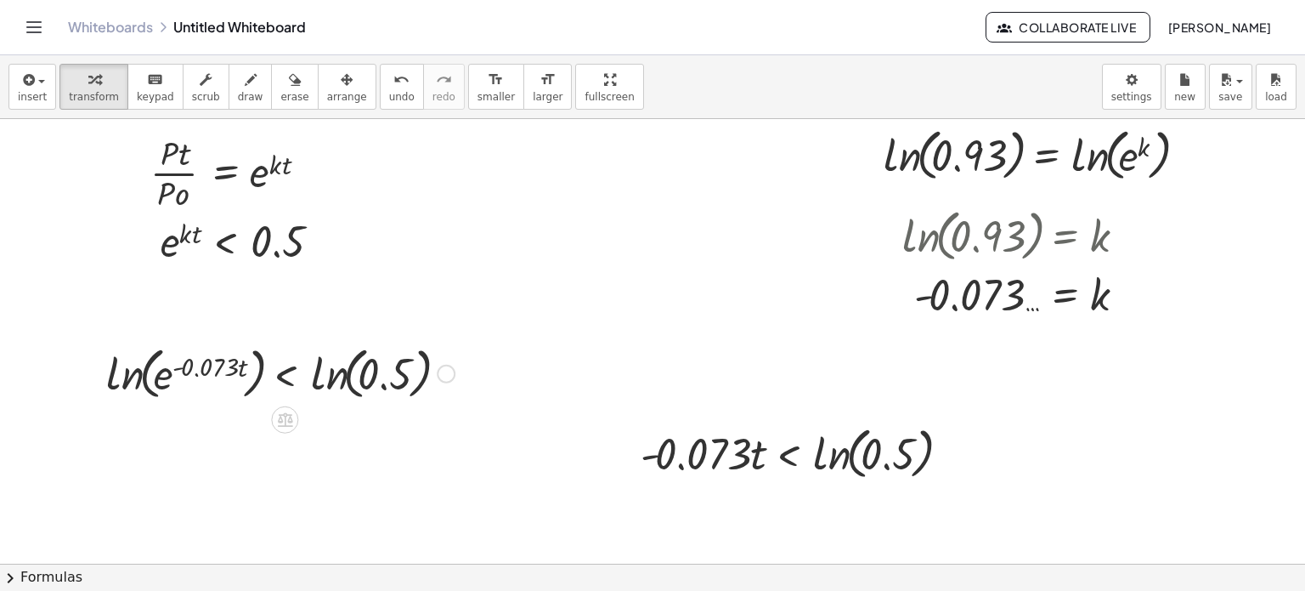
click at [286, 369] on div at bounding box center [280, 372] width 365 height 65
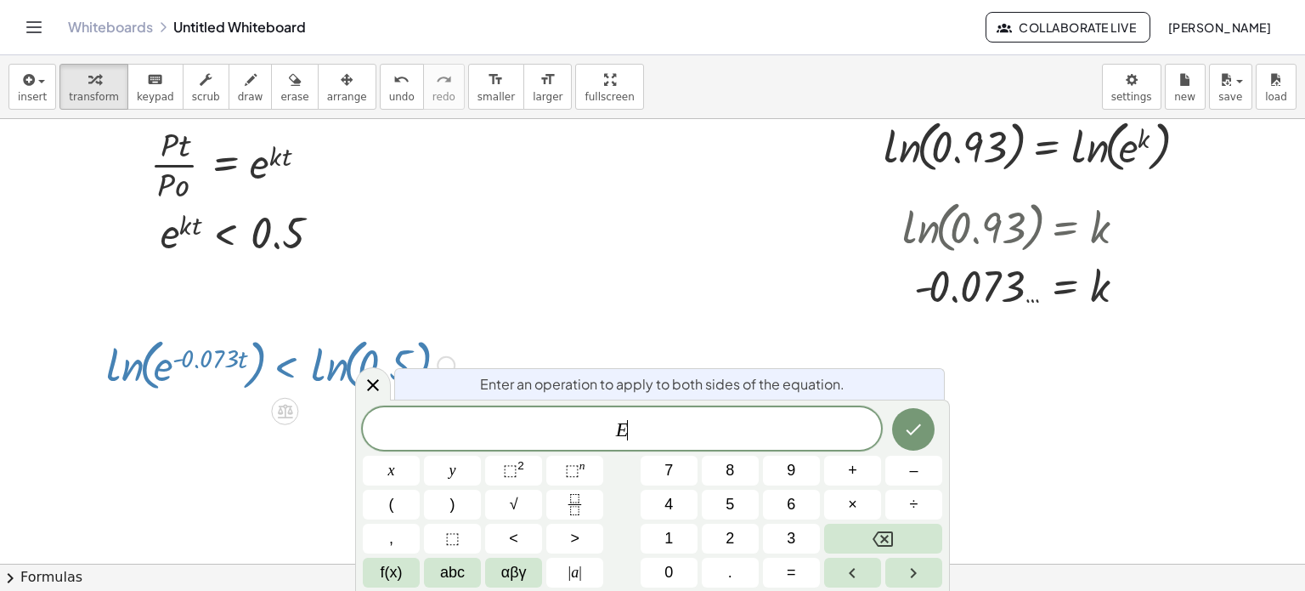
click at [286, 369] on div at bounding box center [280, 363] width 365 height 65
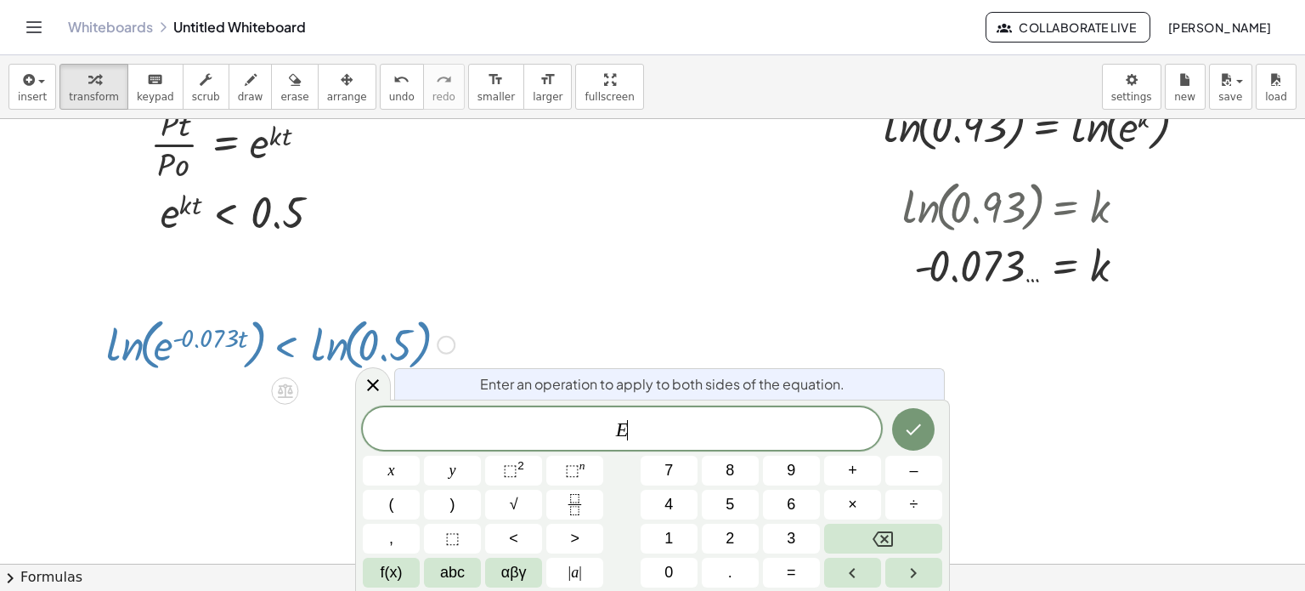
scroll to position [759, 61]
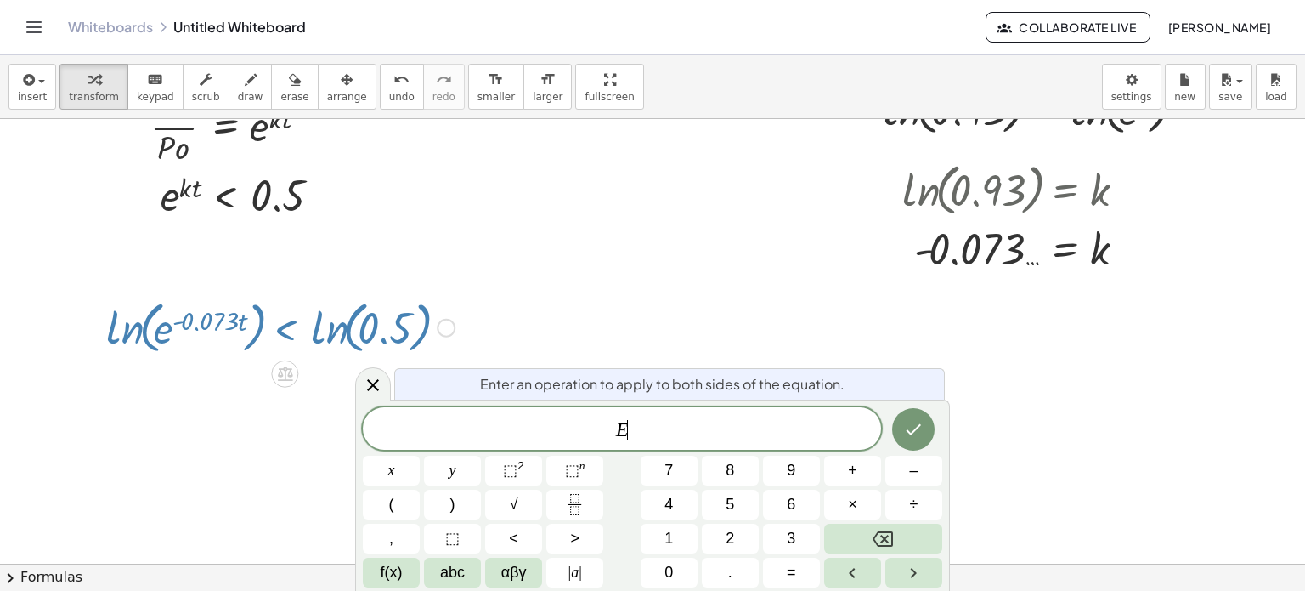
click at [286, 369] on div "+ · 3 · ( + e x − 2 ) + k + · 3 · e x − · 3 · 2 + k + e x − + k · 3 · 6 · L · i…" at bounding box center [629, 32] width 1354 height 1336
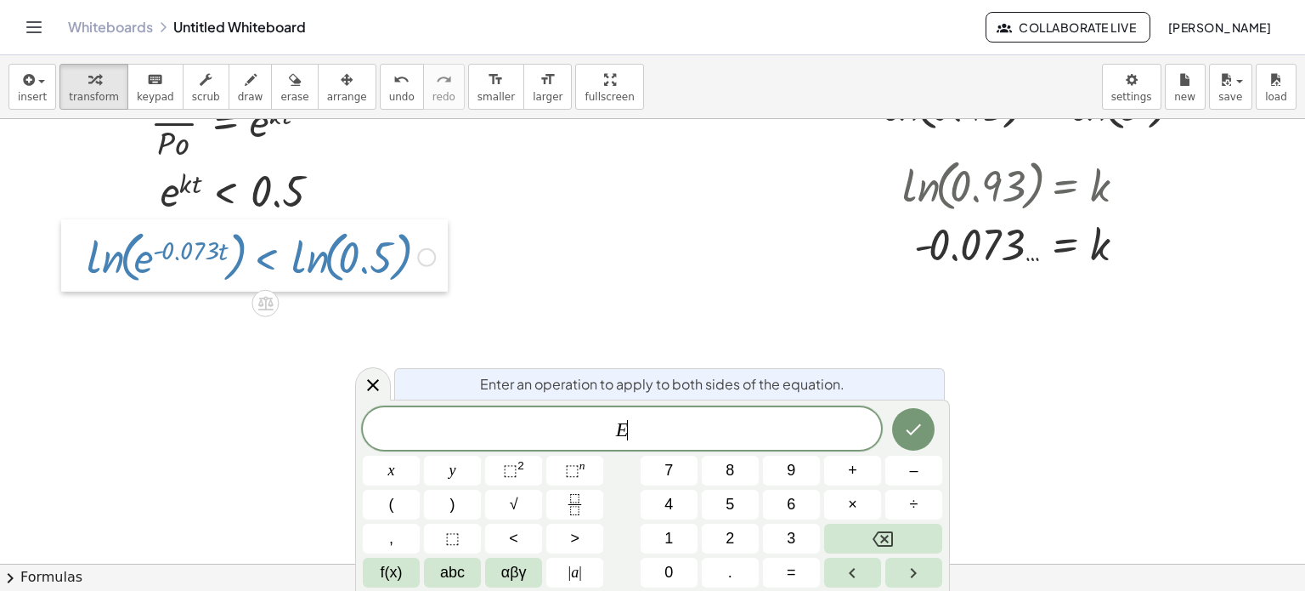
drag, startPoint x: 87, startPoint y: 317, endPoint x: 67, endPoint y: 248, distance: 71.6
click at [67, 248] on div at bounding box center [73, 255] width 25 height 73
click at [610, 342] on div at bounding box center [629, 28] width 1354 height 1336
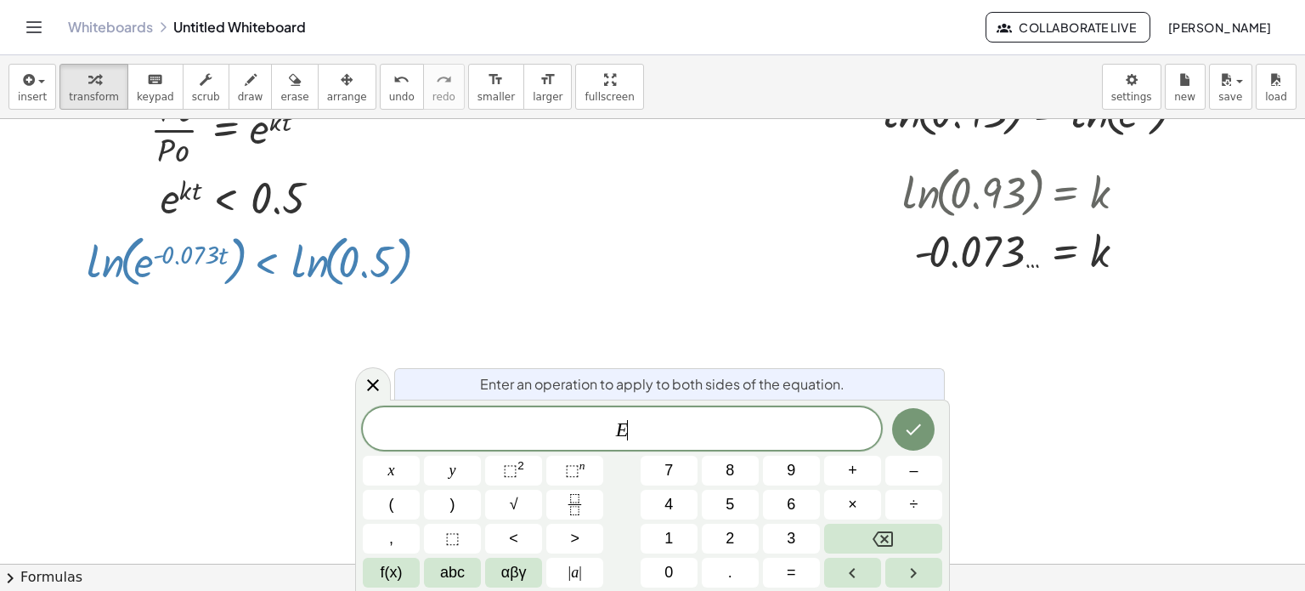
click at [610, 342] on div at bounding box center [629, 35] width 1354 height 1336
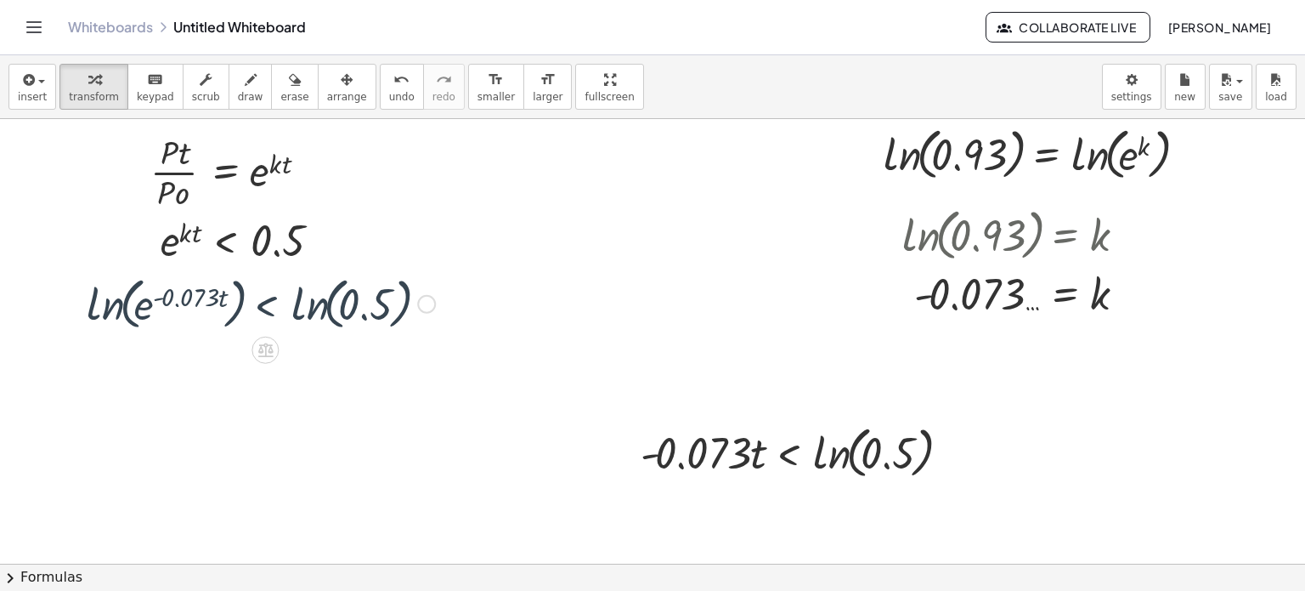
scroll to position [709, 61]
click at [610, 342] on div at bounding box center [629, 78] width 1354 height 1336
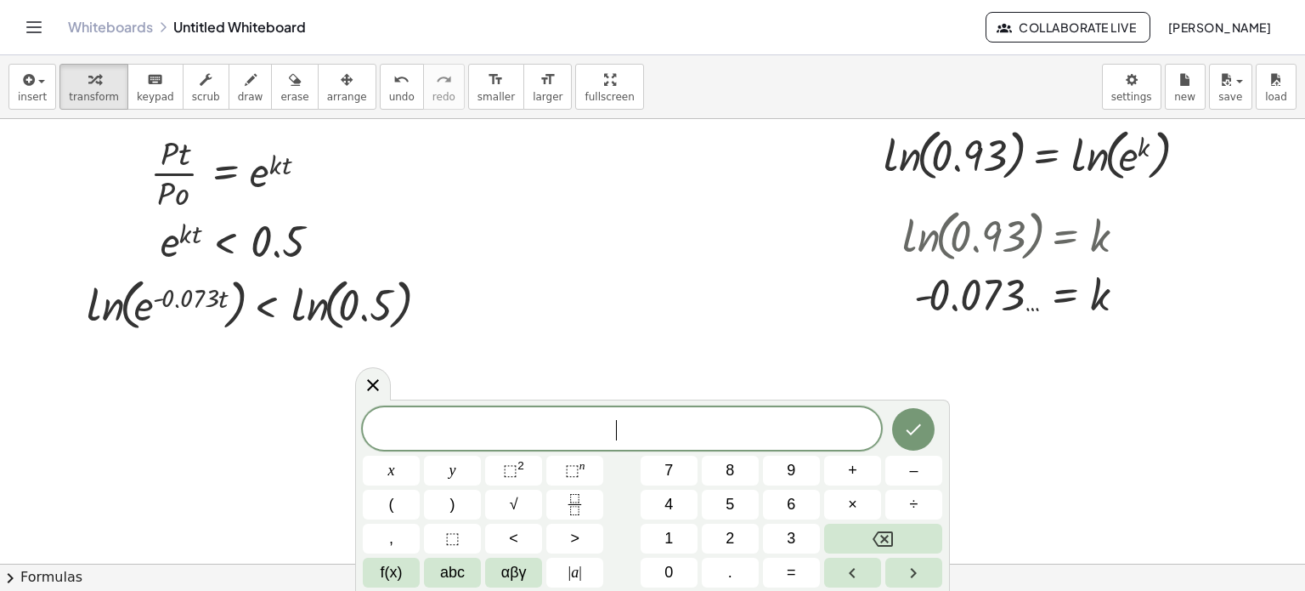
click at [610, 342] on div at bounding box center [629, 78] width 1354 height 1336
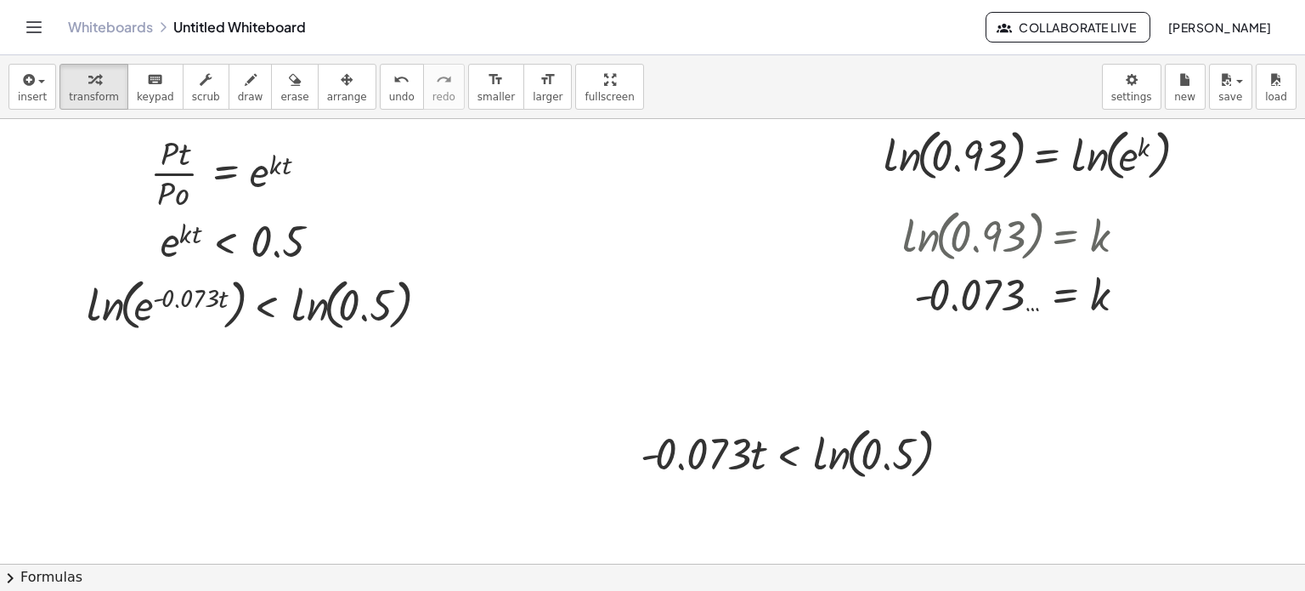
click at [200, 414] on div at bounding box center [629, 78] width 1354 height 1336
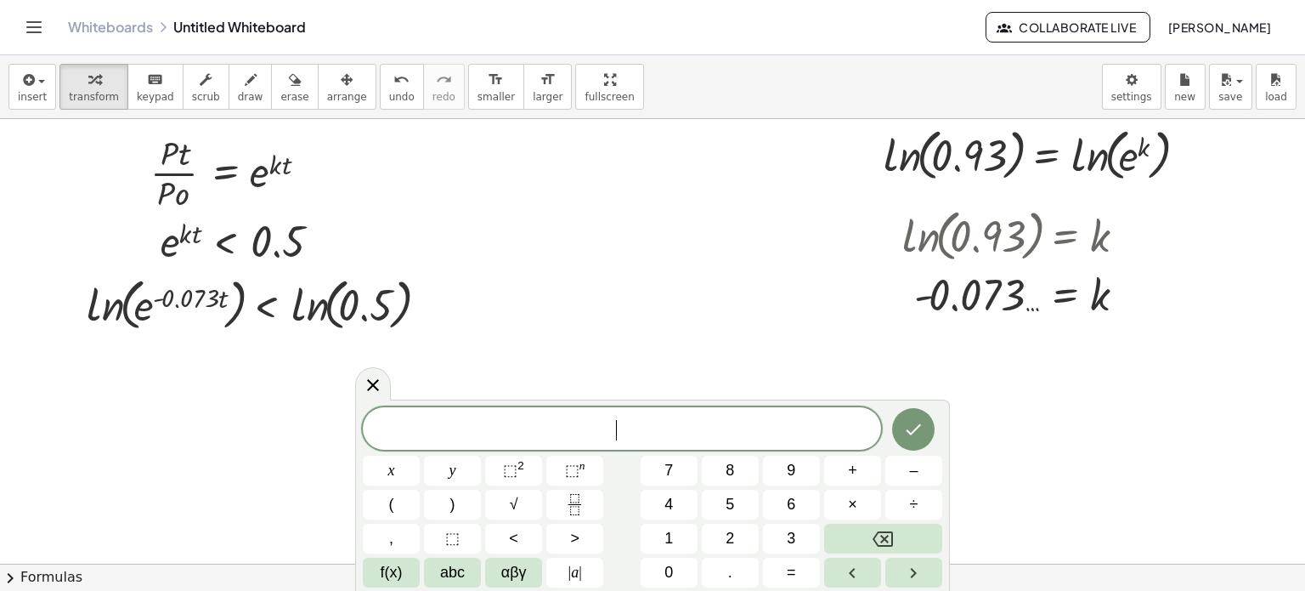
click at [200, 414] on div at bounding box center [629, 78] width 1354 height 1336
click at [524, 541] on button "<" at bounding box center [513, 539] width 57 height 30
click at [632, 427] on span "<" at bounding box center [644, 430] width 25 height 20
click at [798, 428] on span "− 0 . 0 7 3 t < l n ​" at bounding box center [622, 430] width 518 height 24
click at [914, 424] on icon "Done" at bounding box center [913, 427] width 20 height 20
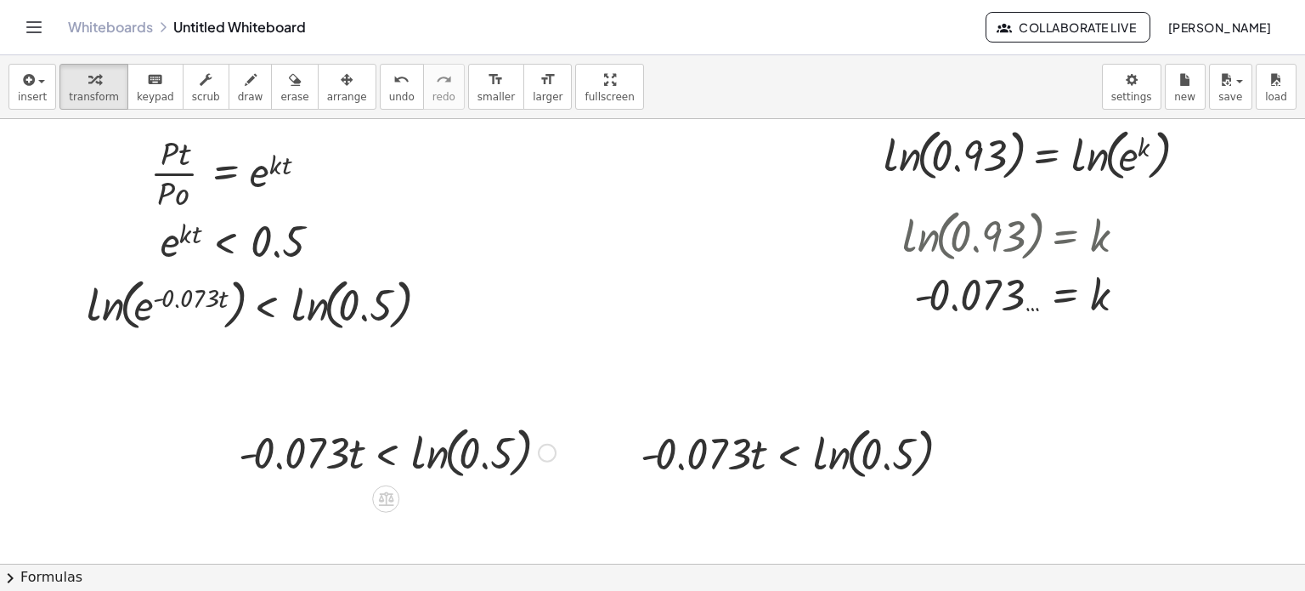
click at [432, 448] on div at bounding box center [397, 451] width 334 height 65
click at [292, 467] on div at bounding box center [397, 451] width 334 height 65
click at [343, 448] on div at bounding box center [397, 451] width 334 height 65
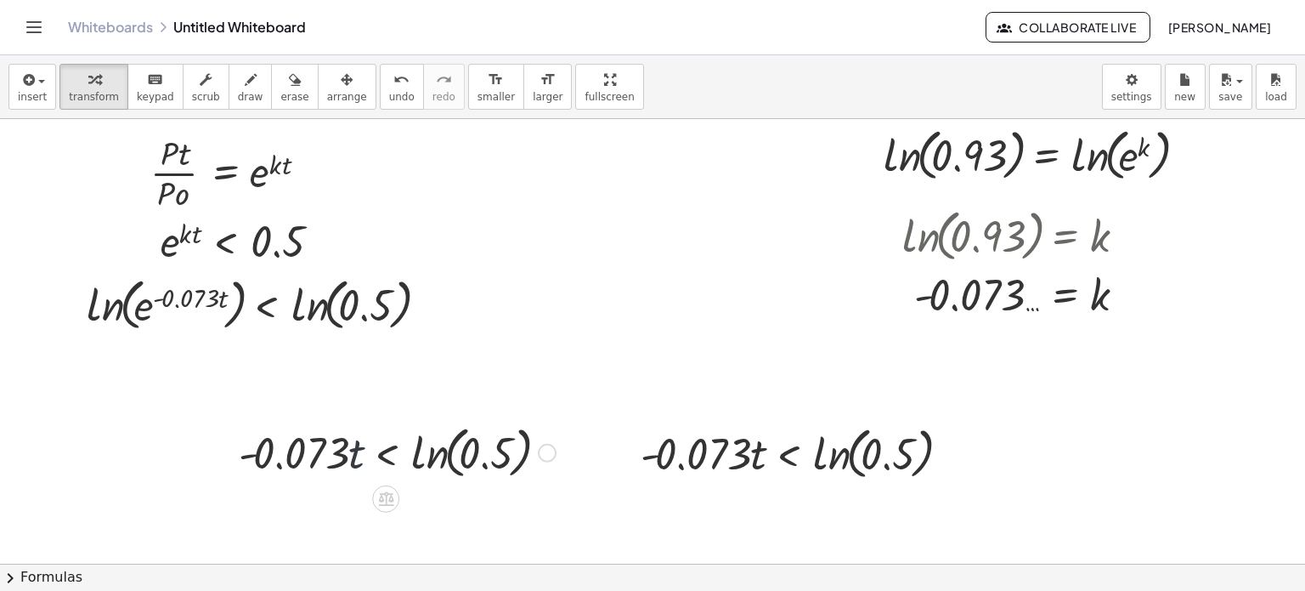
click at [343, 448] on div at bounding box center [397, 451] width 334 height 65
click at [357, 456] on div at bounding box center [397, 451] width 334 height 65
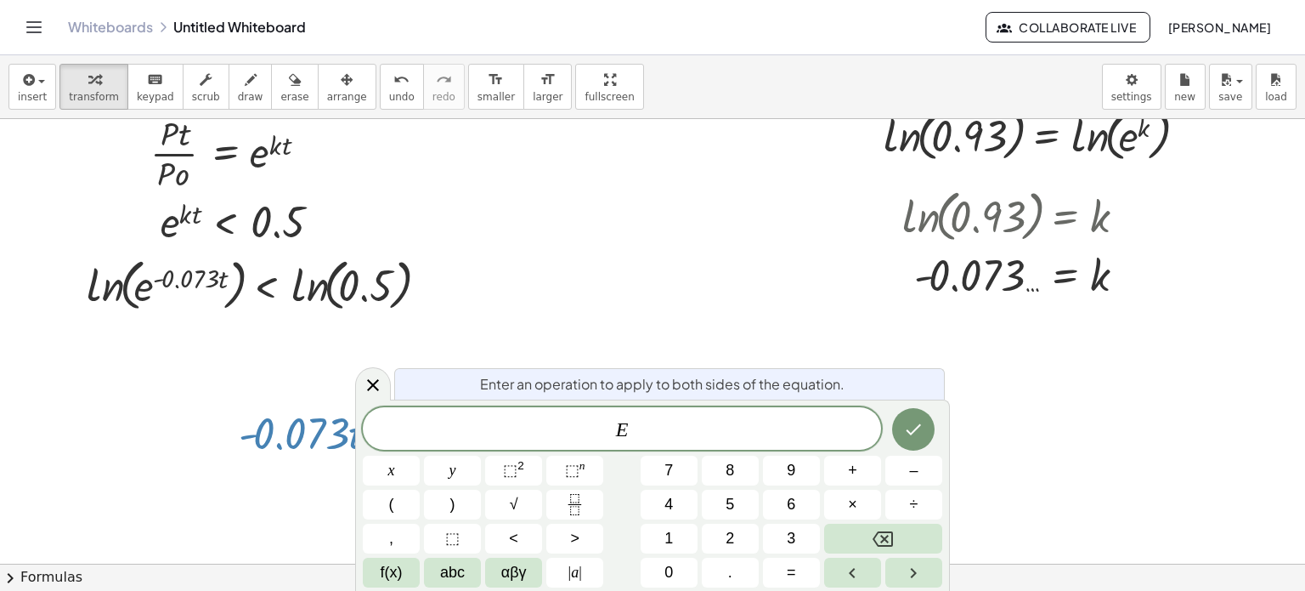
click at [357, 456] on div "Enter an operation to apply to both sides of the equation. E x y ⬚ 2 ⬚ n 7 8 9 …" at bounding box center [652, 494] width 595 height 191
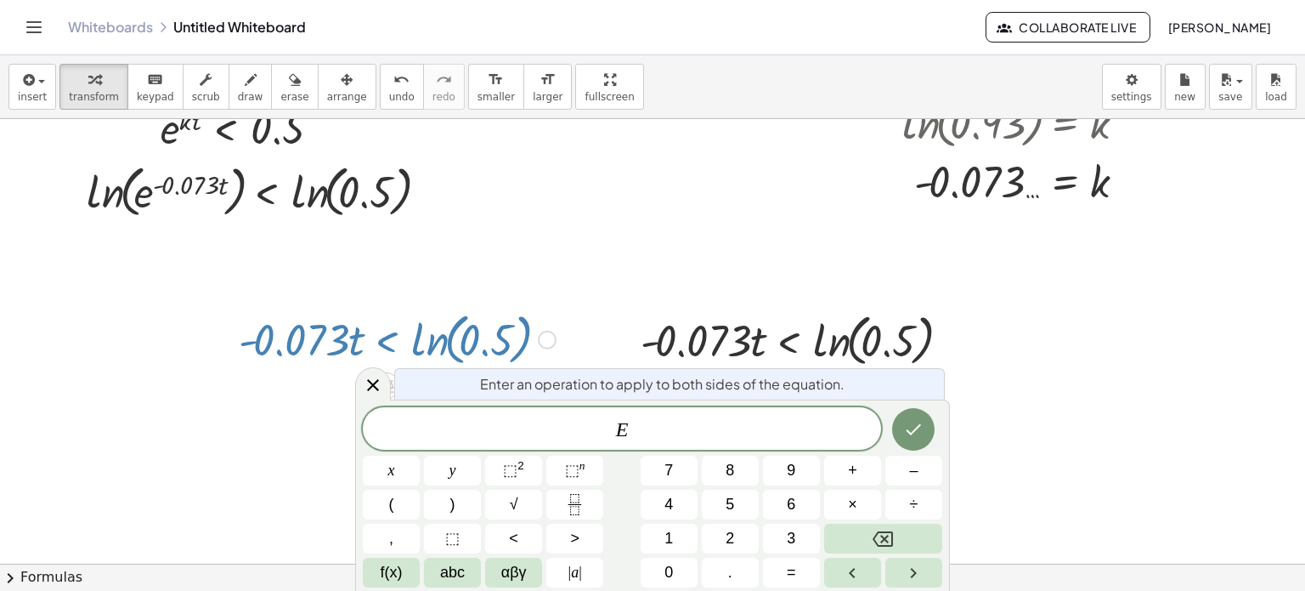
click at [357, 456] on div "Enter an operation to apply to both sides of the equation. E x y ⬚ 2 ⬚ n 7 8 9 …" at bounding box center [652, 494] width 595 height 191
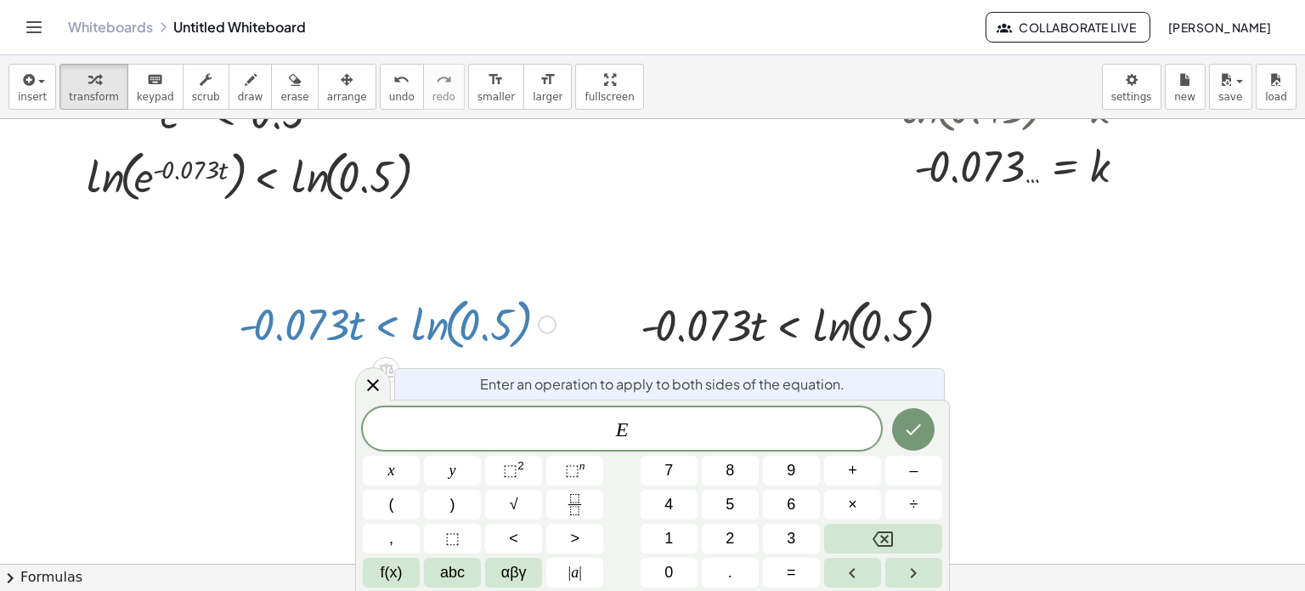
scroll to position [838, 61]
drag, startPoint x: 197, startPoint y: 341, endPoint x: 208, endPoint y: 337, distance: 11.6
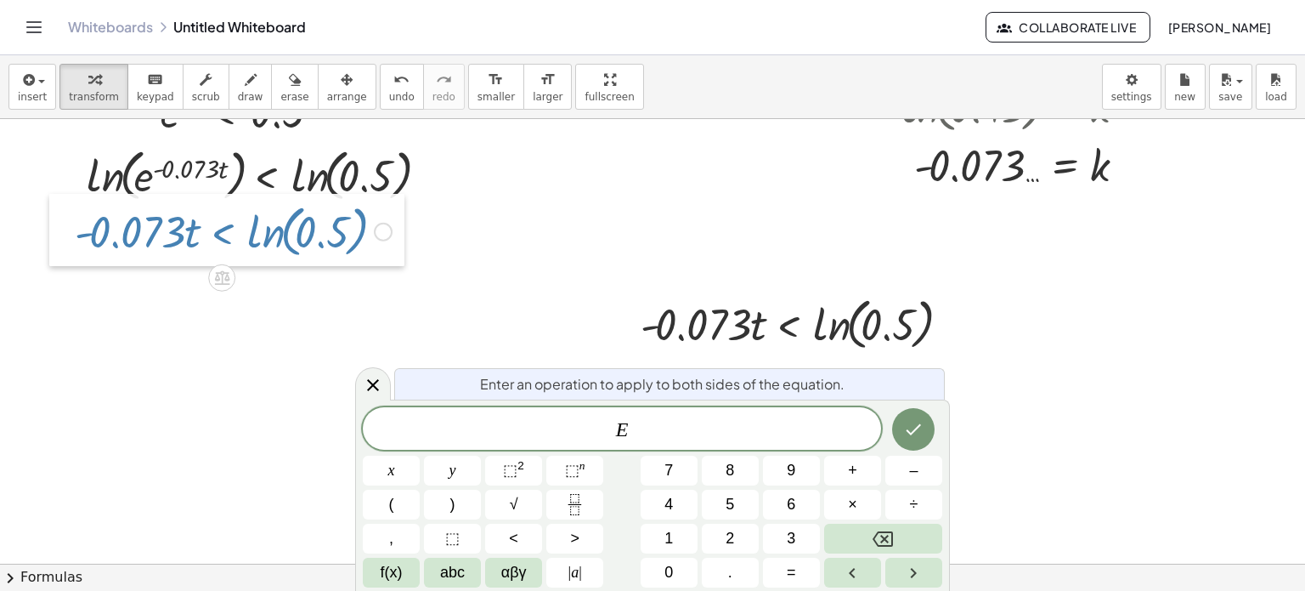
drag, startPoint x: 208, startPoint y: 337, endPoint x: 44, endPoint y: 251, distance: 185.5
click at [49, 251] on div at bounding box center [61, 230] width 25 height 73
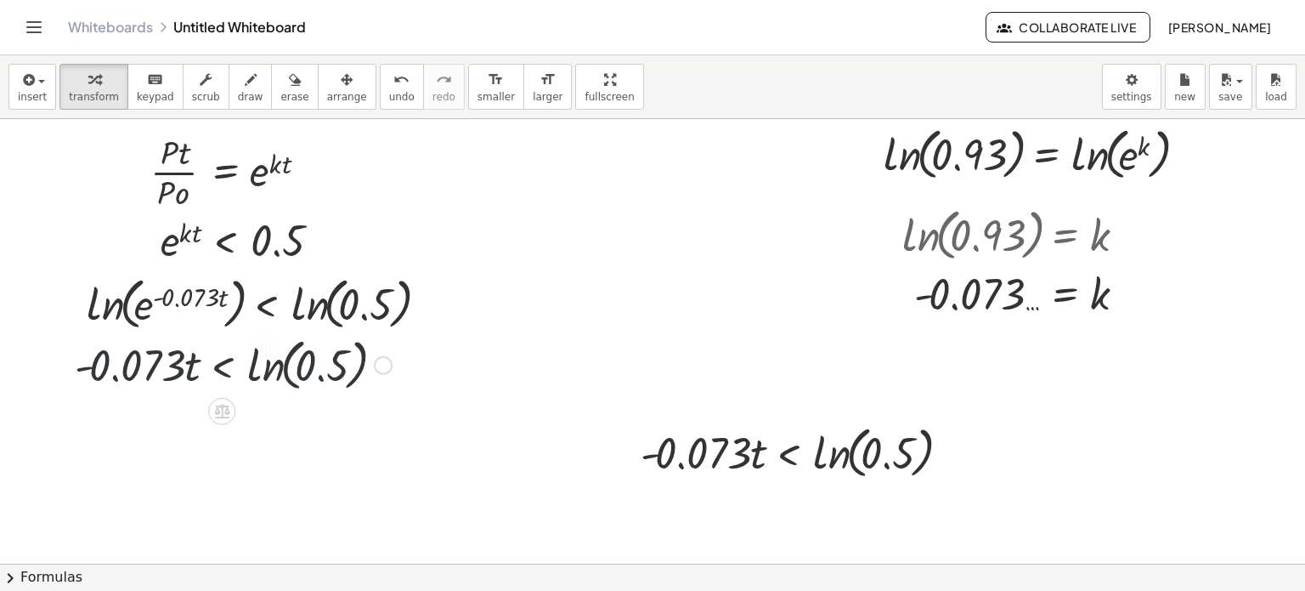
scroll to position [709, 61]
click at [124, 367] on div at bounding box center [233, 364] width 334 height 65
drag, startPoint x: 124, startPoint y: 367, endPoint x: 287, endPoint y: 409, distance: 168.4
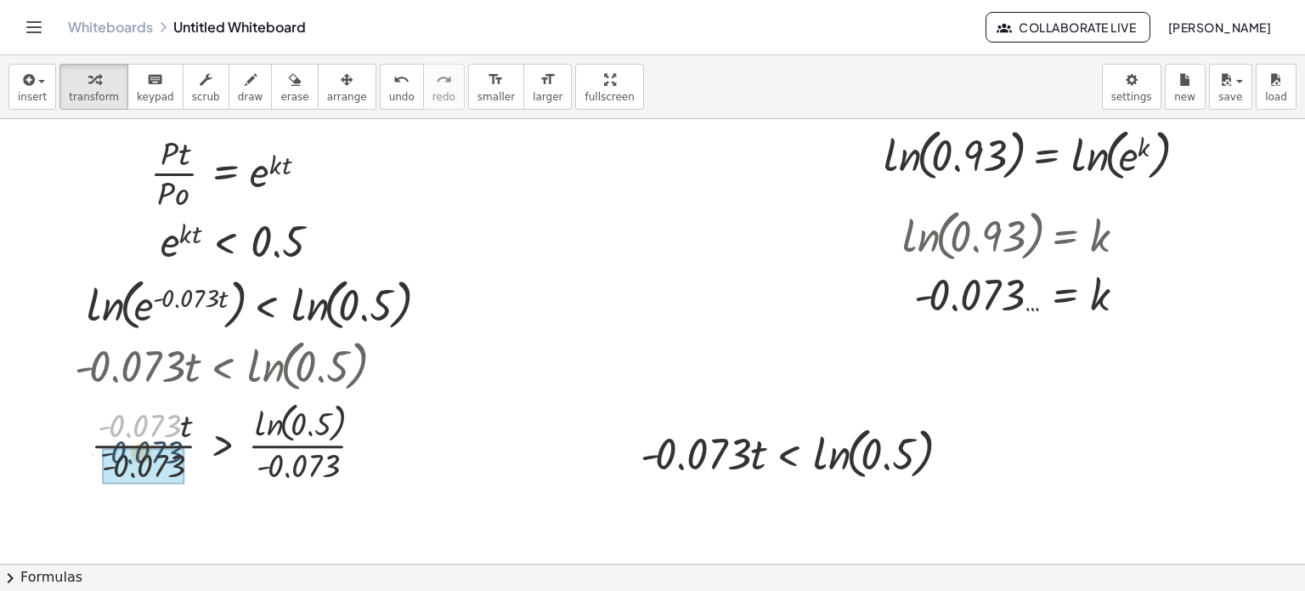
drag, startPoint x: 154, startPoint y: 417, endPoint x: 148, endPoint y: 456, distance: 39.5
click at [453, 417] on div at bounding box center [629, 78] width 1354 height 1336
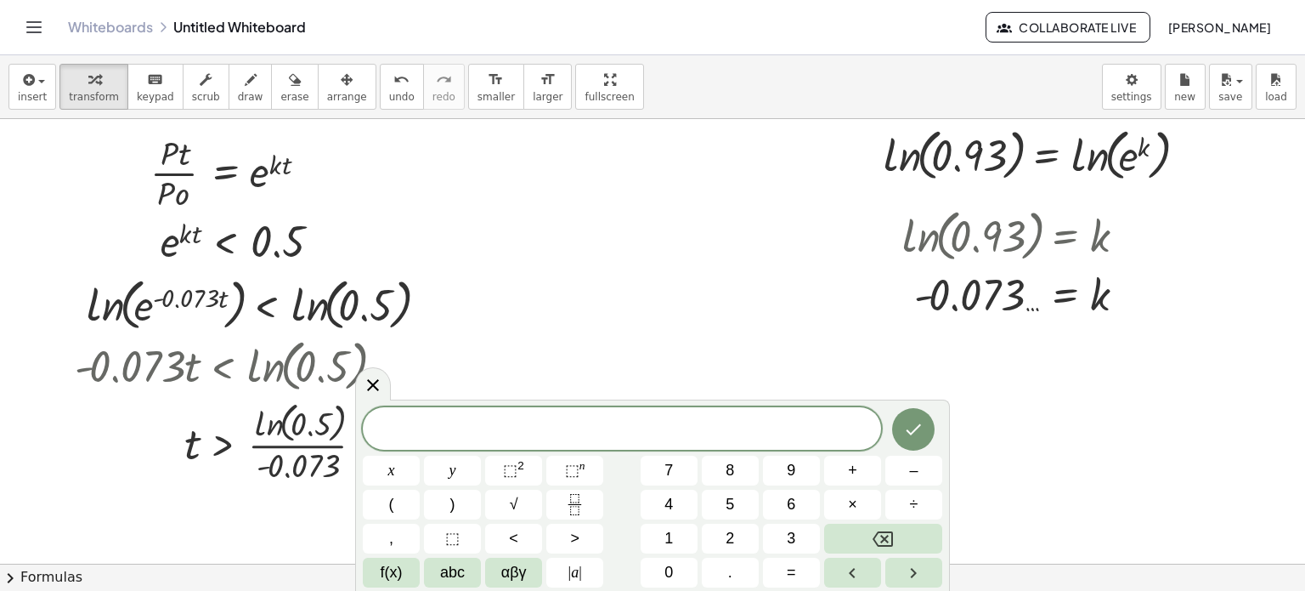
click at [712, 243] on div at bounding box center [629, 78] width 1354 height 1336
click at [376, 389] on div at bounding box center [233, 364] width 334 height 65
click at [372, 384] on div at bounding box center [233, 364] width 334 height 65
click at [1202, 377] on div at bounding box center [629, 78] width 1354 height 1336
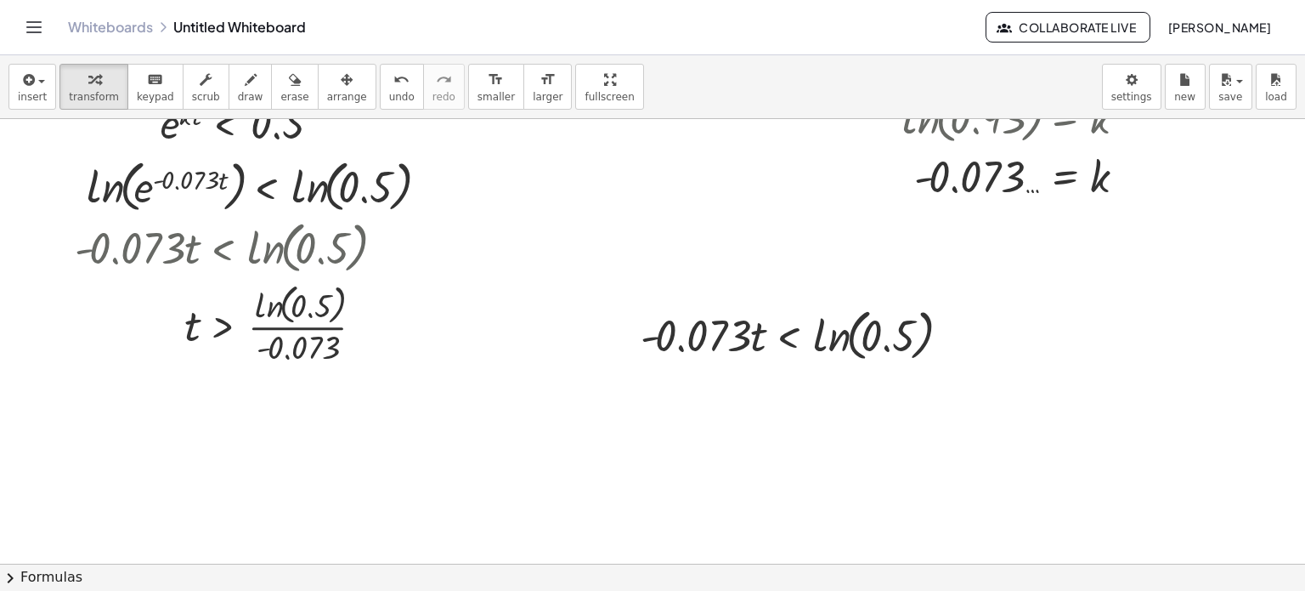
scroll to position [829, 61]
click at [320, 301] on div at bounding box center [233, 320] width 334 height 90
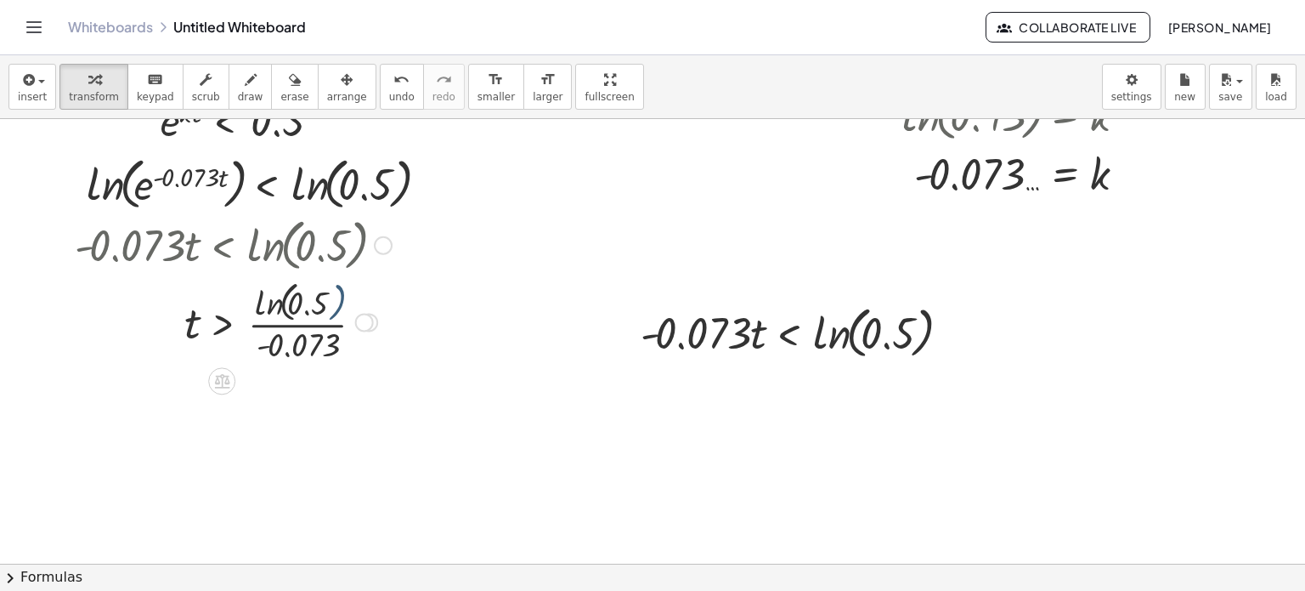
click at [313, 300] on div at bounding box center [233, 320] width 334 height 90
drag, startPoint x: 313, startPoint y: 300, endPoint x: 275, endPoint y: 298, distance: 37.4
click at [275, 298] on div at bounding box center [233, 320] width 334 height 90
click at [259, 303] on div at bounding box center [233, 320] width 334 height 90
click at [259, 303] on div at bounding box center [233, 320] width 334 height 85
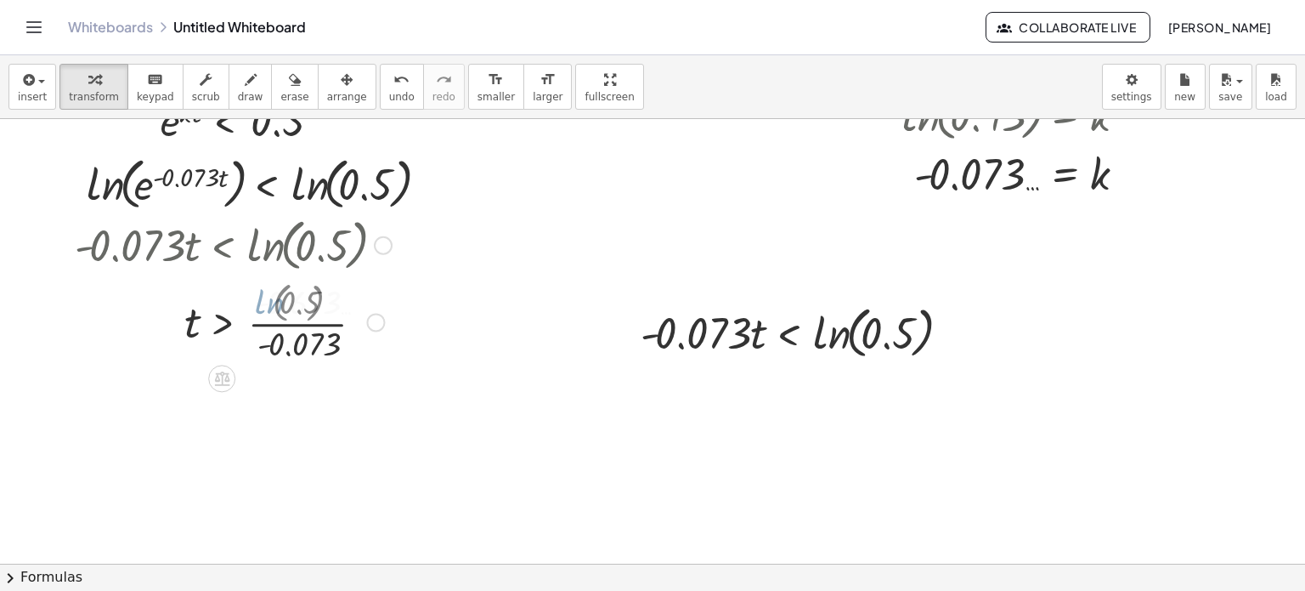
click at [259, 303] on div at bounding box center [233, 320] width 334 height 85
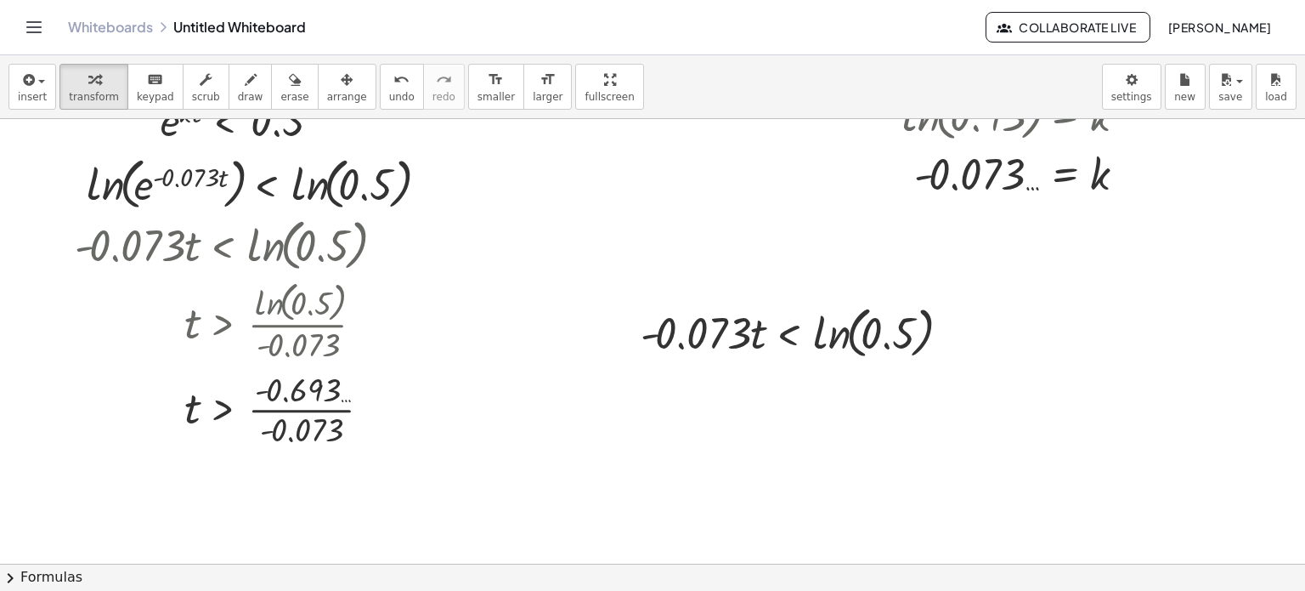
drag, startPoint x: 1282, startPoint y: 409, endPoint x: 1293, endPoint y: 433, distance: 27.4
click at [1293, 433] on div "+ · 3 · ( + e x − 2 ) + k + · 3 · e x − · 3 · 2 + k + e x − + k · 3 · 6 · L · i…" at bounding box center [652, 341] width 1305 height 444
click at [299, 390] on div at bounding box center [233, 407] width 334 height 85
drag, startPoint x: 299, startPoint y: 390, endPoint x: 305, endPoint y: 414, distance: 24.5
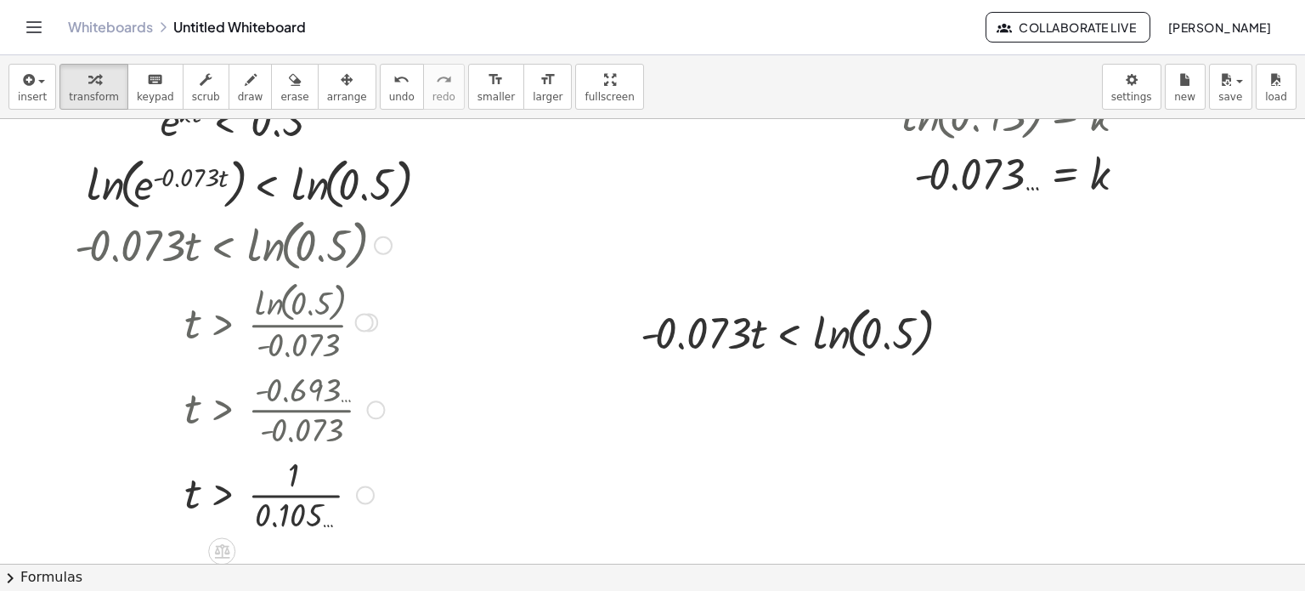
click at [259, 388] on div at bounding box center [238, 407] width 345 height 85
drag, startPoint x: 259, startPoint y: 388, endPoint x: 265, endPoint y: 408, distance: 21.2
click at [265, 408] on div at bounding box center [238, 407] width 345 height 85
drag, startPoint x: 289, startPoint y: 482, endPoint x: 282, endPoint y: 503, distance: 22.3
click at [282, 503] on div at bounding box center [233, 492] width 334 height 85
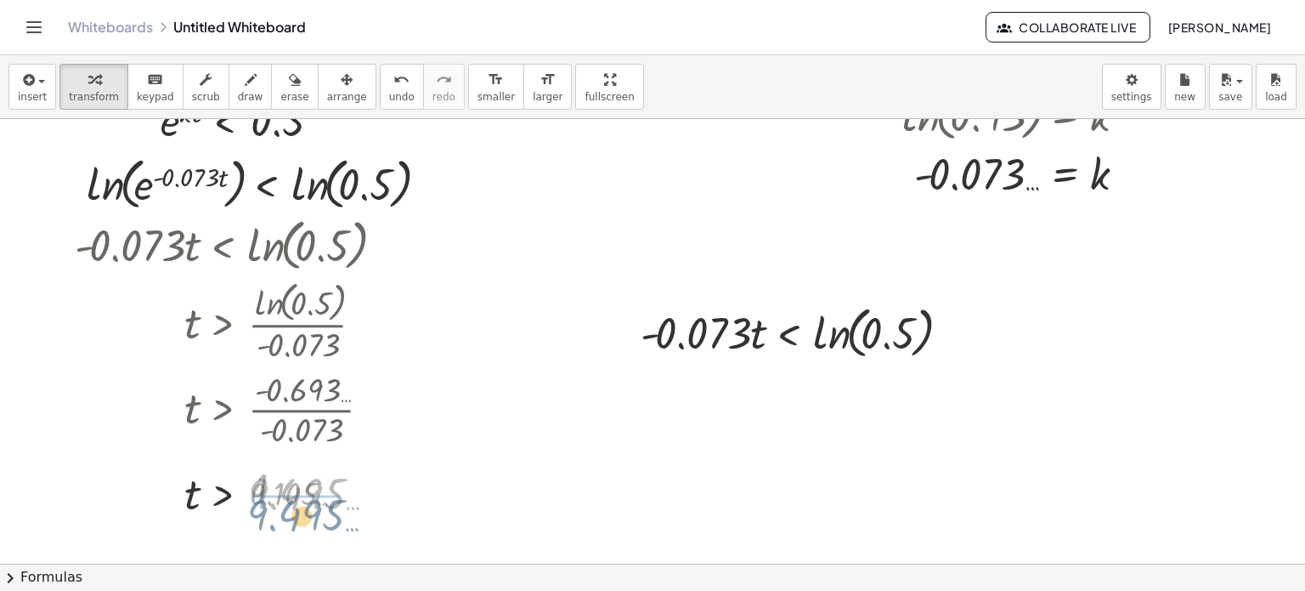
drag, startPoint x: 282, startPoint y: 503, endPoint x: 281, endPoint y: 527, distance: 23.8
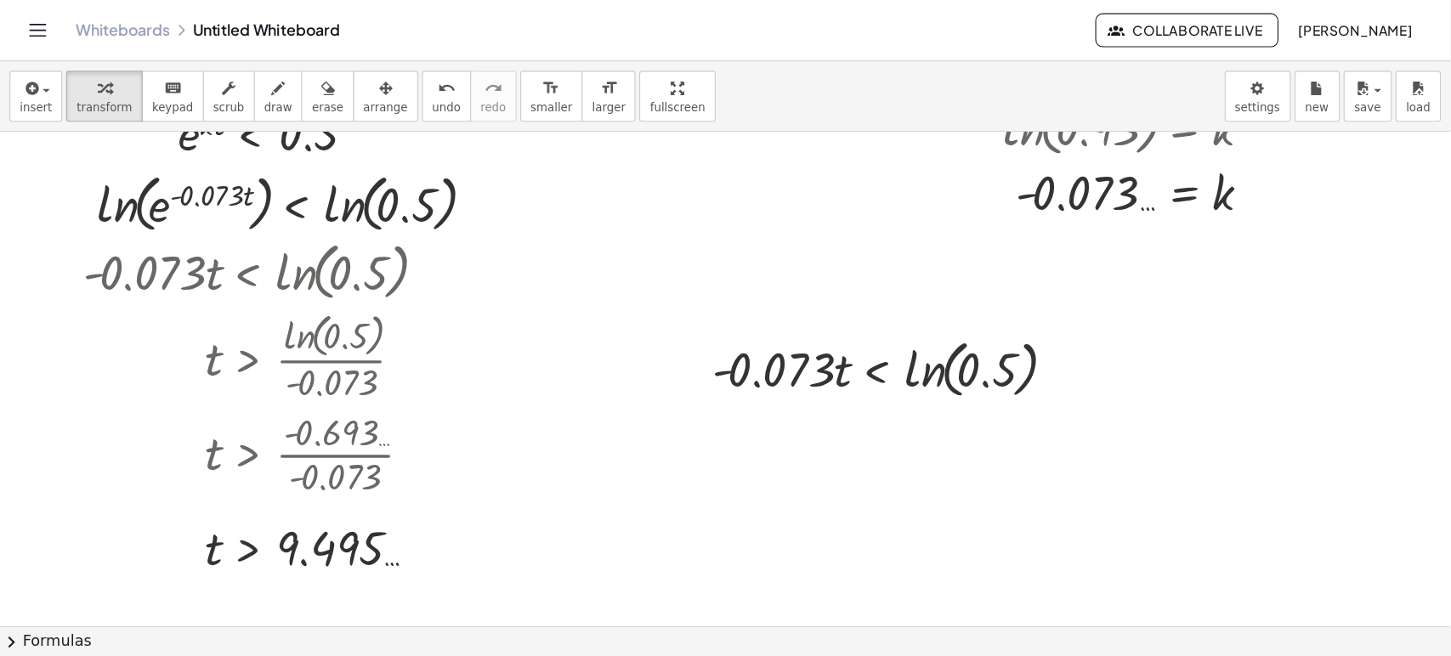
scroll to position [0, 0]
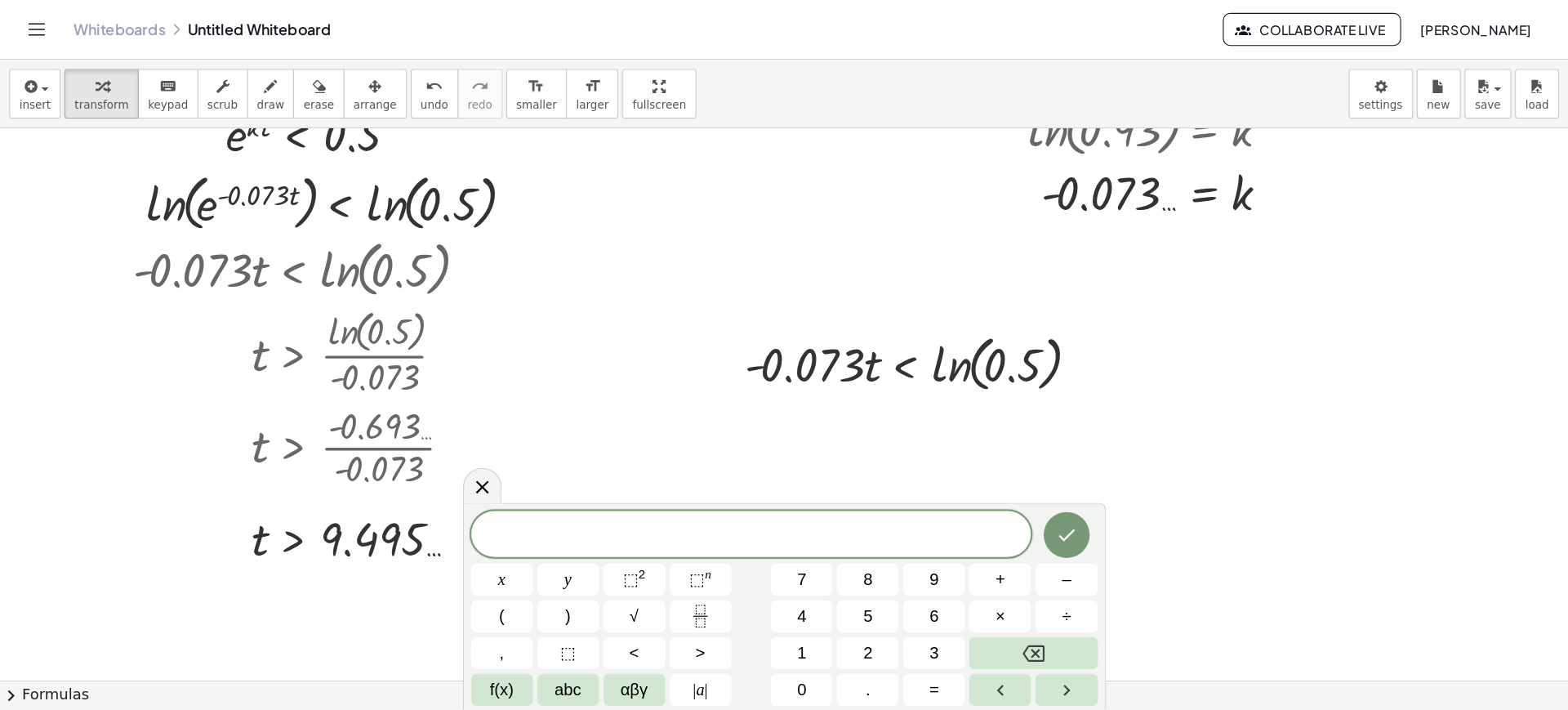
scroll to position [715, 0]
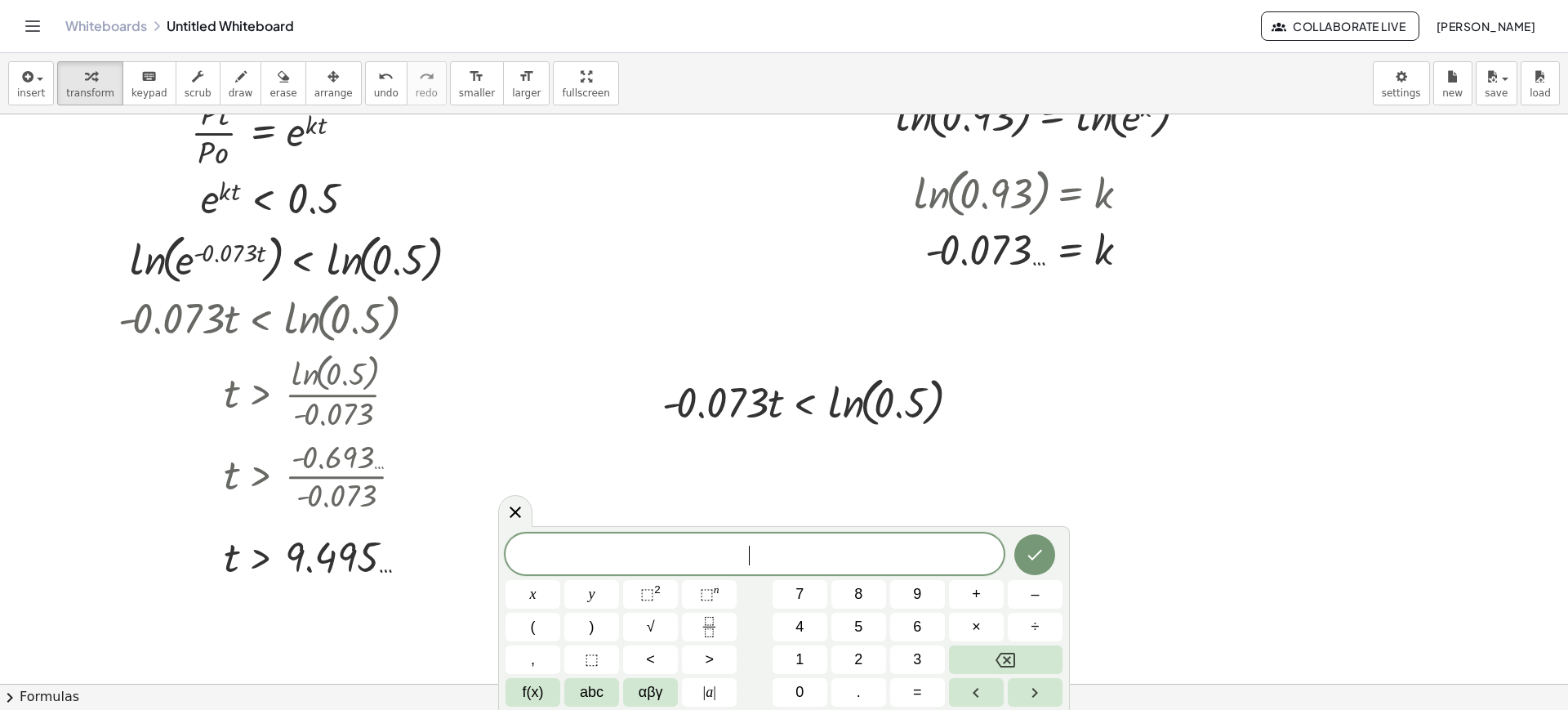
drag, startPoint x: 1167, startPoint y: 1, endPoint x: 847, endPoint y: 309, distance: 444.1
click at [847, 309] on div at bounding box center [784, 41] width 1568 height 1284
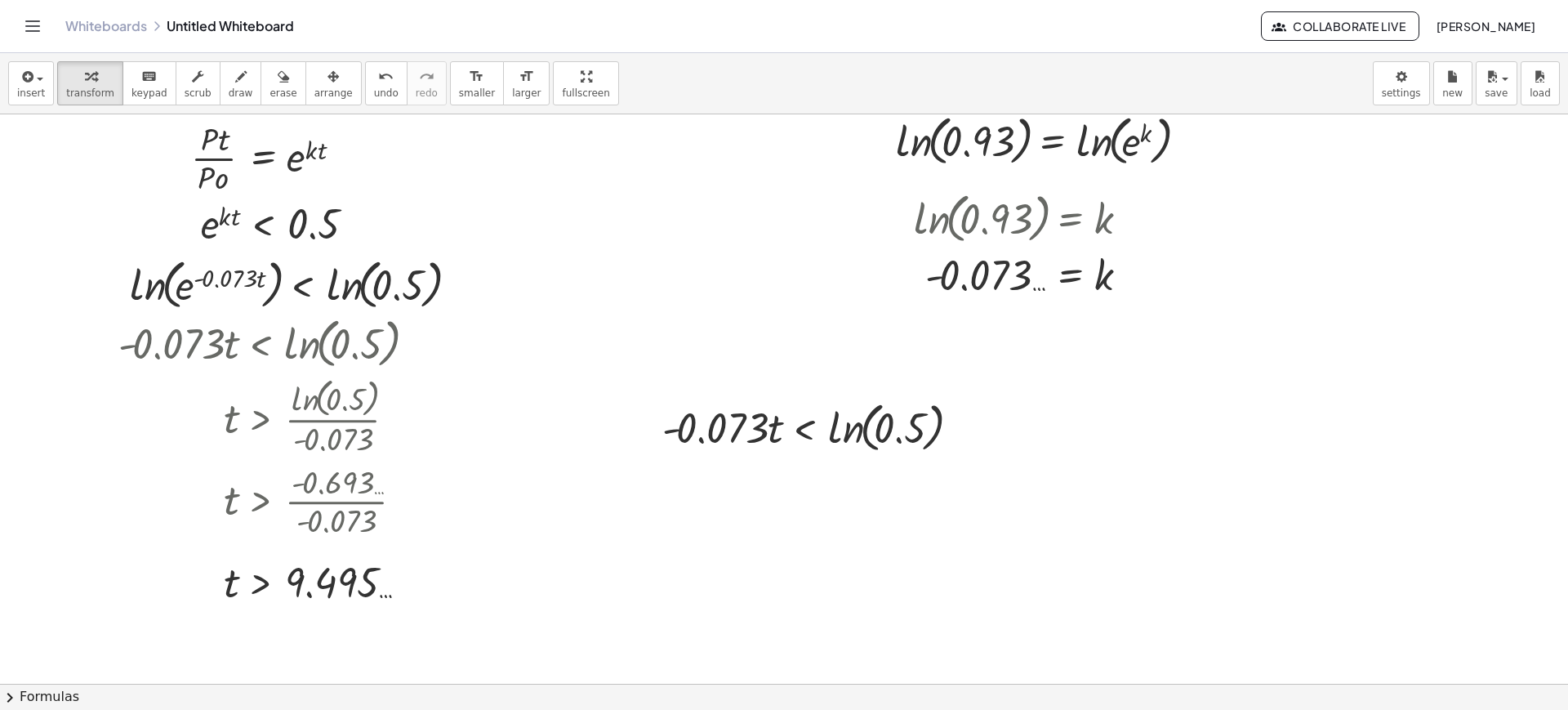
scroll to position [685, 0]
